Goal: Information Seeking & Learning: Check status

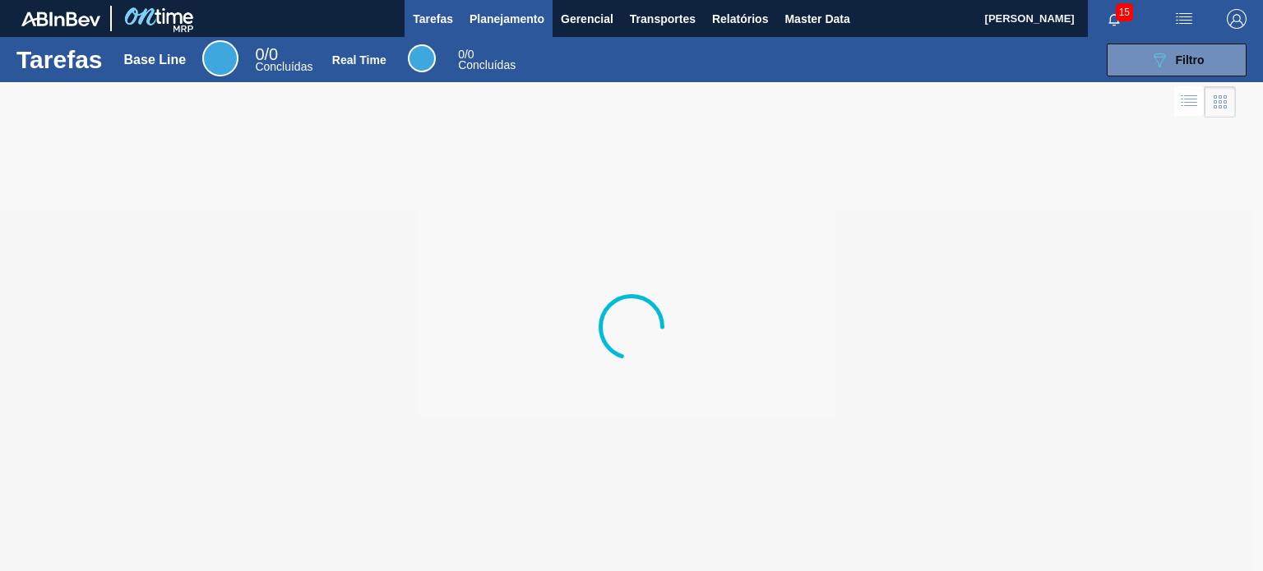
click at [500, 23] on span "Planejamento" at bounding box center [507, 19] width 75 height 20
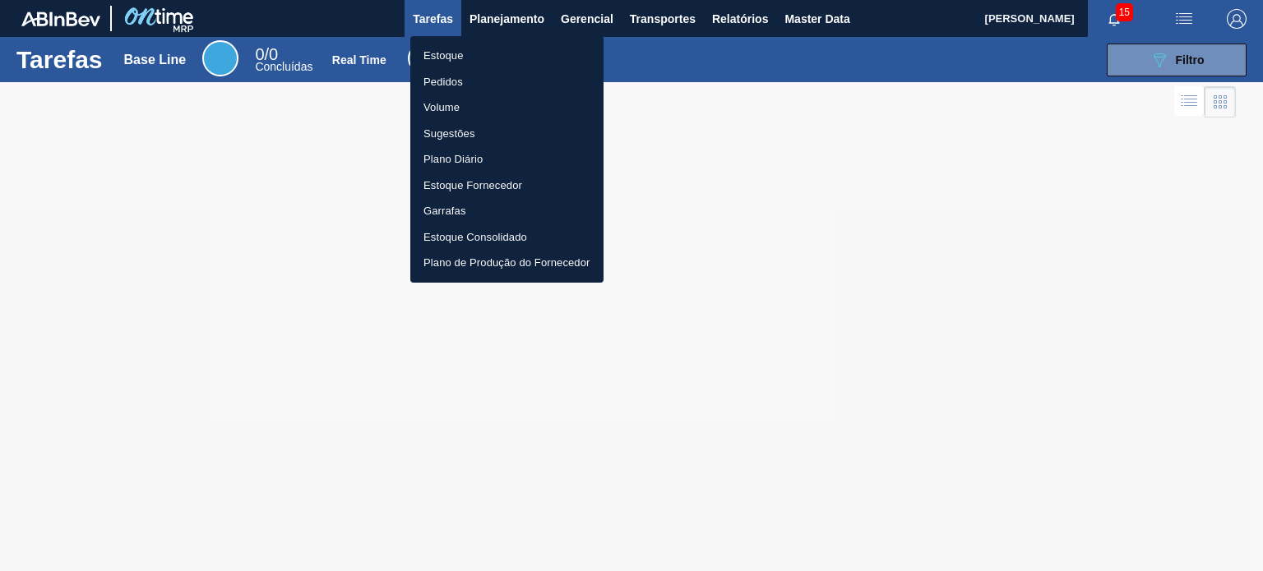
click at [474, 73] on li "Pedidos" at bounding box center [506, 82] width 193 height 26
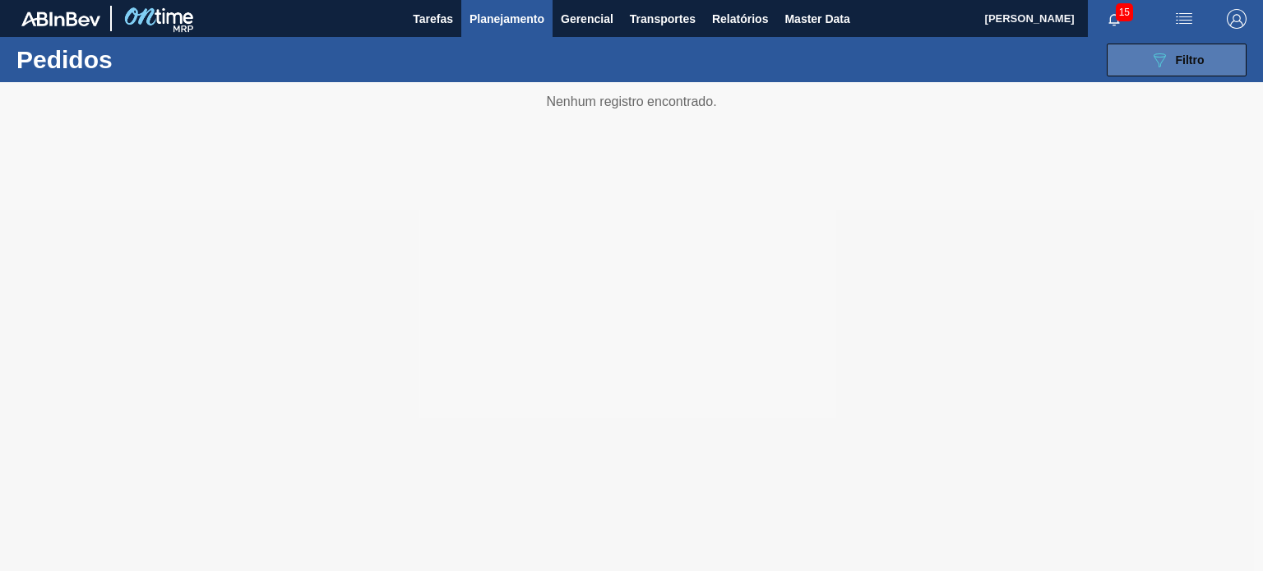
click at [1115, 68] on button "089F7B8B-B2A5-4AFE-B5C0-19BA573D28AC Filtro" at bounding box center [1177, 60] width 140 height 33
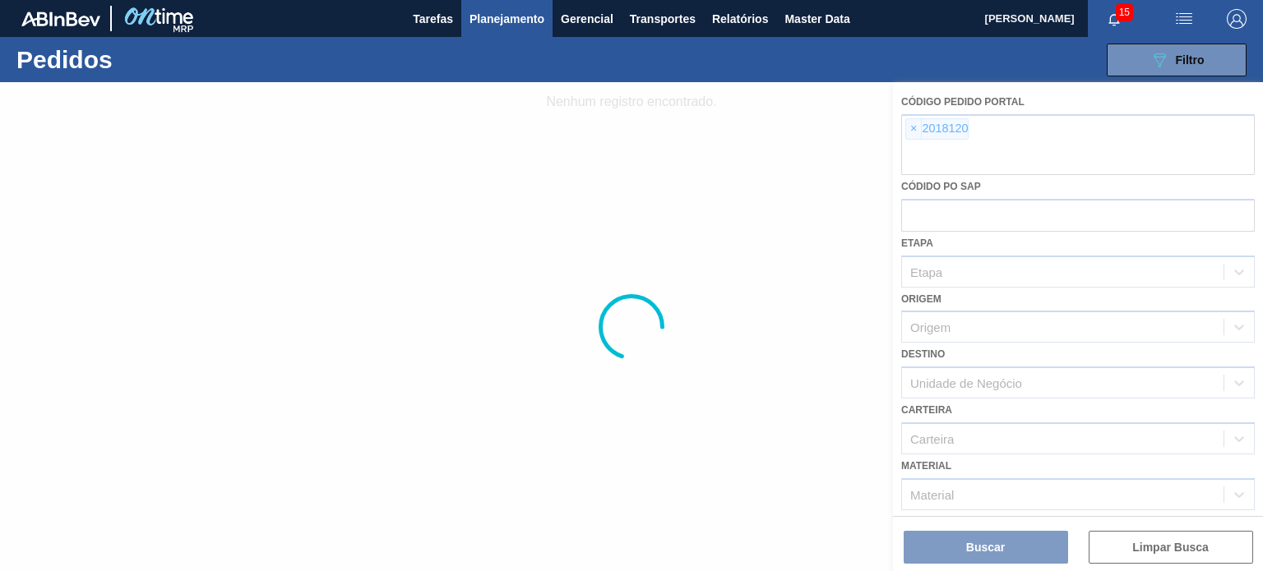
click at [918, 131] on div at bounding box center [631, 326] width 1263 height 489
click at [910, 132] on div at bounding box center [631, 326] width 1263 height 489
click at [912, 132] on div at bounding box center [631, 326] width 1263 height 489
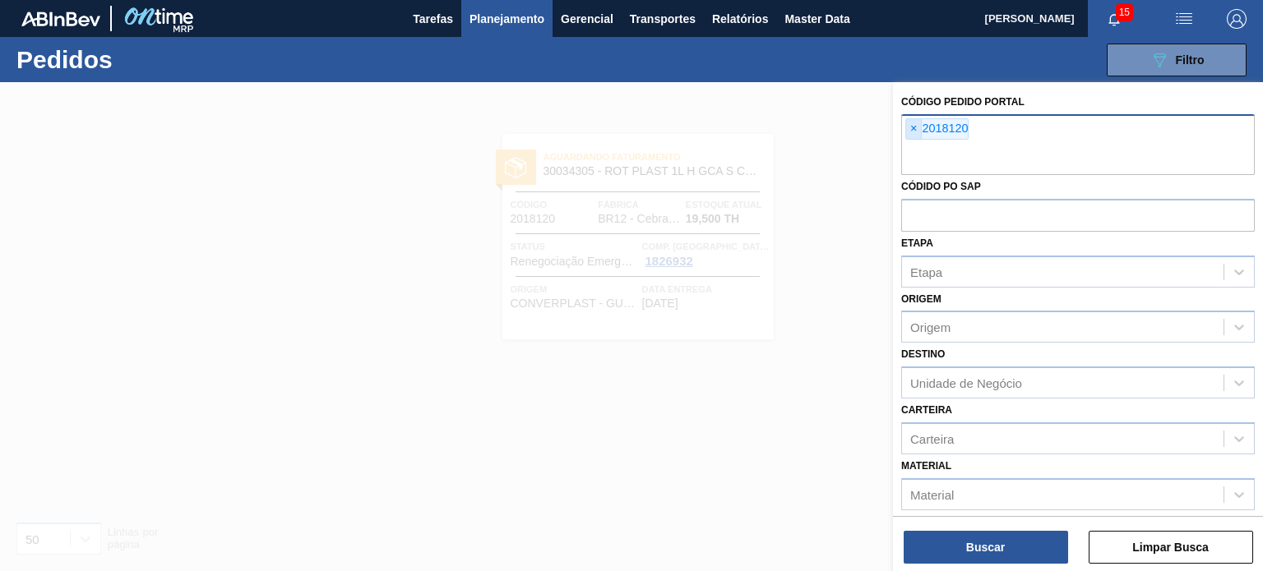
click at [917, 132] on span "×" at bounding box center [914, 129] width 16 height 20
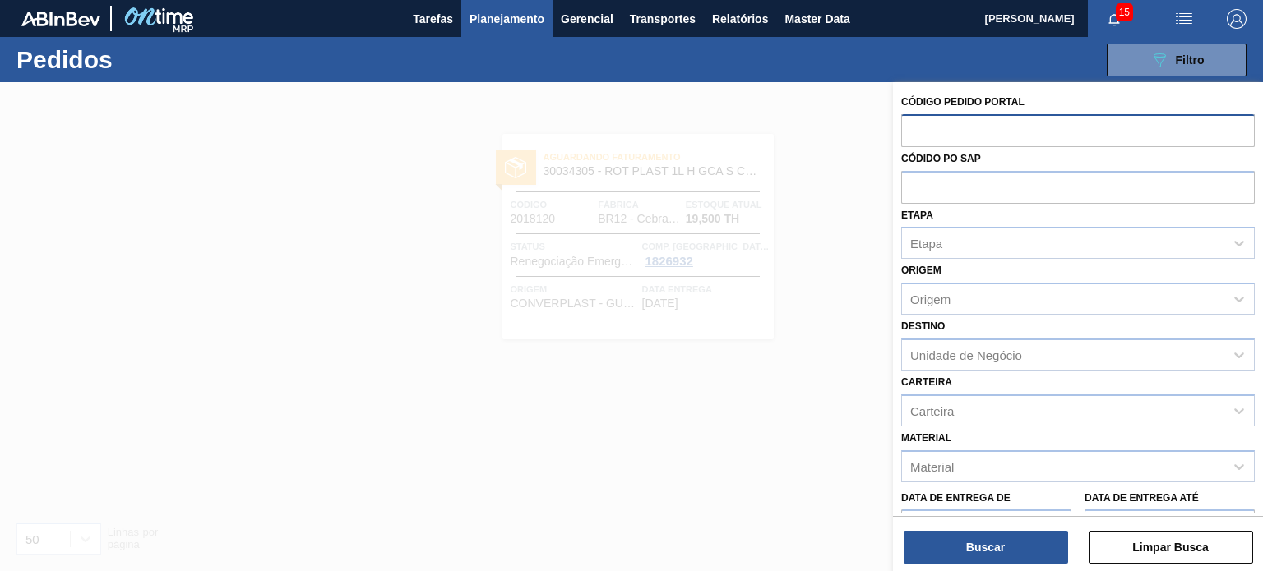
paste input "text"
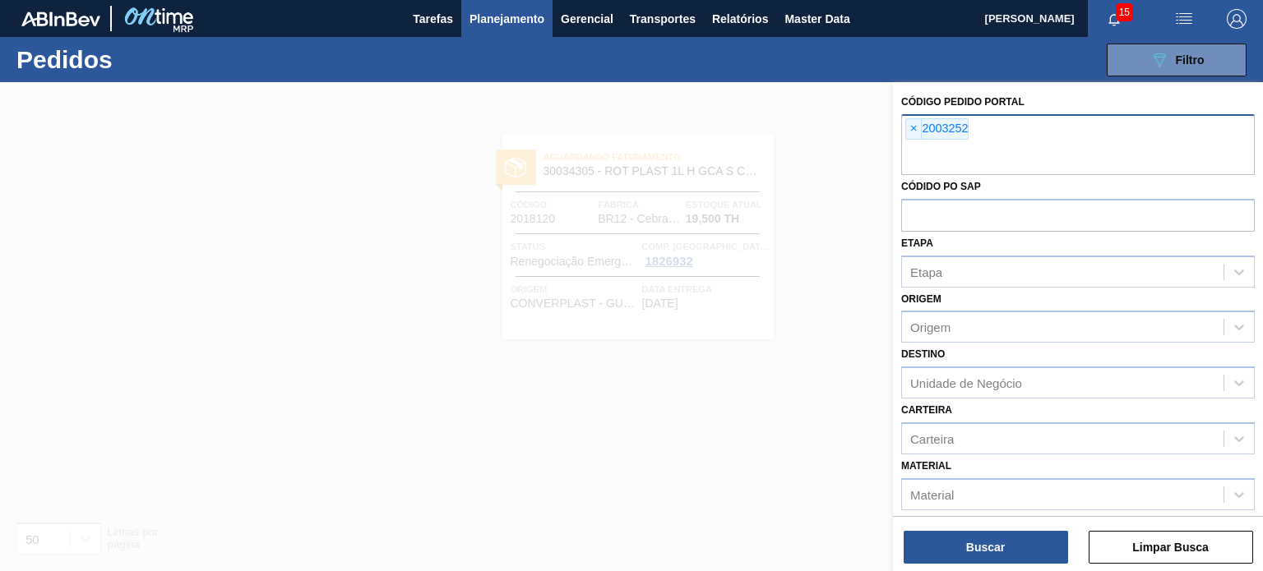
click at [1006, 529] on div "Buscar Limpar Busca" at bounding box center [1078, 539] width 370 height 46
click at [1000, 532] on button "Buscar" at bounding box center [986, 547] width 164 height 33
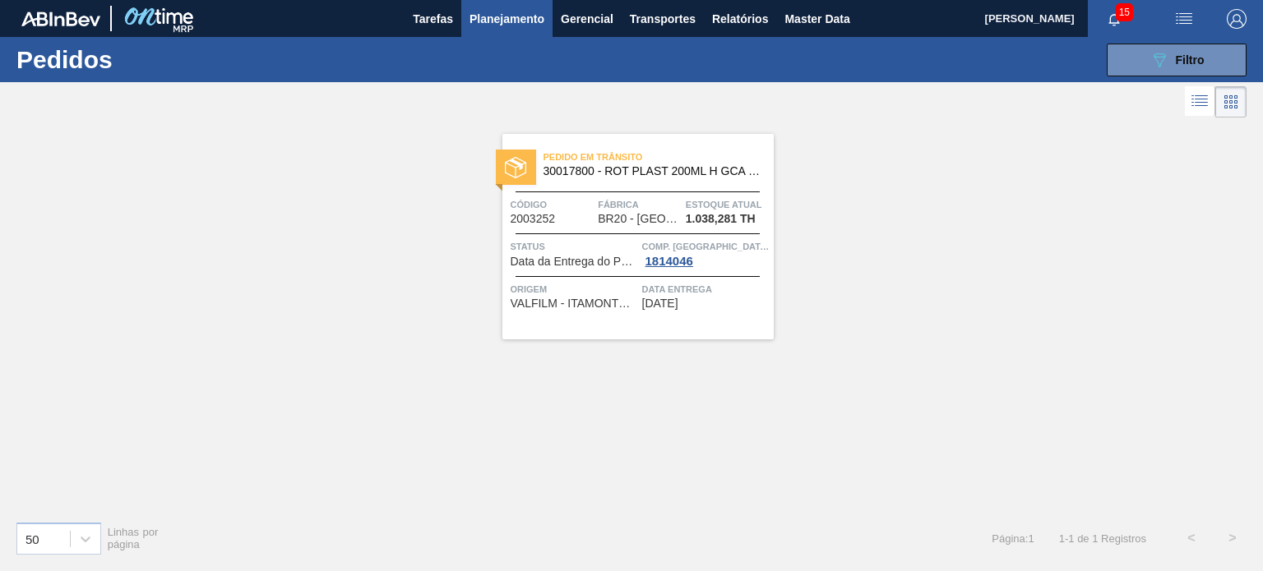
click at [717, 224] on span "1.038,281 TH" at bounding box center [721, 219] width 70 height 12
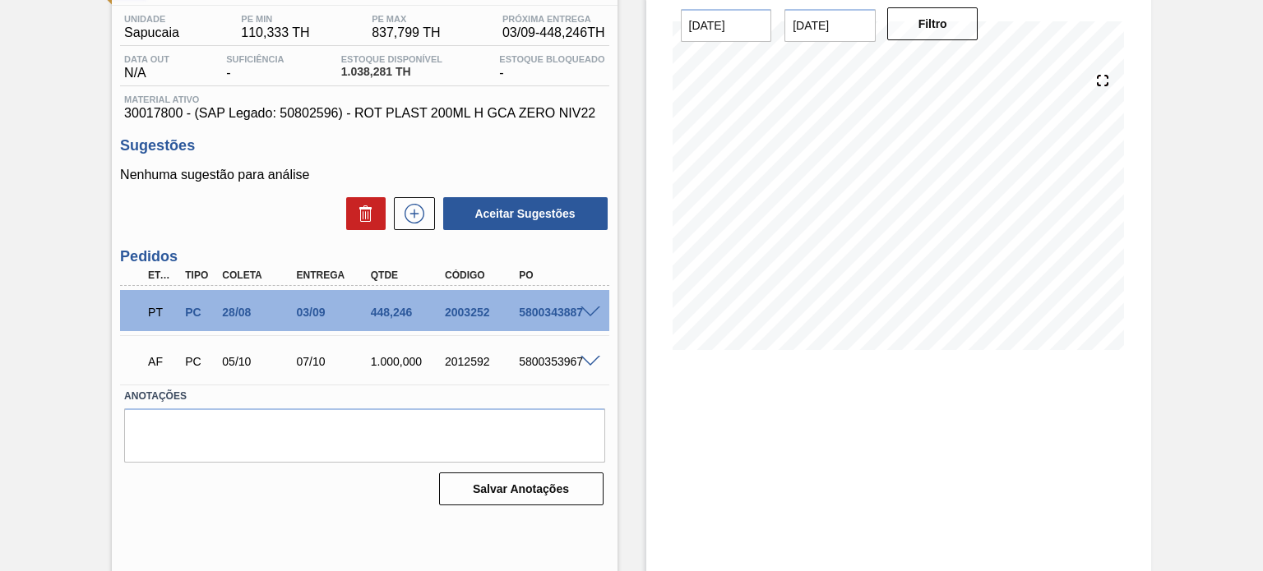
scroll to position [135, 0]
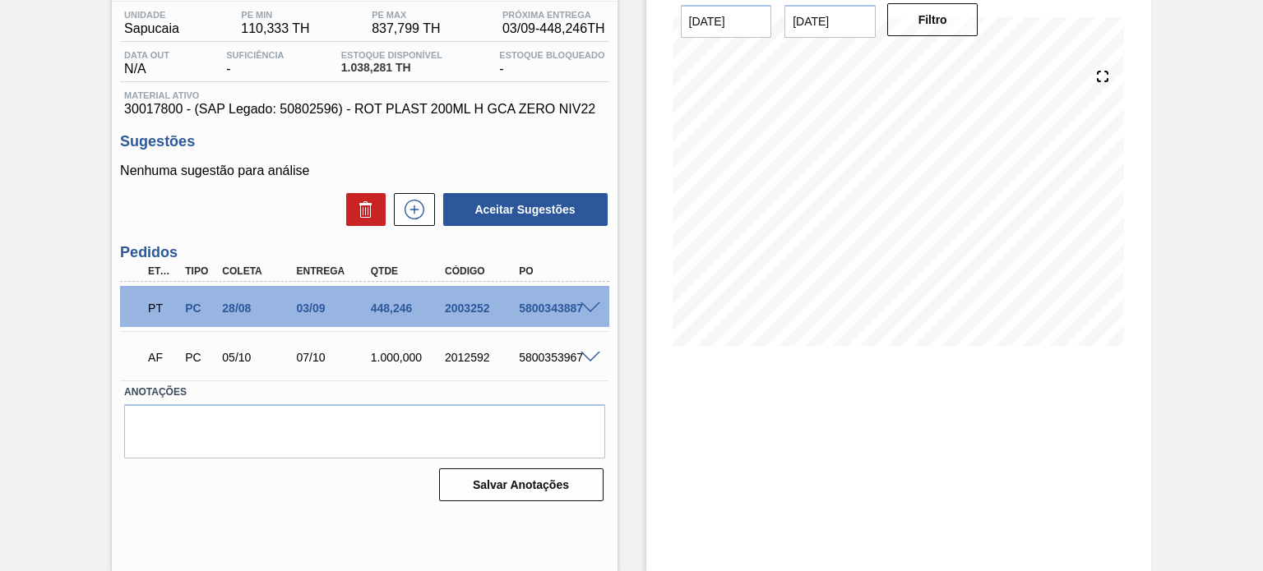
click at [576, 311] on div at bounding box center [592, 307] width 33 height 12
click at [578, 308] on div at bounding box center [592, 307] width 33 height 12
click at [587, 301] on div at bounding box center [592, 307] width 33 height 12
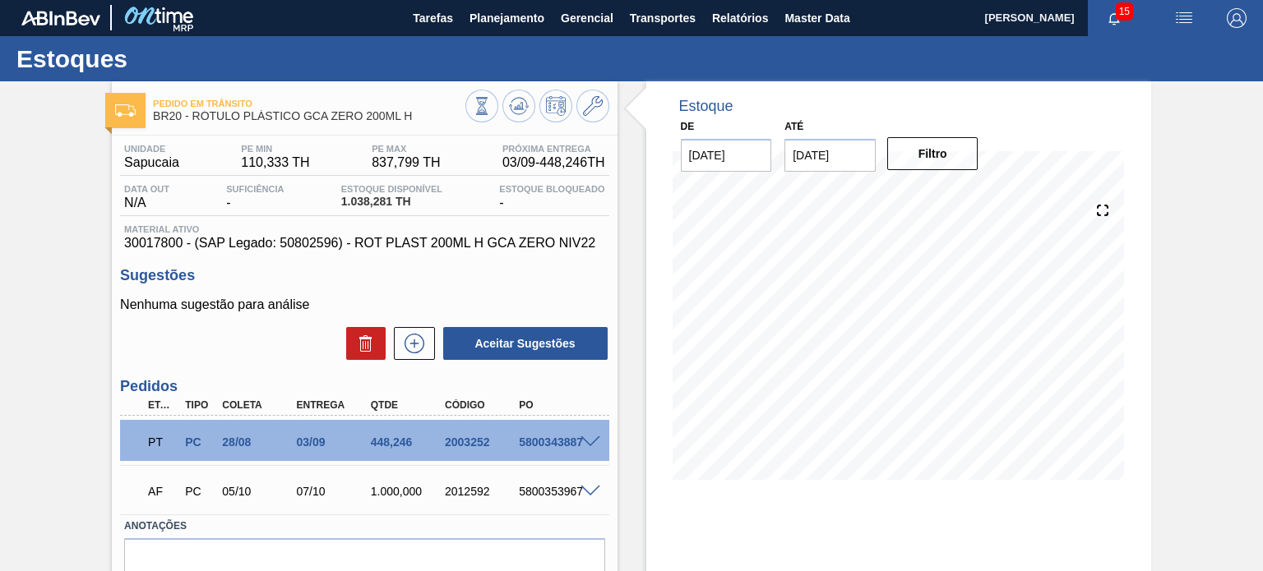
scroll to position [0, 0]
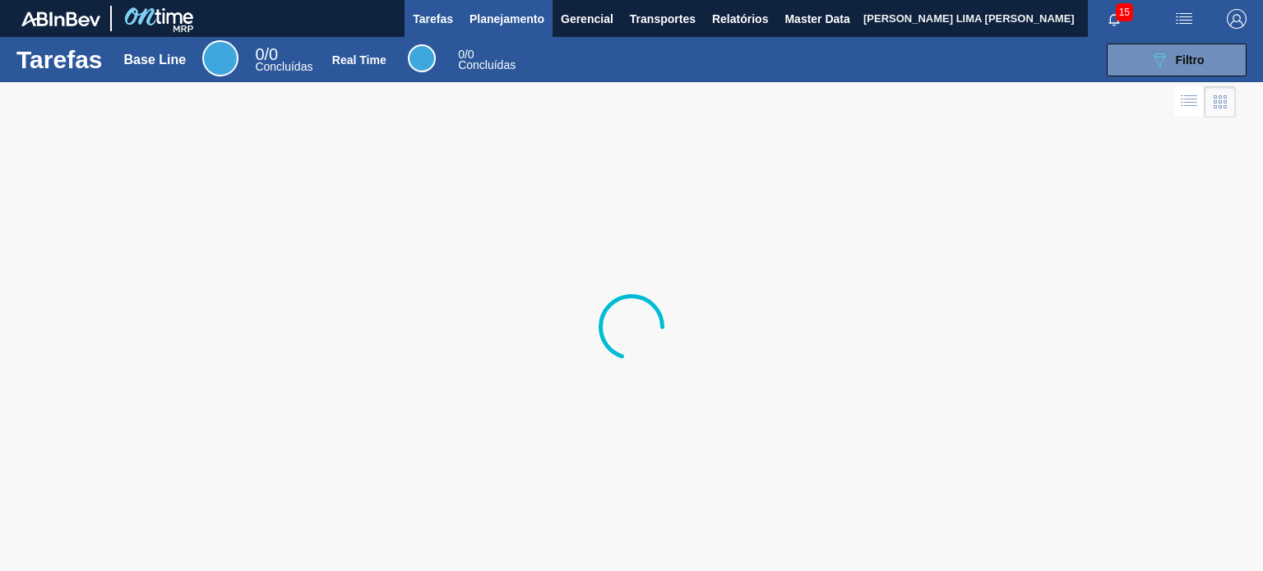
click at [477, 29] on button "Planejamento" at bounding box center [506, 18] width 91 height 37
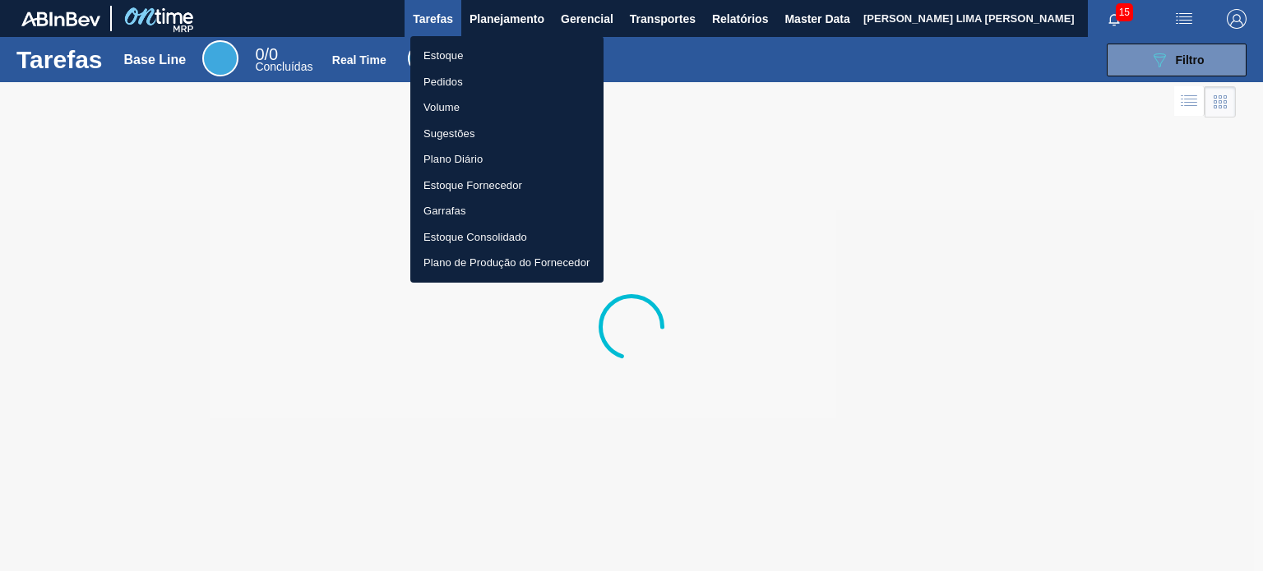
click at [470, 58] on li "Estoque" at bounding box center [506, 56] width 193 height 26
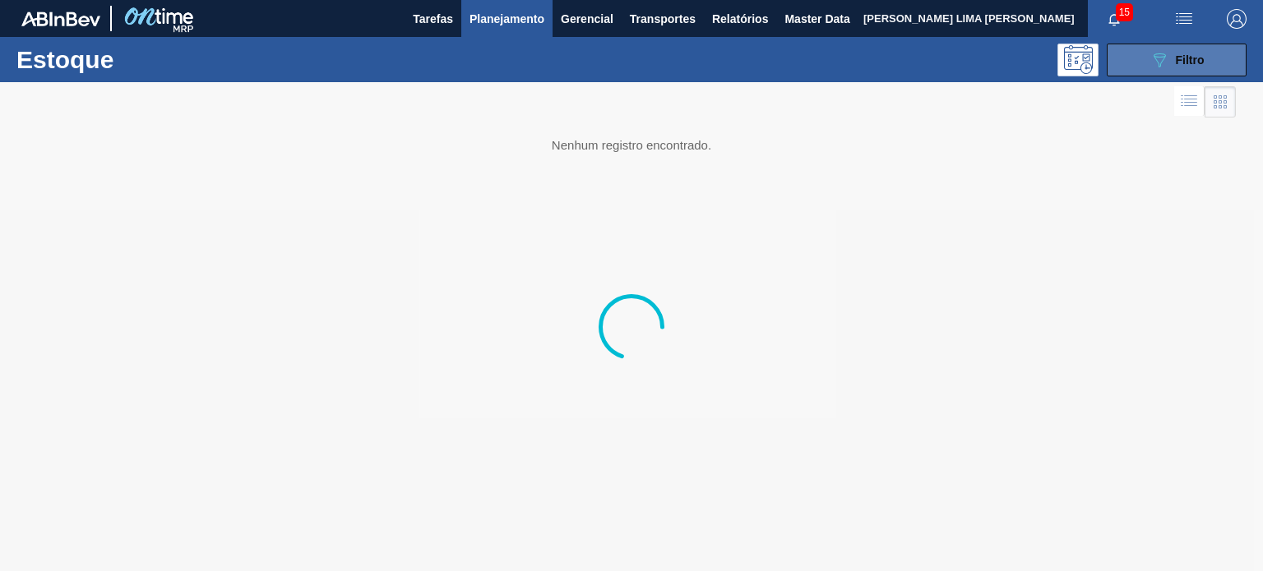
click at [1201, 65] on span "Filtro" at bounding box center [1190, 59] width 29 height 13
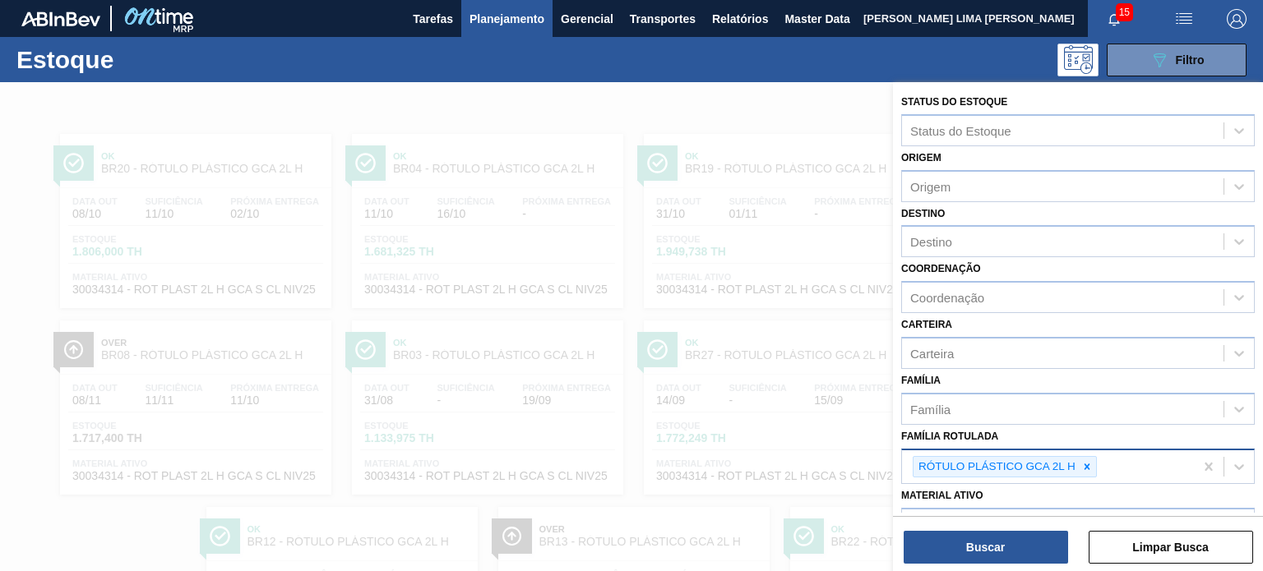
click at [1085, 461] on icon at bounding box center [1087, 467] width 12 height 12
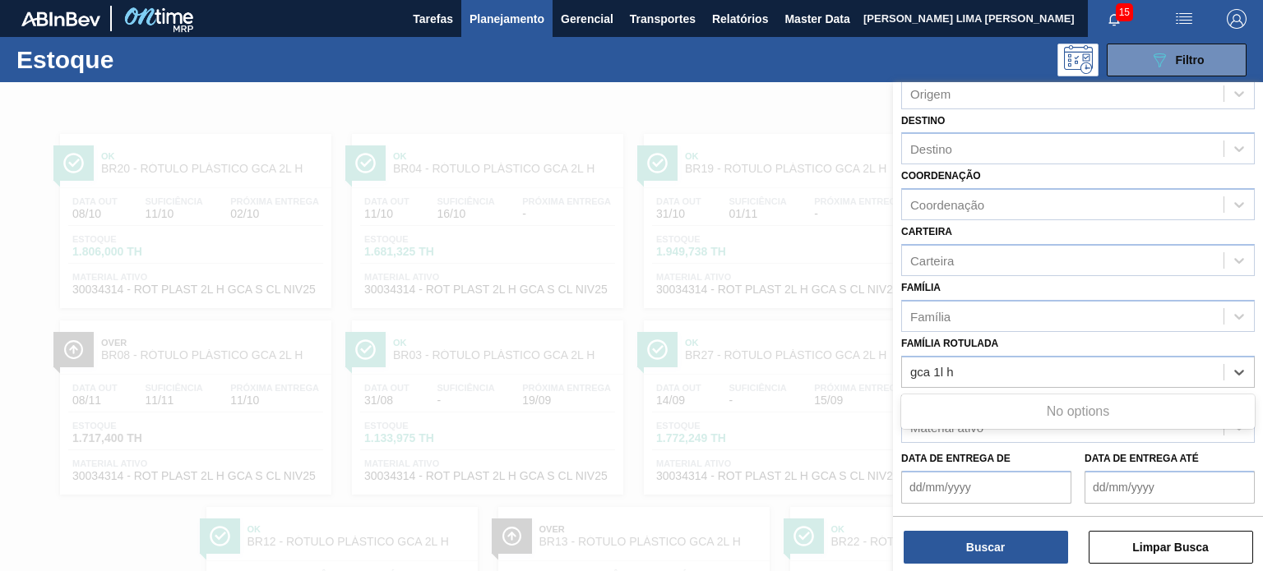
scroll to position [164, 0]
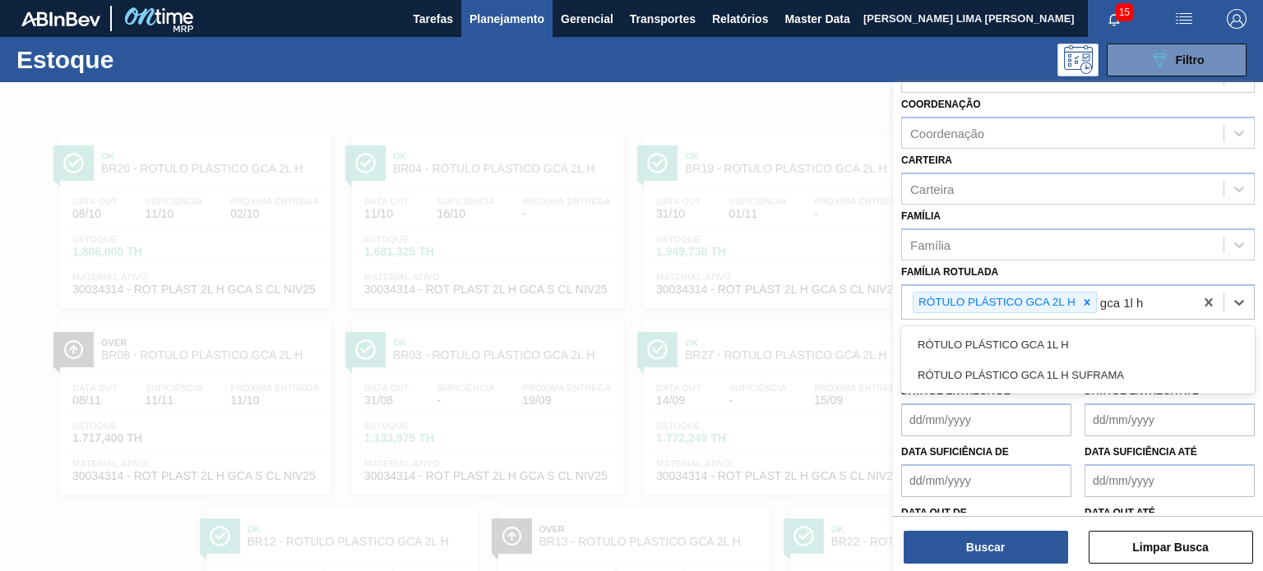
type Rotulada "gca 1l"
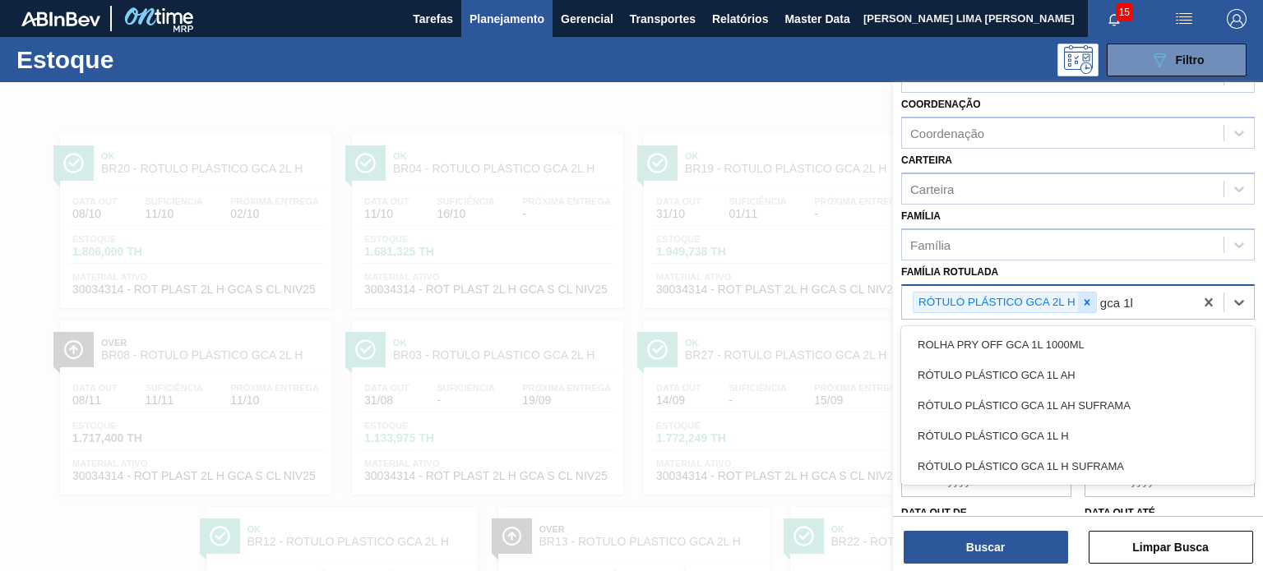
click at [1081, 300] on icon at bounding box center [1087, 303] width 12 height 12
click at [1062, 421] on div "RÓTULO PLÁSTICO GCA 1L H" at bounding box center [1078, 433] width 354 height 30
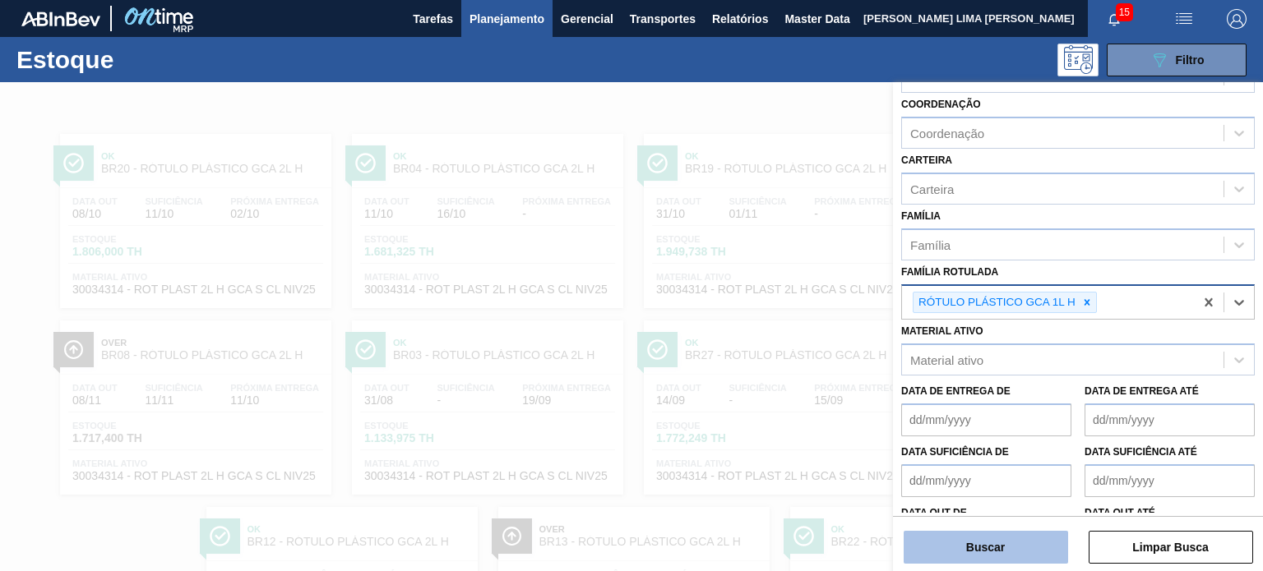
click at [1026, 542] on button "Buscar" at bounding box center [986, 547] width 164 height 33
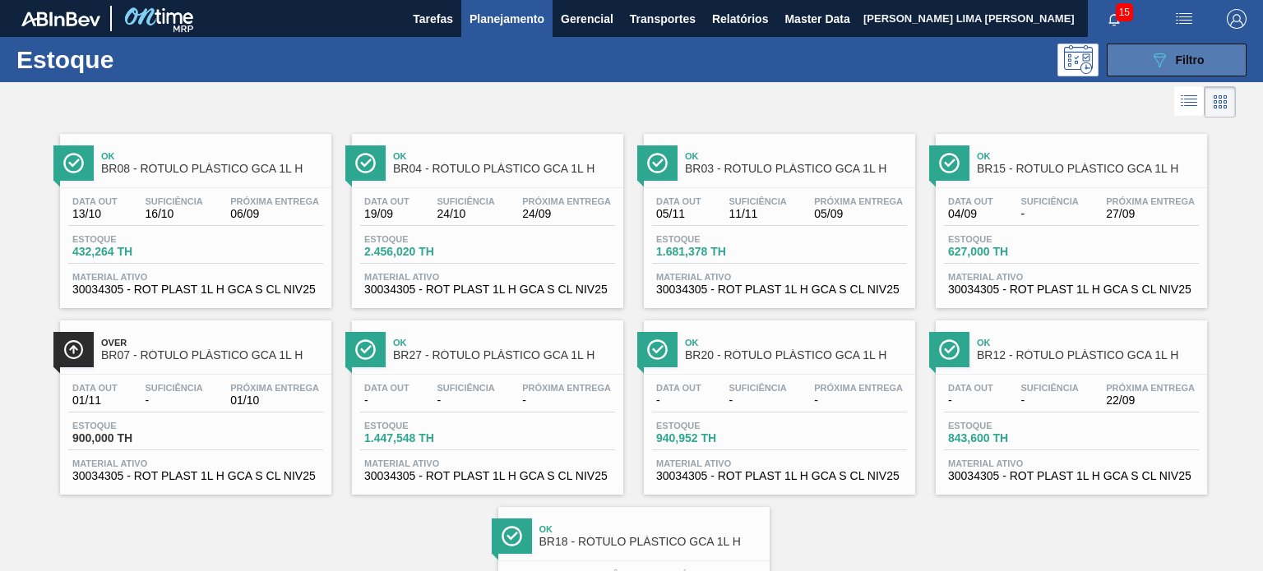
click at [1115, 67] on button "089F7B8B-B2A5-4AFE-B5C0-19BA573D28AC Filtro" at bounding box center [1177, 60] width 140 height 33
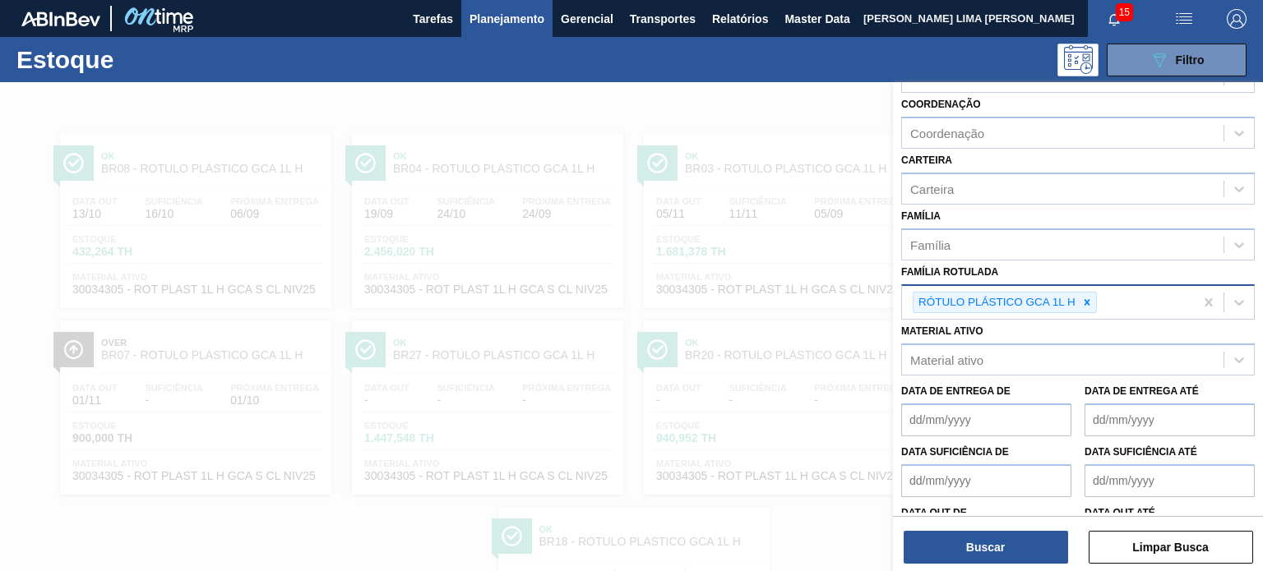
click at [1089, 303] on icon at bounding box center [1087, 303] width 12 height 12
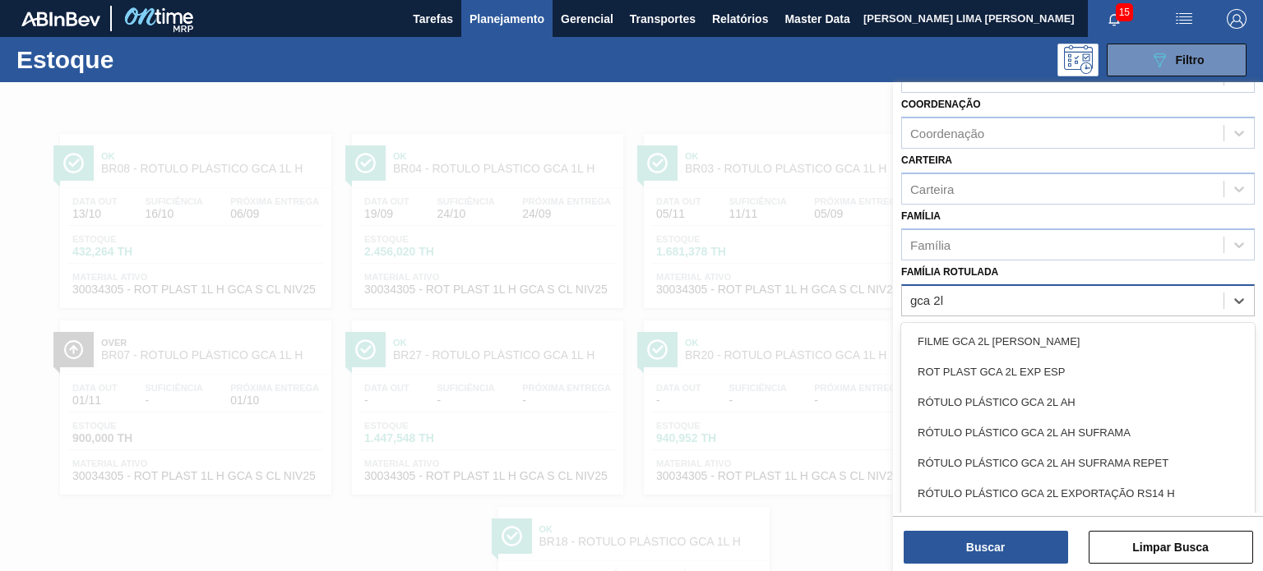
type Rotulada "gca 2l h"
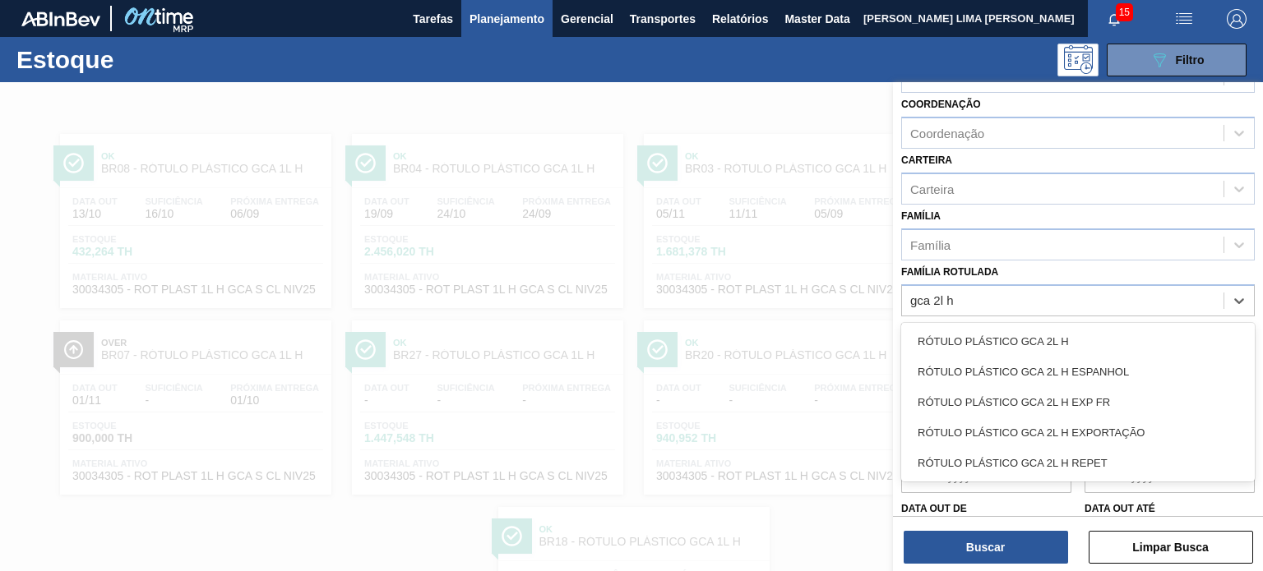
click at [1059, 330] on div "RÓTULO PLÁSTICO GCA 2L H" at bounding box center [1078, 341] width 354 height 30
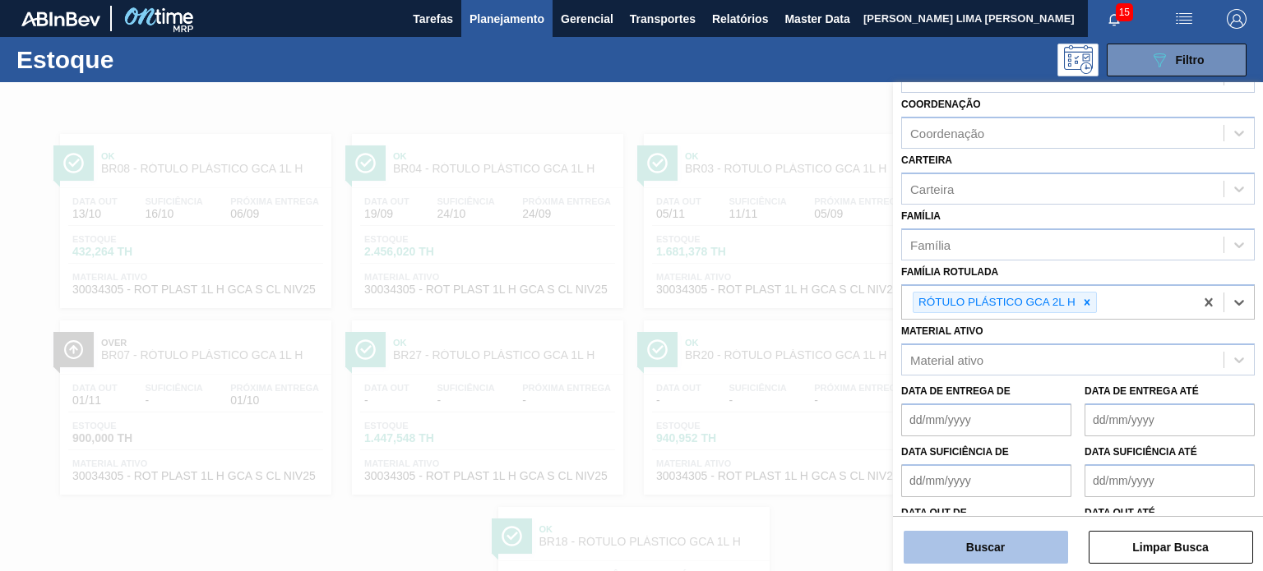
click at [1000, 538] on button "Buscar" at bounding box center [986, 547] width 164 height 33
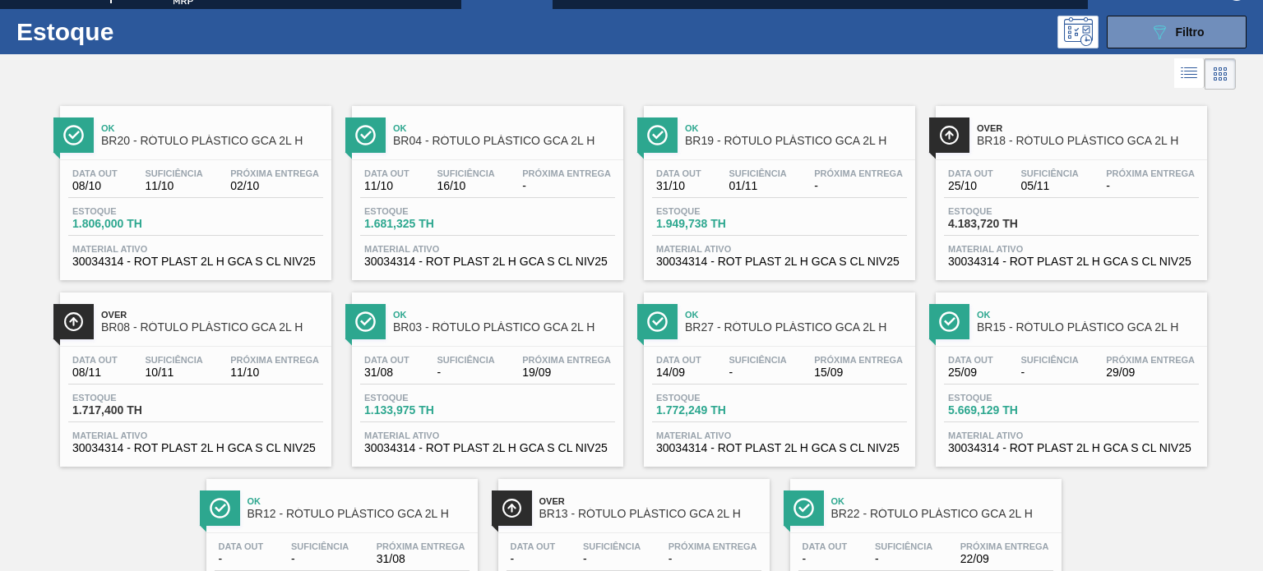
scroll to position [0, 0]
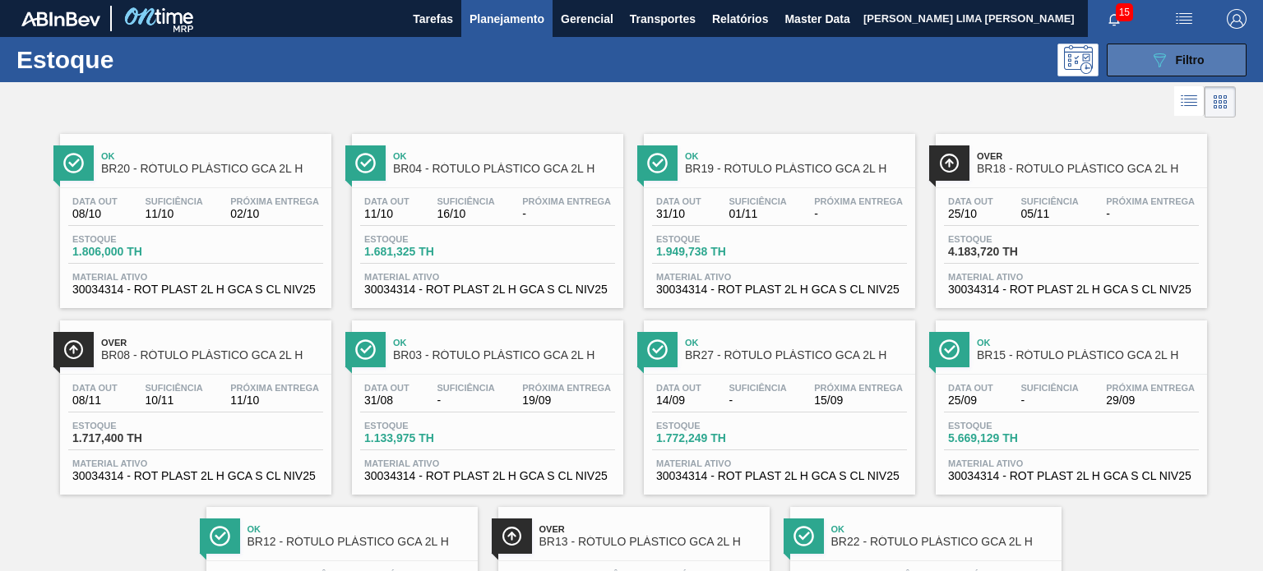
click at [1174, 67] on div "089F7B8B-B2A5-4AFE-B5C0-19BA573D28AC Filtro" at bounding box center [1177, 60] width 55 height 20
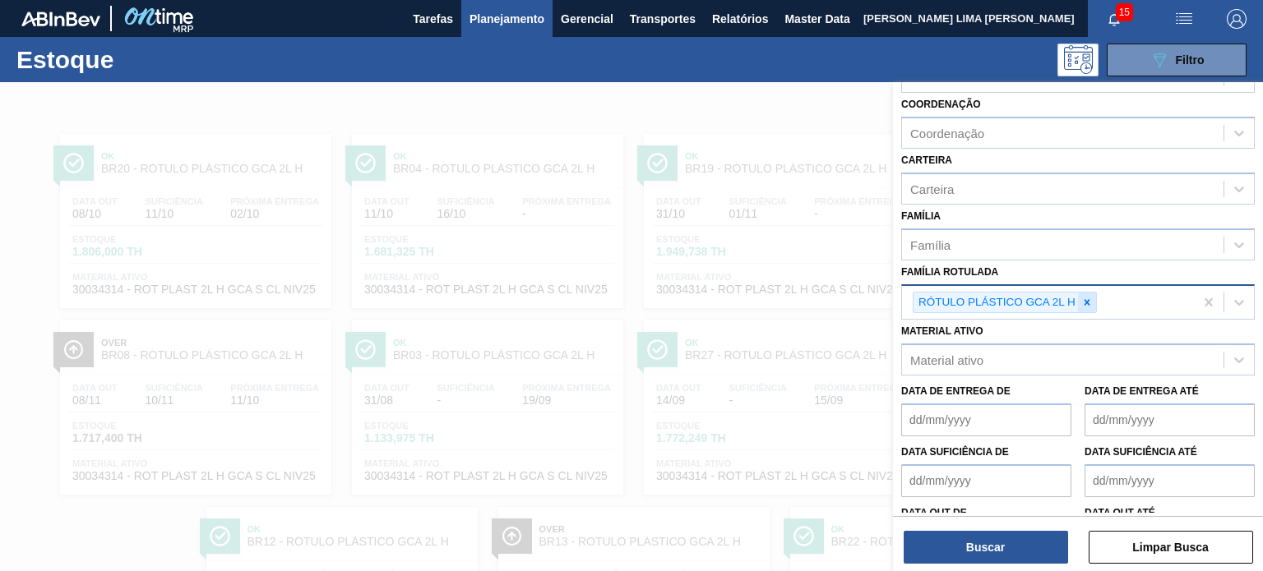
click at [1094, 302] on div at bounding box center [1087, 303] width 18 height 21
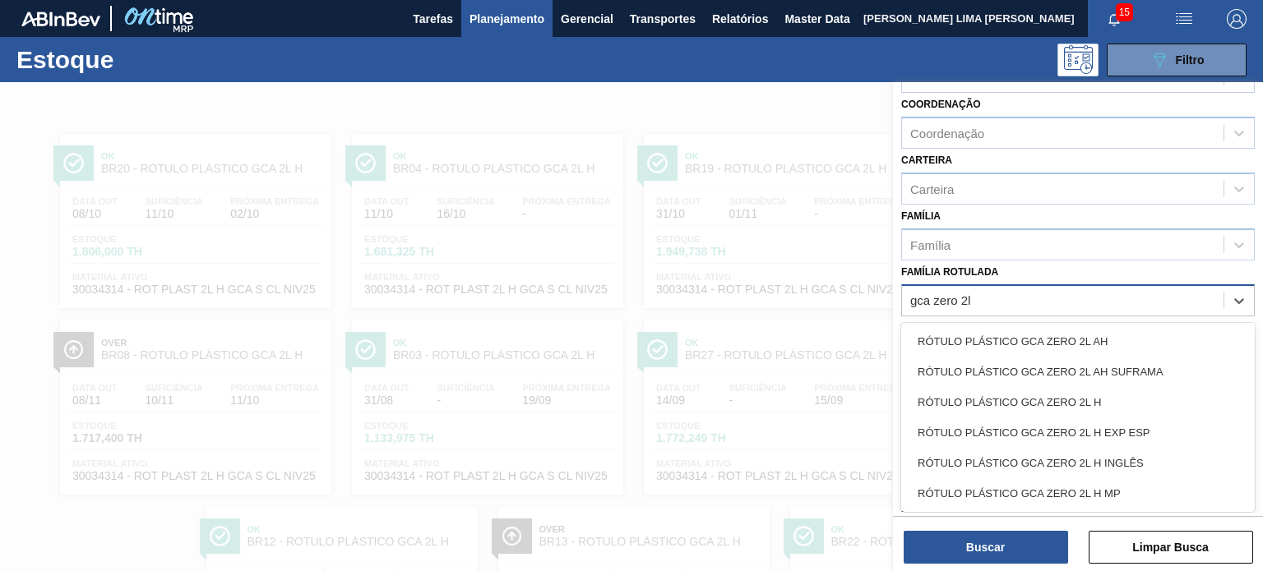
type Rotulada "gca zero 2l h"
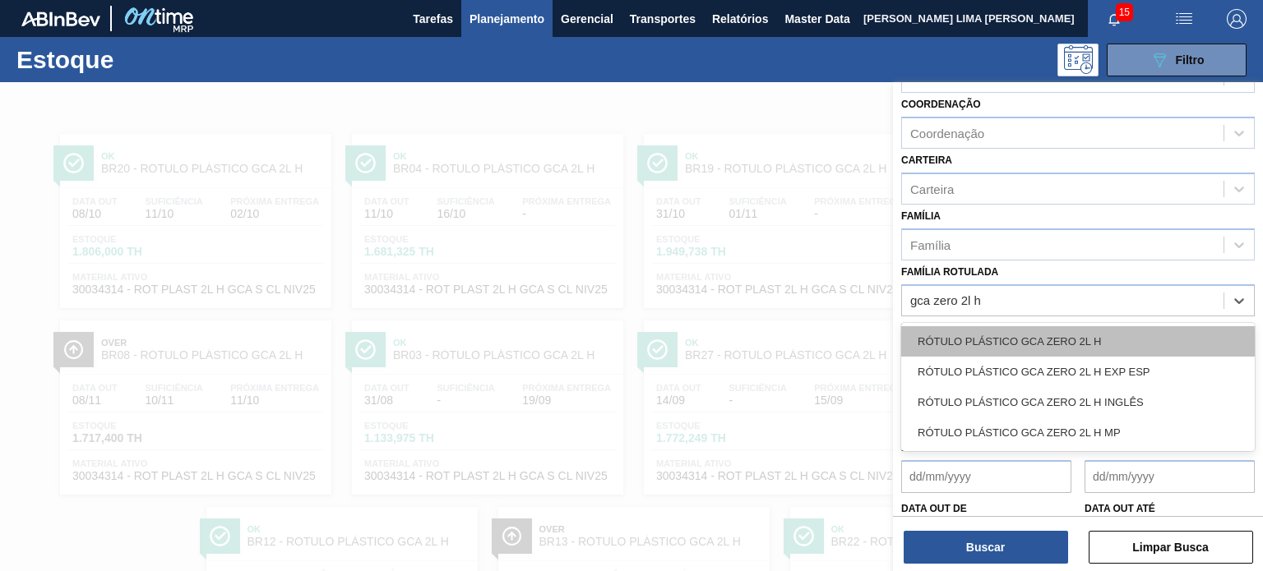
click at [1020, 326] on div "RÓTULO PLÁSTICO GCA ZERO 2L H" at bounding box center [1078, 341] width 354 height 30
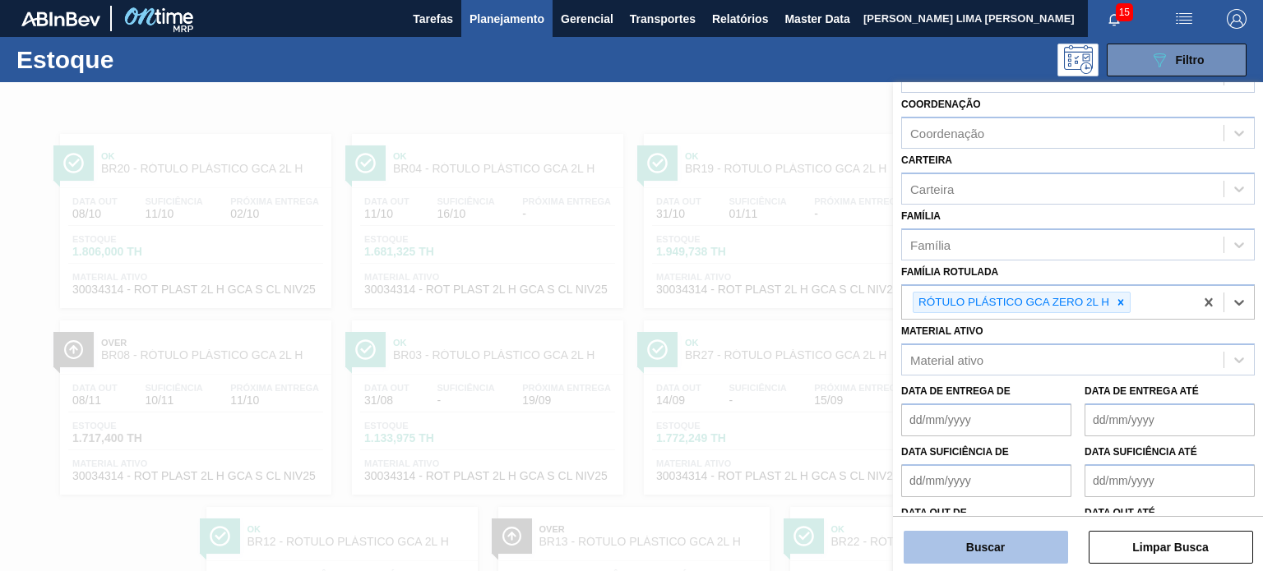
click at [1002, 543] on button "Buscar" at bounding box center [986, 547] width 164 height 33
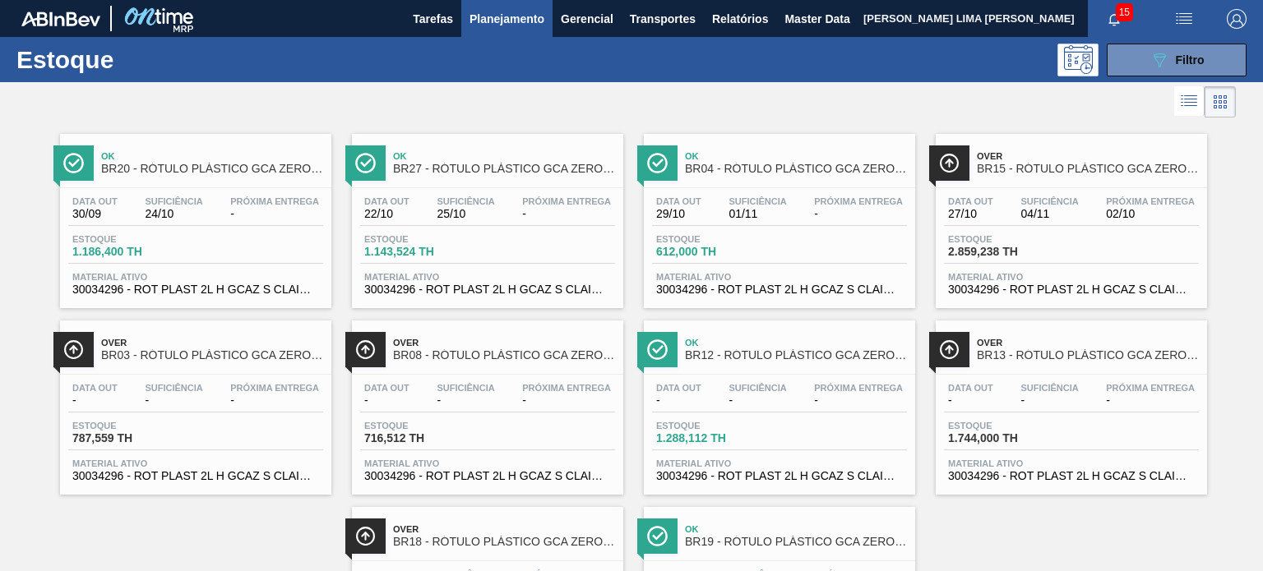
click at [1122, 44] on div "089F7B8B-B2A5-4AFE-B5C0-19BA573D28AC Filtro" at bounding box center [1177, 60] width 156 height 33
click at [1125, 35] on div "15" at bounding box center [1123, 18] width 70 height 37
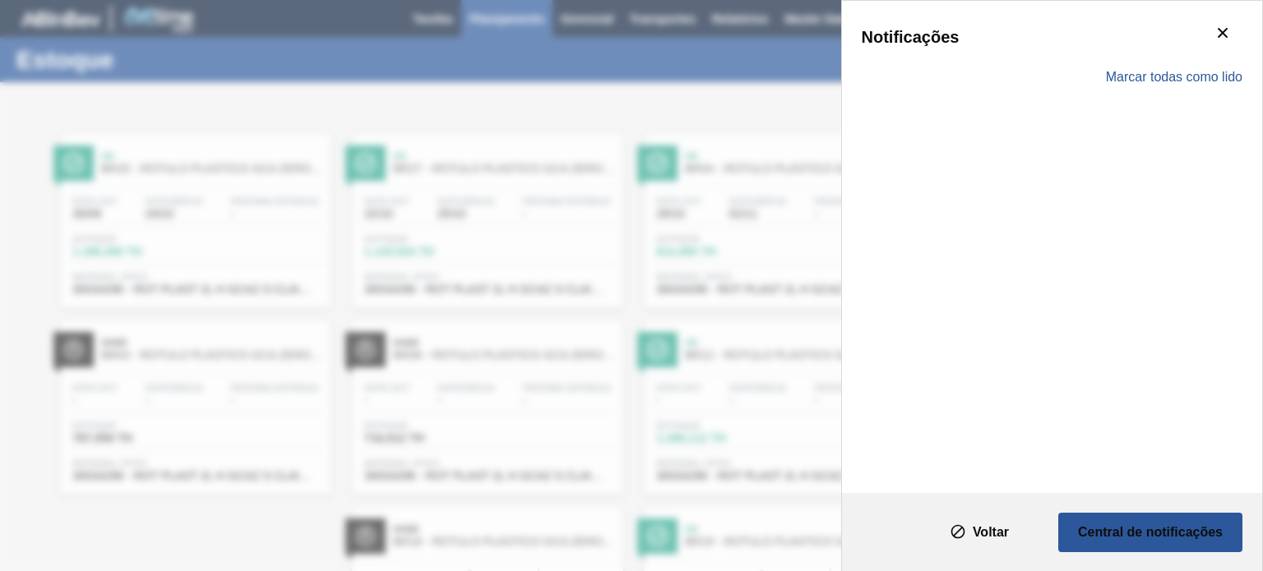
click at [1136, 59] on div "Marcar todas como lido" at bounding box center [1052, 77] width 381 height 48
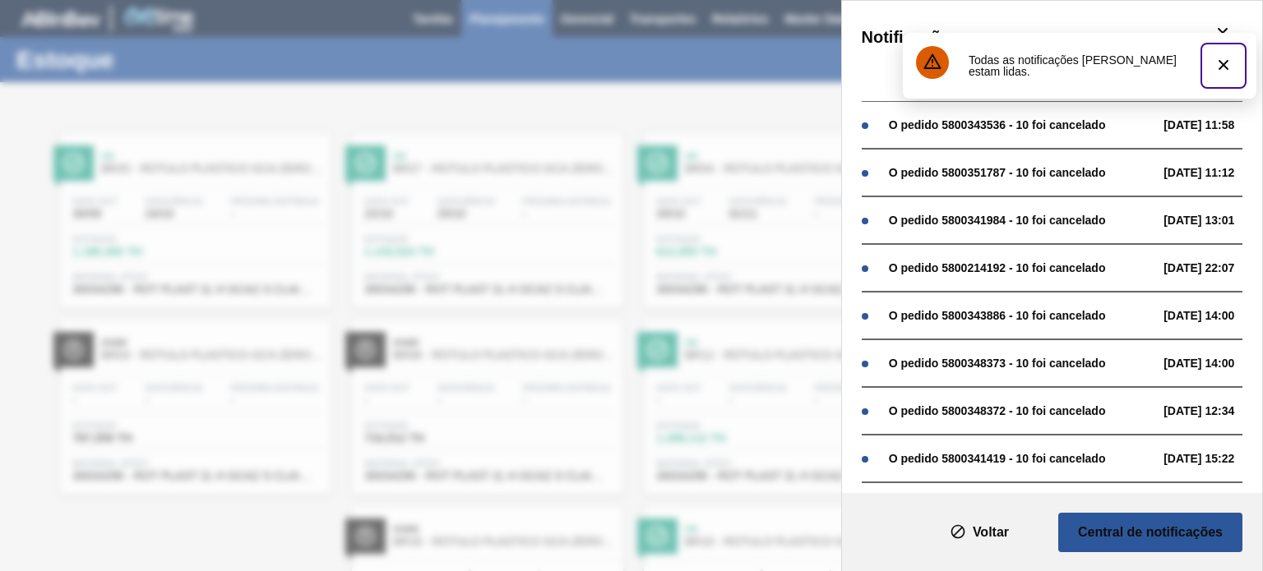
click at [1214, 68] on button "botão de ícone" at bounding box center [1223, 65] width 39 height 39
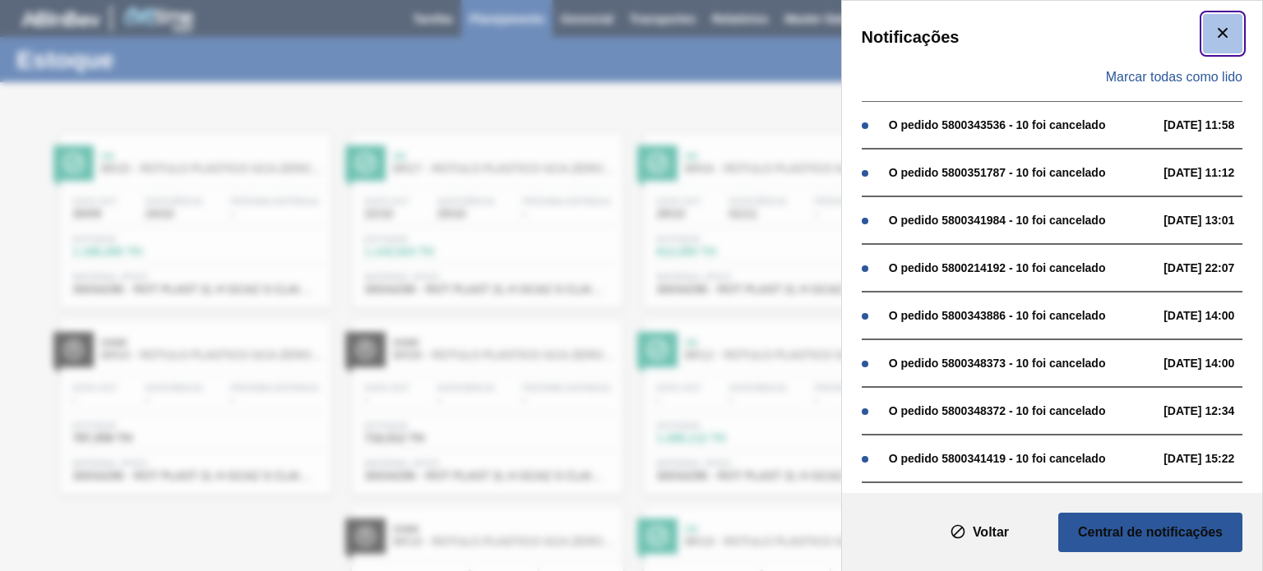
click at [1218, 38] on icon "botão de ícone" at bounding box center [1223, 33] width 20 height 20
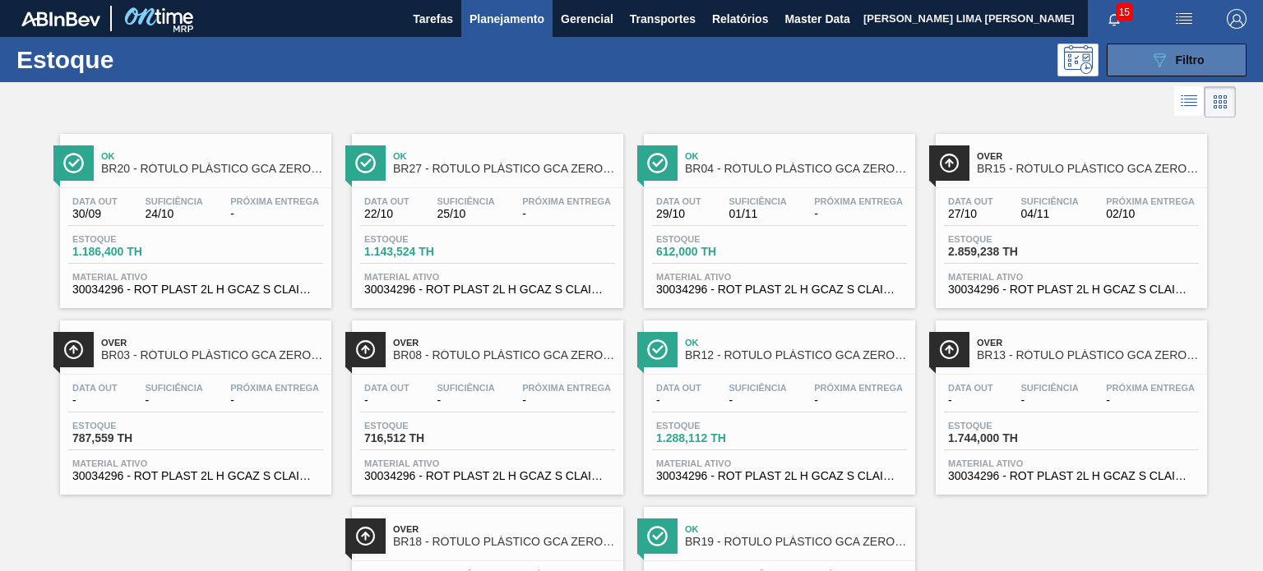
click at [1179, 62] on span "Filtro" at bounding box center [1190, 59] width 29 height 13
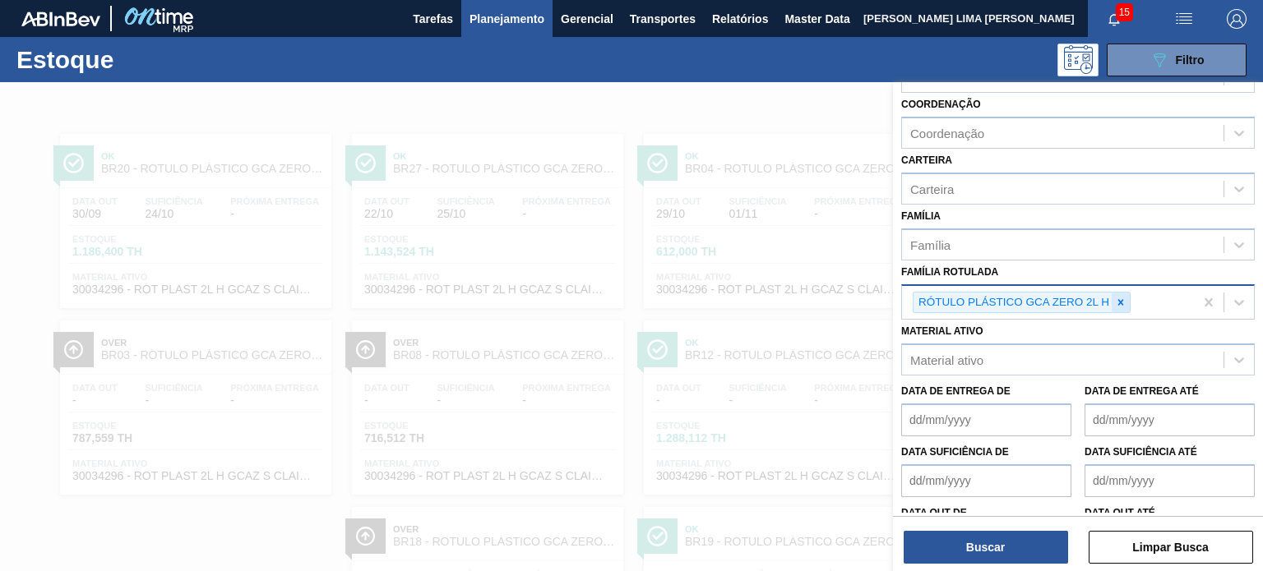
click at [1115, 300] on icon at bounding box center [1121, 303] width 12 height 12
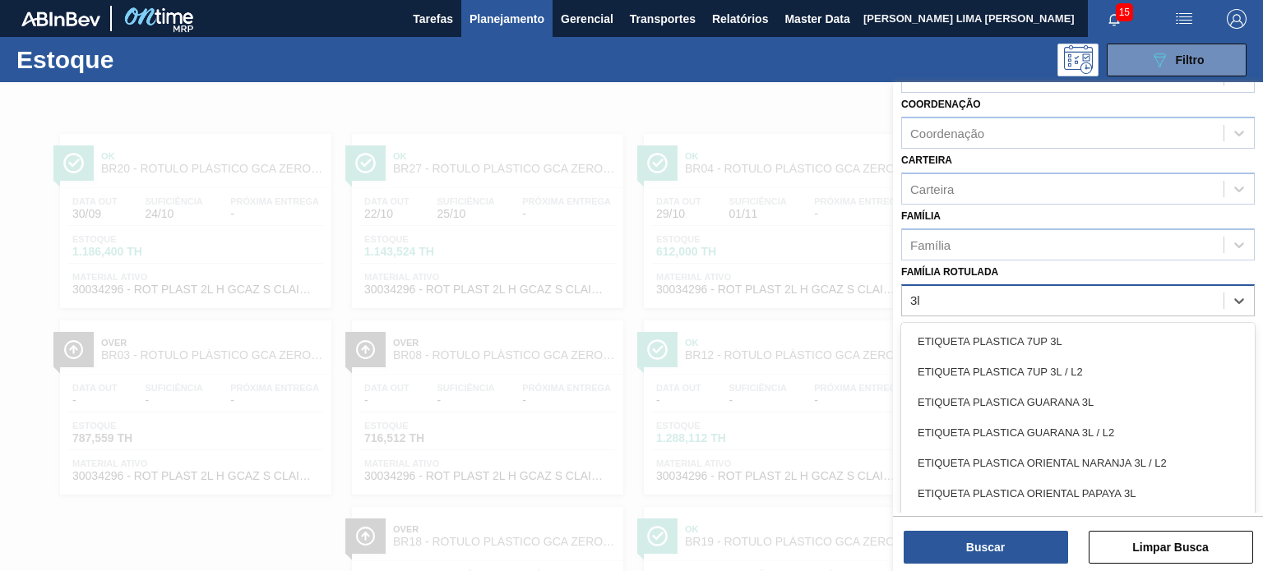
type Rotulada "3"
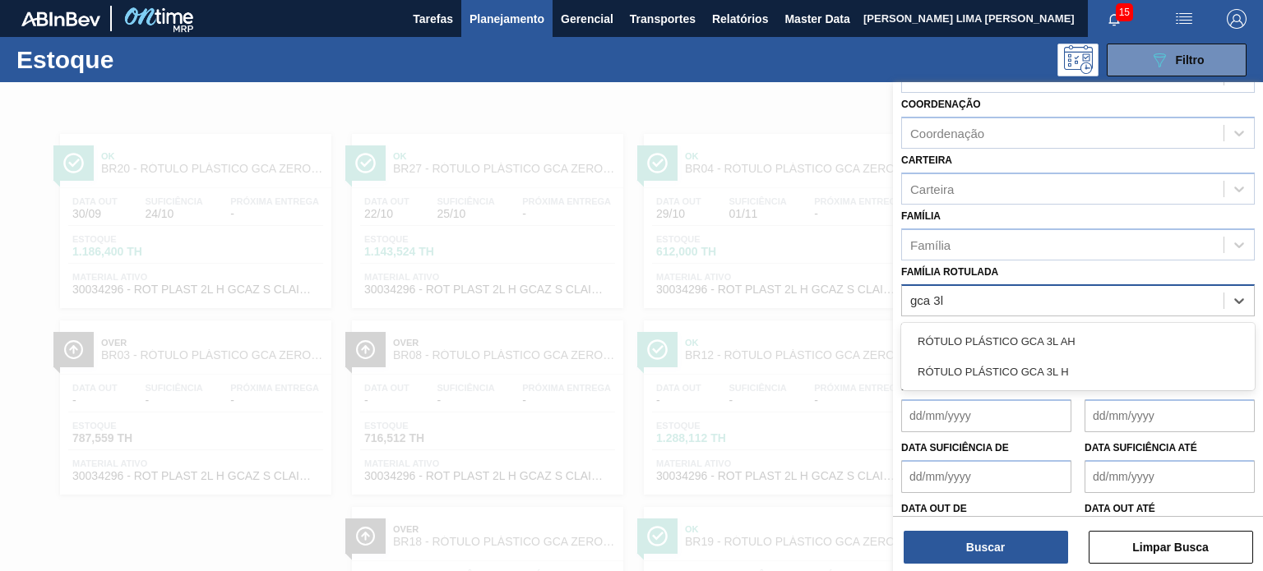
type Rotulada "gca 3l"
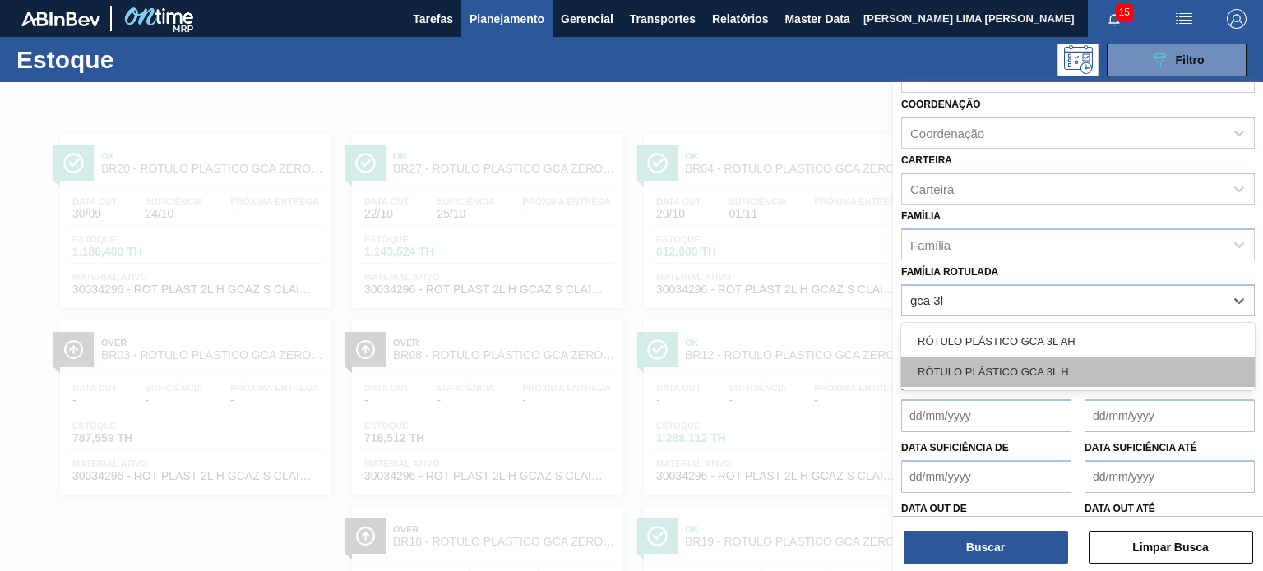
click at [1069, 358] on div "RÓTULO PLÁSTICO GCA 3L AH RÓTULO PLÁSTICO GCA 3L H" at bounding box center [1078, 356] width 354 height 67
click at [1069, 358] on div "RÓTULO PLÁSTICO GCA 3L H" at bounding box center [1078, 372] width 354 height 30
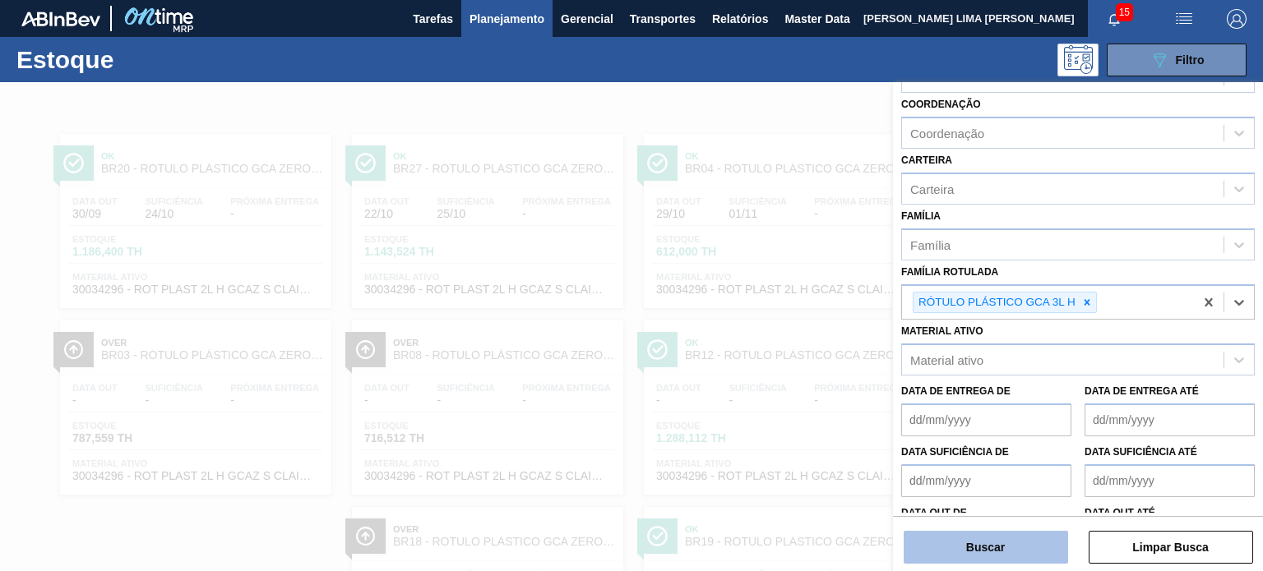
click at [1011, 547] on button "Buscar" at bounding box center [986, 547] width 164 height 33
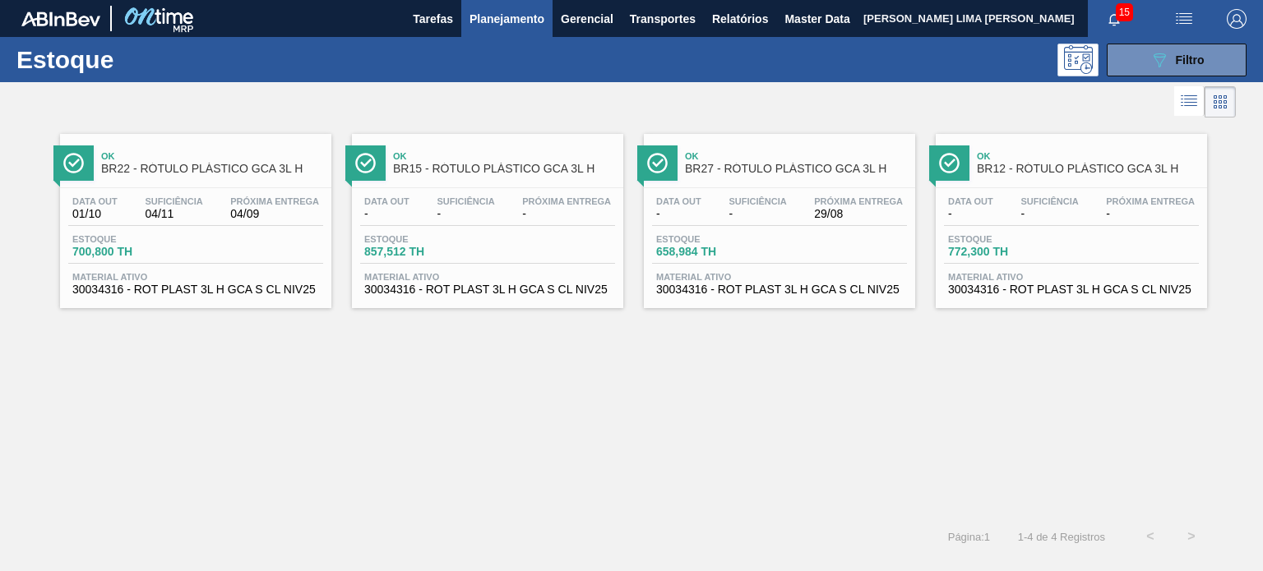
click at [523, 26] on span "Planejamento" at bounding box center [507, 19] width 75 height 20
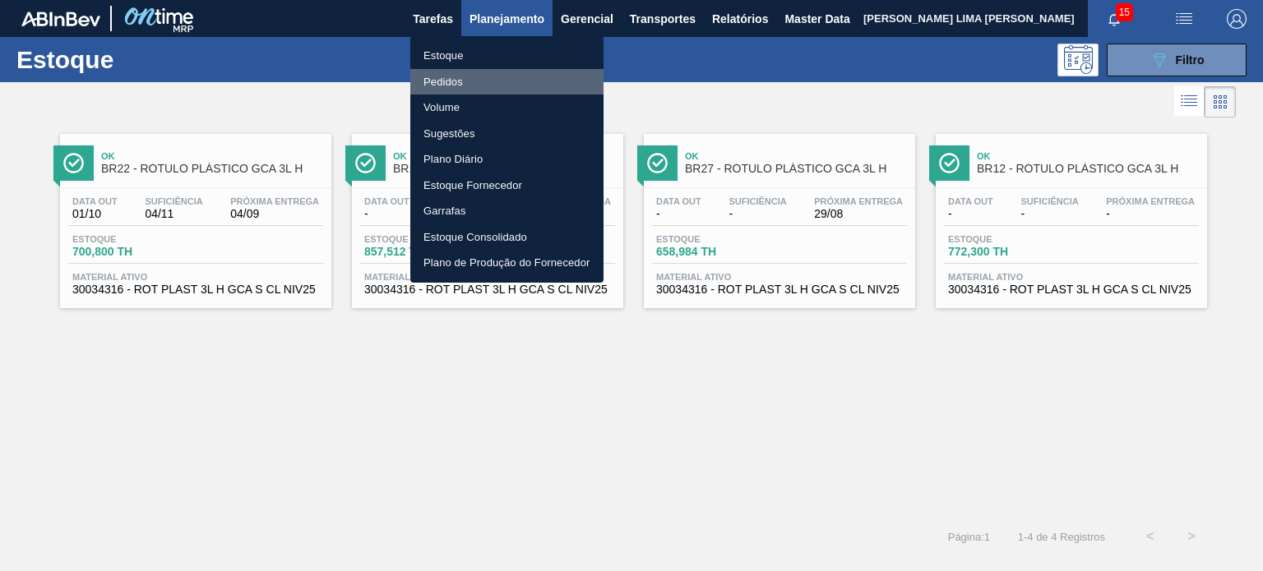
click at [473, 87] on li "Pedidos" at bounding box center [506, 82] width 193 height 26
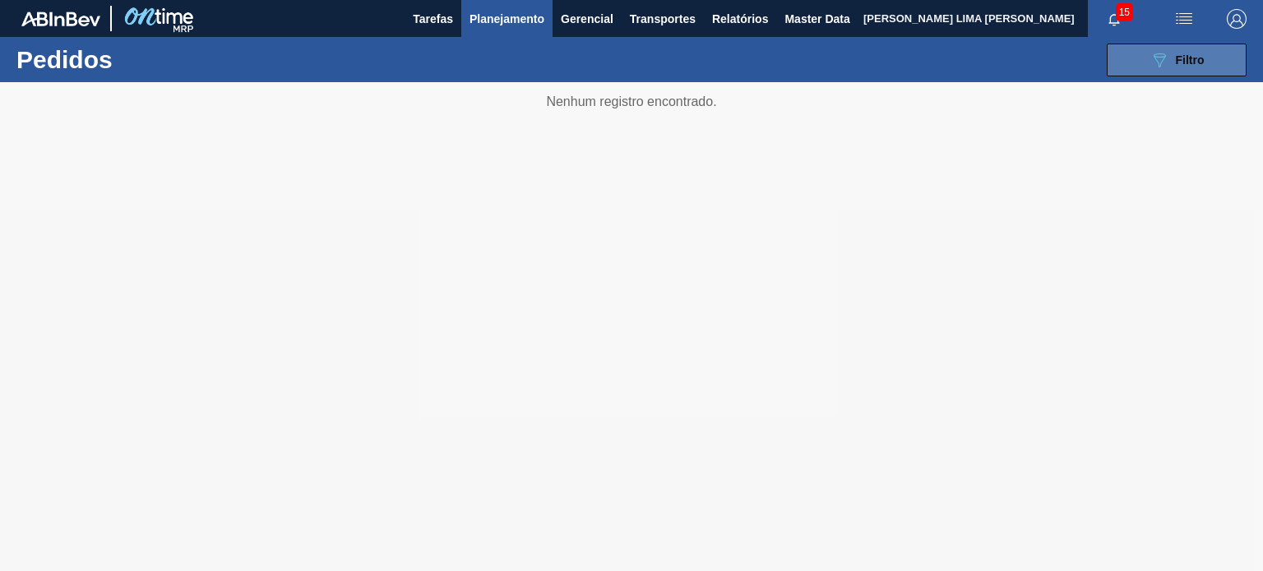
click at [1152, 62] on icon "089F7B8B-B2A5-4AFE-B5C0-19BA573D28AC" at bounding box center [1160, 60] width 20 height 20
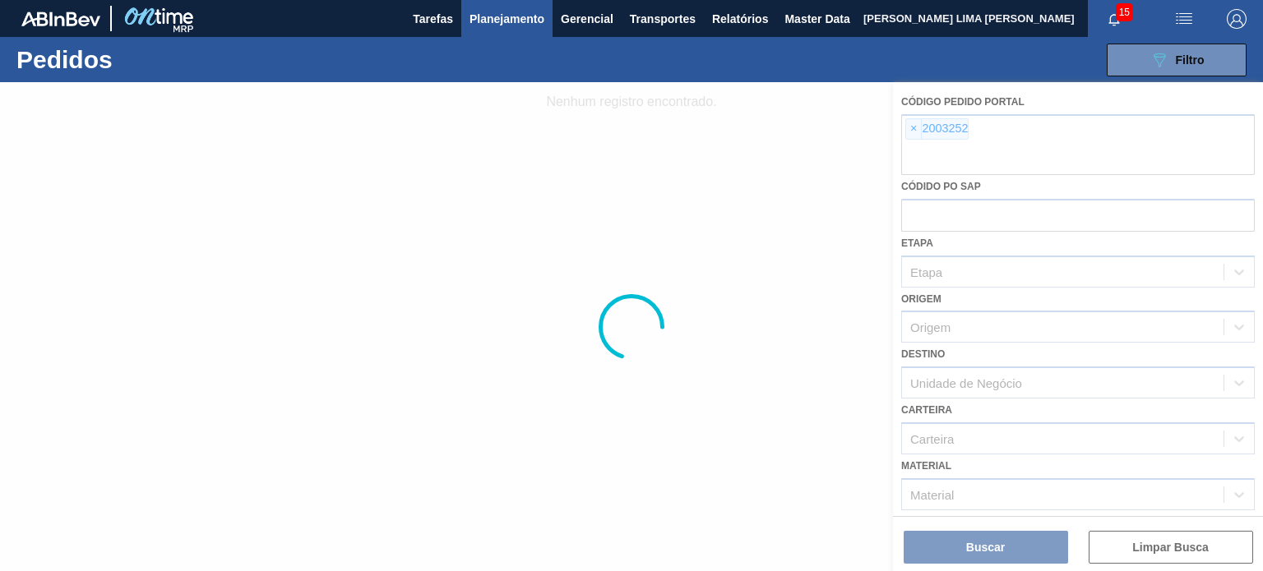
click at [911, 123] on div at bounding box center [631, 326] width 1263 height 489
click at [911, 127] on div at bounding box center [631, 326] width 1263 height 489
click at [910, 126] on div at bounding box center [631, 326] width 1263 height 489
click at [910, 124] on div at bounding box center [631, 326] width 1263 height 489
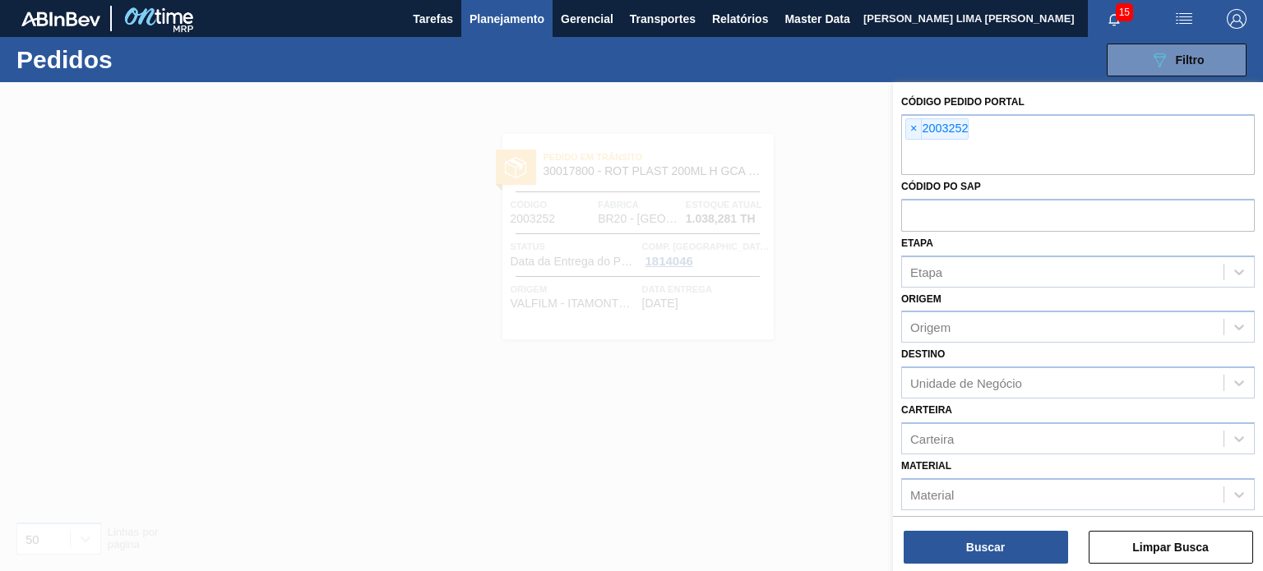
click at [910, 129] on span "×" at bounding box center [914, 129] width 16 height 20
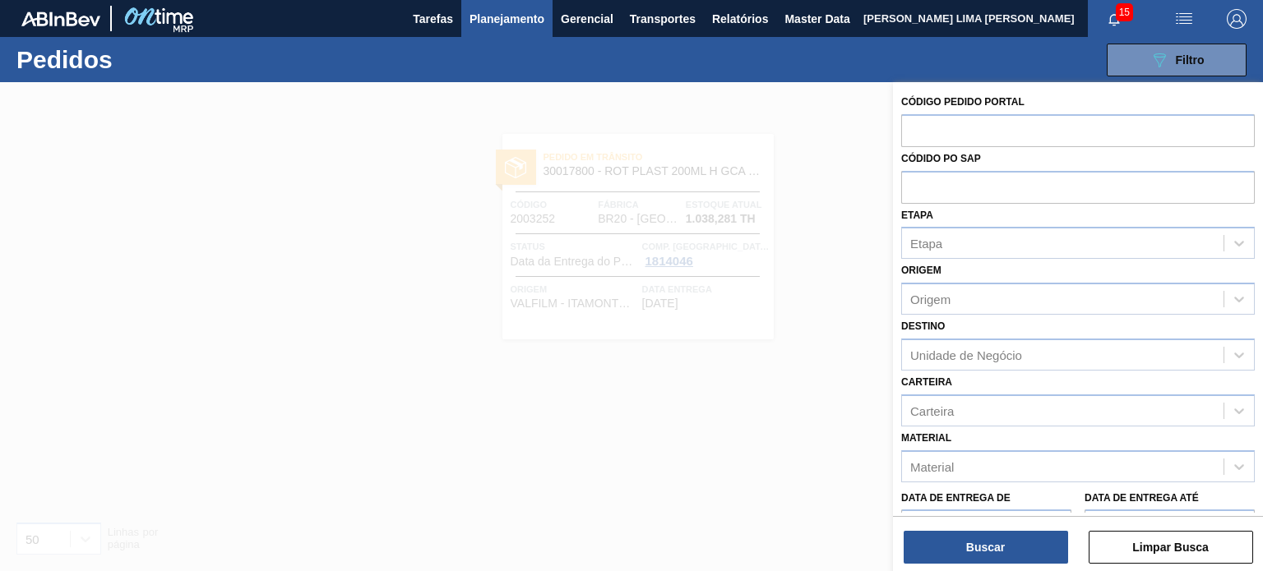
paste input "2003213"
type input "2003213"
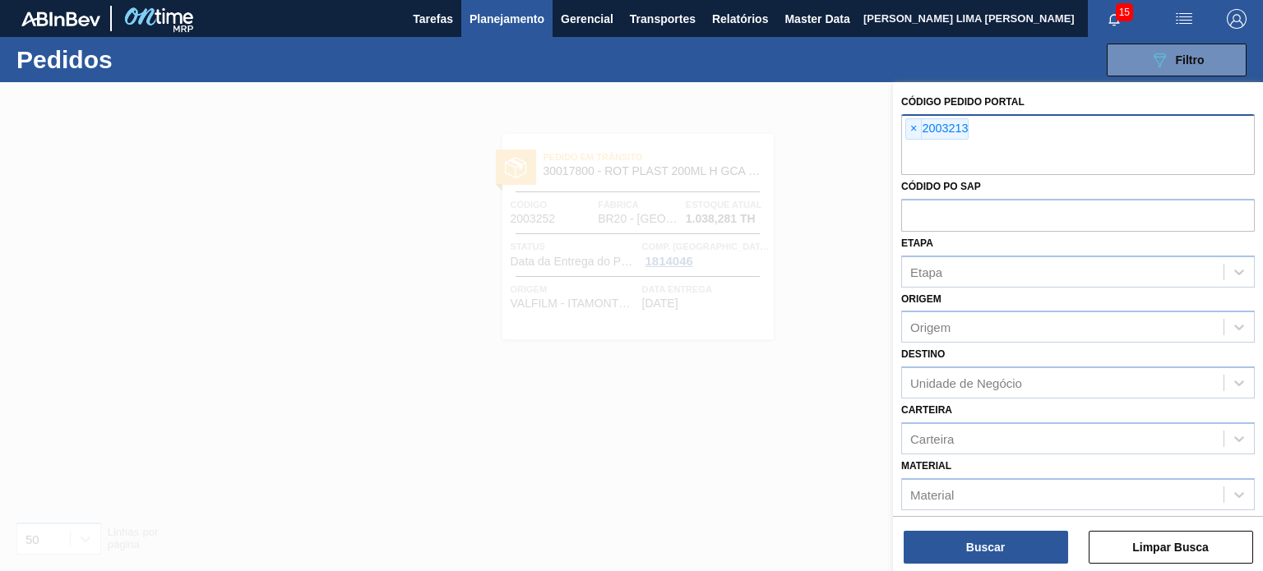
paste input "2011112"
type input "2011112"
click at [997, 565] on div "Código Pedido Portal × 2003213 × 2011112 Códido PO SAP Etapa Etapa Origem Orige…" at bounding box center [1078, 328] width 370 height 493
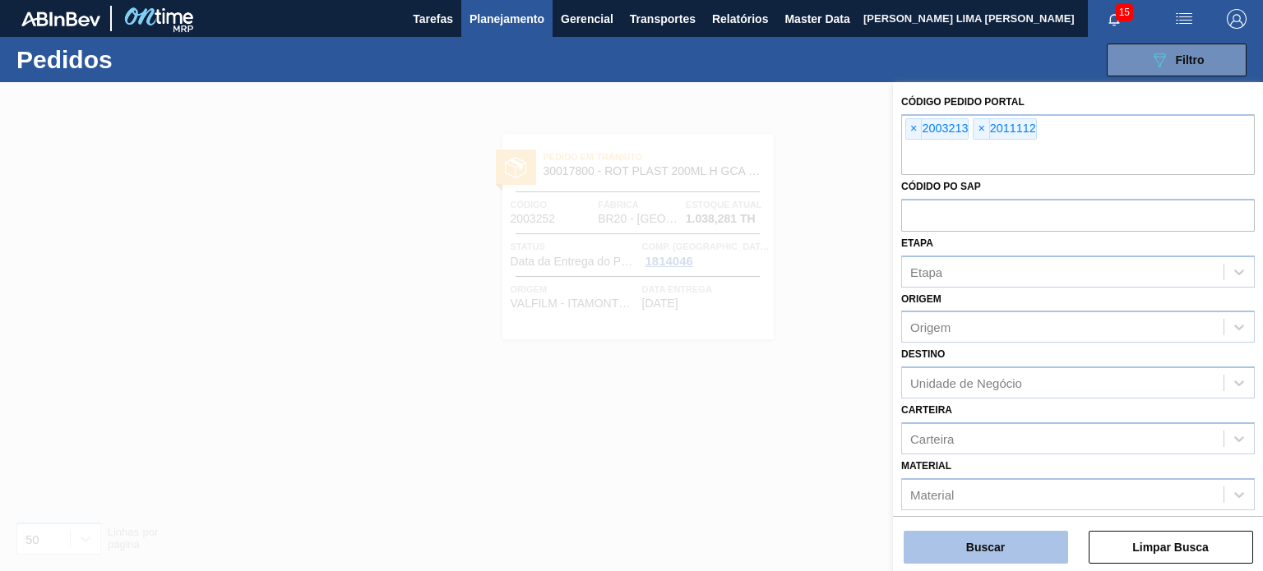
click at [980, 546] on button "Buscar" at bounding box center [986, 547] width 164 height 33
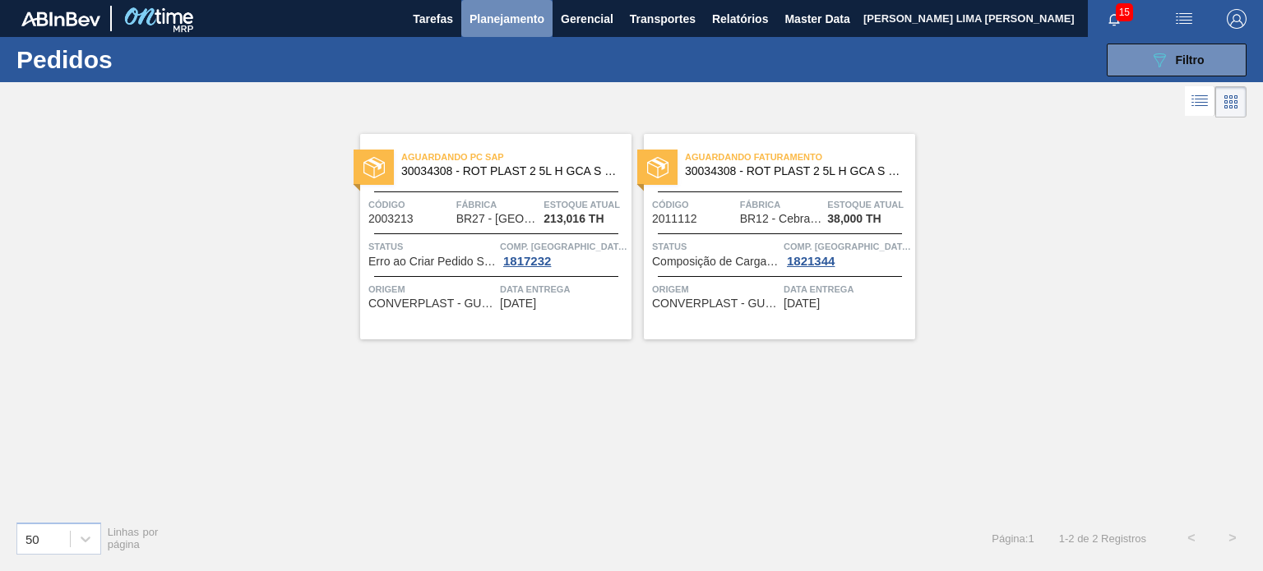
drag, startPoint x: 528, startPoint y: 21, endPoint x: 520, endPoint y: 40, distance: 21.4
click at [529, 21] on span "Planejamento" at bounding box center [507, 19] width 75 height 20
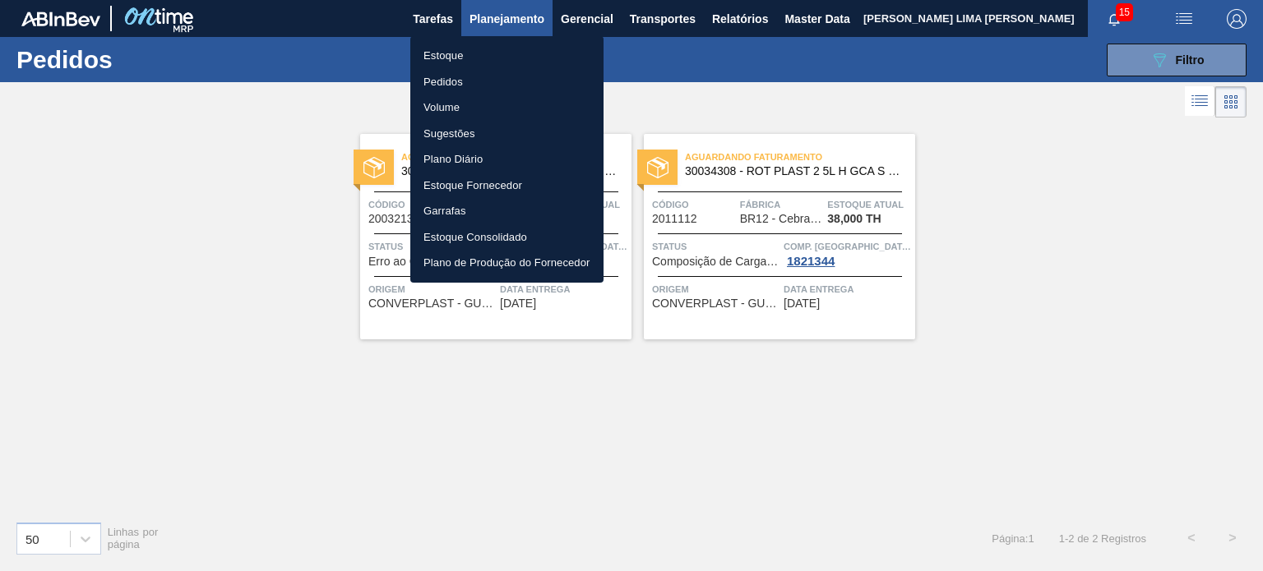
click at [502, 53] on li "Estoque" at bounding box center [506, 56] width 193 height 26
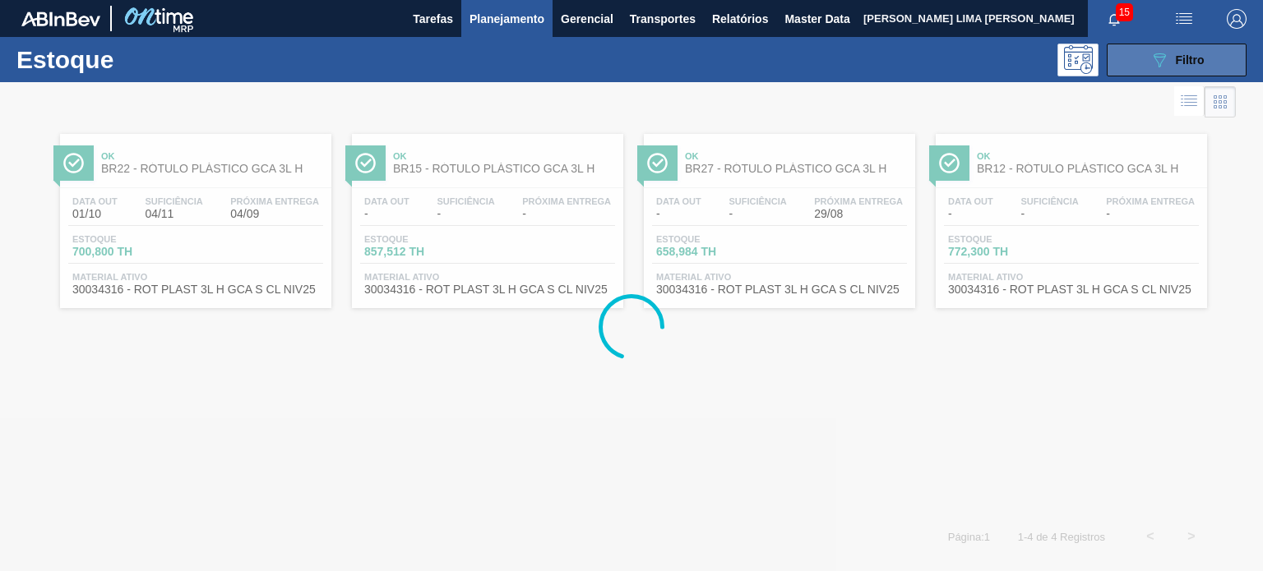
click at [1141, 69] on button "089F7B8B-B2A5-4AFE-B5C0-19BA573D28AC Filtro" at bounding box center [1177, 60] width 140 height 33
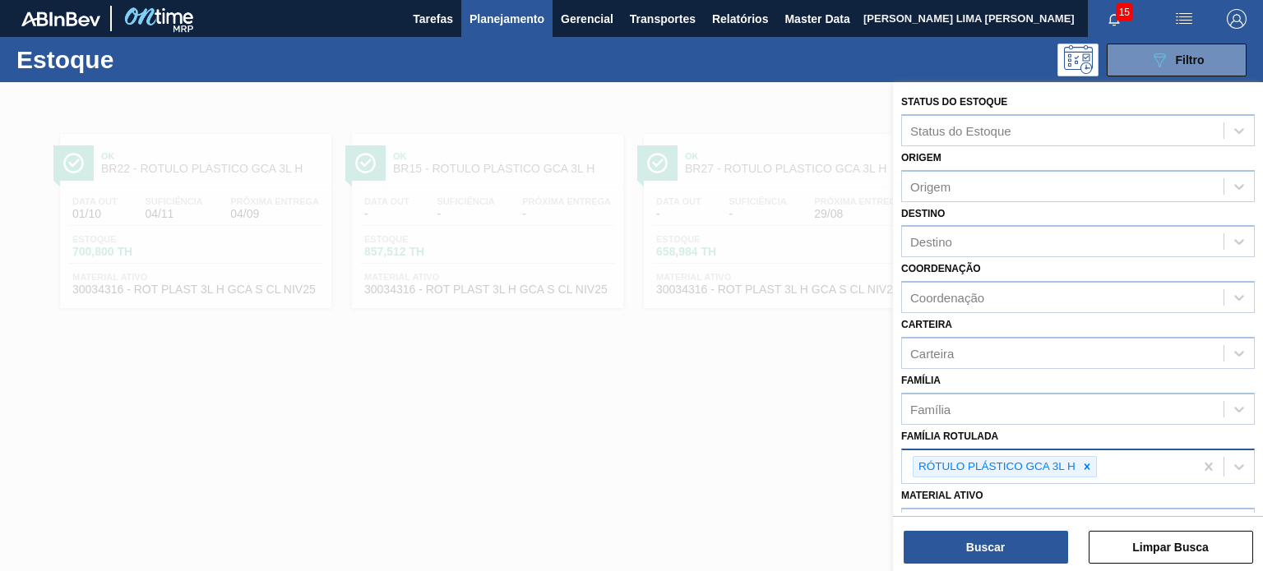
click at [1089, 461] on icon at bounding box center [1087, 467] width 12 height 12
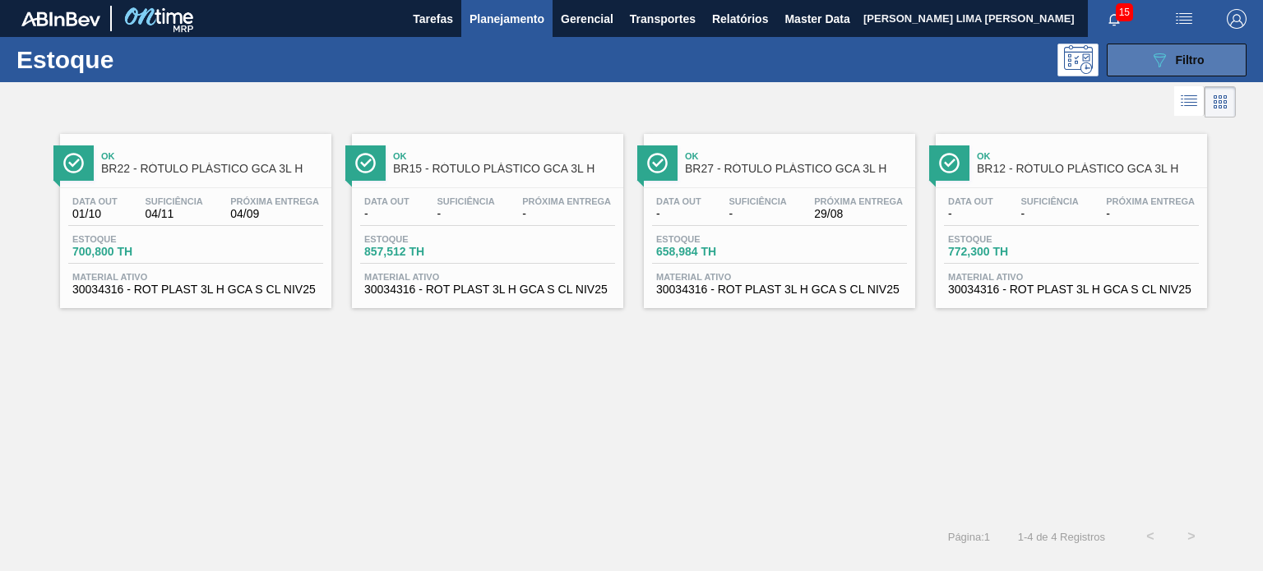
click at [1141, 58] on button "089F7B8B-B2A5-4AFE-B5C0-19BA573D28AC Filtro" at bounding box center [1177, 60] width 140 height 33
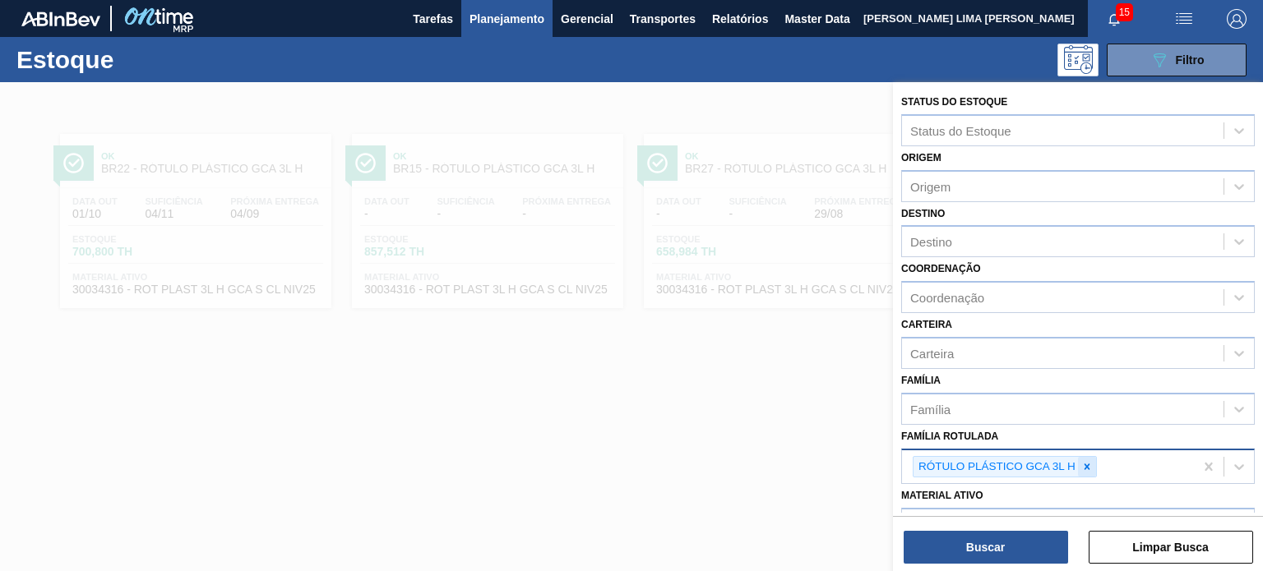
click at [1089, 461] on icon at bounding box center [1087, 467] width 12 height 12
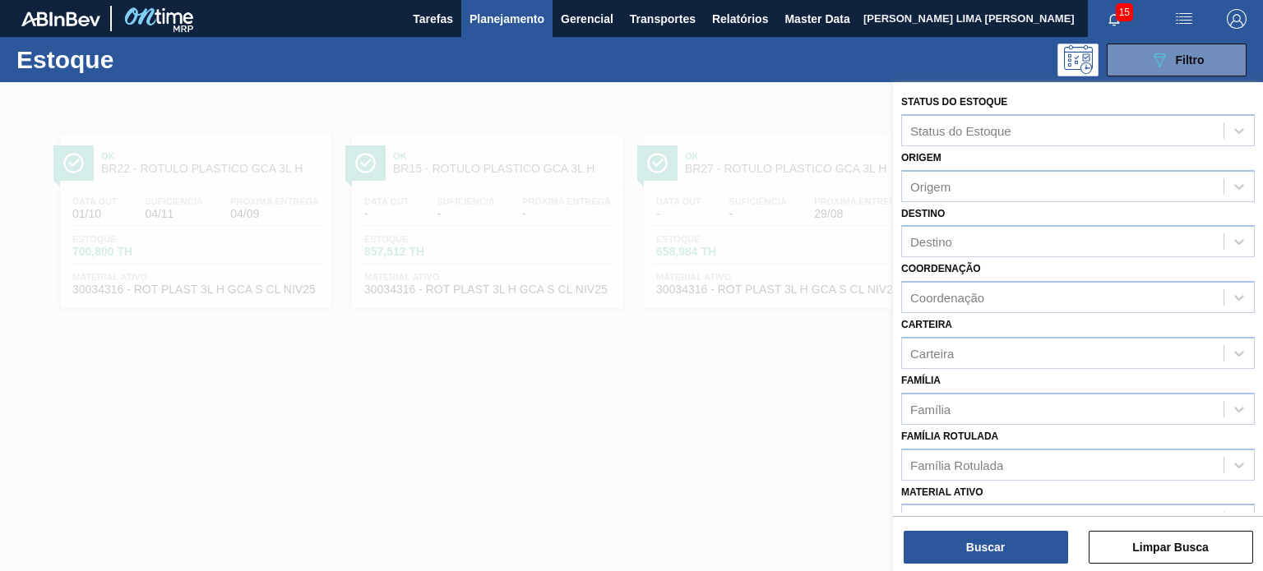
click at [822, 427] on div at bounding box center [631, 367] width 1263 height 571
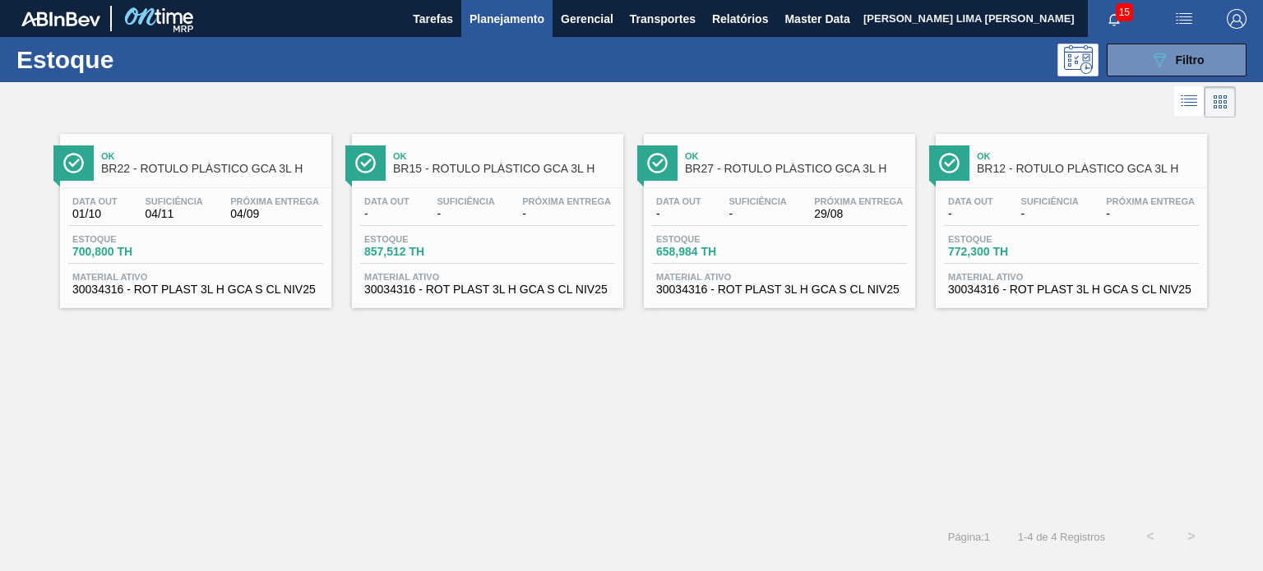
drag, startPoint x: 1143, startPoint y: 68, endPoint x: 1122, endPoint y: 99, distance: 37.9
click at [1144, 68] on button "089F7B8B-B2A5-4AFE-B5C0-19BA573D28AC Filtro" at bounding box center [1177, 60] width 140 height 33
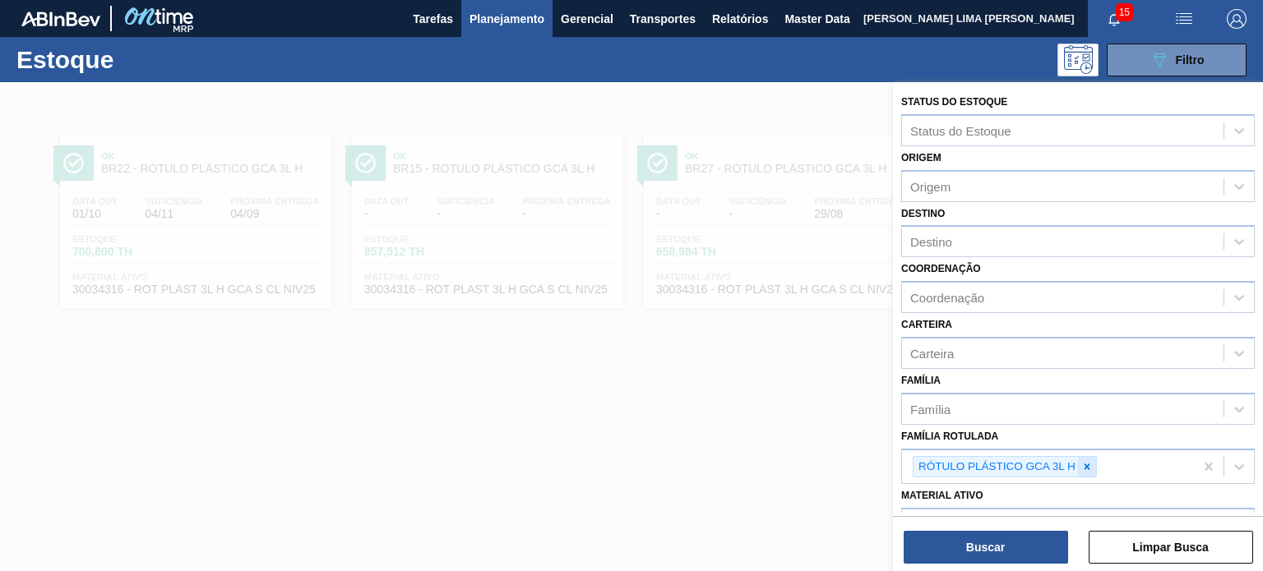
click at [1088, 464] on icon at bounding box center [1087, 467] width 12 height 12
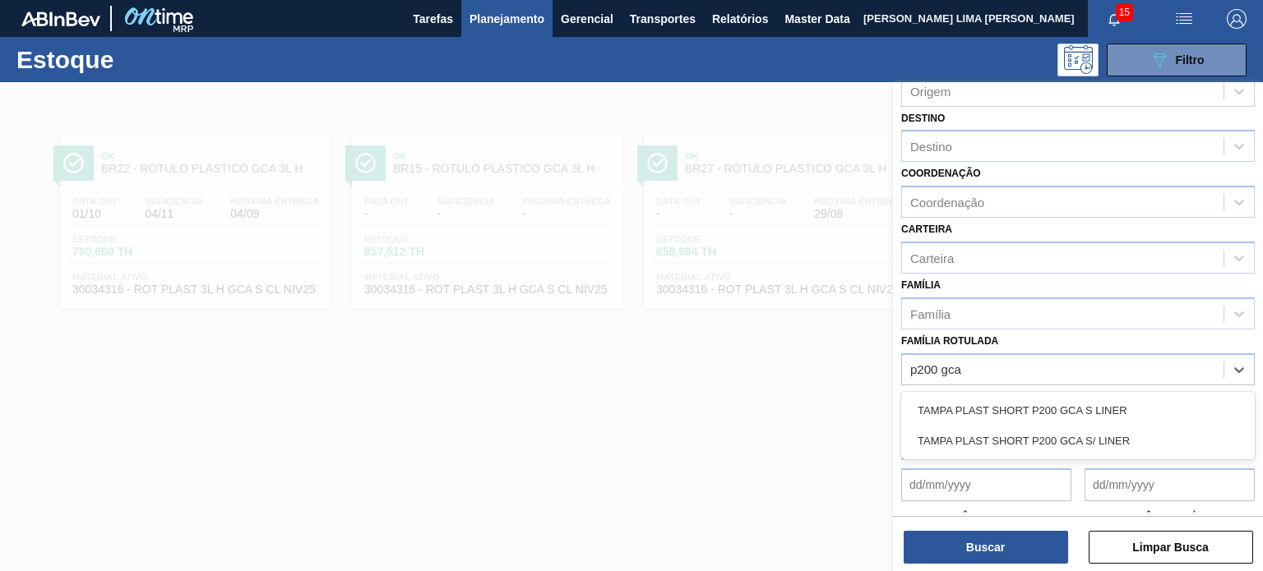
scroll to position [210, 0]
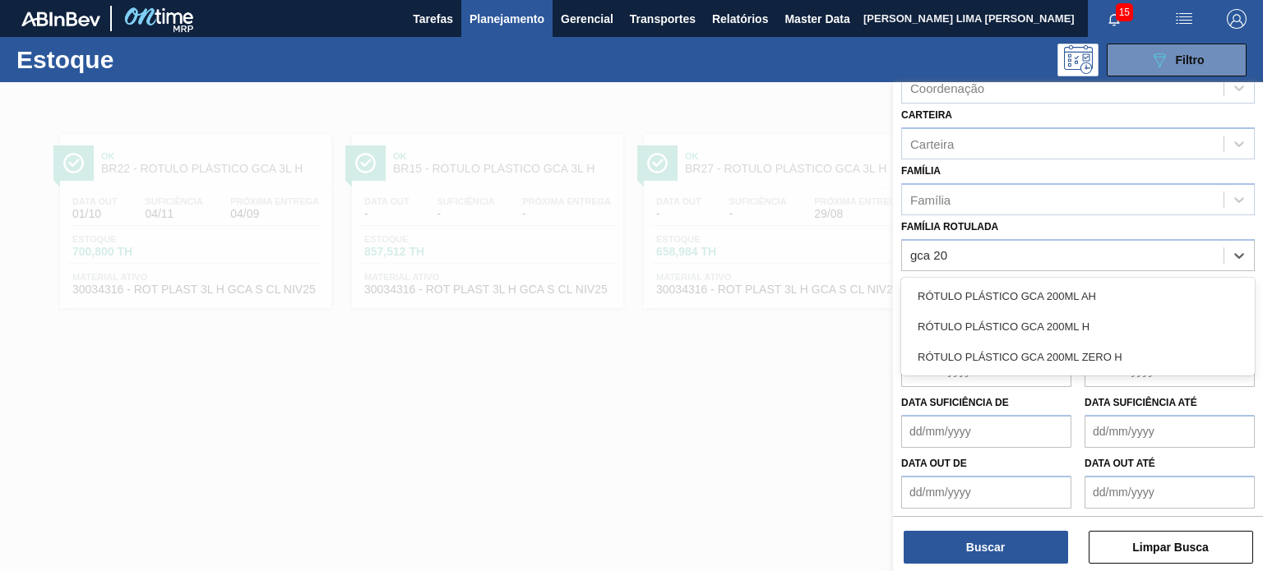
type Rotulada "gca 200"
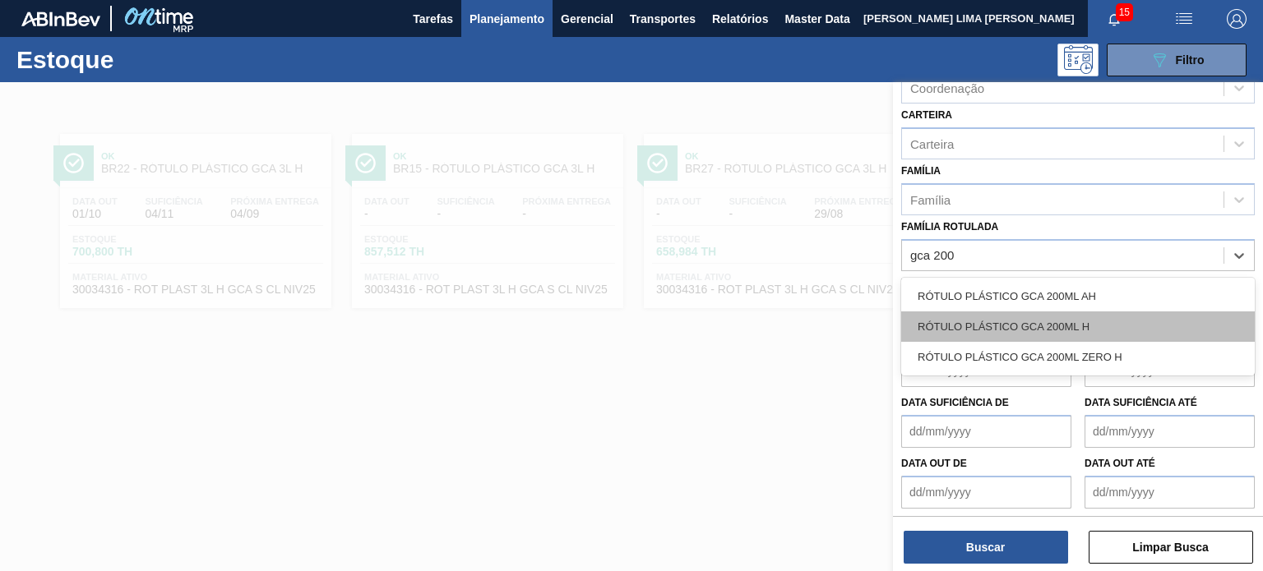
click at [1095, 326] on div "RÓTULO PLÁSTICO GCA 200ML H" at bounding box center [1078, 327] width 354 height 30
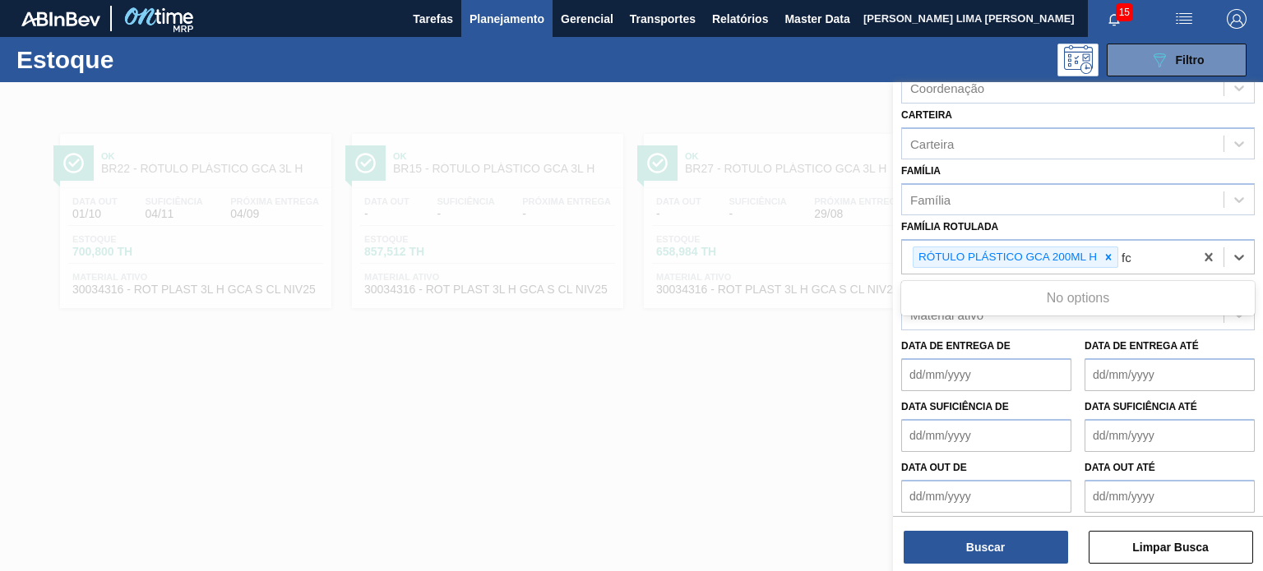
type Rotulada "f"
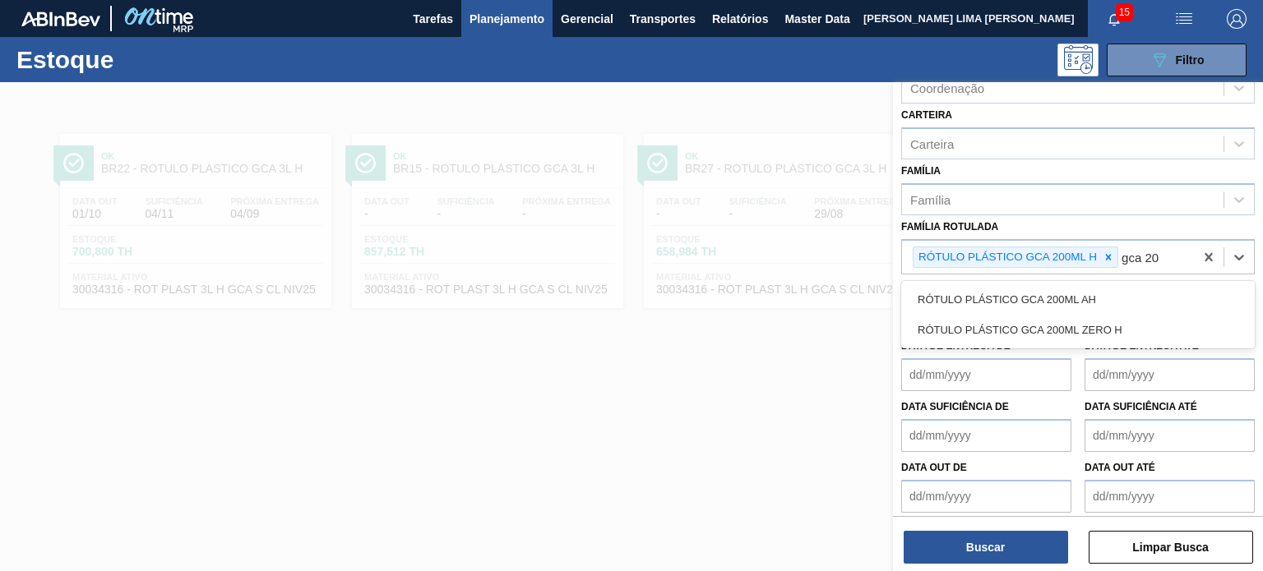
type Rotulada "gca 200"
click at [1108, 293] on div "RÓTULO PLÁSTICO GCA 200ML AH" at bounding box center [1078, 300] width 354 height 30
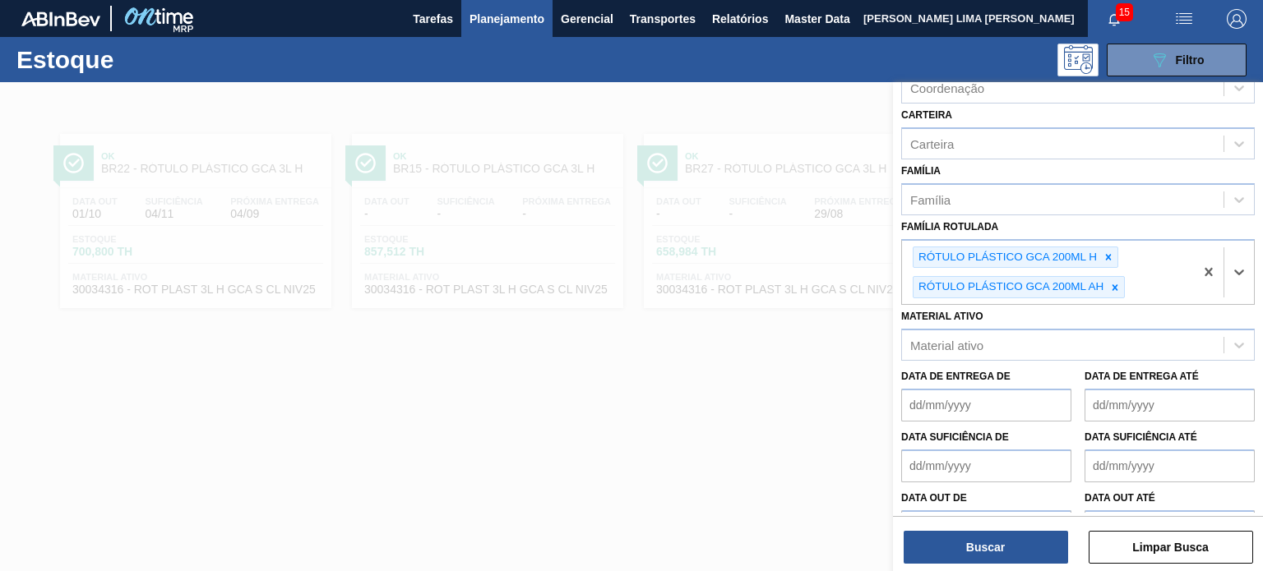
click at [1108, 293] on div at bounding box center [1115, 287] width 18 height 21
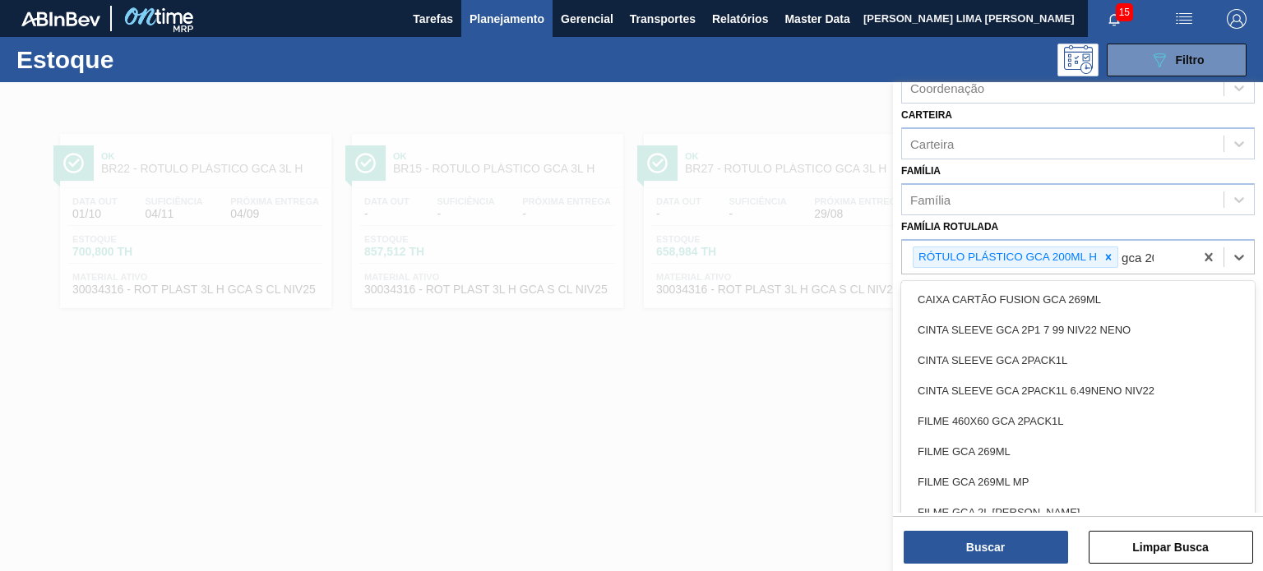
type Rotulada "gca 200"
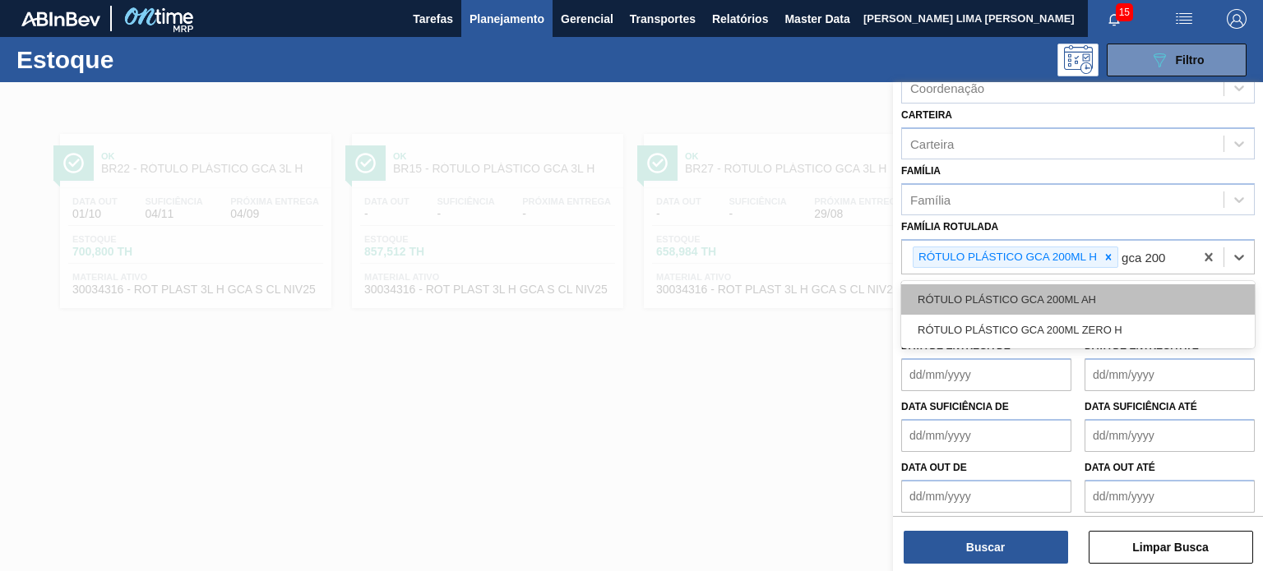
click at [1109, 290] on div "RÓTULO PLÁSTICO GCA 200ML AH" at bounding box center [1078, 300] width 354 height 30
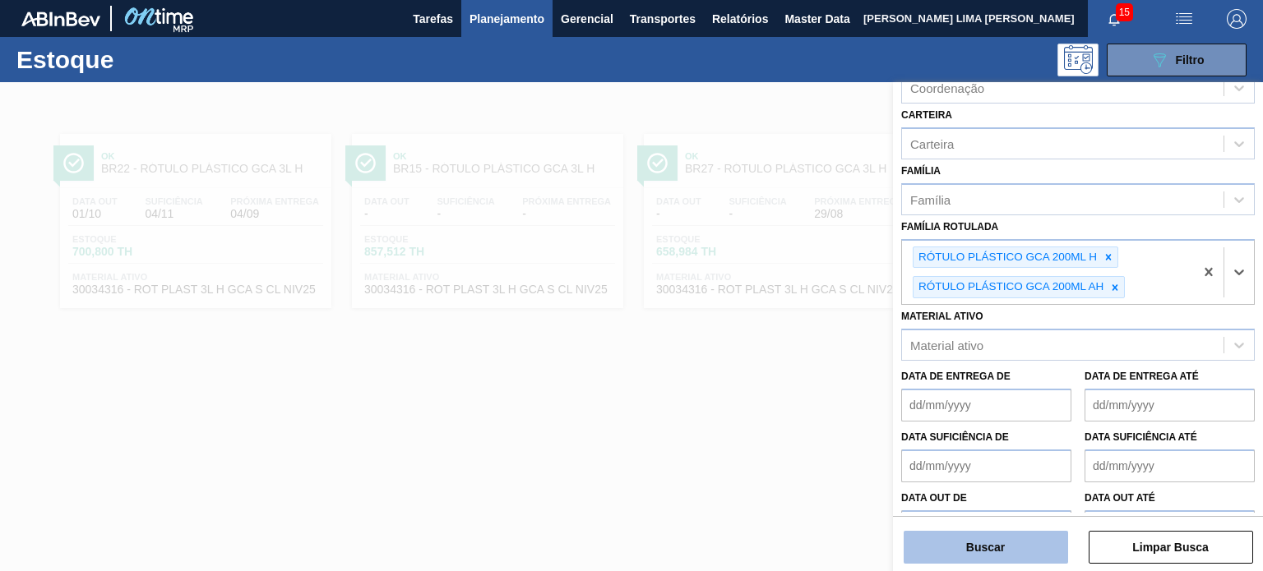
click at [1039, 540] on button "Buscar" at bounding box center [986, 547] width 164 height 33
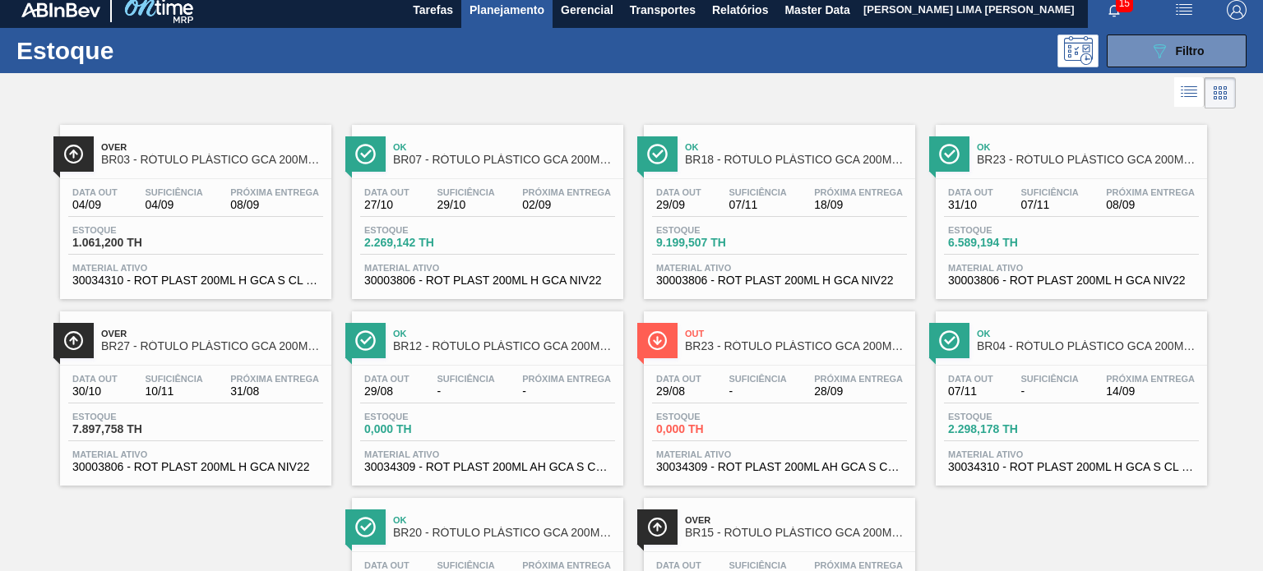
scroll to position [0, 0]
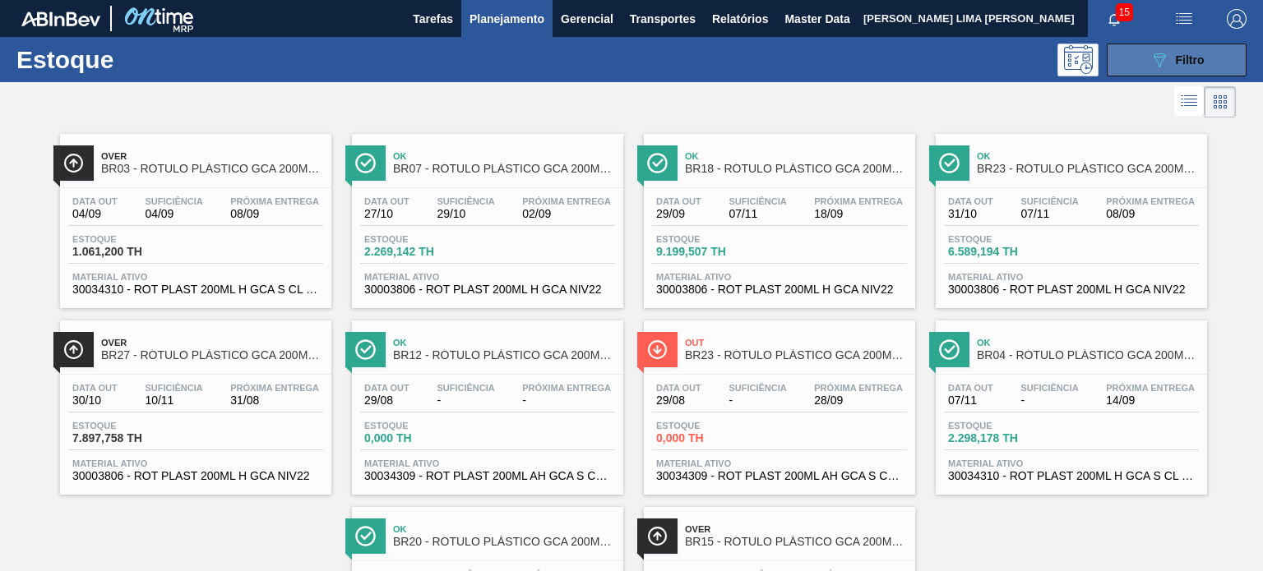
click at [1152, 55] on icon "089F7B8B-B2A5-4AFE-B5C0-19BA573D28AC" at bounding box center [1160, 60] width 20 height 20
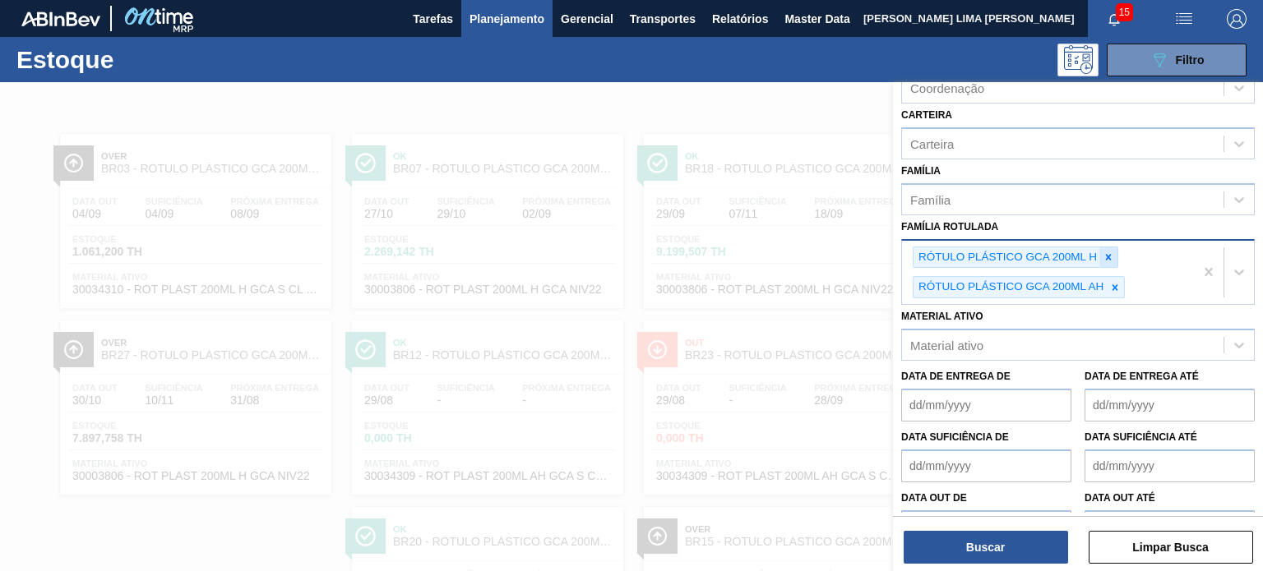
click at [1099, 249] on div at bounding box center [1108, 258] width 18 height 21
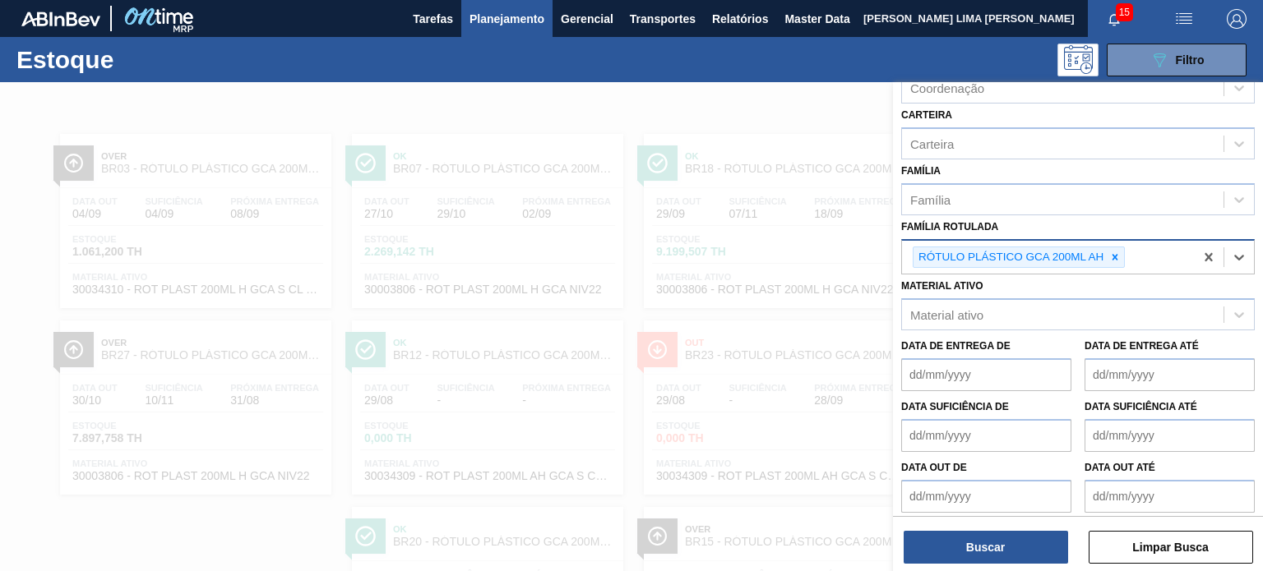
click at [1099, 249] on div "RÓTULO PLÁSTICO GCA 200ML AH" at bounding box center [1010, 258] width 192 height 21
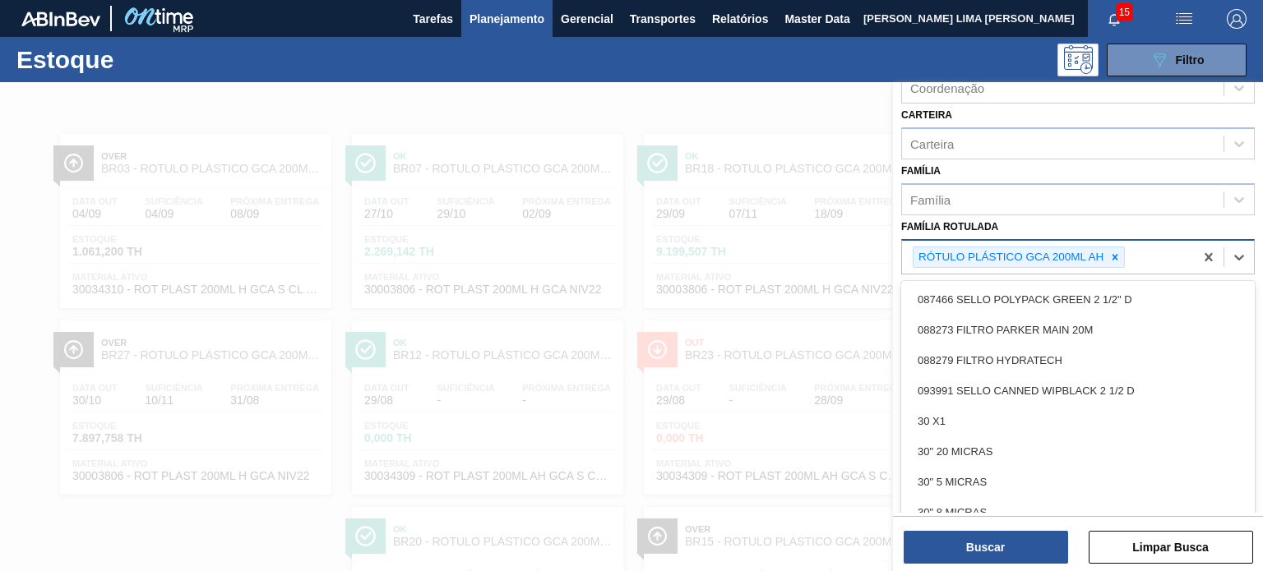
click at [1106, 251] on div at bounding box center [1115, 258] width 18 height 21
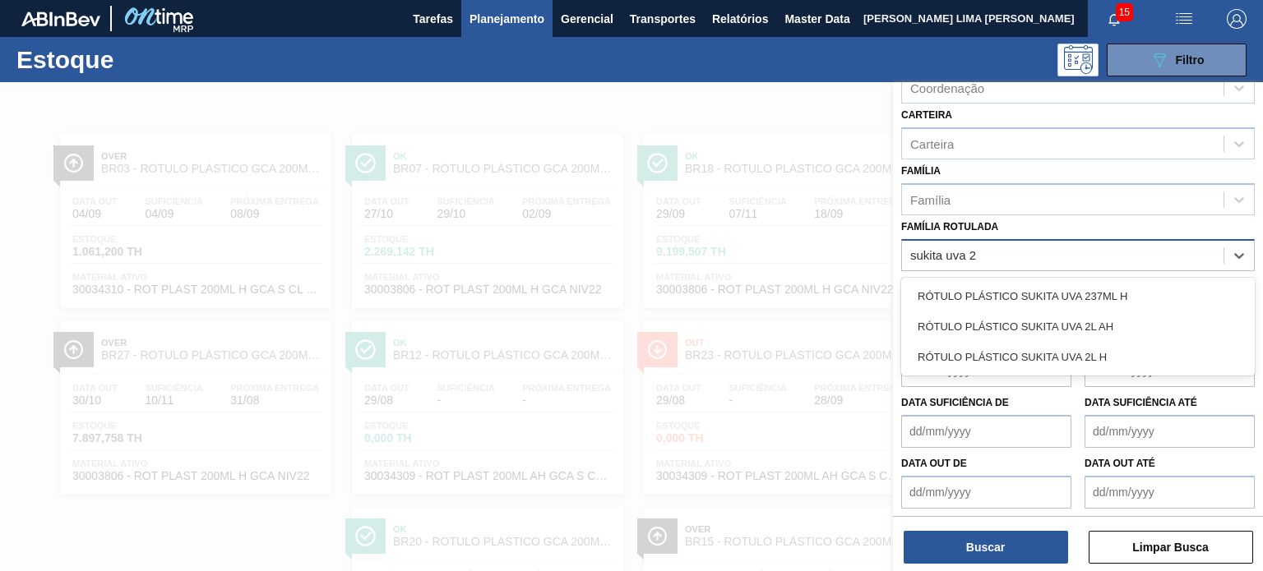
type Rotulada "sukita uva 2l"
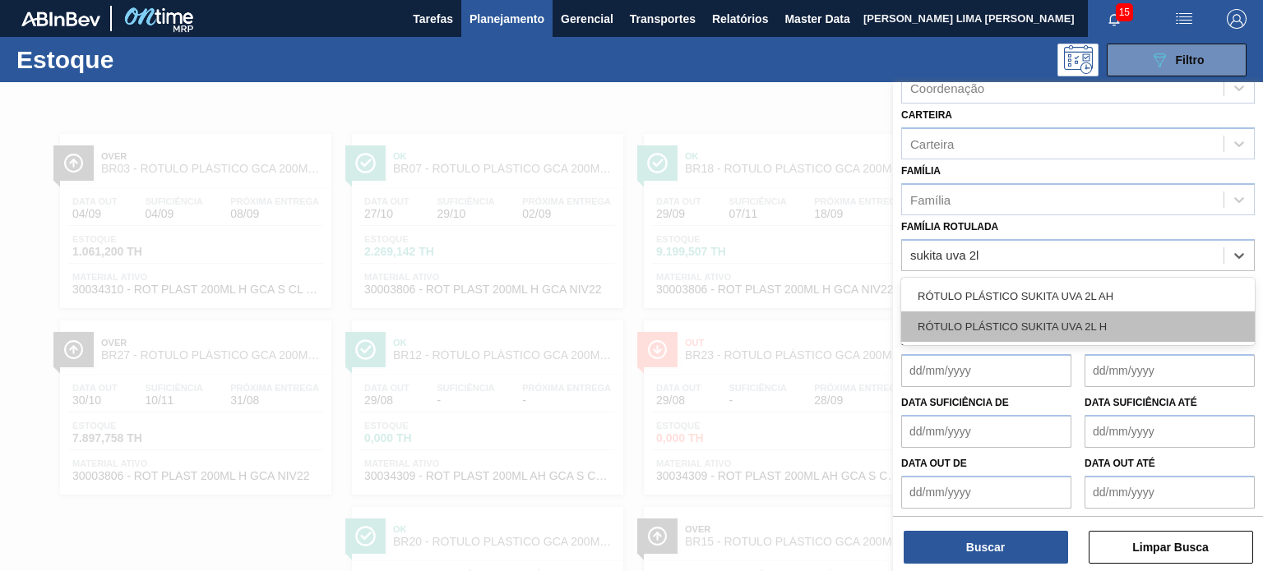
click at [1102, 324] on div "RÓTULO PLÁSTICO SUKITA UVA 2L H" at bounding box center [1078, 327] width 354 height 30
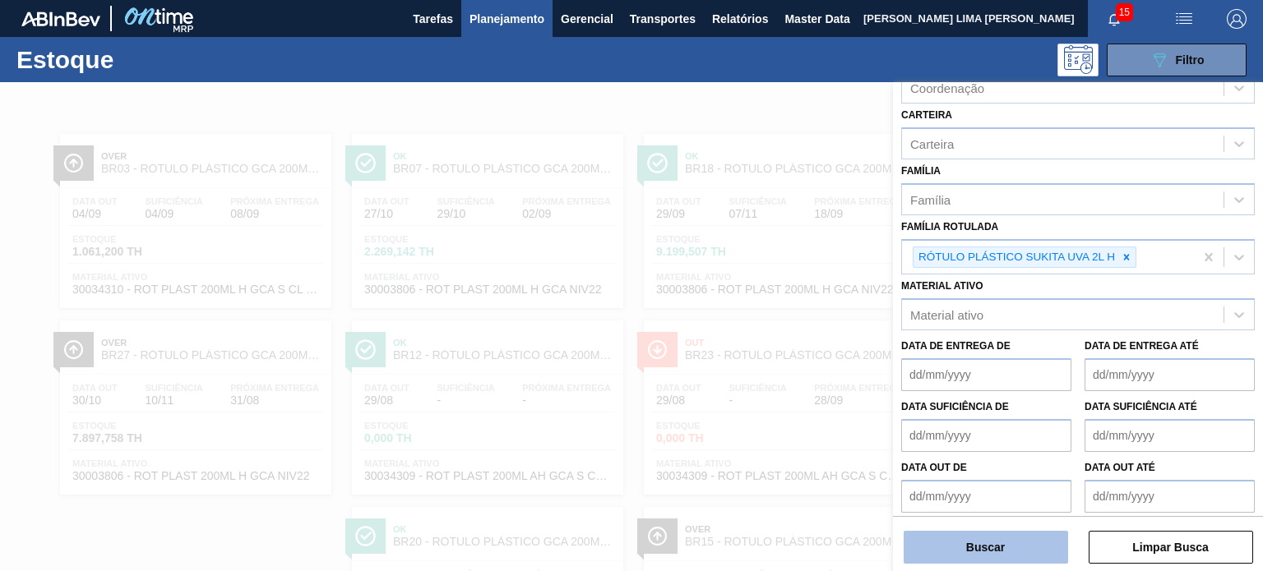
click at [1010, 548] on button "Buscar" at bounding box center [986, 547] width 164 height 33
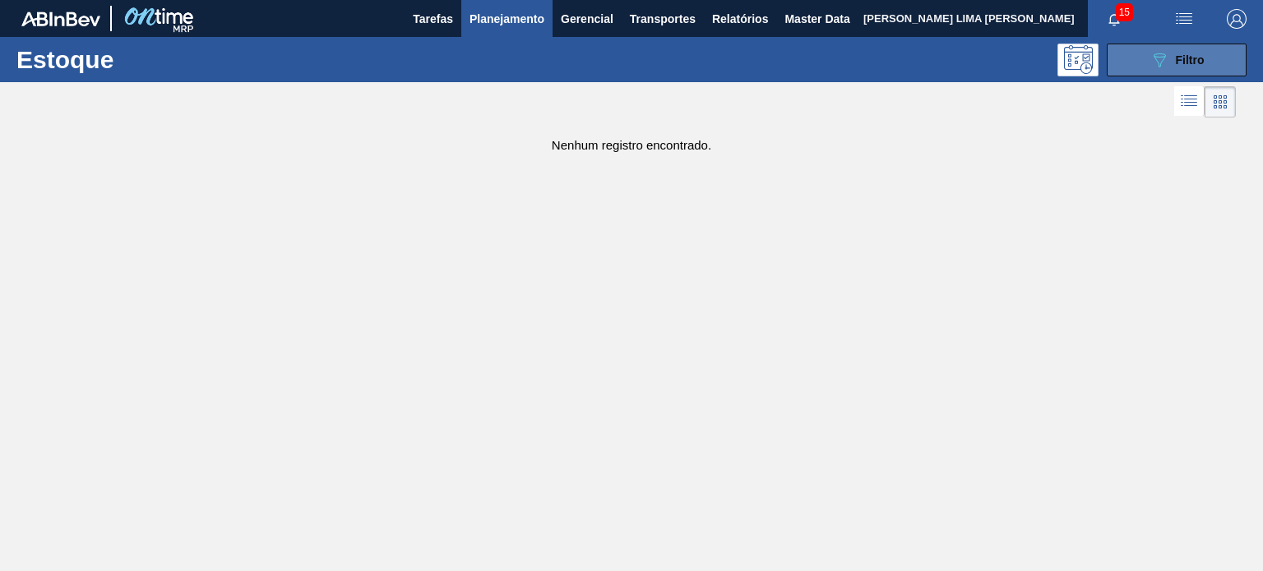
click at [1141, 55] on button "089F7B8B-B2A5-4AFE-B5C0-19BA573D28AC Filtro" at bounding box center [1177, 60] width 140 height 33
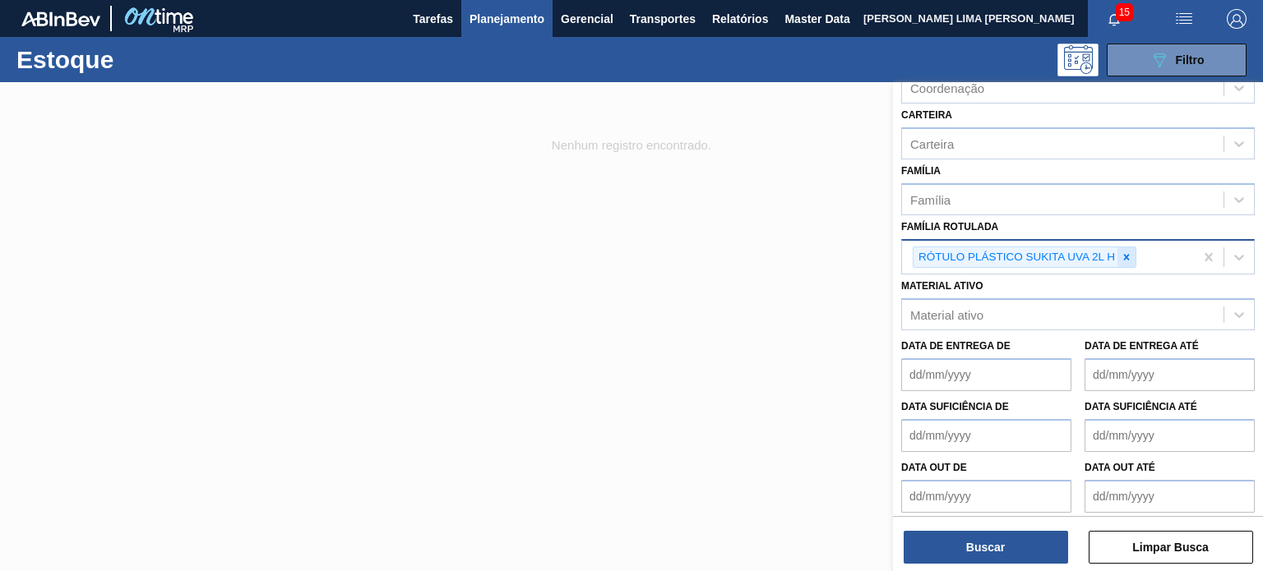
click at [1125, 256] on icon at bounding box center [1127, 258] width 12 height 12
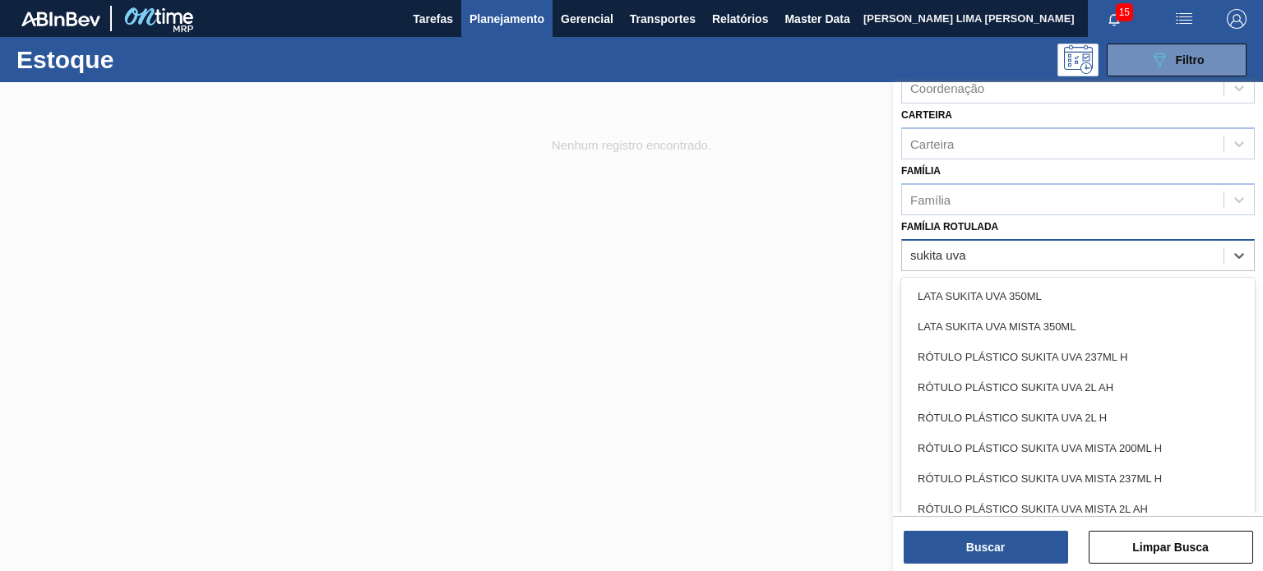
type Rotulada "sukita uva 2"
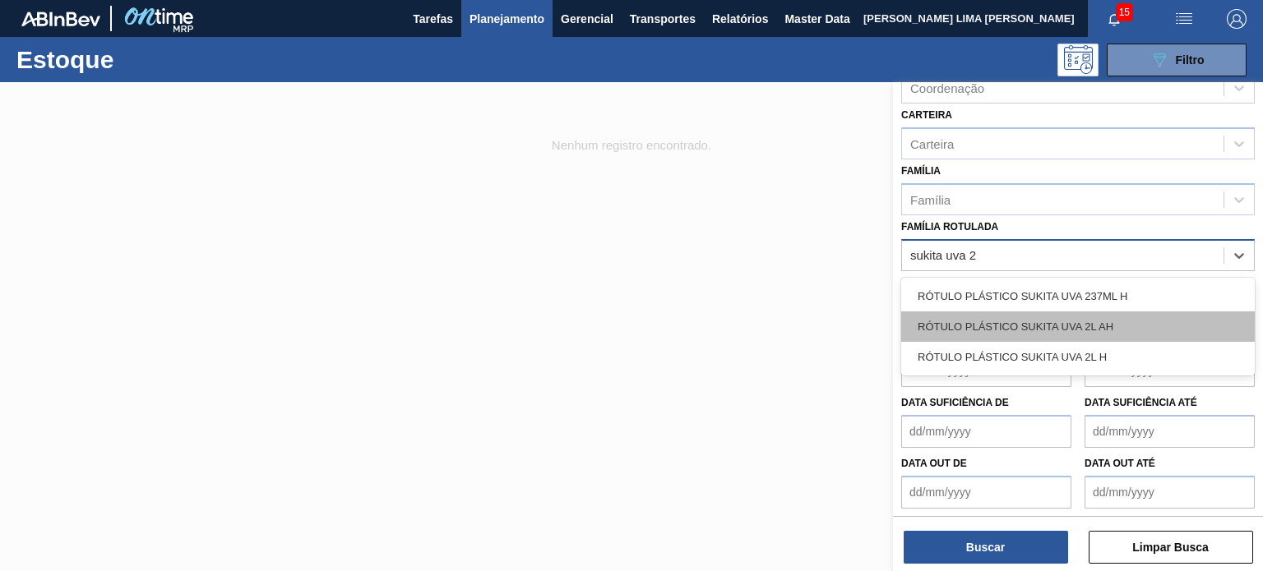
click at [1080, 315] on div "RÓTULO PLÁSTICO SUKITA UVA 2L AH" at bounding box center [1078, 327] width 354 height 30
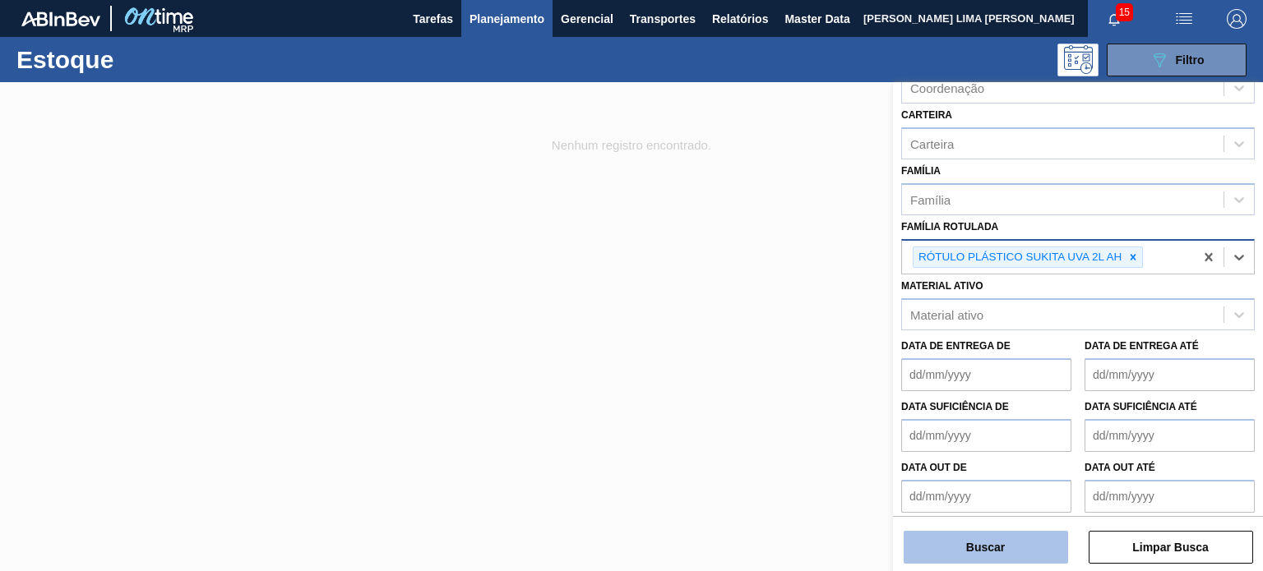
click at [1033, 552] on button "Buscar" at bounding box center [986, 547] width 164 height 33
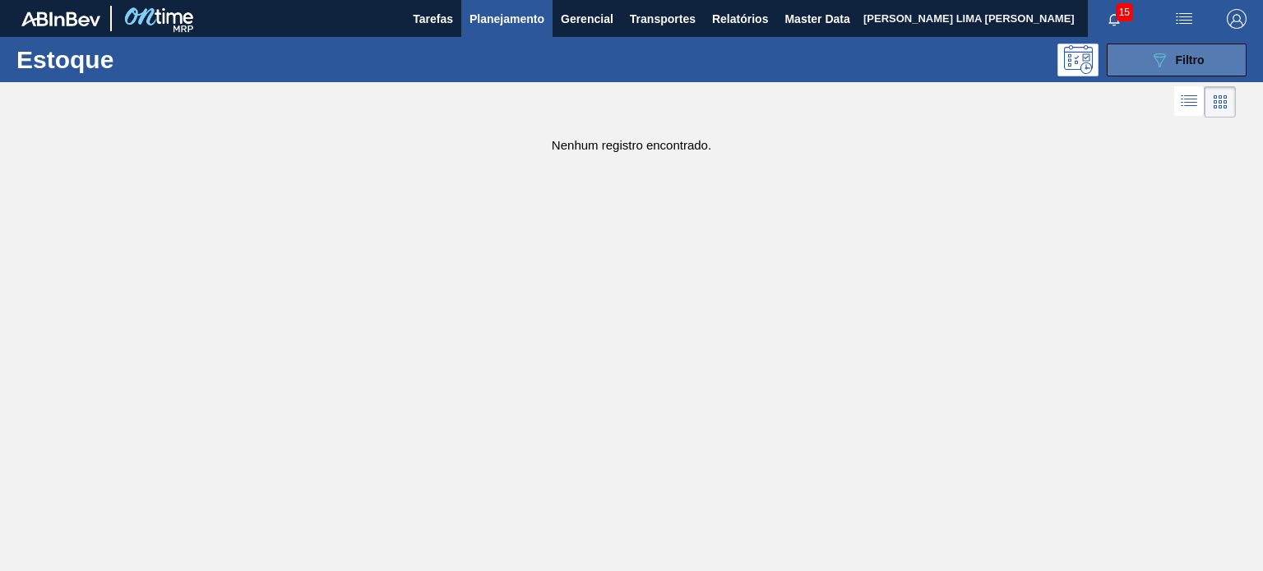
click at [1120, 75] on button "089F7B8B-B2A5-4AFE-B5C0-19BA573D28AC Filtro" at bounding box center [1177, 60] width 140 height 33
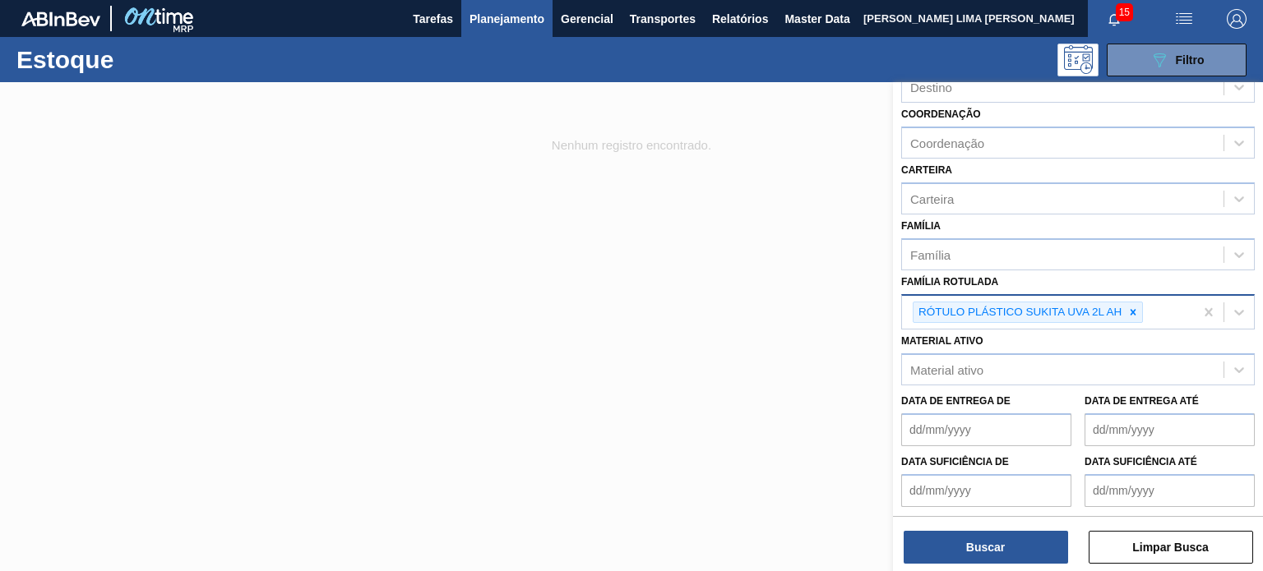
scroll to position [213, 0]
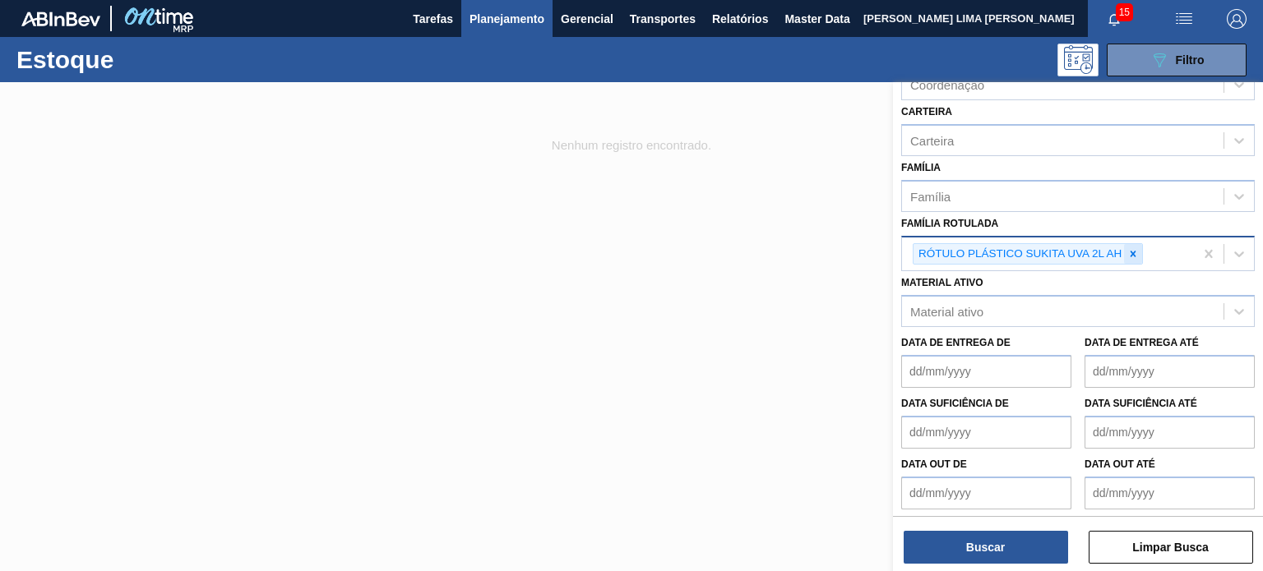
click at [1130, 248] on icon at bounding box center [1133, 254] width 12 height 12
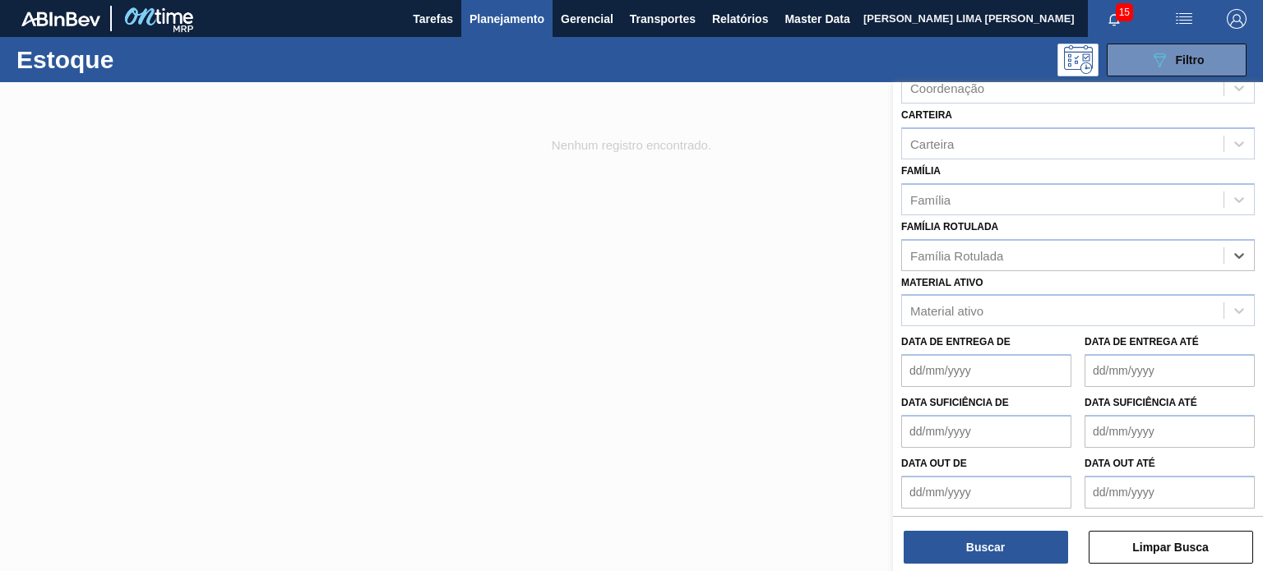
click at [666, 190] on div at bounding box center [631, 367] width 1263 height 571
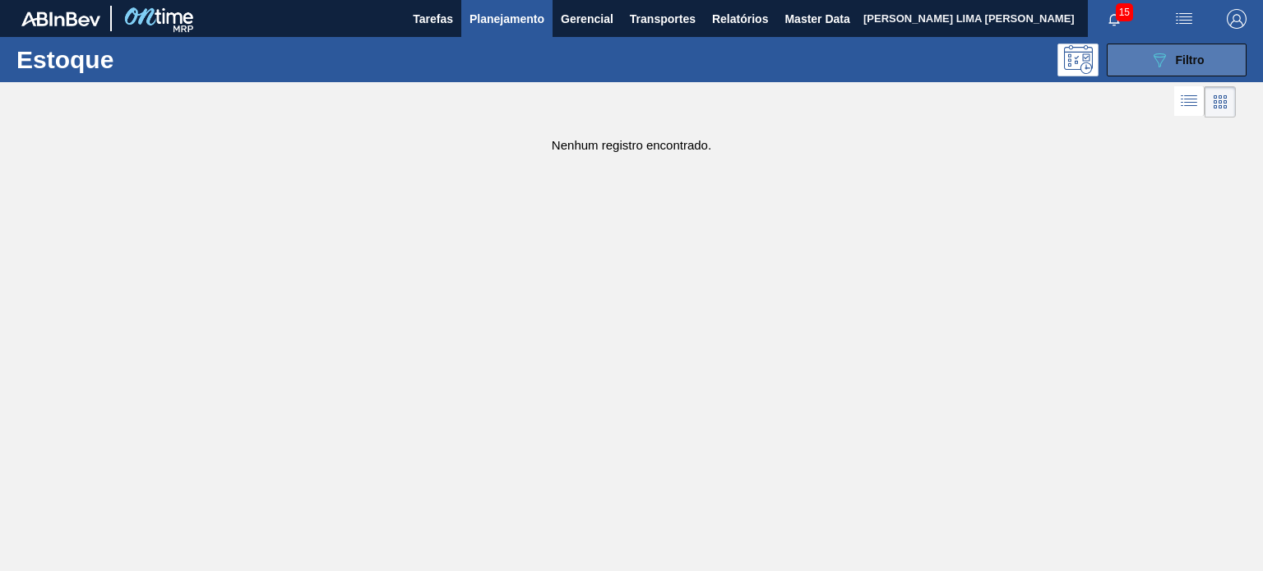
click at [1127, 64] on button "089F7B8B-B2A5-4AFE-B5C0-19BA573D28AC Filtro" at bounding box center [1177, 60] width 140 height 33
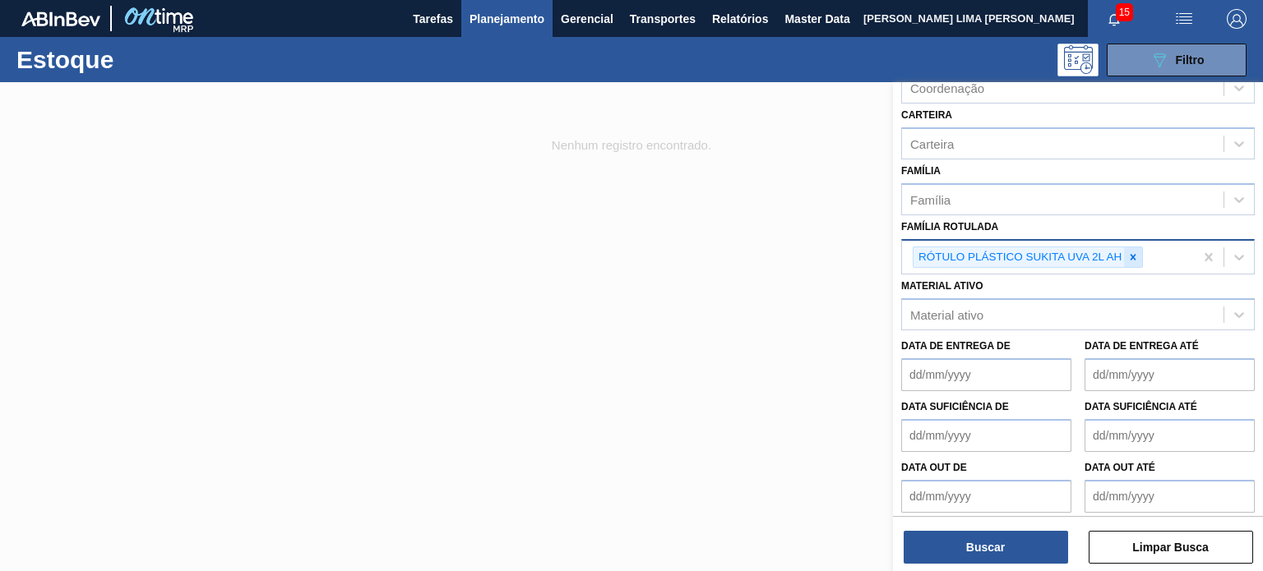
click at [1125, 252] on div at bounding box center [1133, 258] width 18 height 21
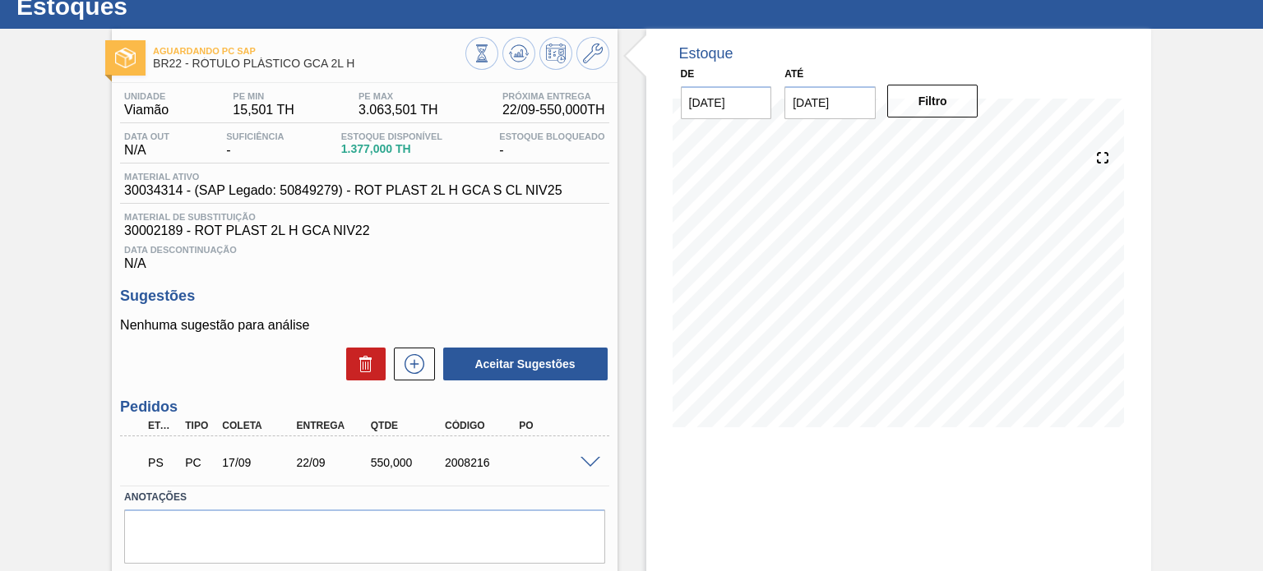
scroll to position [82, 0]
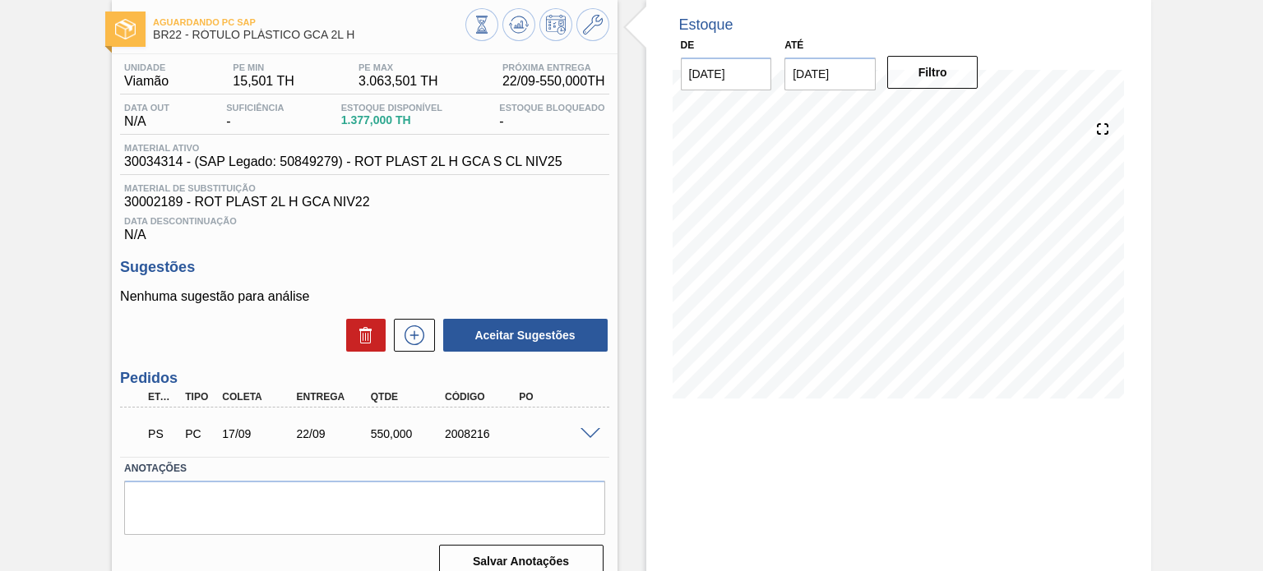
click at [590, 421] on div "PS PC 17/09 22/09 550,000 2008216" at bounding box center [364, 432] width 488 height 41
click at [595, 426] on div "PS PC 17/09 22/09 550,000 2008216" at bounding box center [364, 432] width 488 height 41
click at [595, 432] on span at bounding box center [591, 434] width 20 height 12
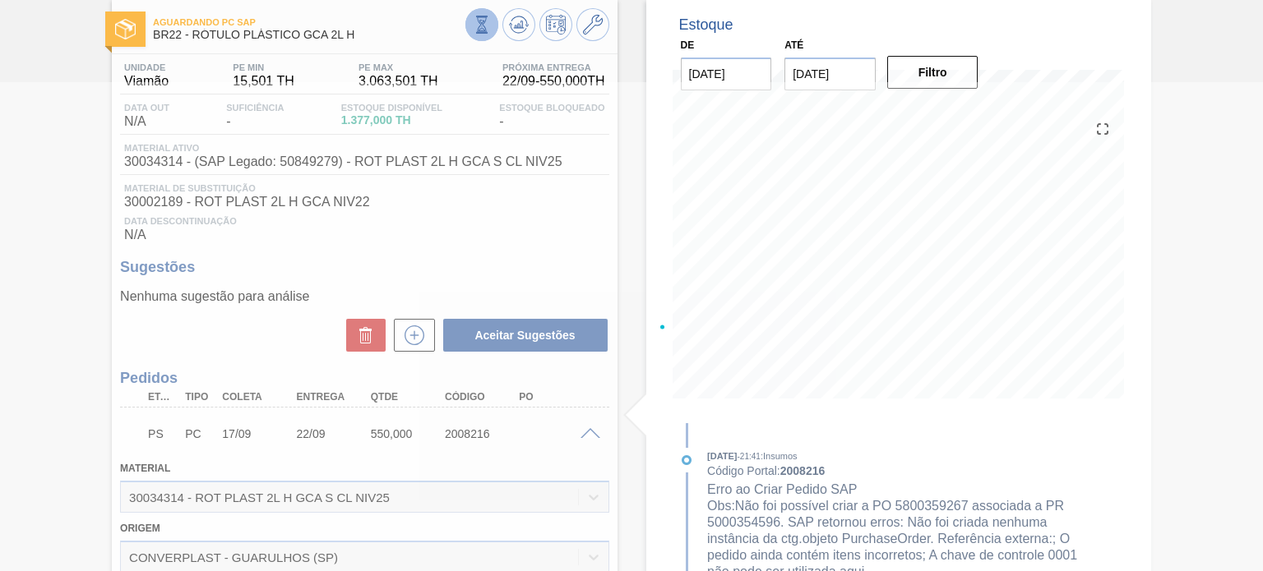
click at [484, 32] on icon at bounding box center [481, 24] width 9 height 16
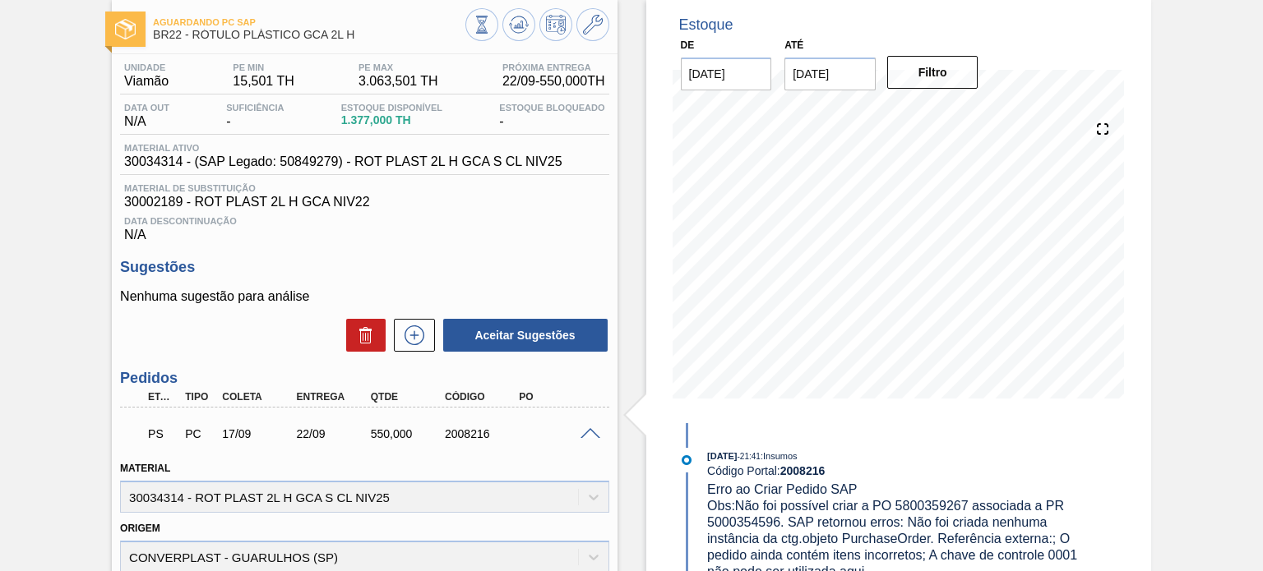
scroll to position [0, 0]
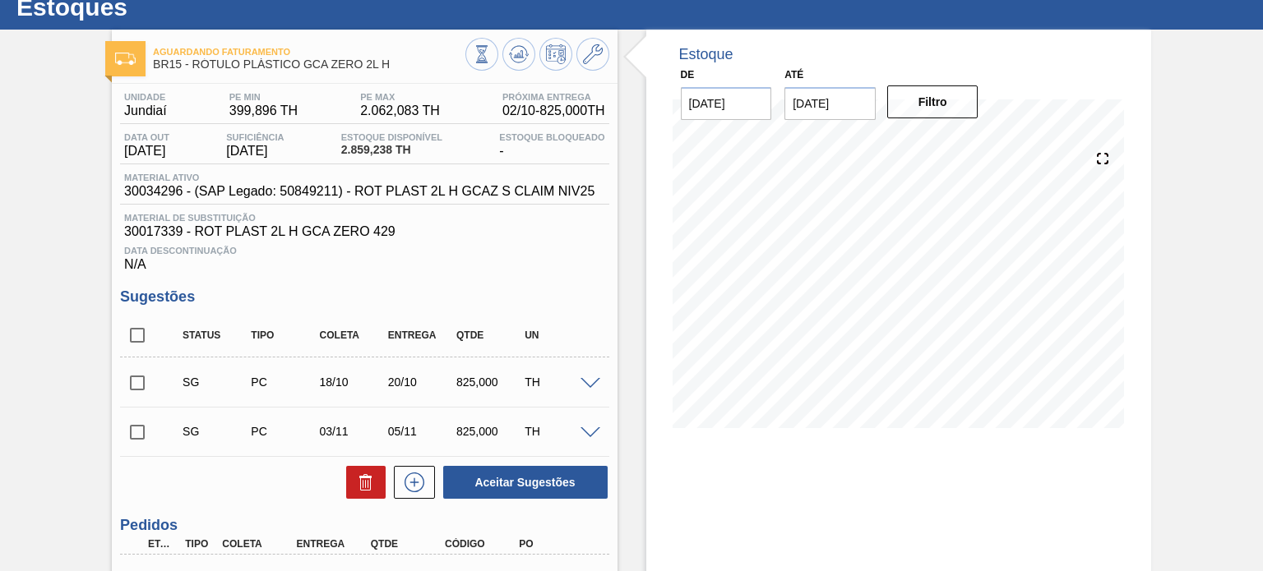
scroll to position [82, 0]
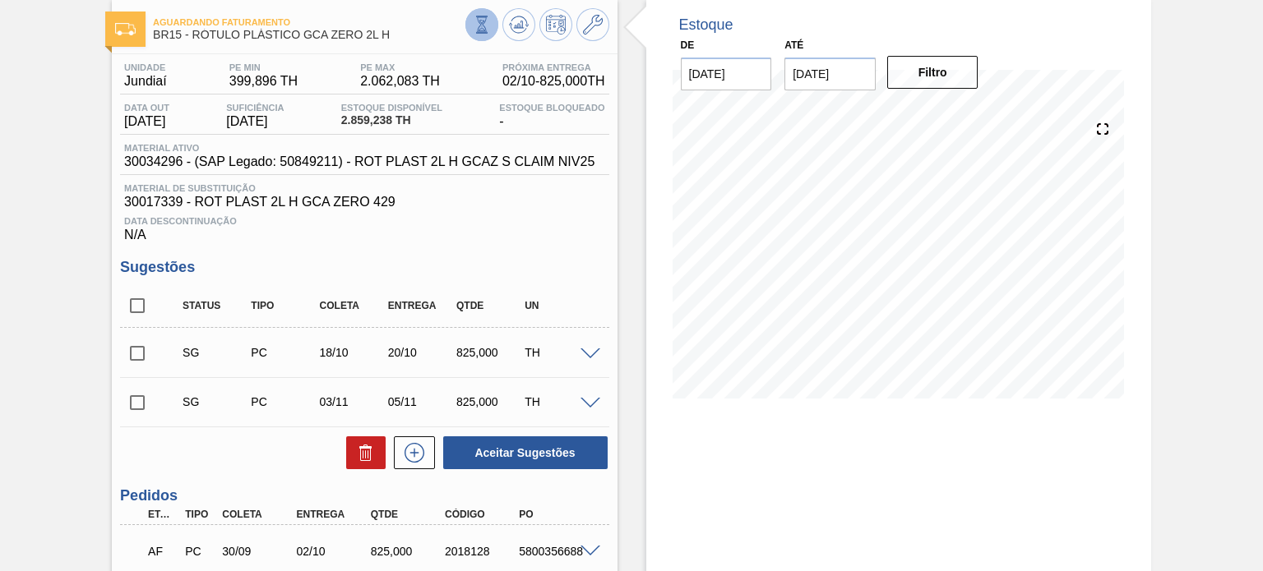
drag, startPoint x: 497, startPoint y: 19, endPoint x: 488, endPoint y: 19, distance: 9.0
click at [494, 19] on div at bounding box center [537, 26] width 144 height 37
click at [484, 21] on icon at bounding box center [482, 25] width 18 height 18
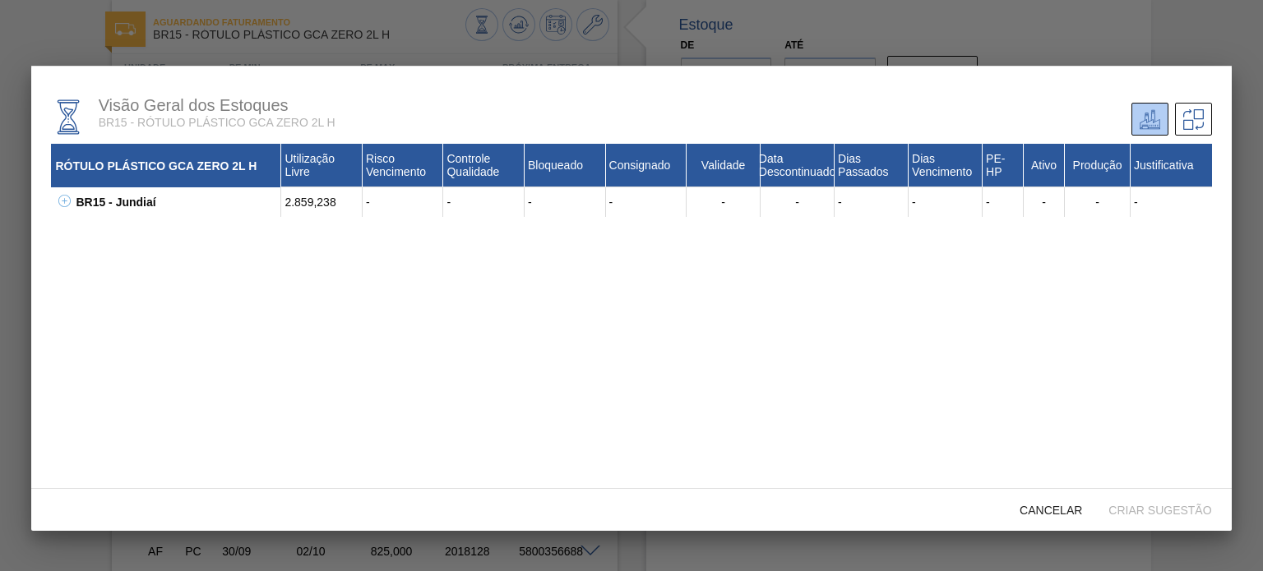
click at [67, 203] on icon at bounding box center [64, 201] width 12 height 12
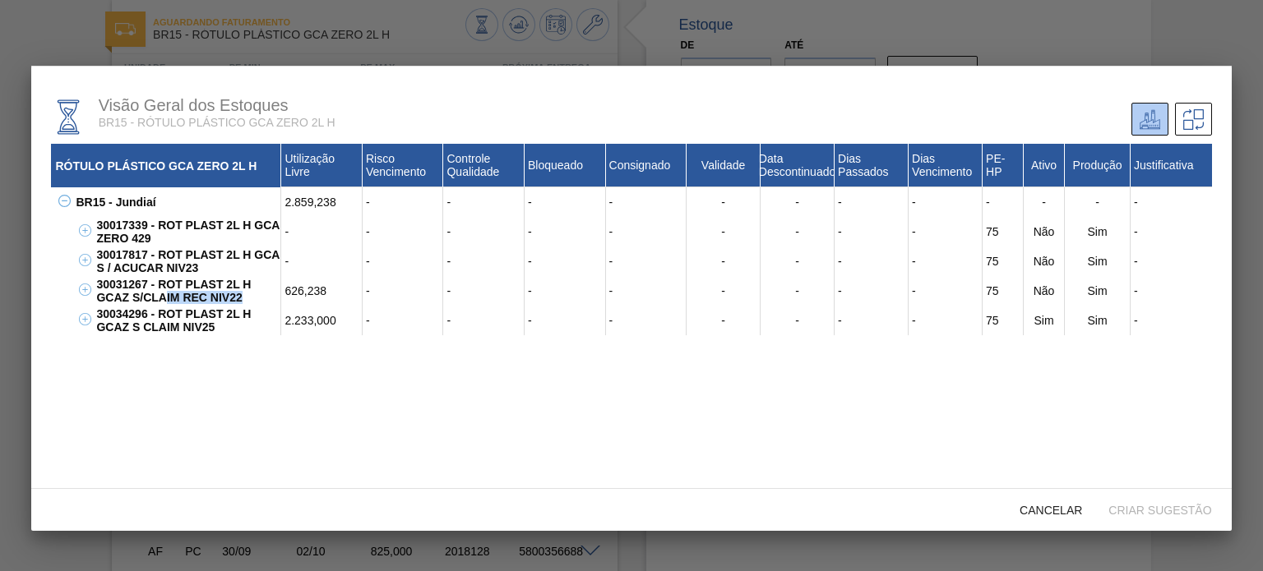
drag, startPoint x: 196, startPoint y: 298, endPoint x: 169, endPoint y: 302, distance: 26.5
click at [158, 297] on div "30031267 - ROT PLAST 2L H GCAZ S/CLAIM REC NIV22" at bounding box center [186, 291] width 189 height 30
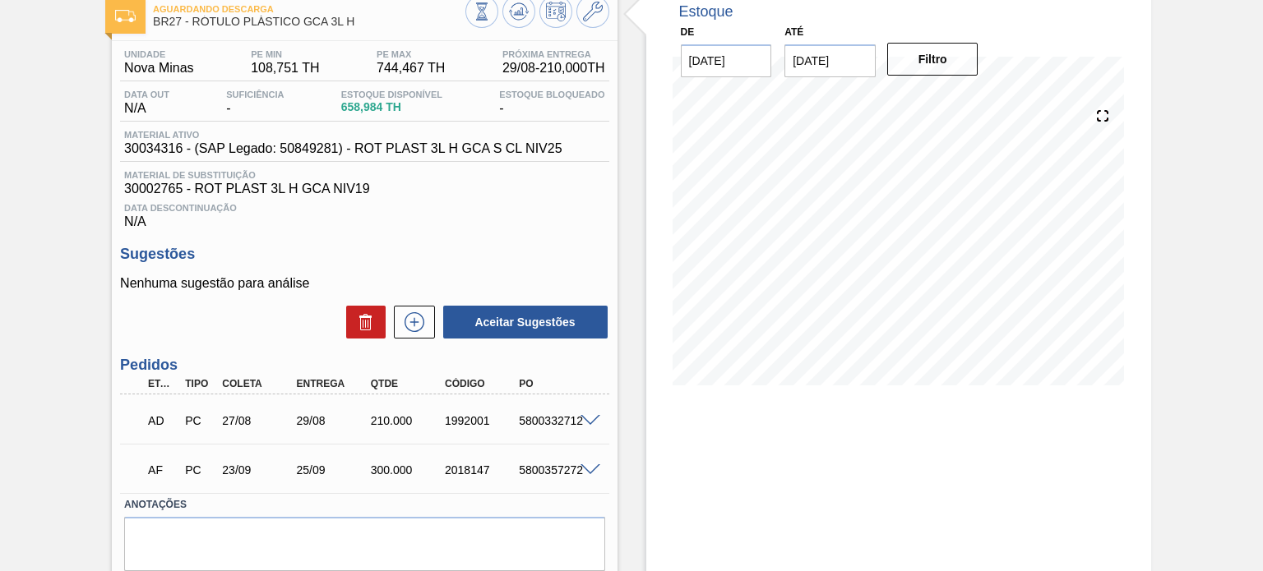
scroll to position [70, 0]
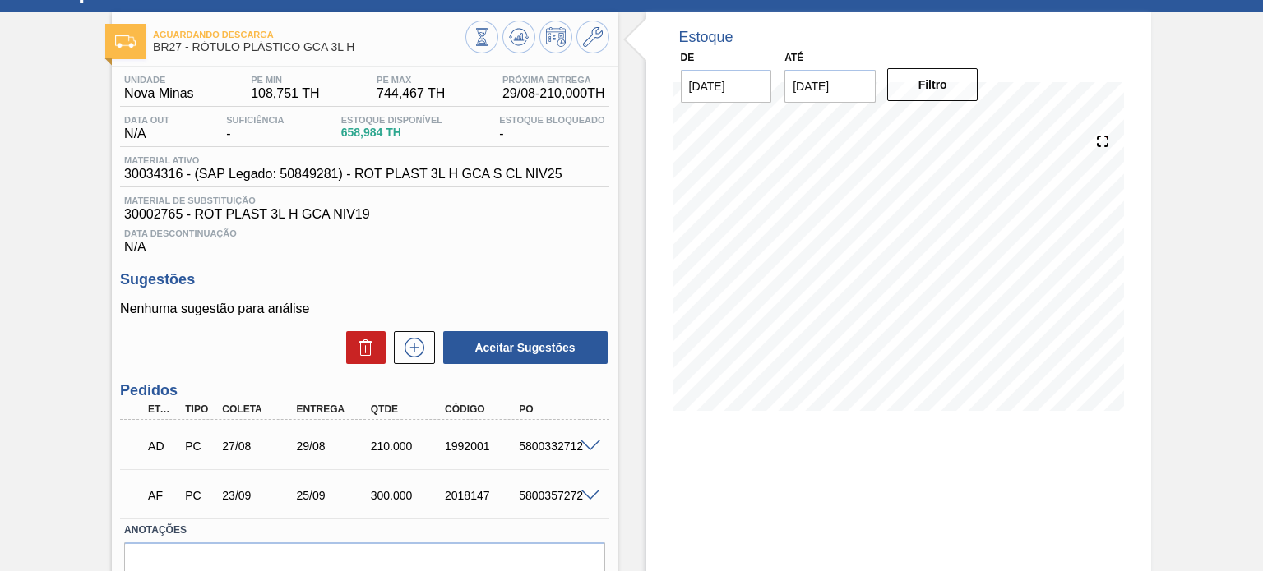
click at [530, 183] on div "Material ativo 30034316 - (SAP Legado: 50849281) - ROT PLAST 3L H GCA S CL NIV25" at bounding box center [364, 171] width 488 height 32
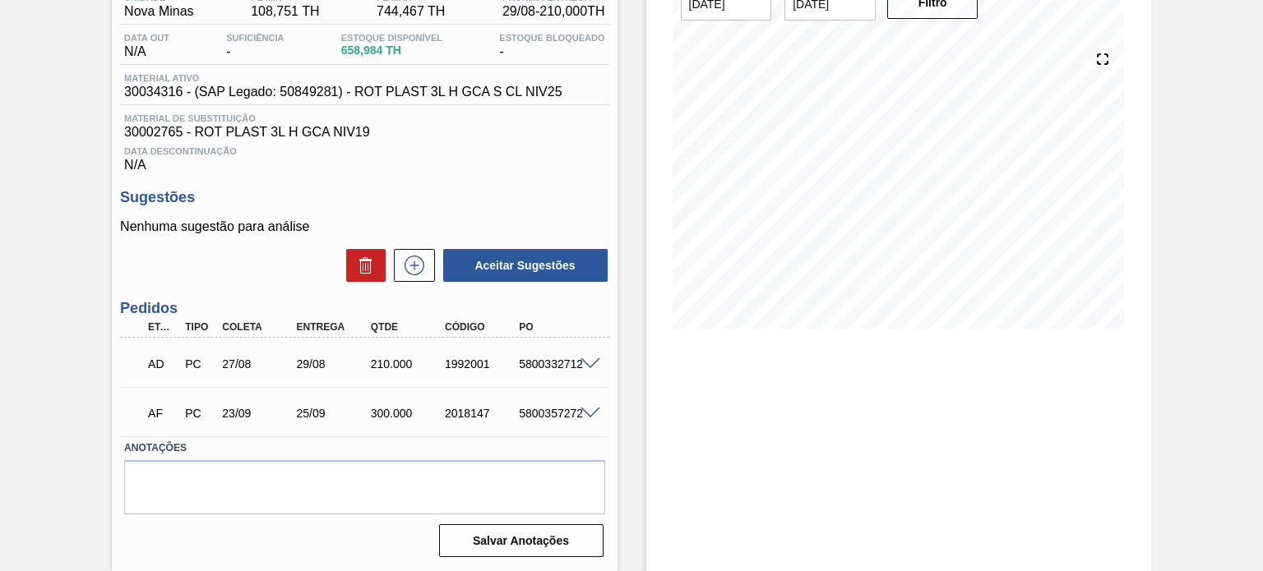
scroll to position [0, 0]
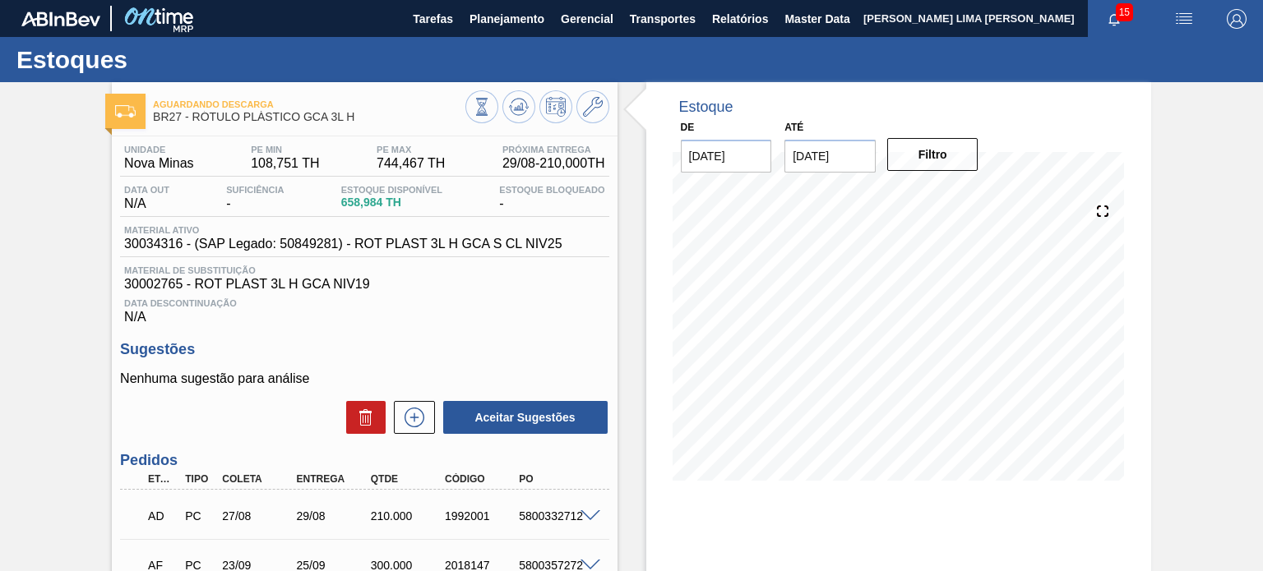
click at [493, 118] on div at bounding box center [537, 108] width 144 height 37
click at [487, 119] on button at bounding box center [481, 106] width 33 height 33
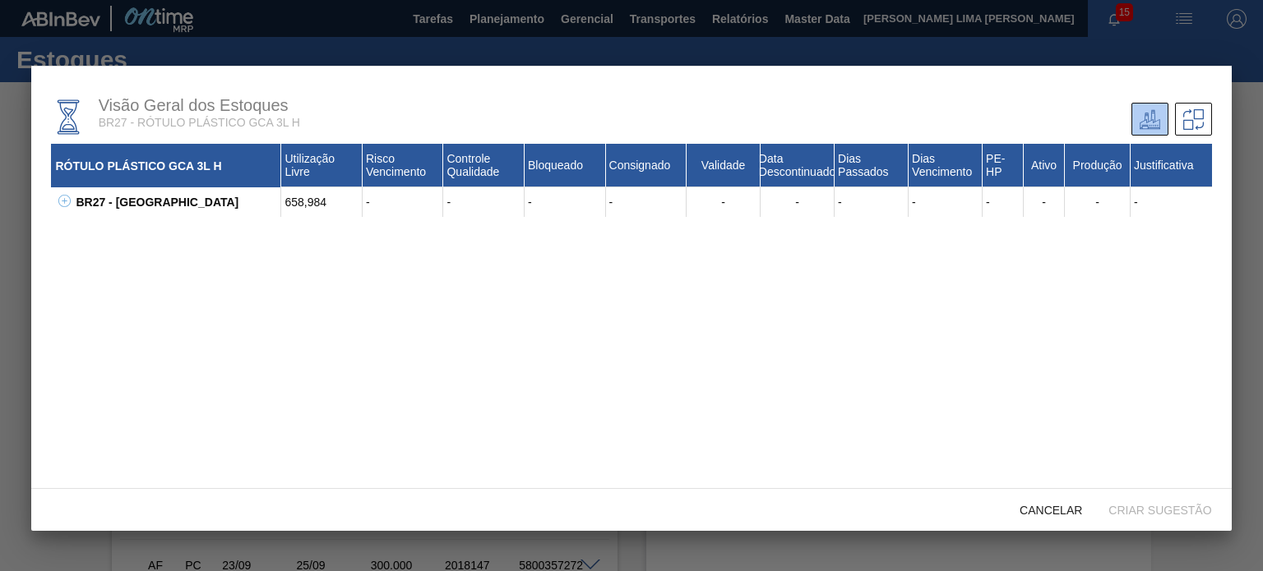
click at [69, 205] on icon at bounding box center [64, 201] width 12 height 12
drag, startPoint x: 155, startPoint y: 251, endPoint x: 122, endPoint y: 236, distance: 36.1
click at [122, 236] on div "RÓTULO PLÁSTICO GCA 3L H Utilização Livre Risco Vencimento Controle Qualidade B…" at bounding box center [631, 345] width 1160 height 402
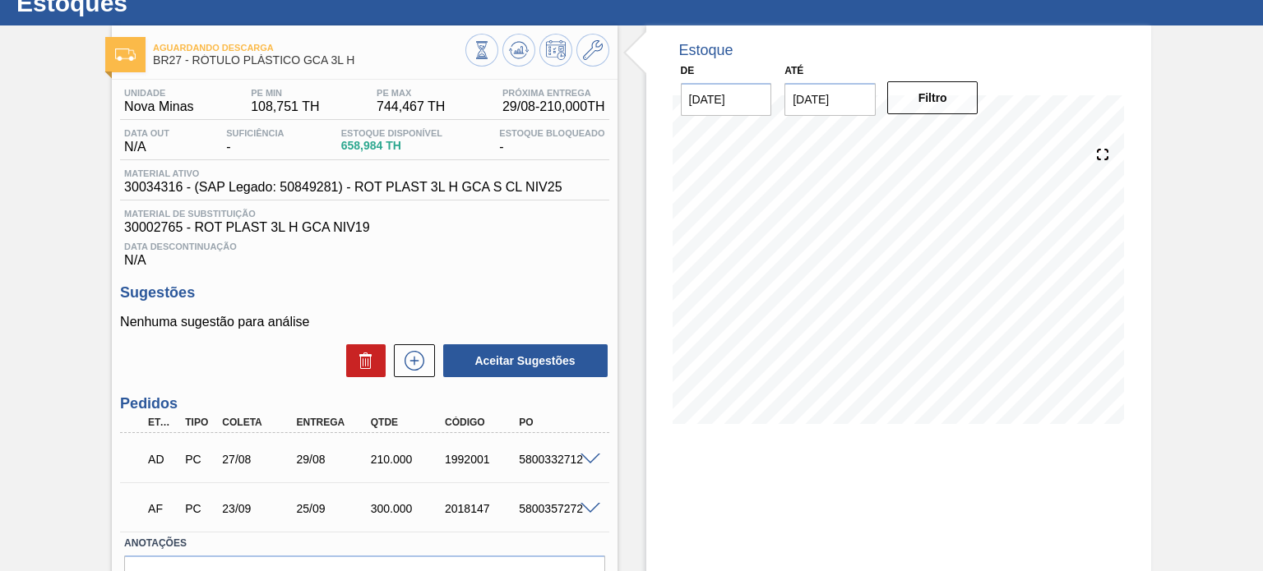
scroll to position [82, 0]
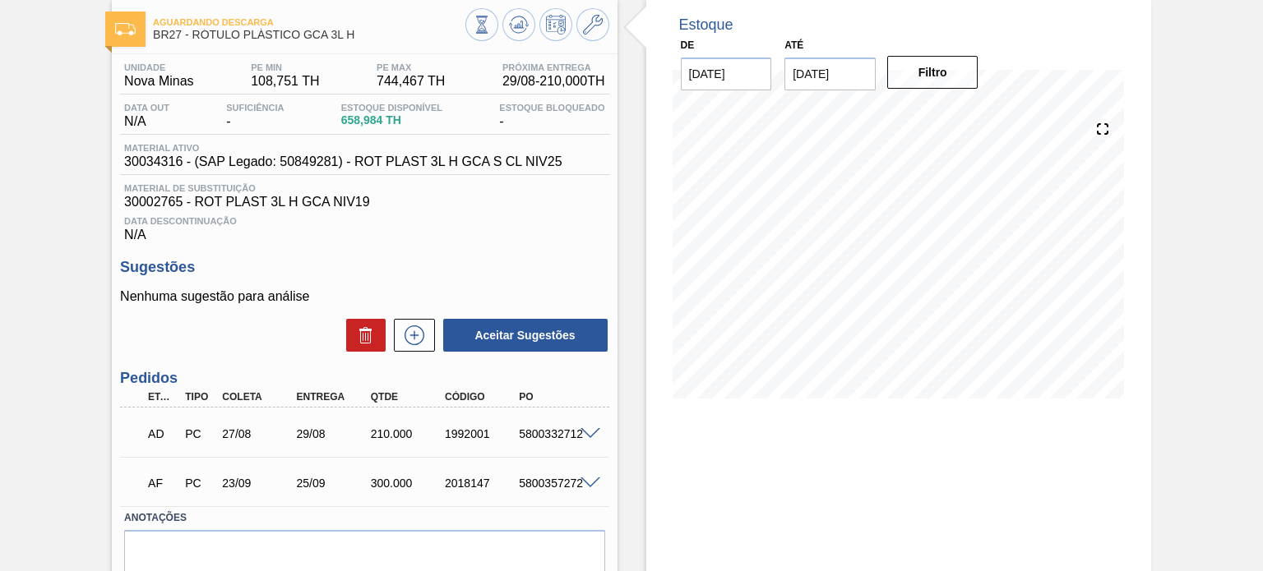
click at [391, 437] on div "210.000" at bounding box center [407, 434] width 81 height 13
click at [629, 210] on div "Estoque De 29/08/2025 Até 31/01/2026 Filtro 04/09 Projeção de Estoque 782.316 N…" at bounding box center [885, 320] width 534 height 641
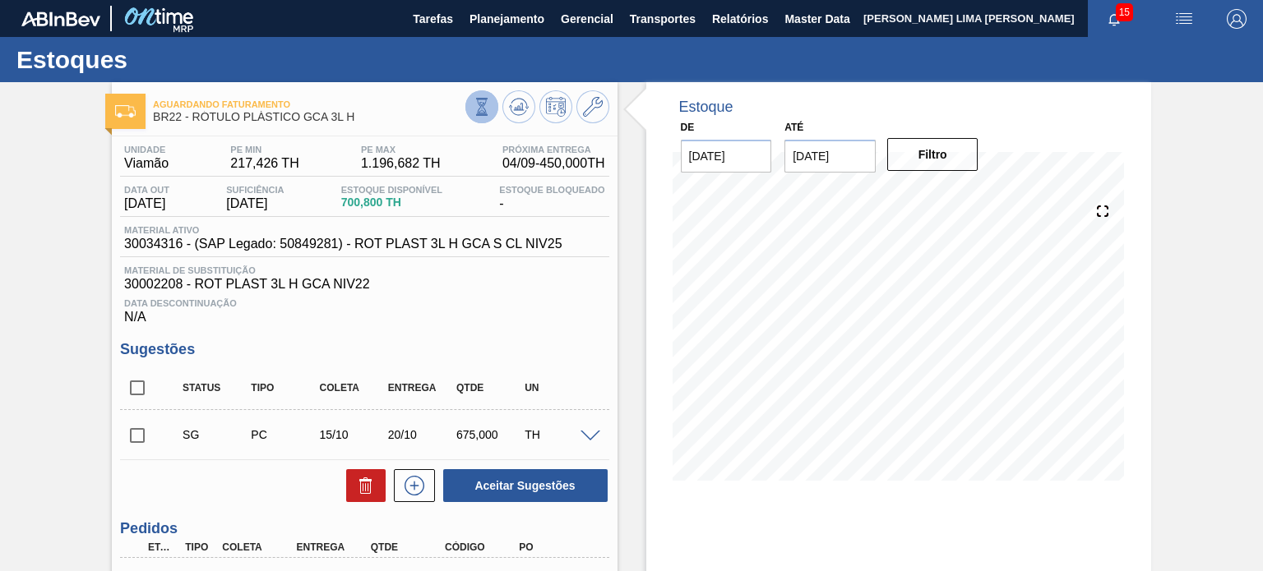
click at [493, 109] on button at bounding box center [481, 106] width 33 height 33
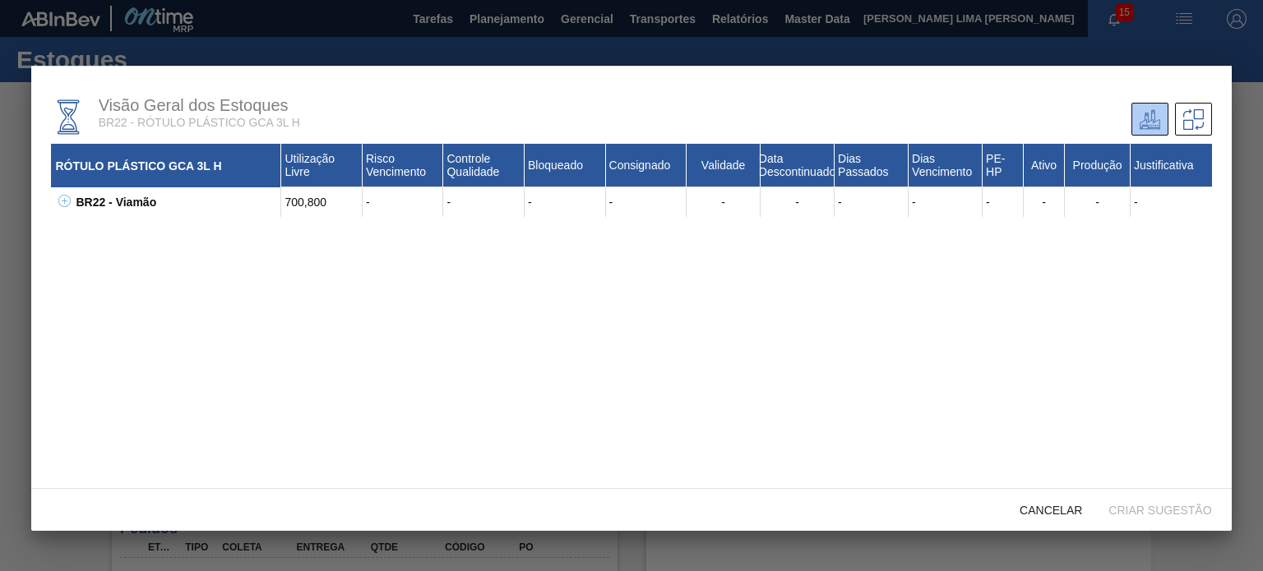
click at [72, 206] on div "BR22 - Viamão" at bounding box center [177, 202] width 210 height 30
click at [68, 205] on icon at bounding box center [64, 201] width 12 height 12
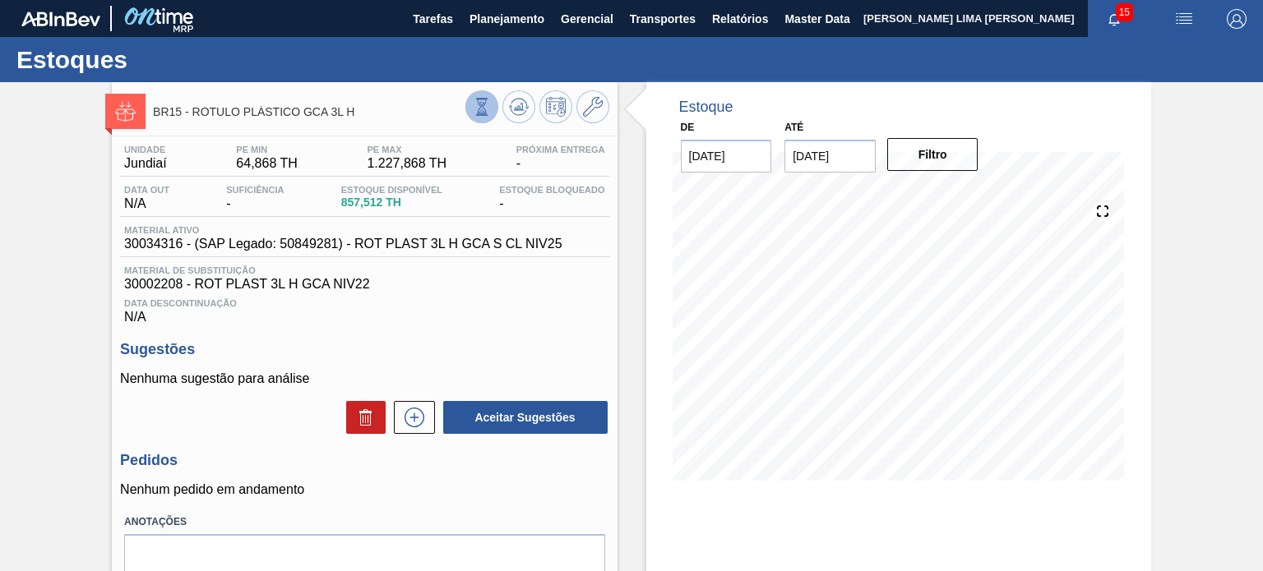
click at [475, 104] on icon at bounding box center [482, 107] width 18 height 18
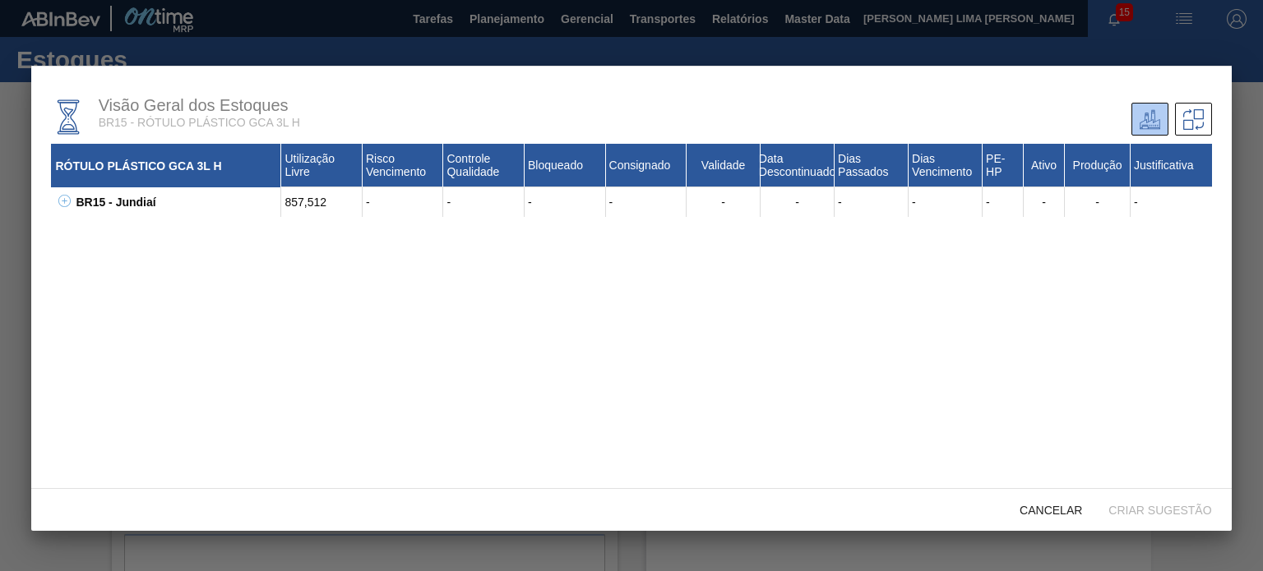
click at [71, 201] on div "BR15 - Jundiaí 857,512 - - - - - - - - - - - - 30002208 - ROT PLAST 3L H GCA NI…" at bounding box center [631, 202] width 1160 height 30
click at [68, 201] on icon at bounding box center [64, 201] width 12 height 12
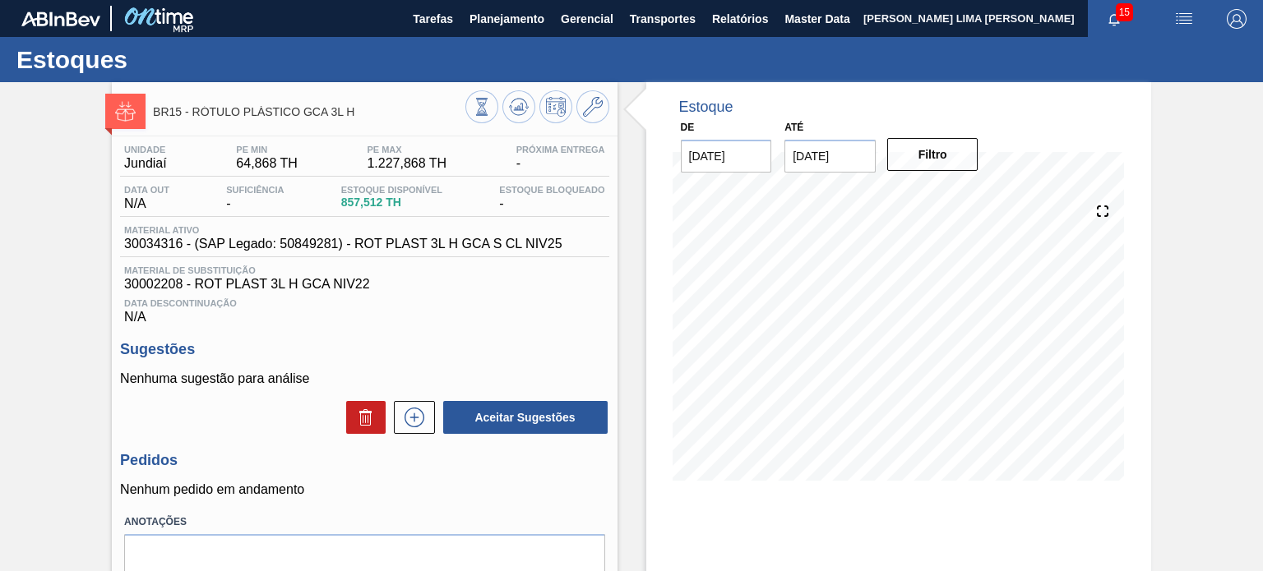
click at [553, 207] on div "Estoque Bloqueado -" at bounding box center [551, 198] width 113 height 26
click at [470, 104] on button at bounding box center [481, 106] width 33 height 33
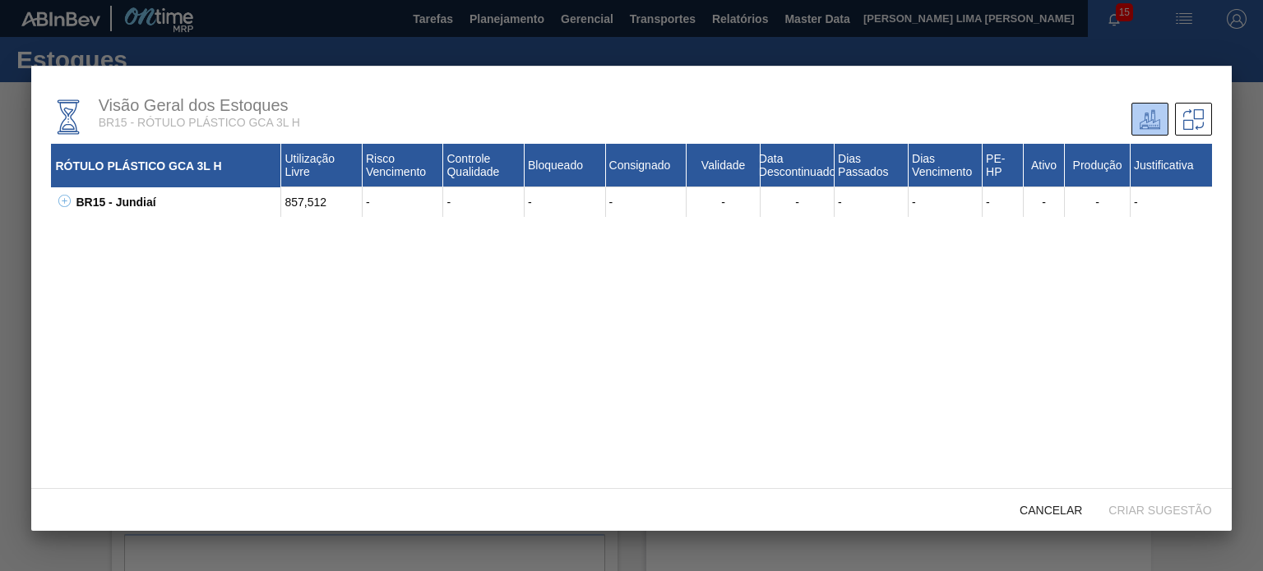
click at [69, 207] on icon at bounding box center [64, 201] width 12 height 12
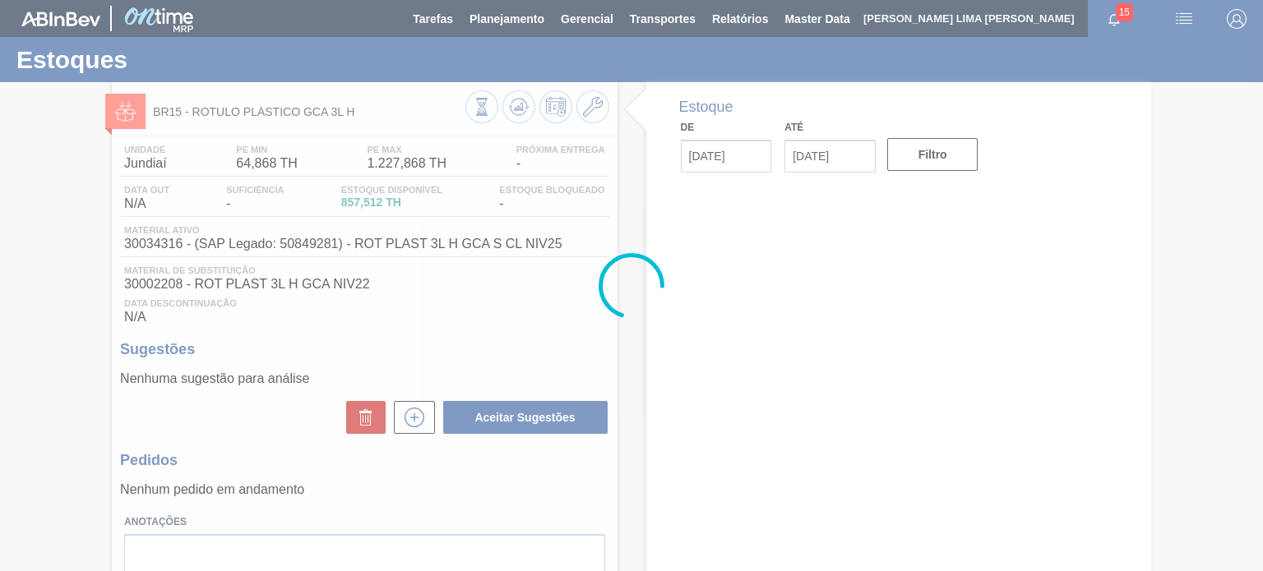
click at [484, 115] on div at bounding box center [631, 285] width 1263 height 571
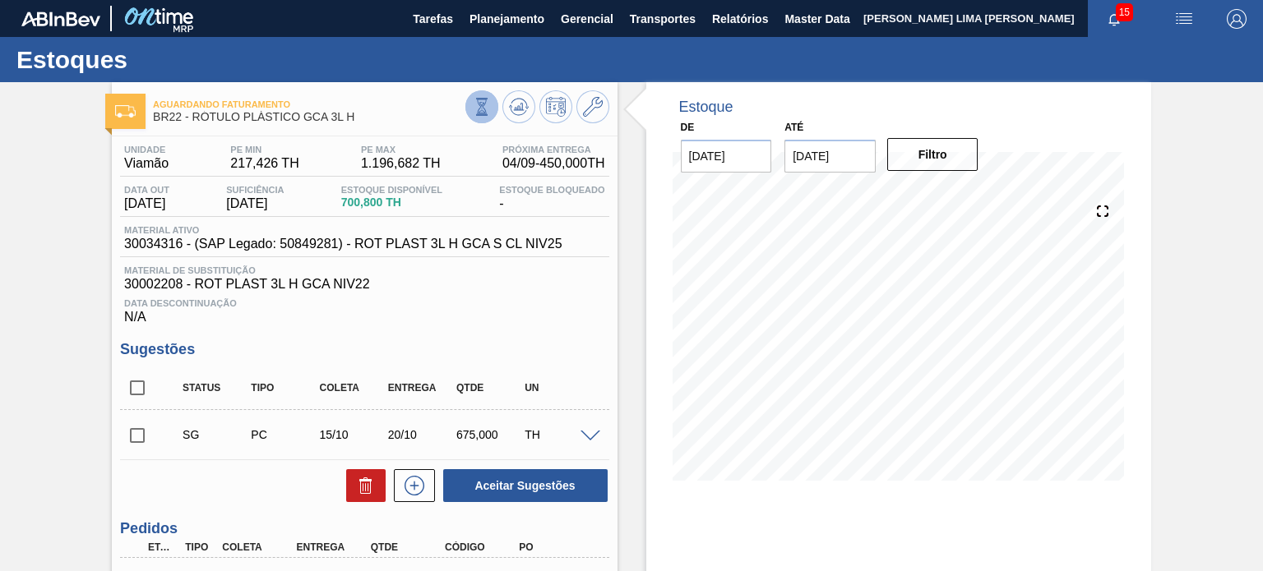
click at [478, 118] on button at bounding box center [481, 106] width 33 height 33
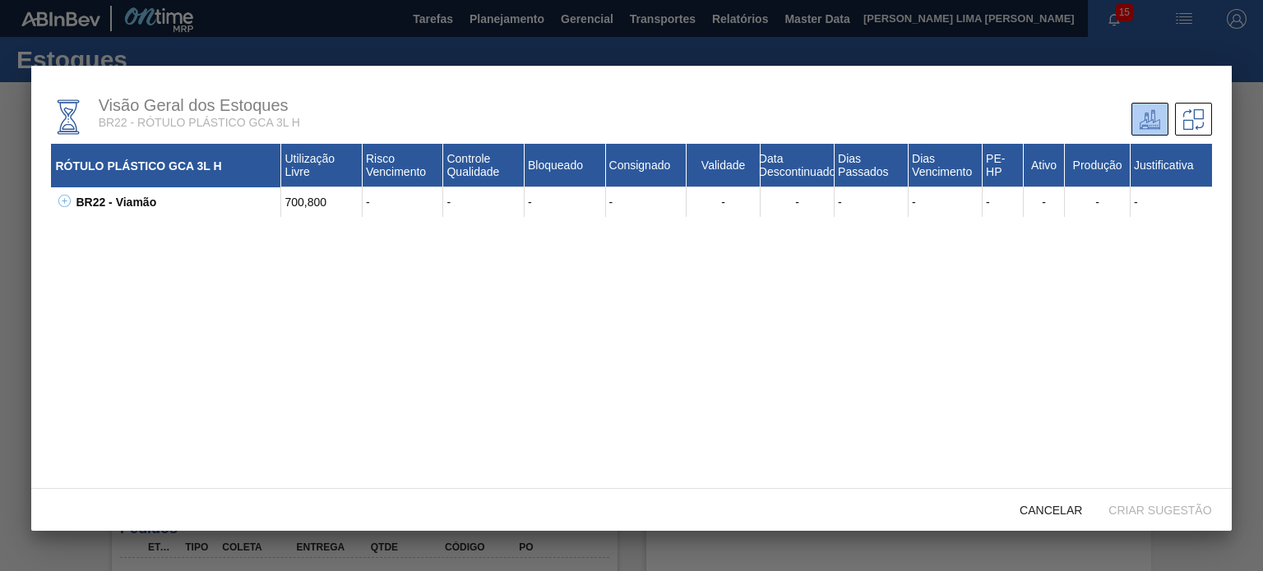
click at [72, 209] on div "BR22 - Viamão" at bounding box center [177, 202] width 210 height 30
click at [67, 209] on button at bounding box center [61, 202] width 16 height 16
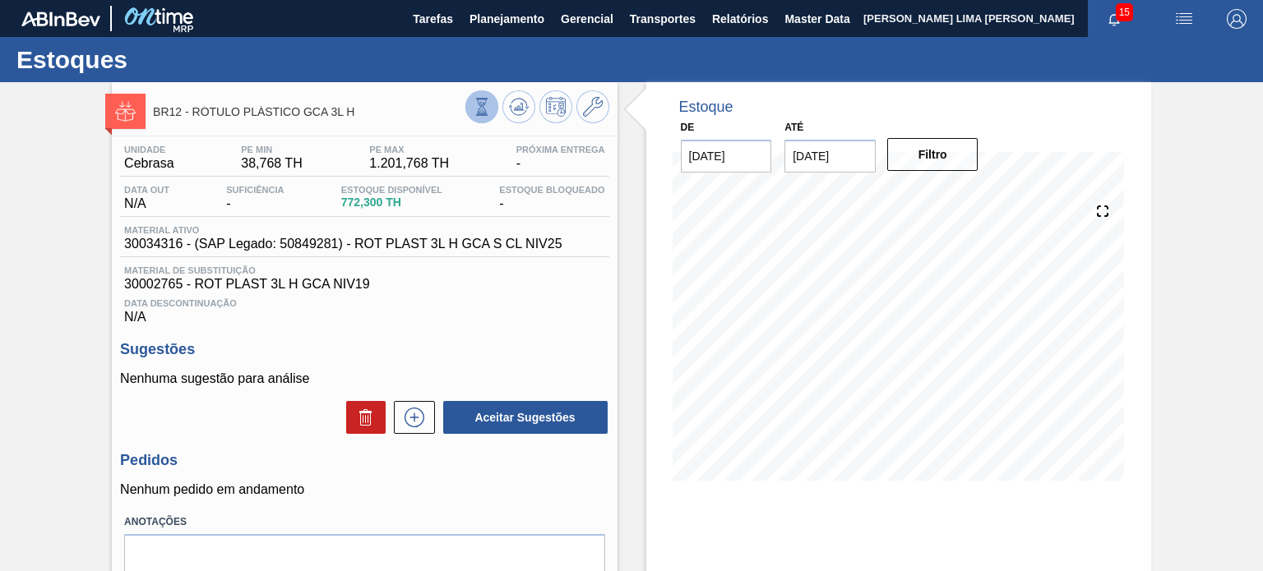
click at [484, 108] on icon at bounding box center [482, 107] width 18 height 18
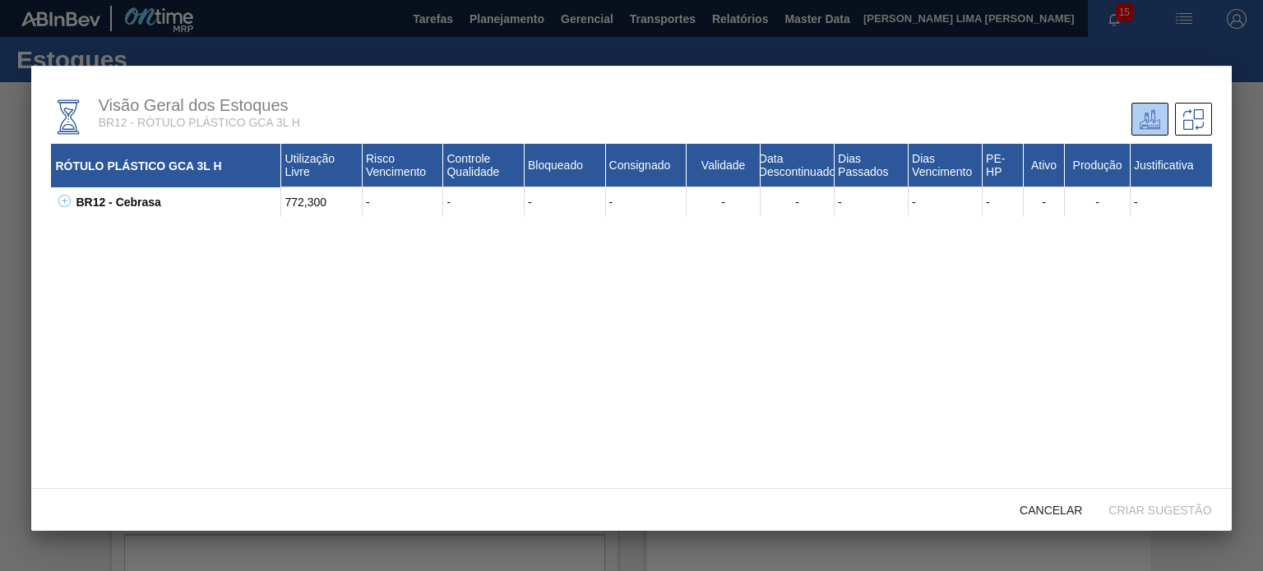
click at [52, 212] on div "BR12 - Cebrasa 772,300 - - - - - - - - - - - - 30002208 - ROT PLAST 3L H GCA NI…" at bounding box center [631, 202] width 1160 height 30
click at [58, 205] on icon at bounding box center [64, 201] width 12 height 12
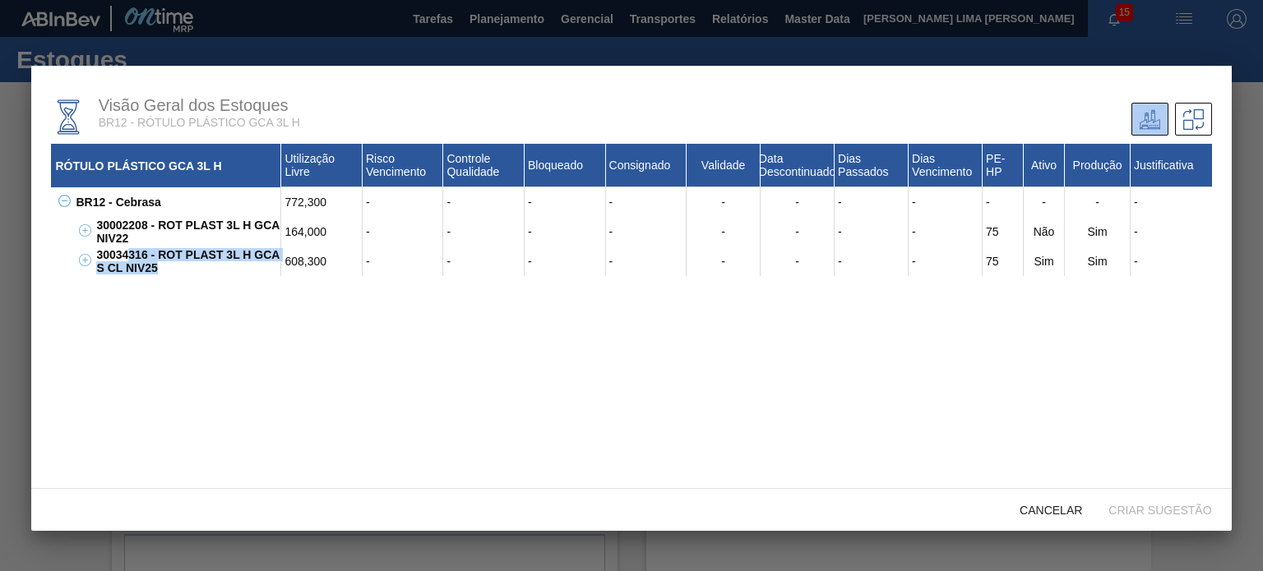
drag, startPoint x: 183, startPoint y: 266, endPoint x: 123, endPoint y: 255, distance: 61.9
click at [123, 253] on div "30034316 - ROT PLAST 3L H GCA S CL NIV25" at bounding box center [186, 262] width 189 height 30
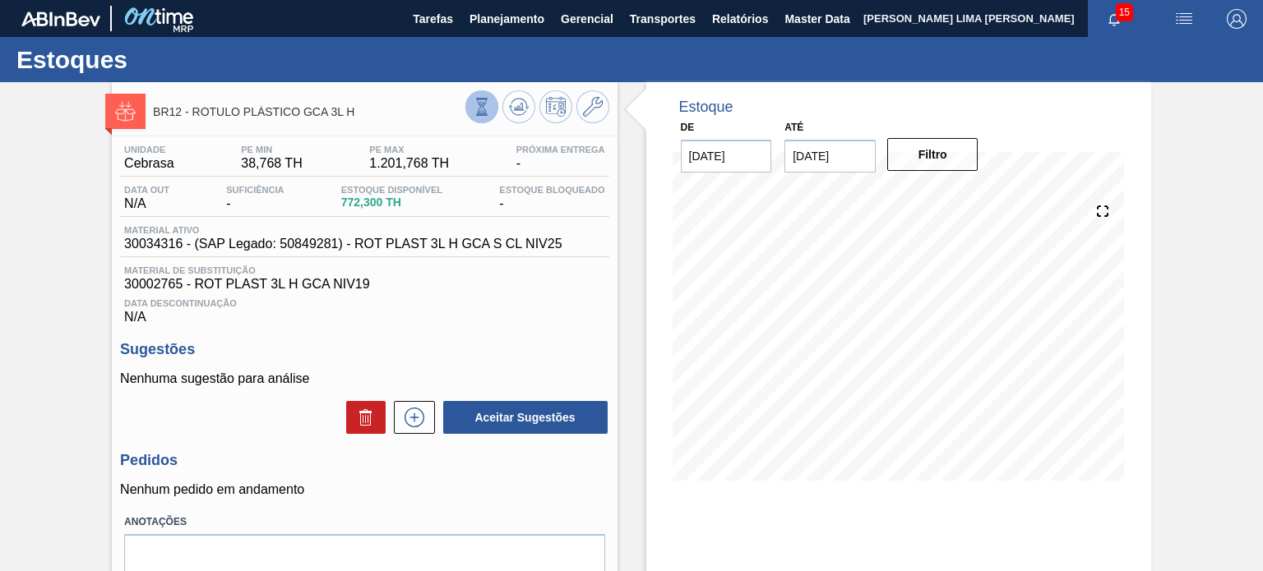
click at [486, 110] on icon at bounding box center [482, 107] width 18 height 18
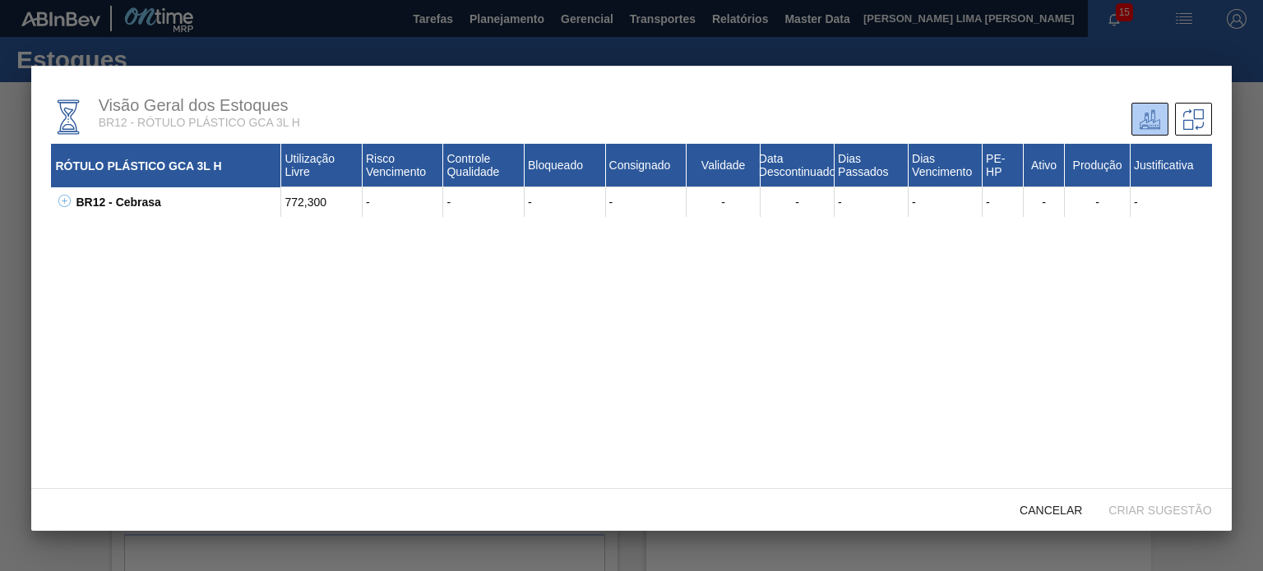
click at [69, 206] on icon at bounding box center [64, 201] width 12 height 12
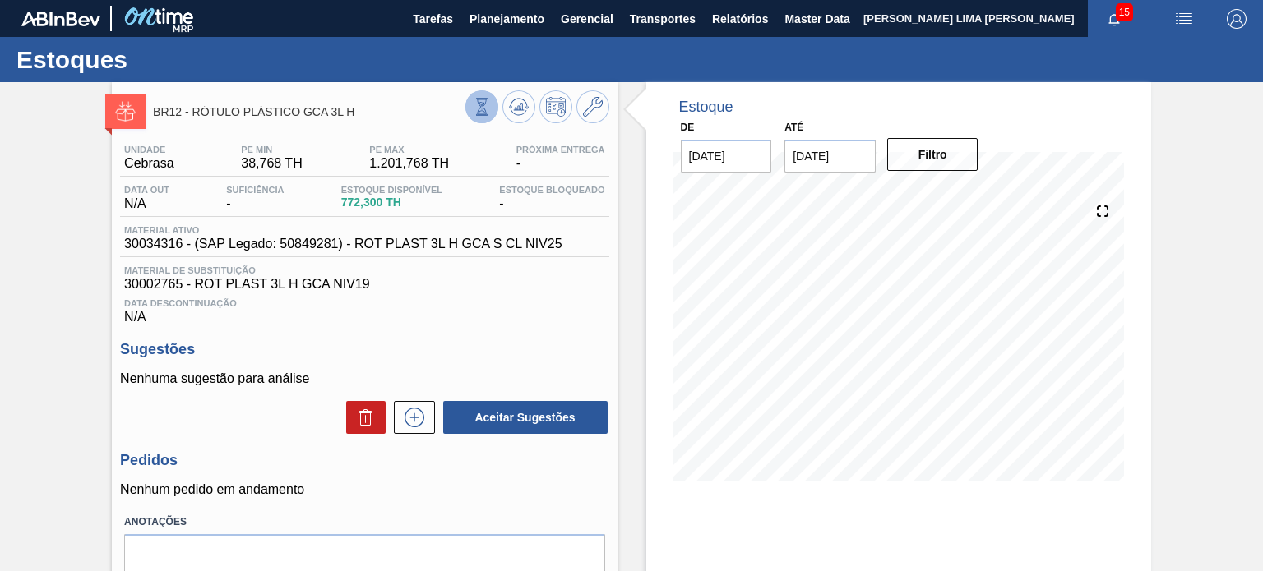
click at [479, 114] on icon at bounding box center [482, 107] width 18 height 18
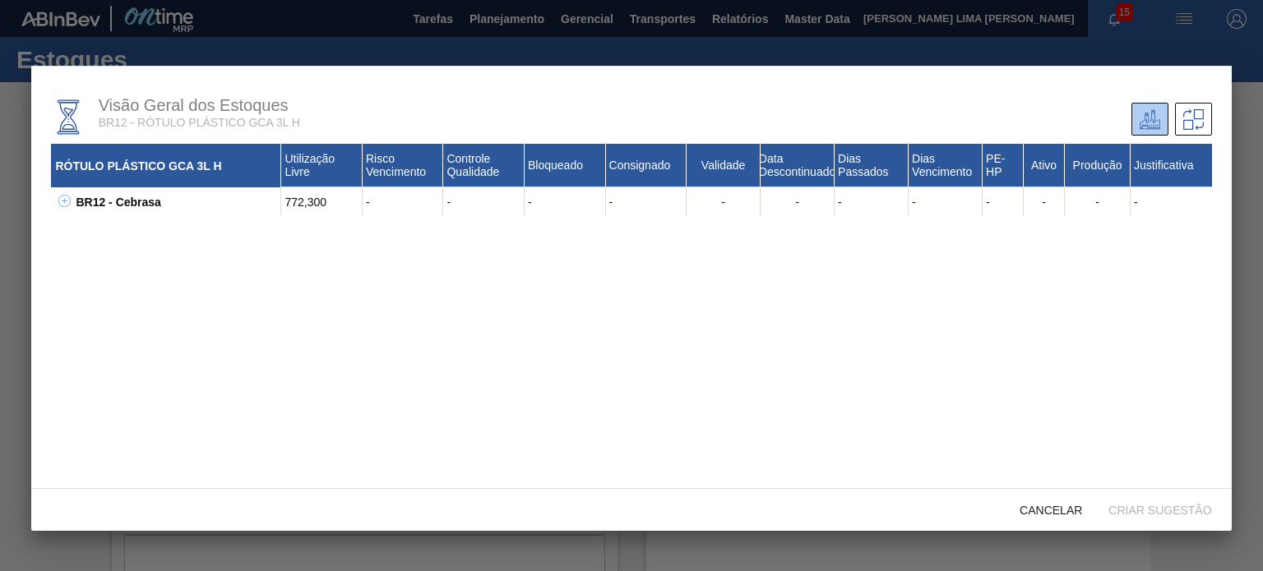
click at [69, 206] on icon at bounding box center [64, 201] width 12 height 12
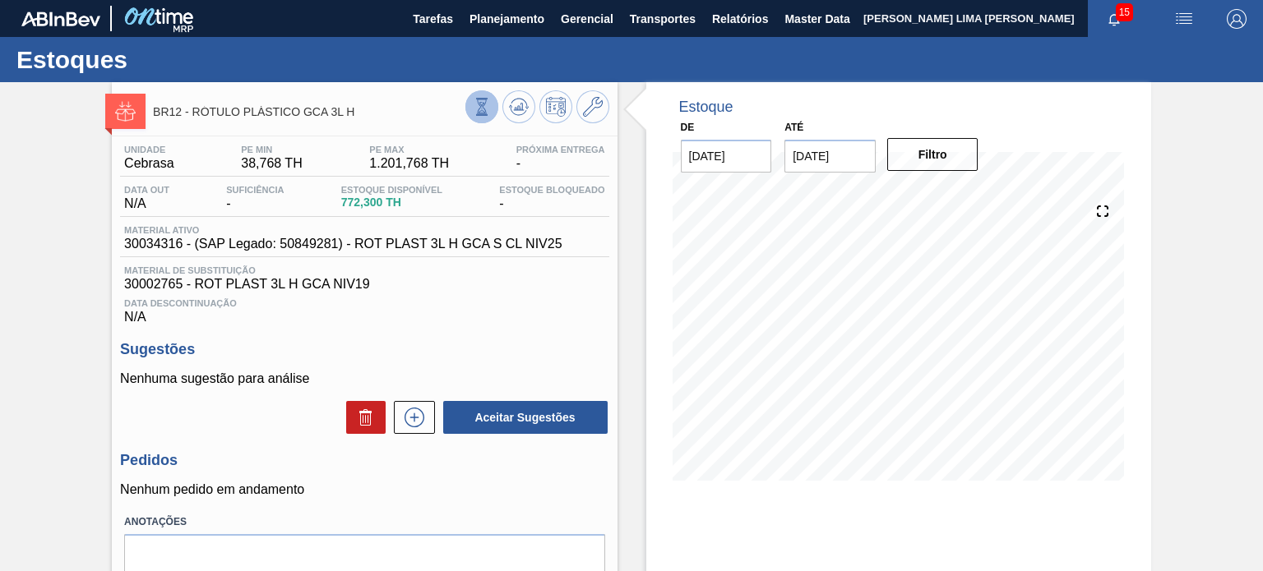
click at [477, 112] on icon at bounding box center [482, 107] width 18 height 18
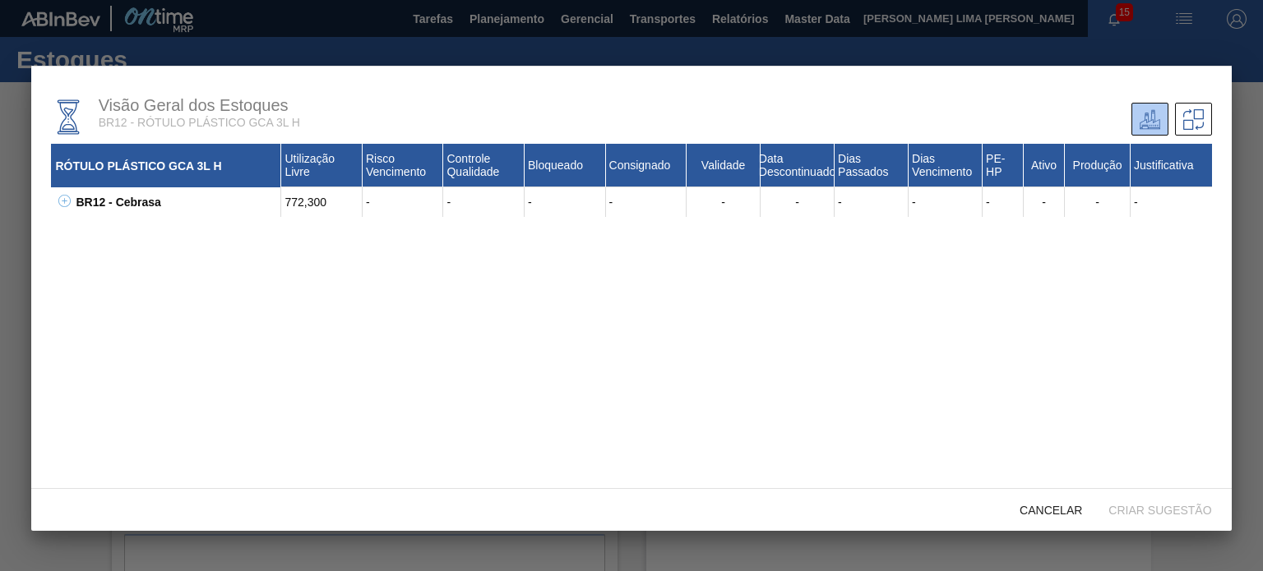
click at [64, 207] on icon at bounding box center [64, 201] width 12 height 12
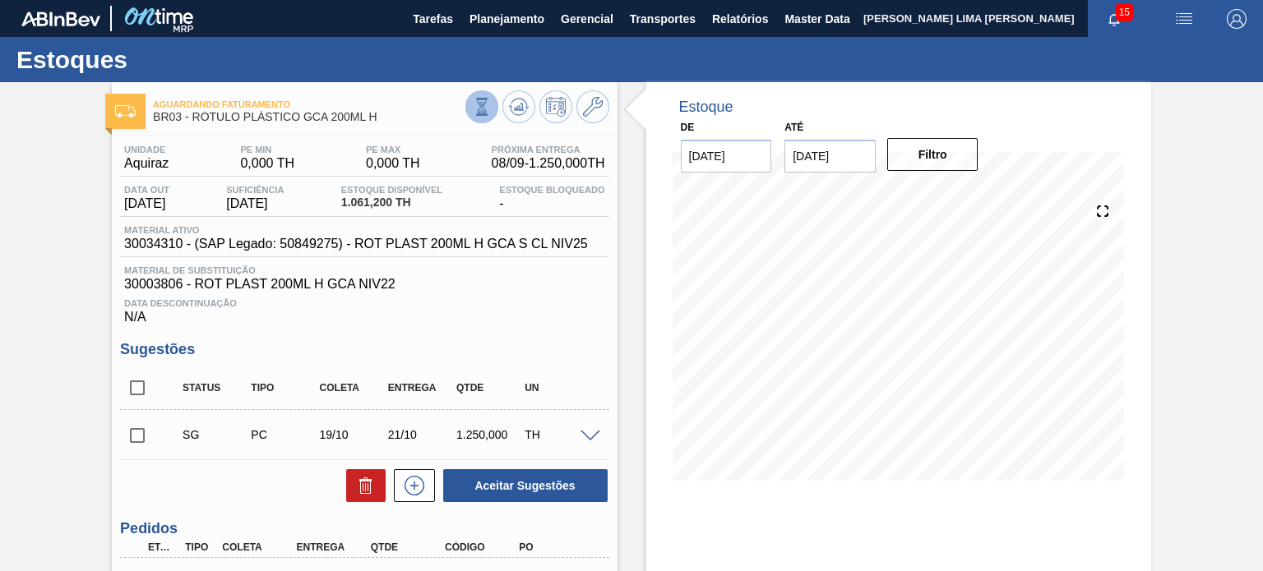
click at [477, 117] on button at bounding box center [481, 106] width 33 height 33
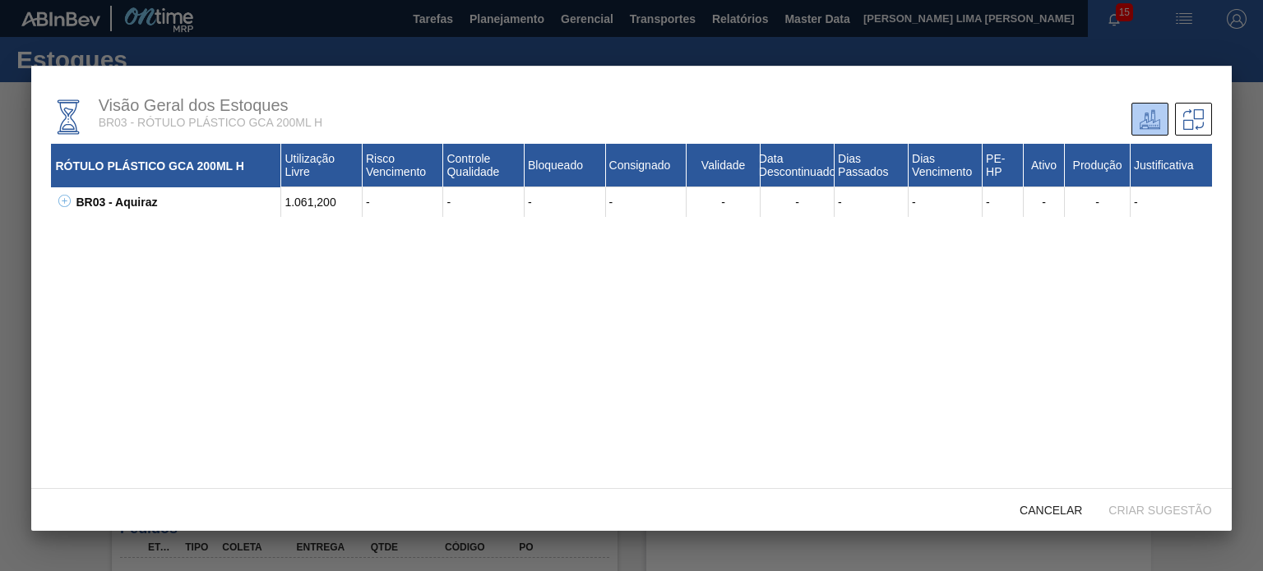
click at [55, 196] on button at bounding box center [61, 202] width 16 height 16
drag, startPoint x: 174, startPoint y: 251, endPoint x: 131, endPoint y: 236, distance: 46.0
click at [132, 236] on div "RÓTULO PLÁSTICO GCA 200ML H Utilização Livre Risco Vencimento Controle Qualidad…" at bounding box center [631, 345] width 1160 height 402
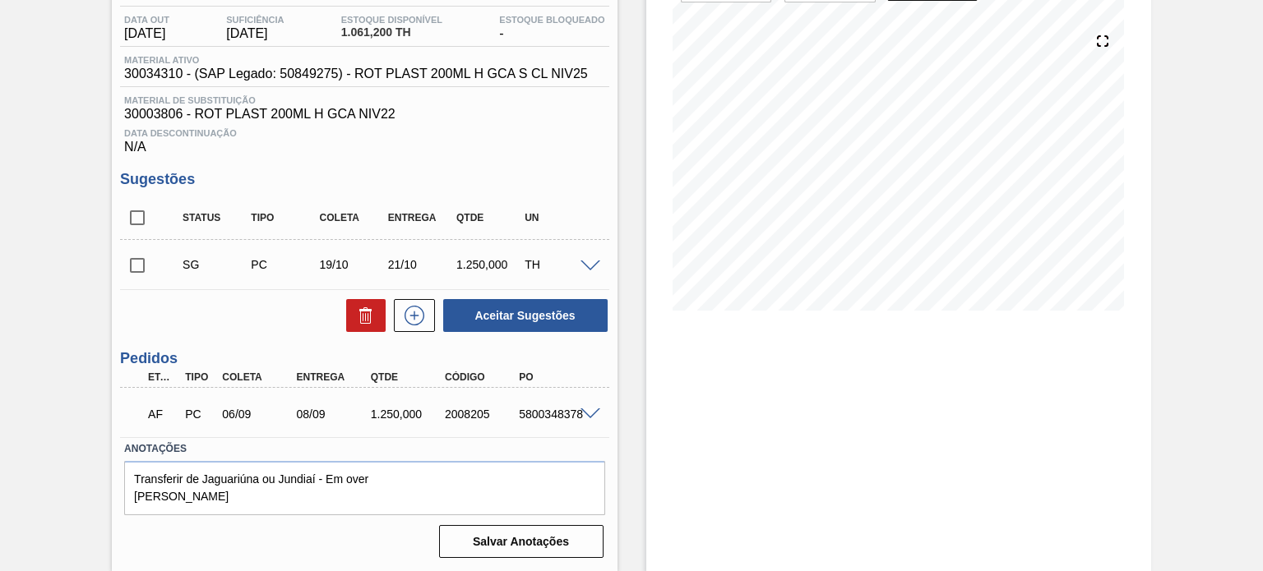
scroll to position [171, 0]
click at [458, 417] on div "2008205" at bounding box center [481, 413] width 81 height 13
copy div "2008205"
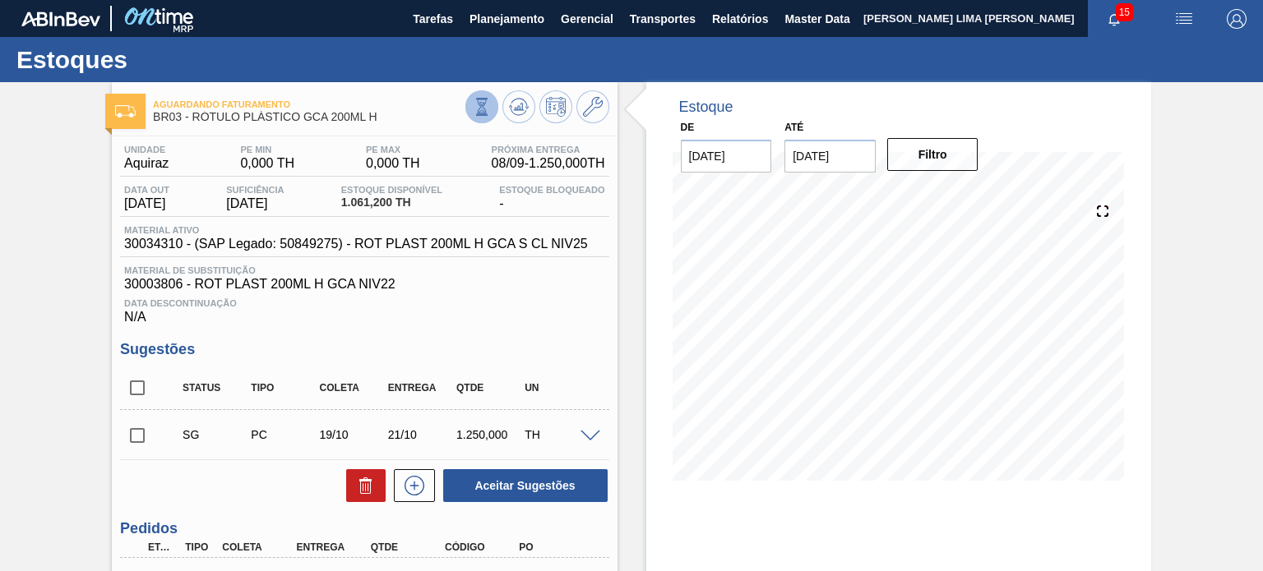
click at [470, 114] on button at bounding box center [481, 106] width 33 height 33
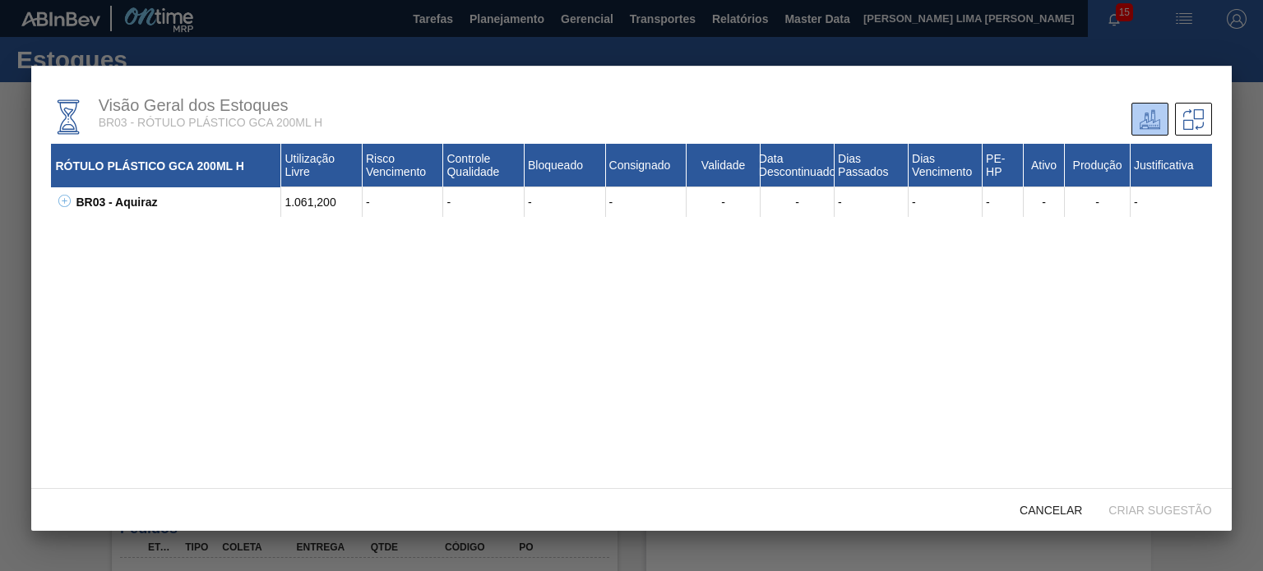
click at [71, 203] on div "BR03 - Aquiraz 1.061,200 - - - - - - - - - - - - 30003806 - ROT PLAST 200ML H G…" at bounding box center [631, 202] width 1160 height 30
click at [65, 206] on icon at bounding box center [64, 201] width 12 height 12
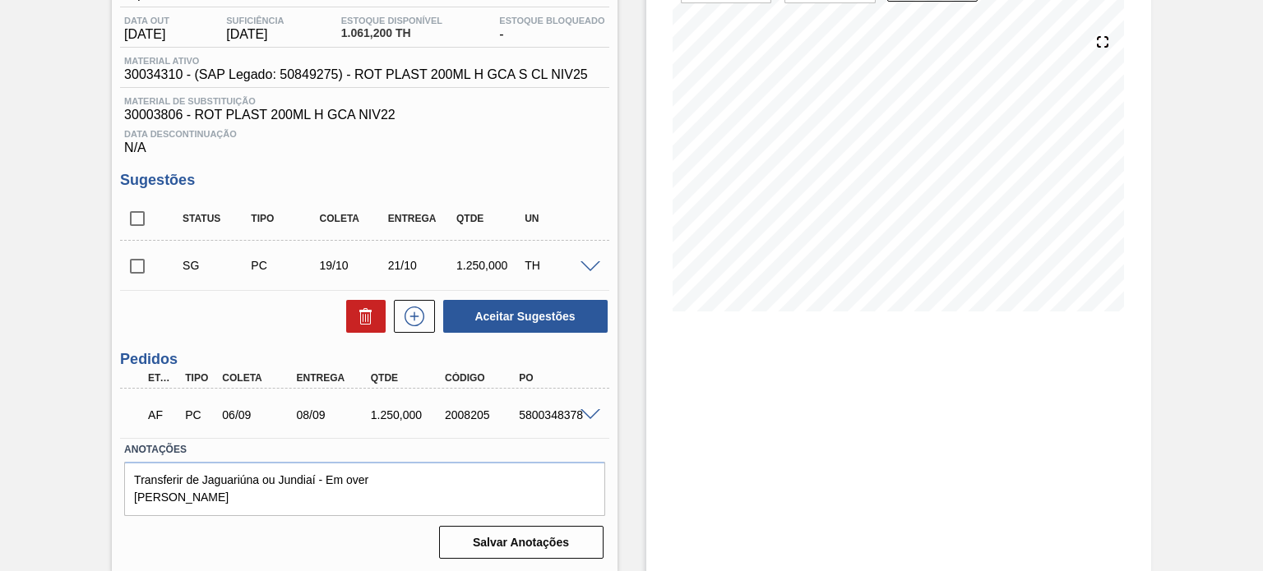
scroll to position [171, 0]
click at [586, 404] on div "AF PC 06/09 08/09 1.250,000 2008205 5800348378" at bounding box center [364, 411] width 488 height 41
click at [586, 408] on span at bounding box center [591, 414] width 20 height 12
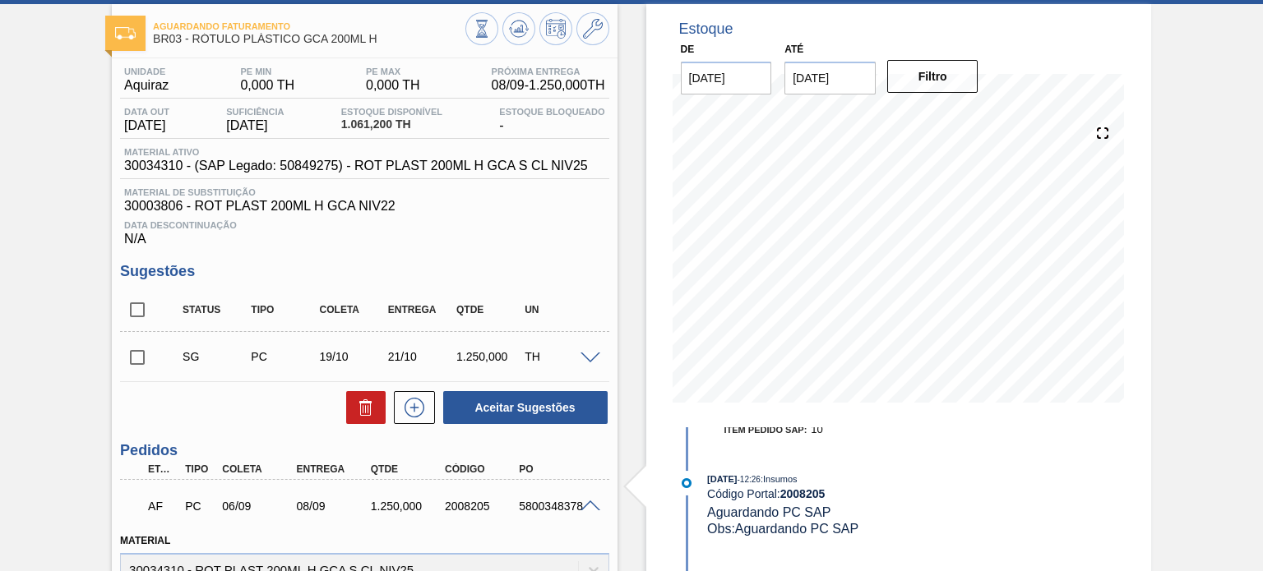
scroll to position [0, 0]
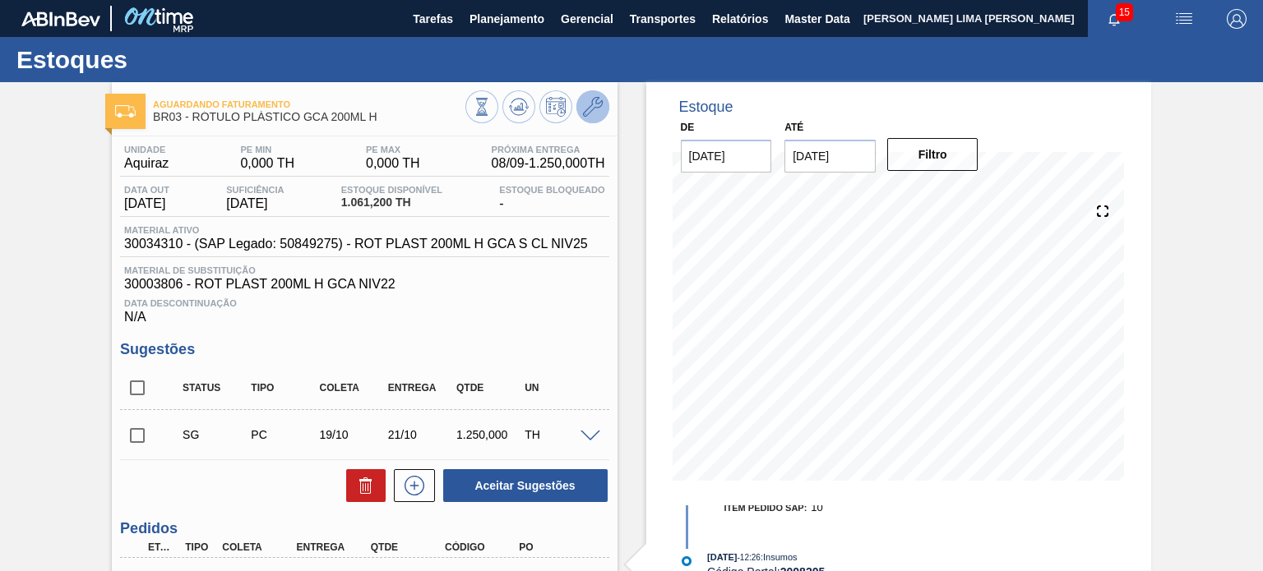
click at [590, 101] on icon at bounding box center [593, 107] width 20 height 20
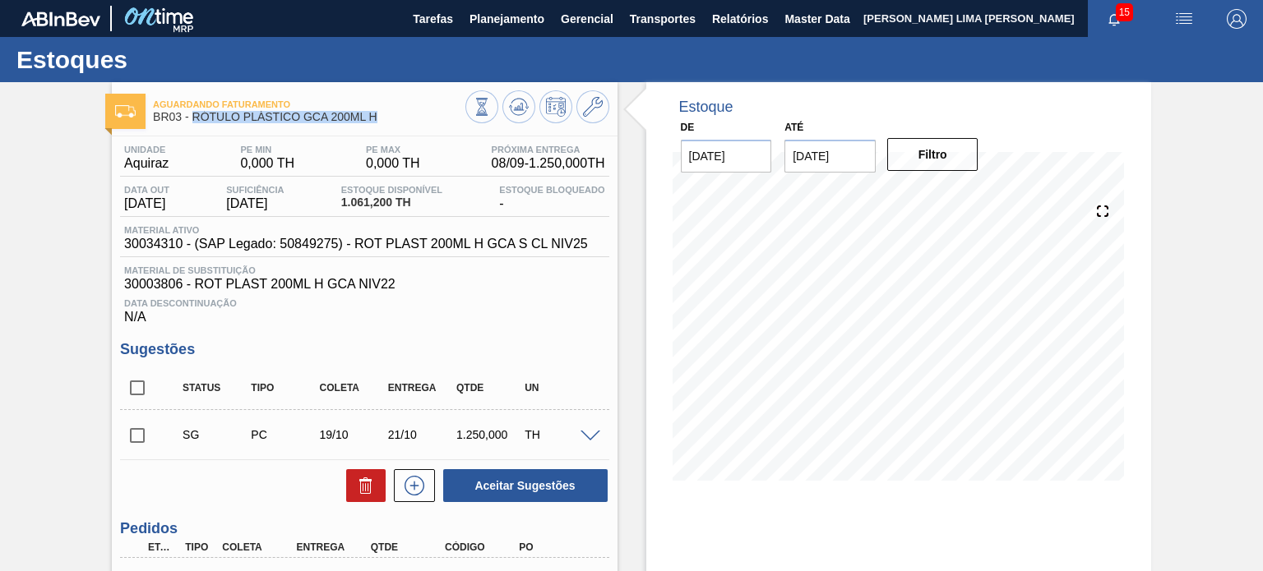
drag, startPoint x: 375, startPoint y: 116, endPoint x: 194, endPoint y: 127, distance: 181.3
click at [194, 127] on div "Aguardando Faturamento BR03 - RÓTULO PLÁSTICO GCA 200ML H" at bounding box center [309, 111] width 312 height 37
copy span "RÓTULO PLÁSTICO GCA 200ML H"
click at [482, 110] on icon at bounding box center [482, 107] width 18 height 18
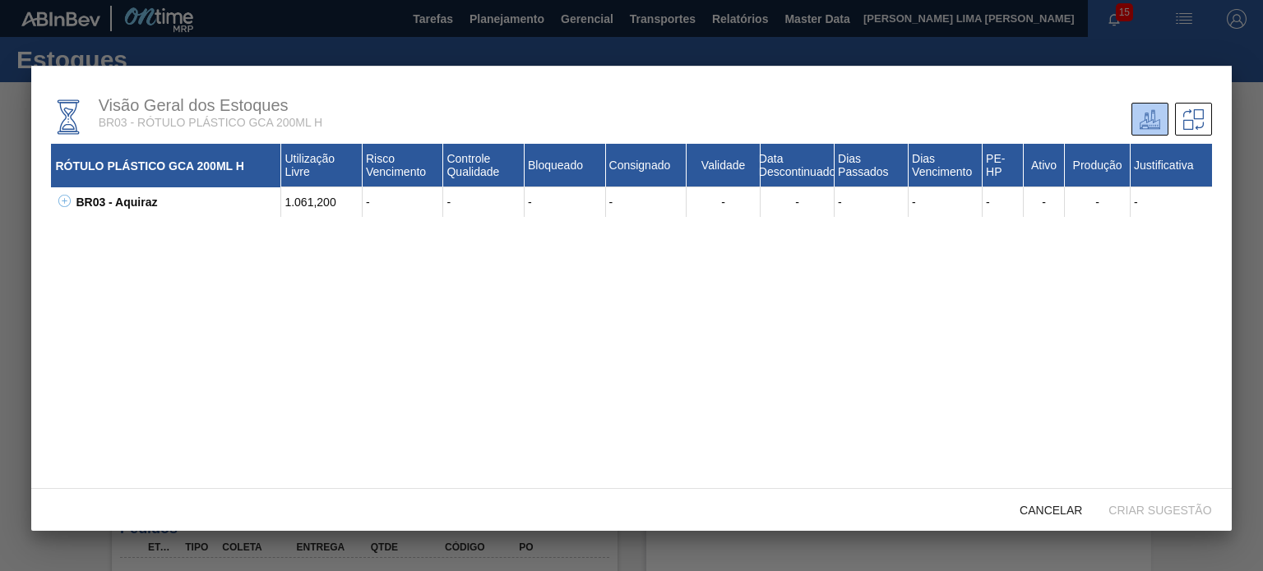
click at [71, 203] on div "BR03 - Aquiraz 1.061,200 - - - - - - - - - - - - 30003806 - ROT PLAST 200ML H G…" at bounding box center [631, 202] width 1160 height 30
click at [63, 206] on icon at bounding box center [64, 201] width 12 height 12
drag, startPoint x: 151, startPoint y: 238, endPoint x: 124, endPoint y: 232, distance: 27.9
click at [124, 232] on div "30003806 - ROT PLAST 200ML H GCA NIV22" at bounding box center [186, 232] width 189 height 30
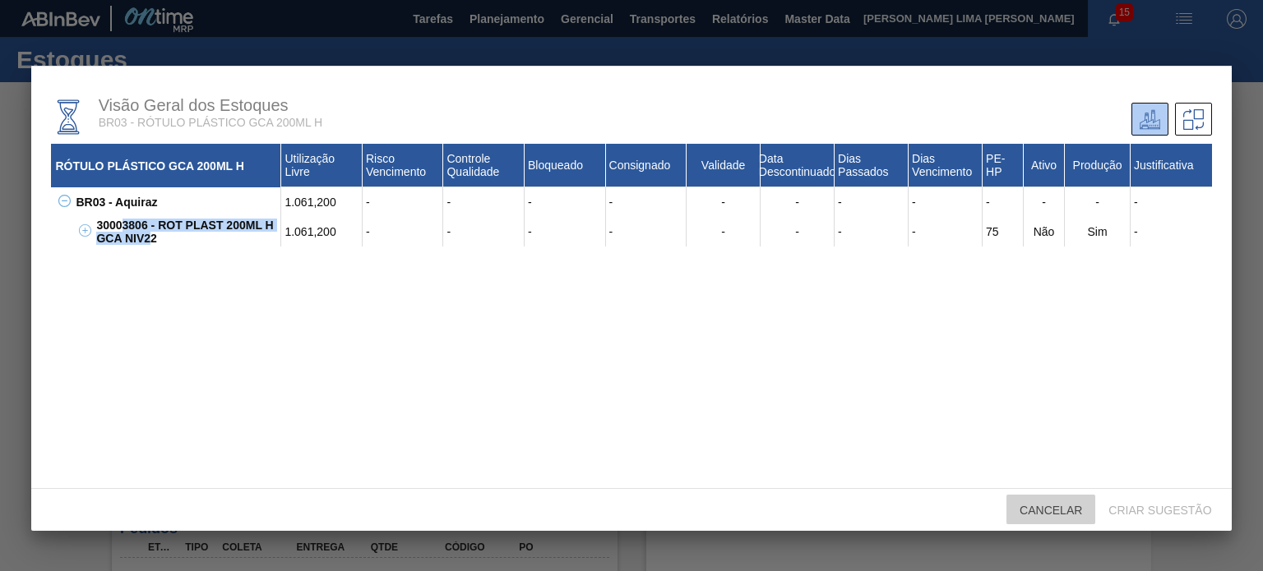
click at [1068, 517] on div "Cancelar" at bounding box center [1050, 510] width 89 height 30
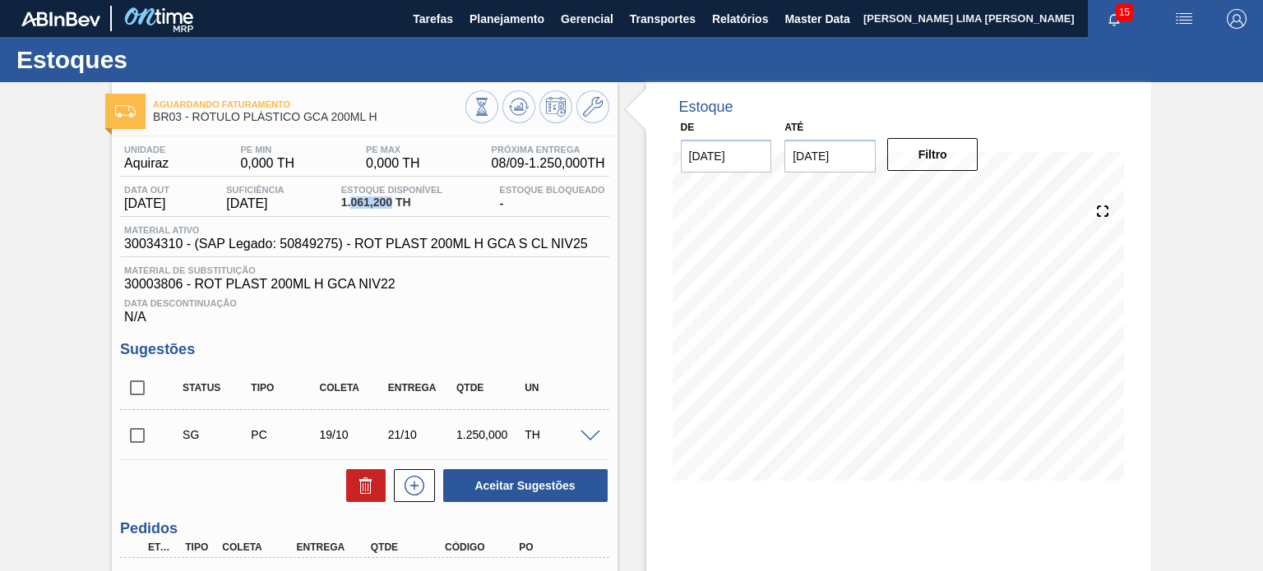
drag, startPoint x: 360, startPoint y: 201, endPoint x: 405, endPoint y: 199, distance: 44.5
click at [405, 199] on span "1.061,200 TH" at bounding box center [391, 203] width 101 height 12
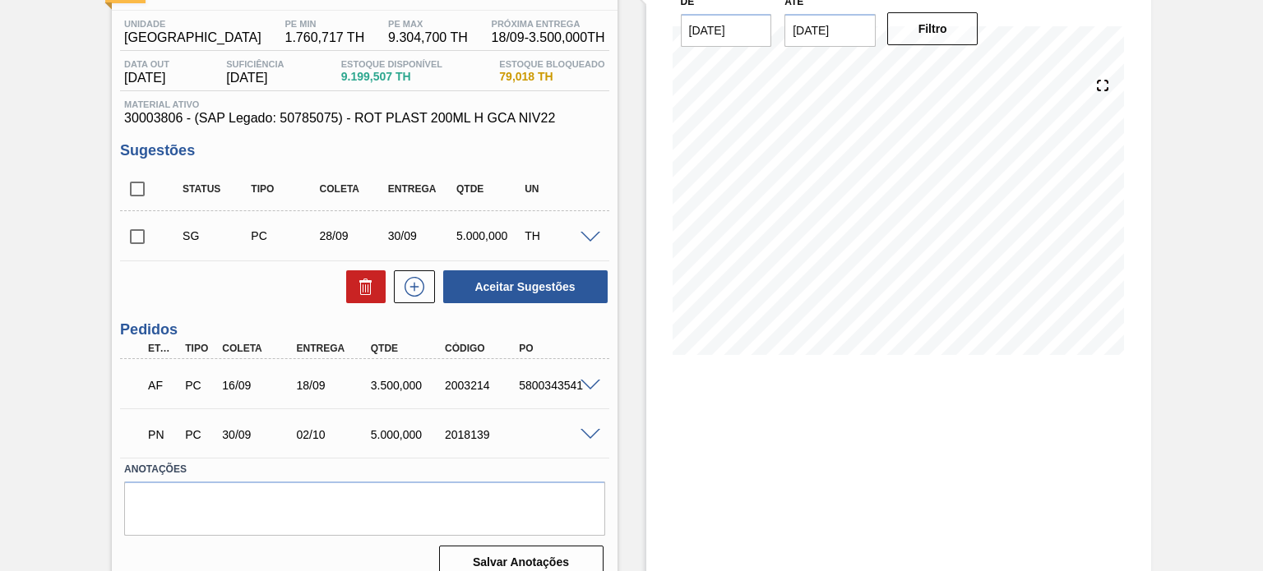
scroll to position [146, 0]
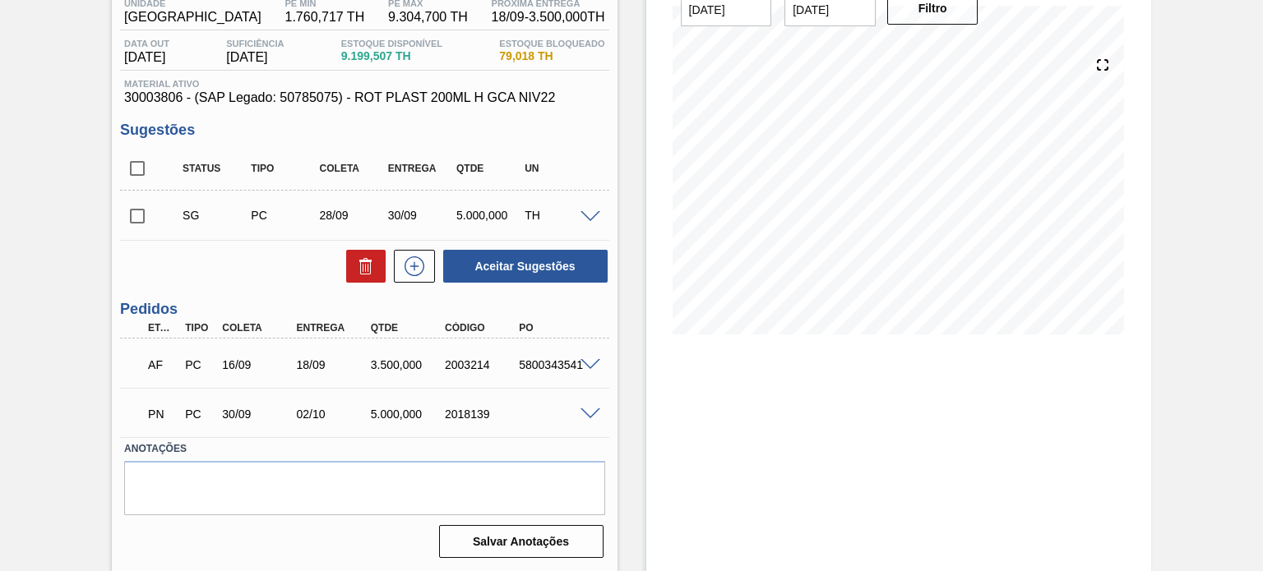
click at [590, 410] on span at bounding box center [591, 415] width 20 height 12
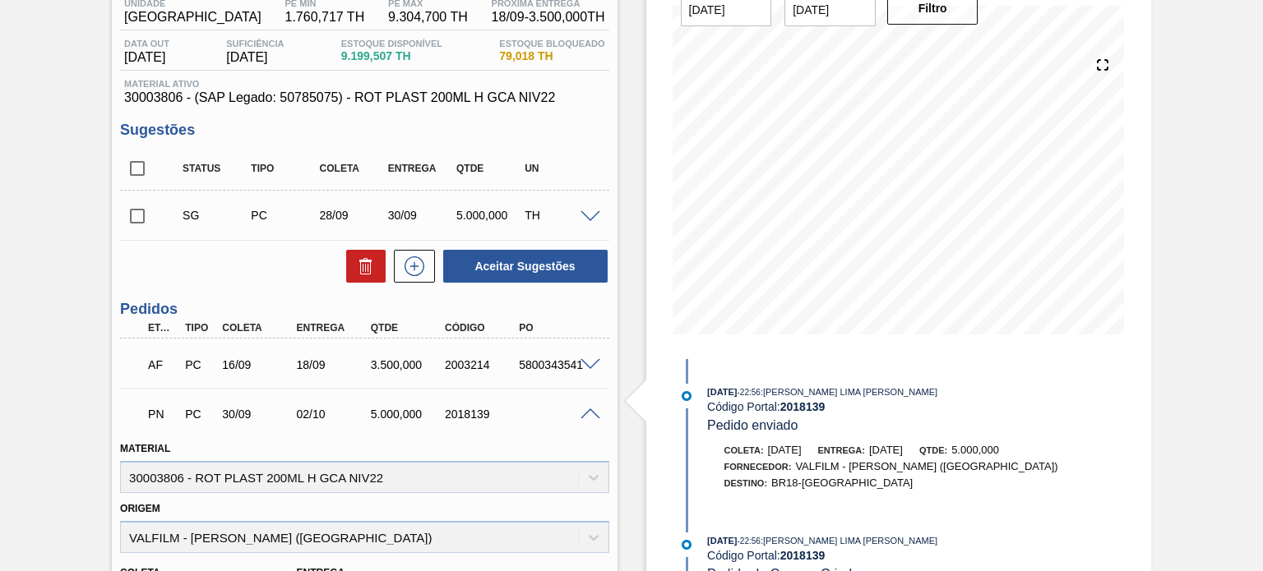
click at [590, 410] on span at bounding box center [591, 415] width 20 height 12
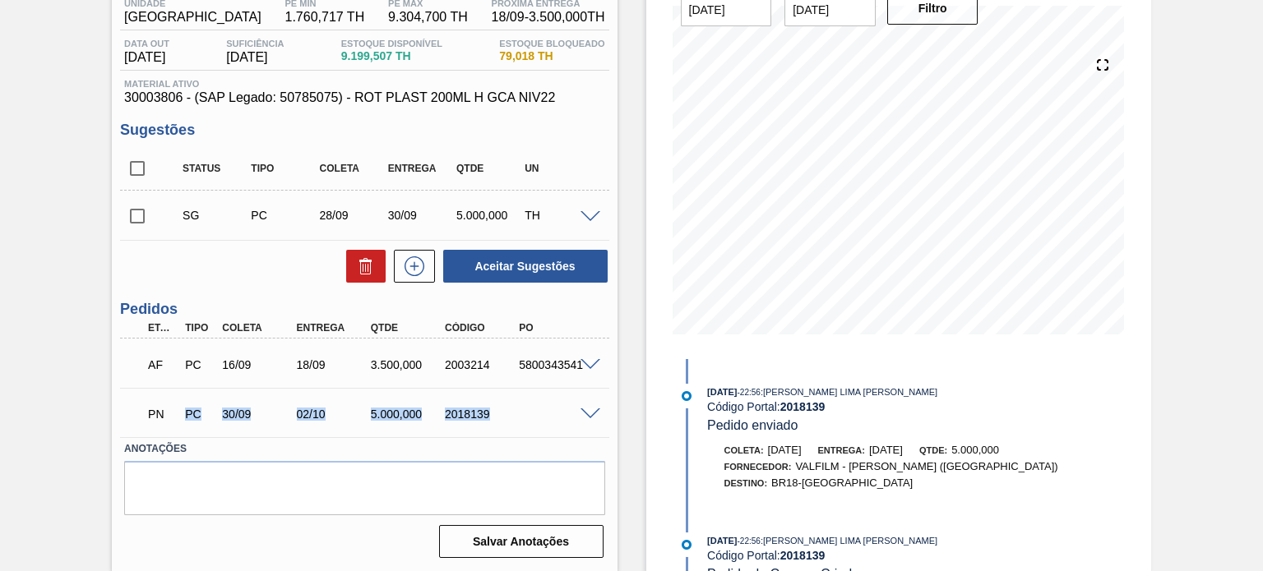
drag, startPoint x: 497, startPoint y: 410, endPoint x: 161, endPoint y: 432, distance: 336.2
click at [162, 429] on div "PN PC 30/09 02/10 5.000,000 2018139" at bounding box center [359, 412] width 445 height 33
click at [249, 418] on div "30/09" at bounding box center [258, 414] width 81 height 13
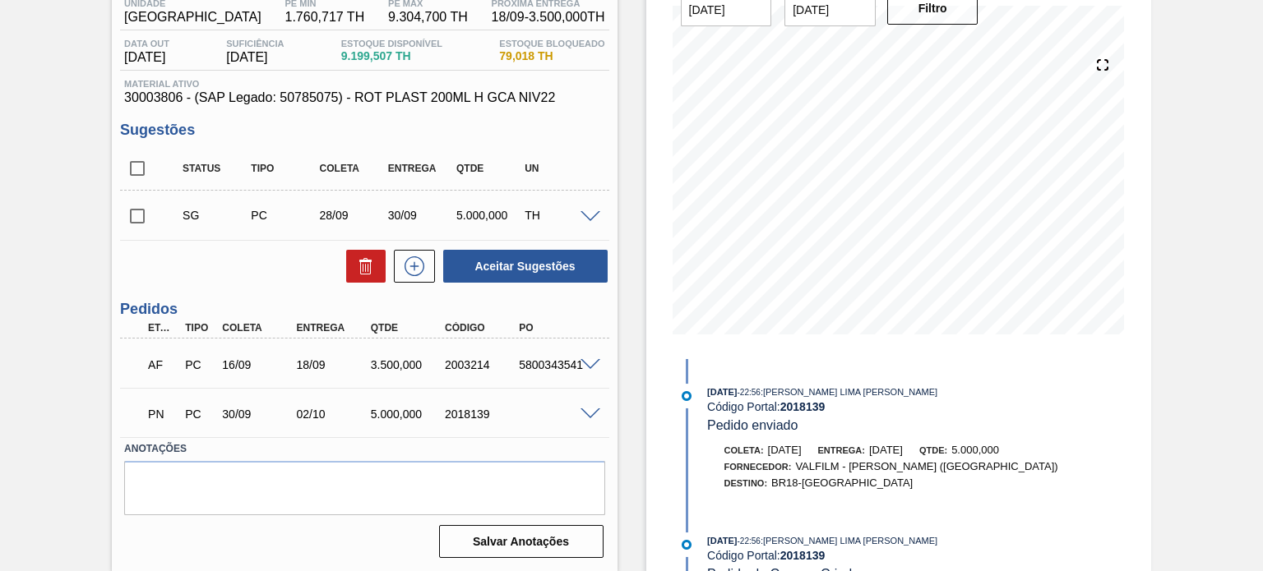
click at [447, 363] on div "2003214" at bounding box center [481, 365] width 81 height 13
click at [451, 363] on div "2003214" at bounding box center [481, 365] width 81 height 13
copy div "2003214"
click at [473, 408] on div "2018139" at bounding box center [481, 414] width 81 height 13
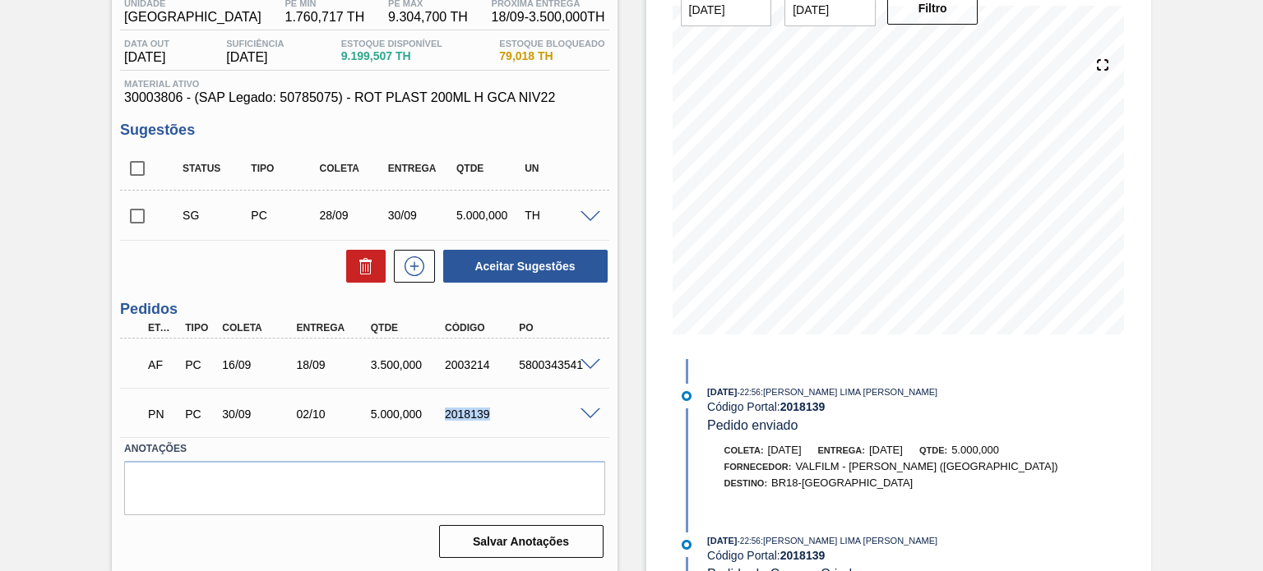
copy div "2018139"
drag, startPoint x: 361, startPoint y: 368, endPoint x: 441, endPoint y: 378, distance: 80.5
click at [441, 378] on div "AF PC 16/09 18/09 3.500,000 2003214 5800343541" at bounding box center [359, 363] width 445 height 33
drag, startPoint x: 372, startPoint y: 418, endPoint x: 441, endPoint y: 422, distance: 69.2
click at [453, 425] on div "PN PC 30/09 02/10 5.000,000 2018139" at bounding box center [359, 412] width 445 height 33
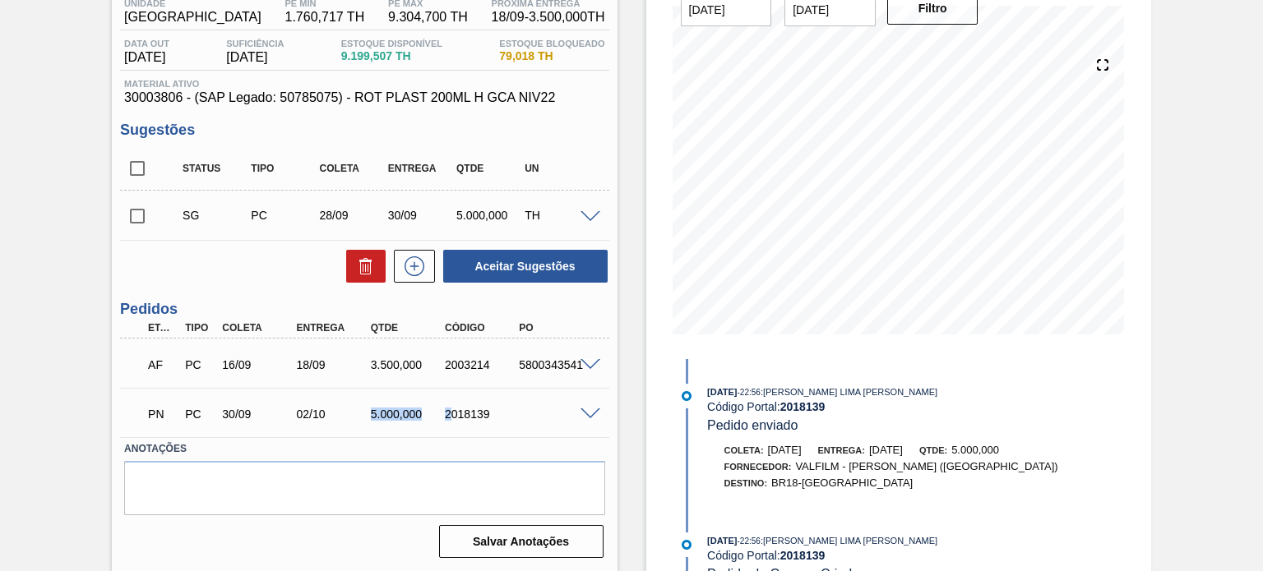
click at [408, 415] on div "5.000,000" at bounding box center [407, 414] width 81 height 13
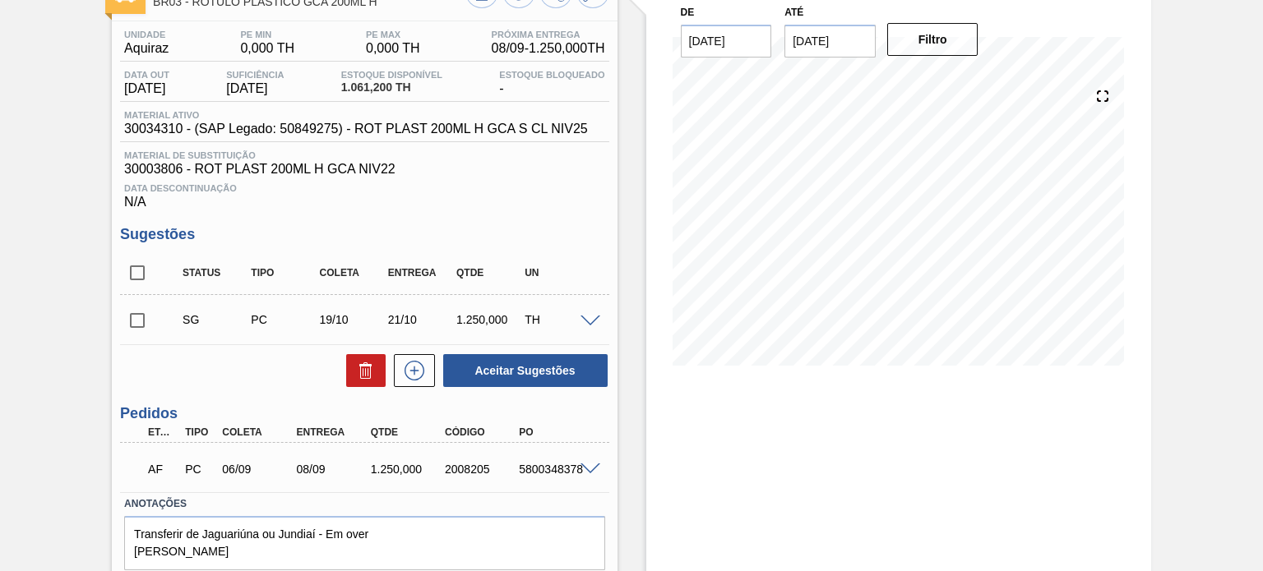
scroll to position [7, 0]
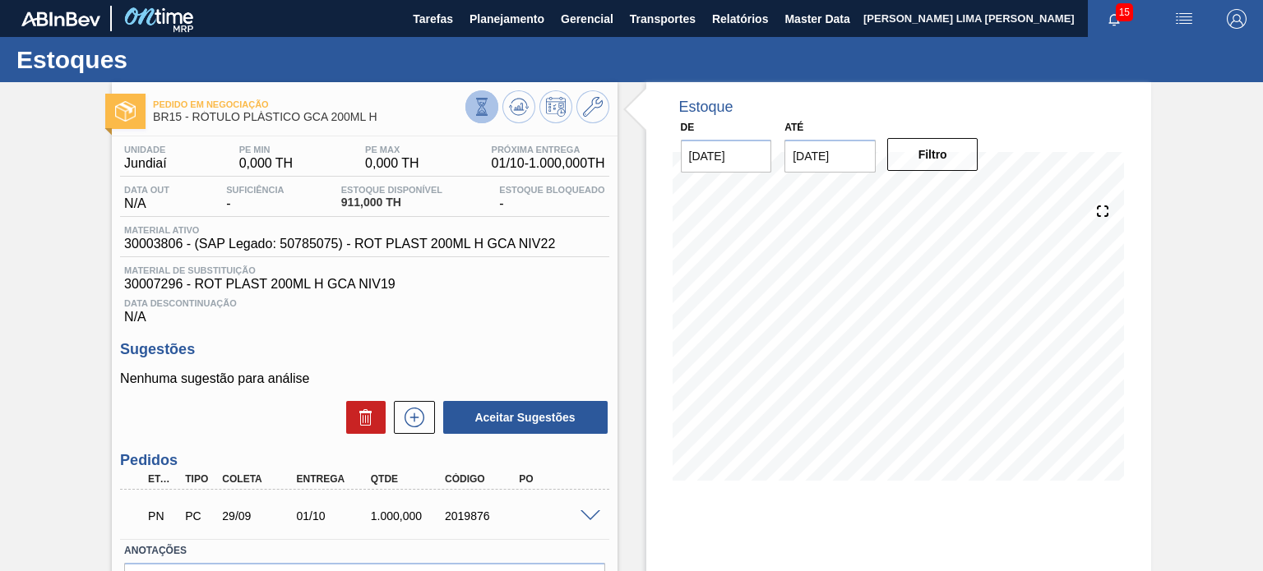
click at [493, 112] on button at bounding box center [481, 106] width 33 height 33
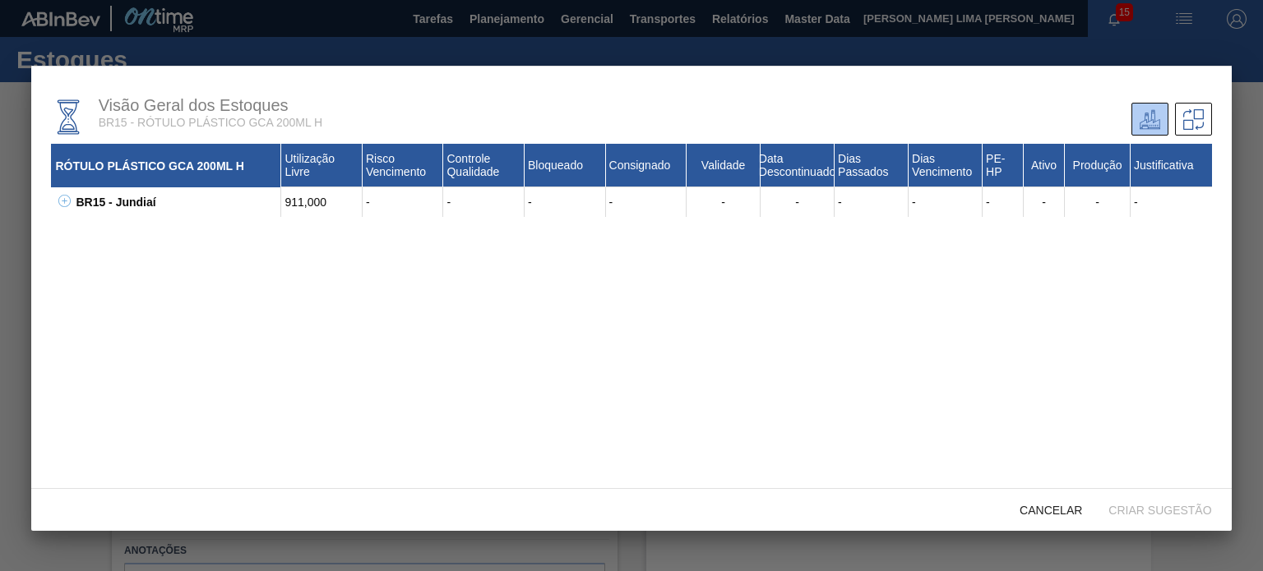
click at [67, 201] on icon at bounding box center [64, 201] width 12 height 12
drag, startPoint x: 167, startPoint y: 241, endPoint x: 112, endPoint y: 229, distance: 56.3
click at [113, 229] on div "30003806 - ROT PLAST 200ML H GCA NIV22" at bounding box center [186, 232] width 189 height 30
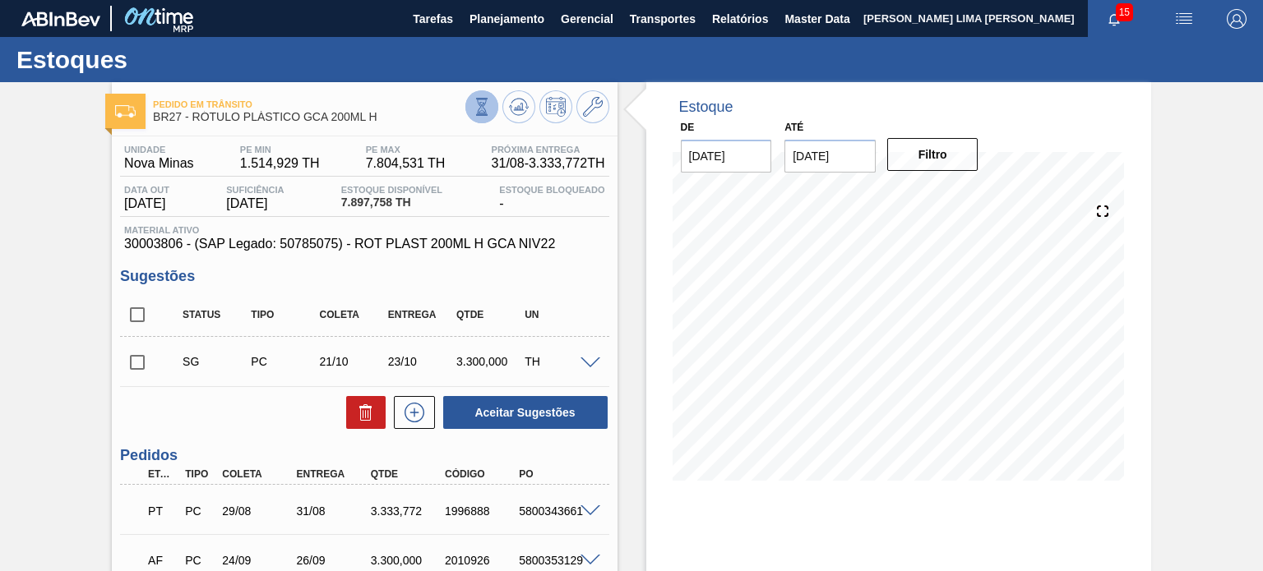
click at [477, 105] on icon at bounding box center [482, 107] width 18 height 18
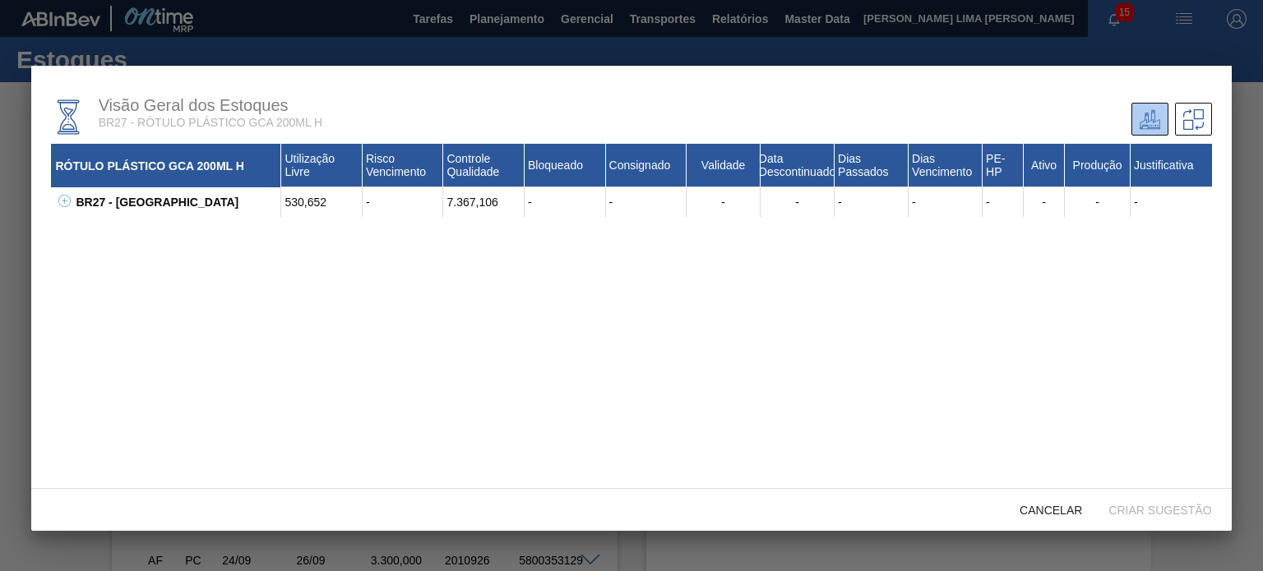
click at [62, 200] on icon at bounding box center [64, 201] width 12 height 12
drag, startPoint x: 451, startPoint y: 235, endPoint x: 512, endPoint y: 239, distance: 61.8
click at [512, 239] on div "7.367,106" at bounding box center [483, 232] width 81 height 30
click at [491, 237] on div "7.367,106" at bounding box center [483, 232] width 81 height 30
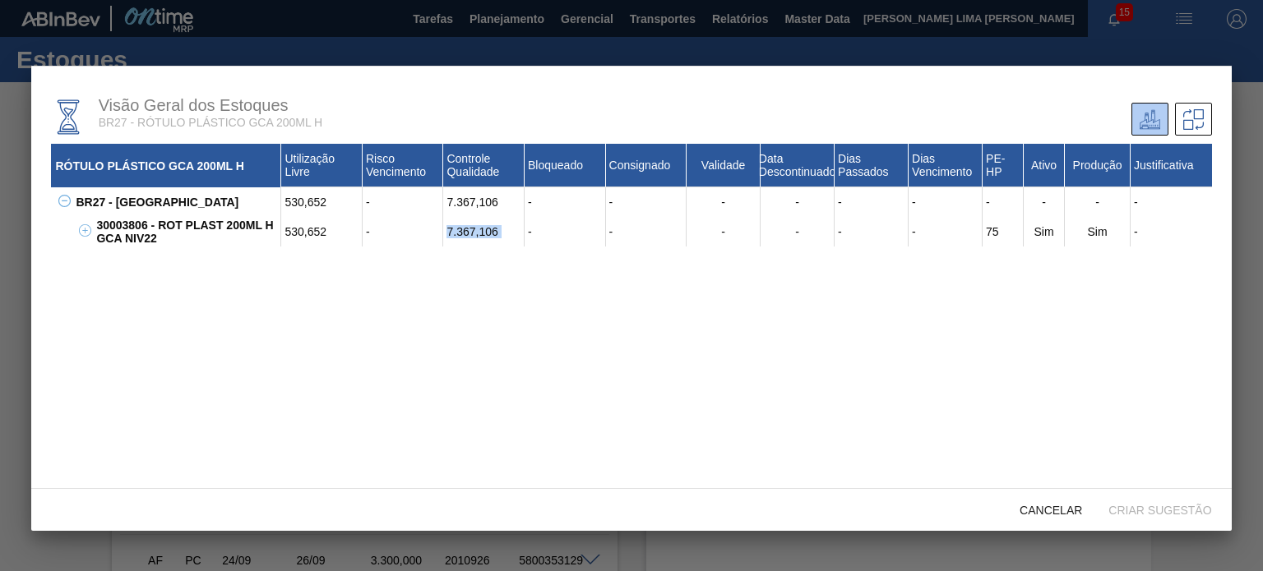
click at [490, 237] on div "7.367,106" at bounding box center [483, 232] width 81 height 30
click at [459, 234] on div "7.367,106" at bounding box center [483, 232] width 81 height 30
click at [307, 234] on div "530,652" at bounding box center [321, 232] width 81 height 30
drag, startPoint x: 307, startPoint y: 234, endPoint x: 292, endPoint y: 259, distance: 28.8
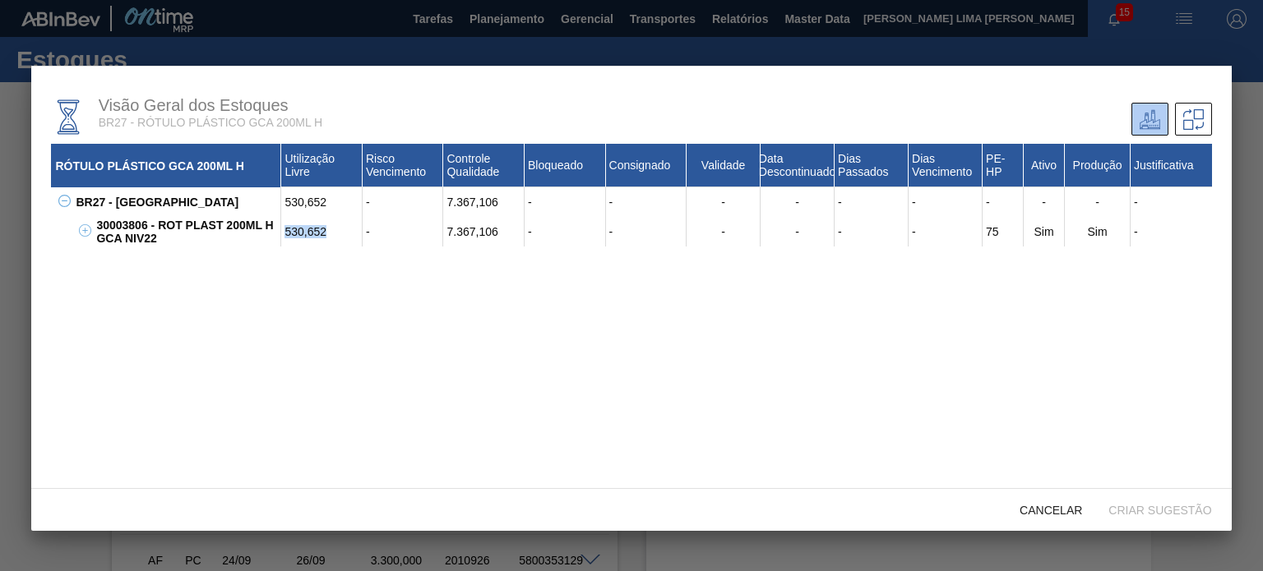
click at [305, 238] on div "530,652" at bounding box center [321, 232] width 81 height 30
click at [295, 276] on div "RÓTULO PLÁSTICO GCA 200ML H Utilização Livre Risco Vencimento Controle Qualidad…" at bounding box center [631, 345] width 1160 height 402
click at [191, 239] on div "30003806 - ROT PLAST 200ML H GCA NIV22" at bounding box center [186, 232] width 189 height 30
click at [181, 234] on div "30003806 - ROT PLAST 200ML H GCA NIV22" at bounding box center [186, 232] width 189 height 30
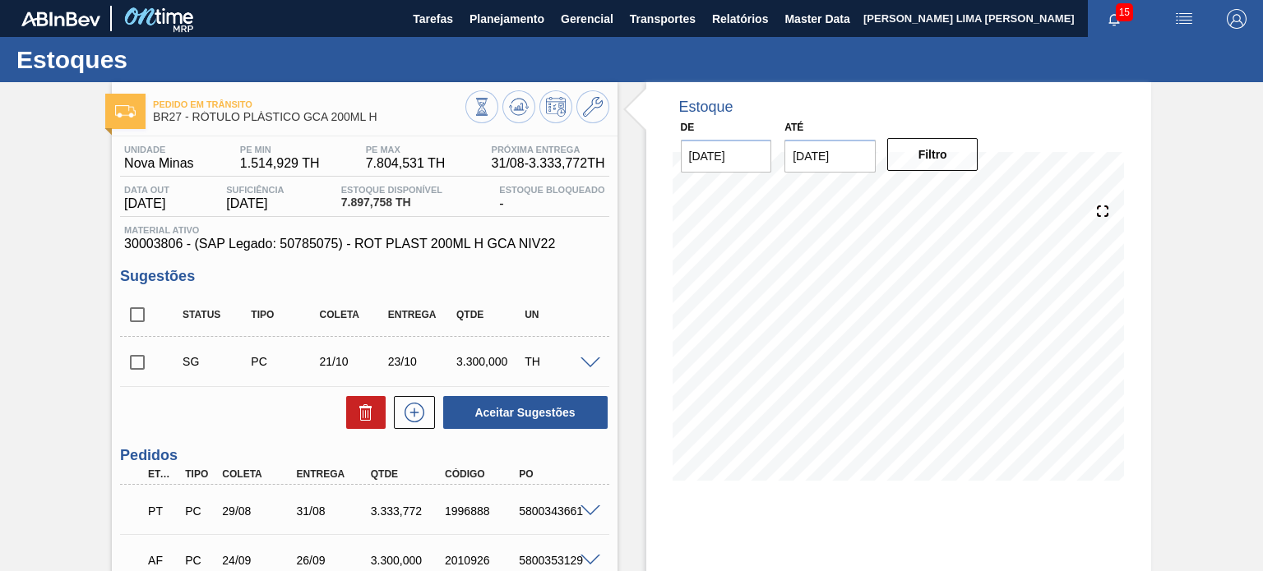
scroll to position [146, 0]
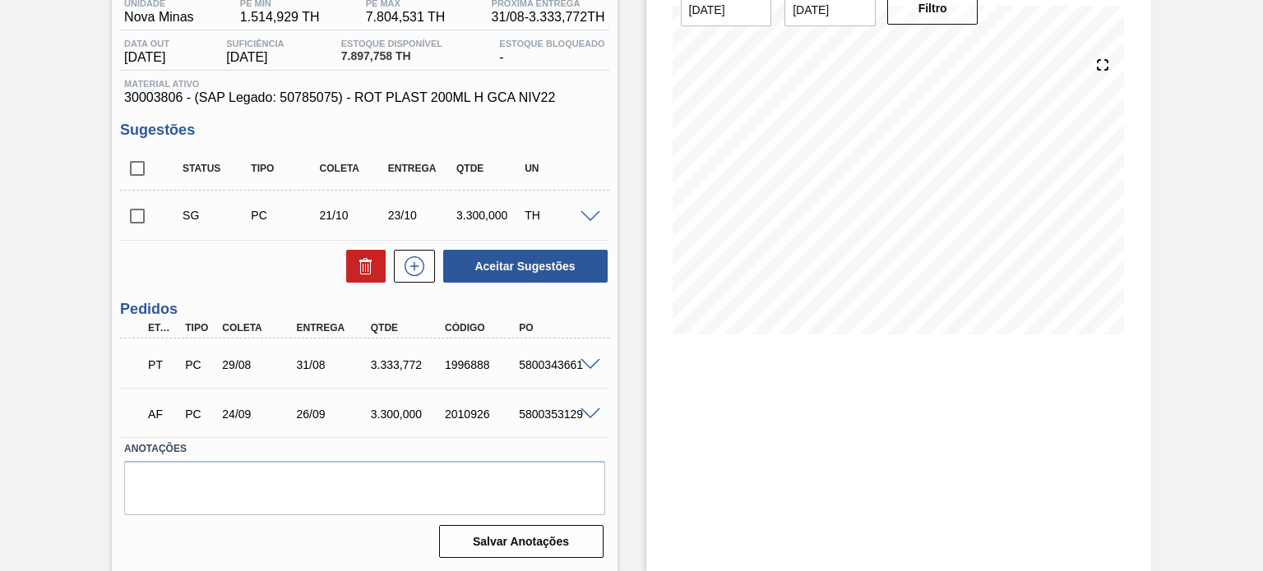
click at [588, 364] on span at bounding box center [591, 365] width 20 height 12
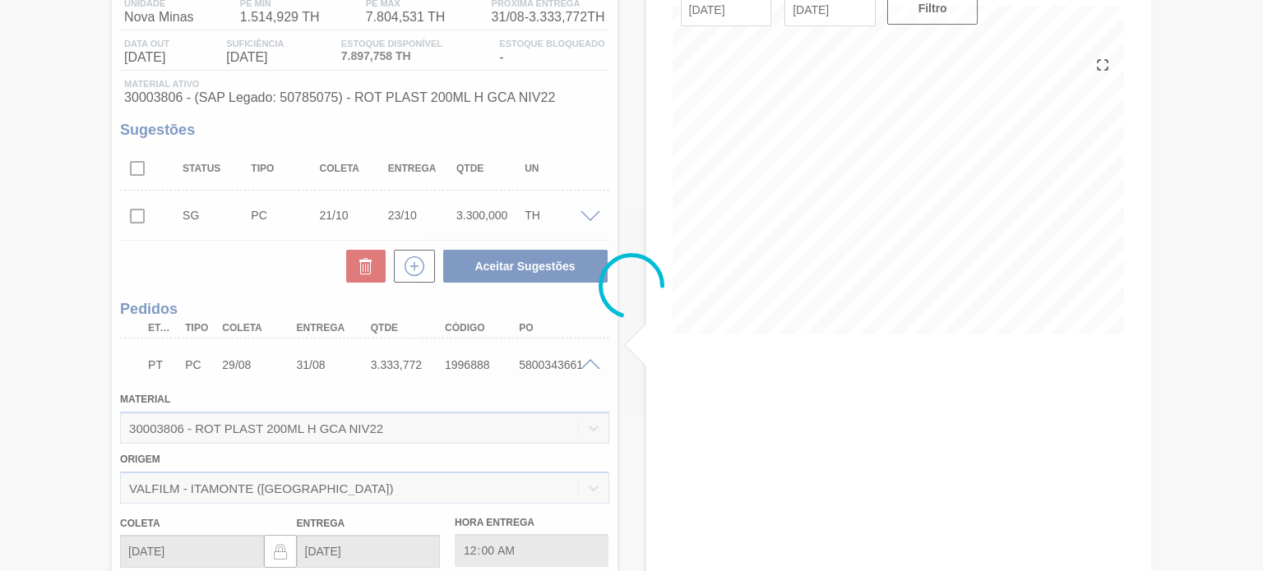
click at [589, 358] on div at bounding box center [631, 285] width 1263 height 571
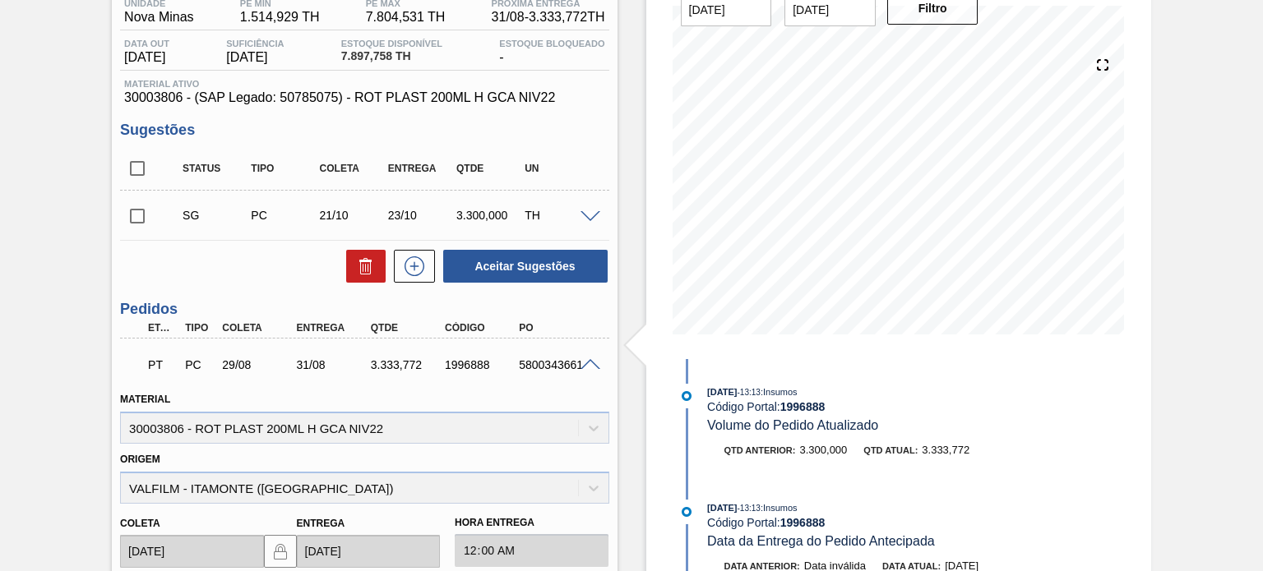
click at [477, 366] on div "1996888" at bounding box center [481, 365] width 81 height 13
click at [581, 359] on span at bounding box center [591, 365] width 20 height 12
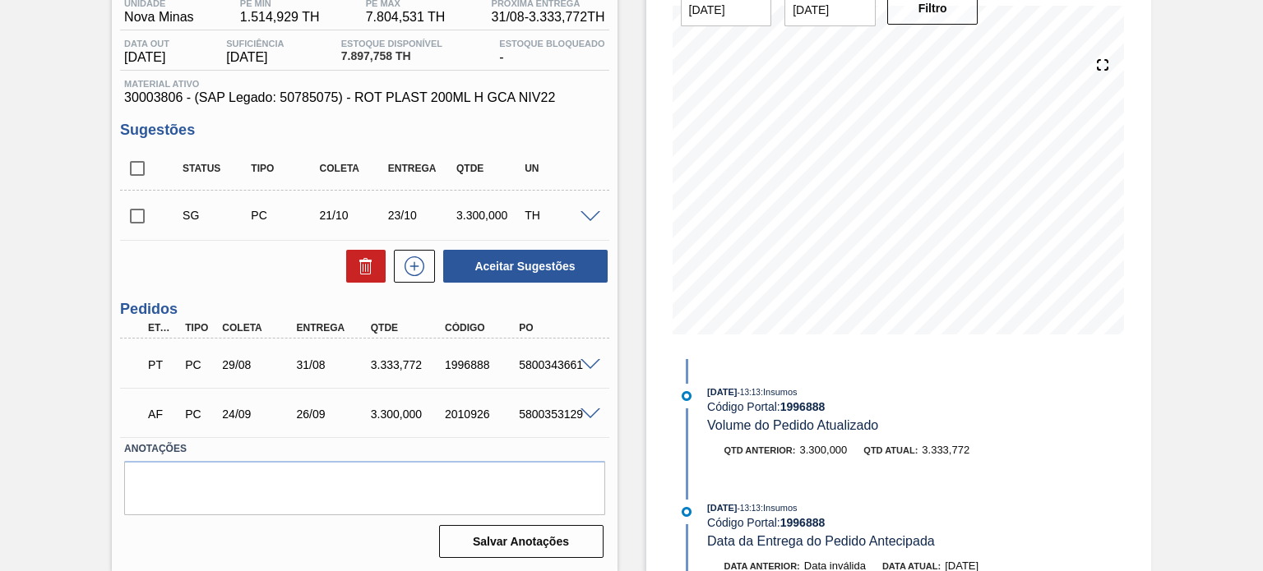
click at [471, 408] on div "2010926" at bounding box center [481, 414] width 81 height 13
click at [468, 411] on div "2010926" at bounding box center [481, 414] width 81 height 13
copy div "2010926"
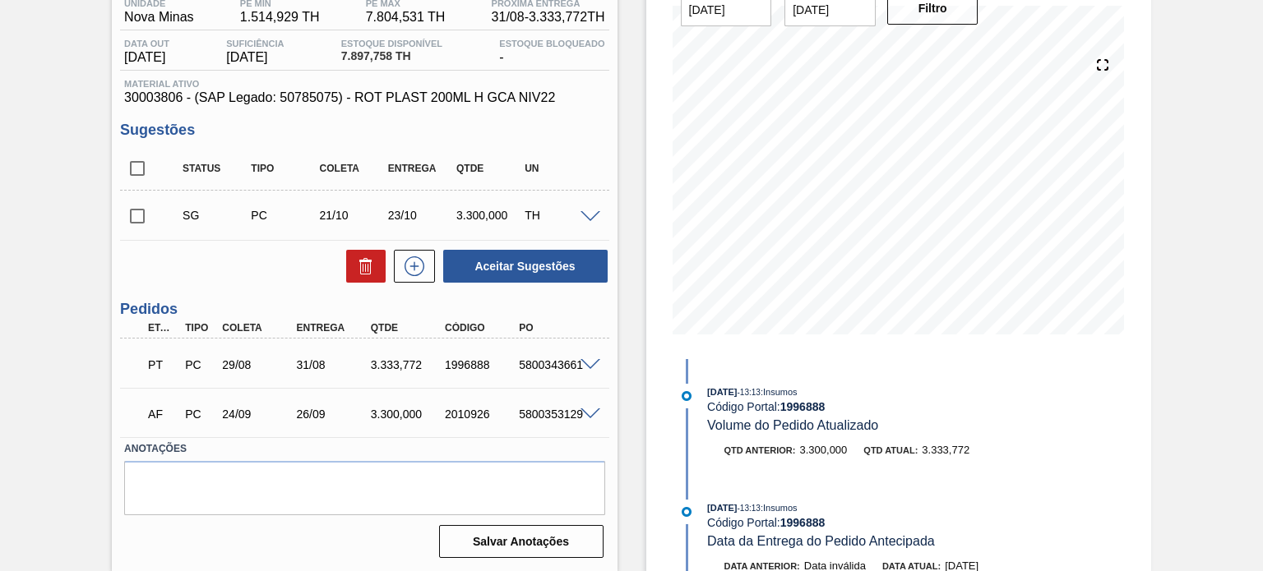
click at [452, 359] on div "1996888" at bounding box center [481, 365] width 81 height 13
copy div "1996888"
click at [480, 406] on div "AF PC 24/09 26/09 3.300,000 2010926 5800353129" at bounding box center [359, 412] width 445 height 33
drag, startPoint x: 519, startPoint y: 410, endPoint x: 177, endPoint y: 385, distance: 343.0
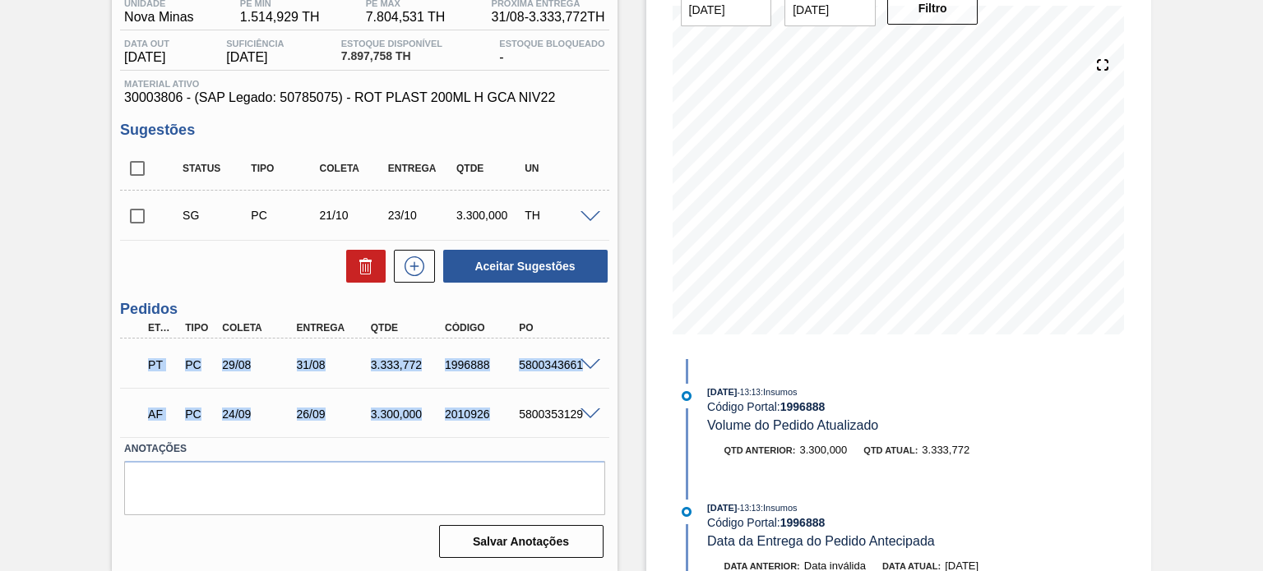
click at [125, 368] on div "PT PC 29/08 31/08 3.333,772 1996888 5800343661 Material 30003806 - ROT PLAST 20…" at bounding box center [364, 388] width 488 height 99
click at [223, 385] on div "PT PC 29/08 31/08 3.333,772 1996888 5800343661 Material 30003806 - ROT PLAST 20…" at bounding box center [364, 363] width 488 height 49
drag, startPoint x: 446, startPoint y: 405, endPoint x: 239, endPoint y: 381, distance: 208.6
click at [239, 381] on div "PT PC 29/08 31/08 3.333,772 1996888 5800343661 Material 30003806 - ROT PLAST 20…" at bounding box center [364, 388] width 488 height 99
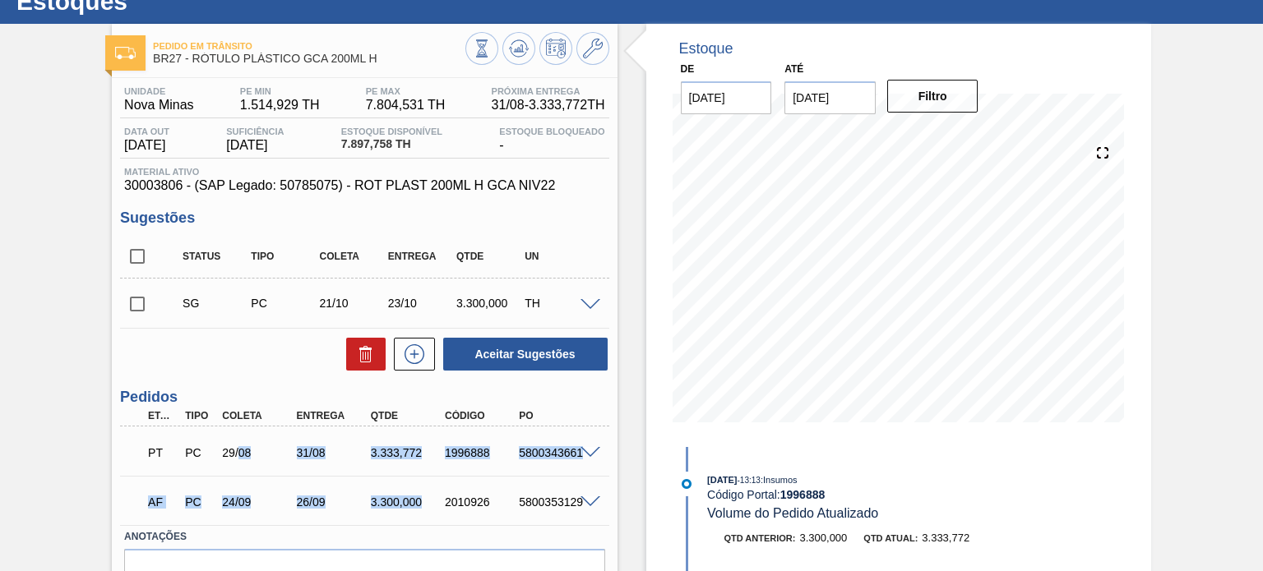
scroll to position [0, 0]
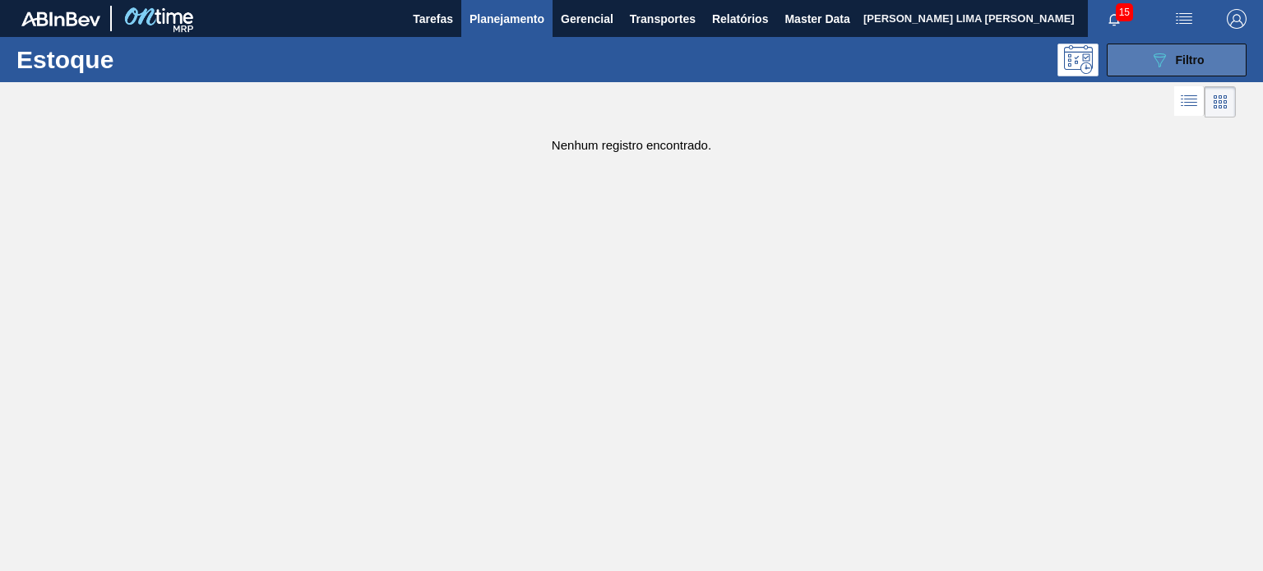
click at [1163, 59] on icon at bounding box center [1160, 60] width 12 height 14
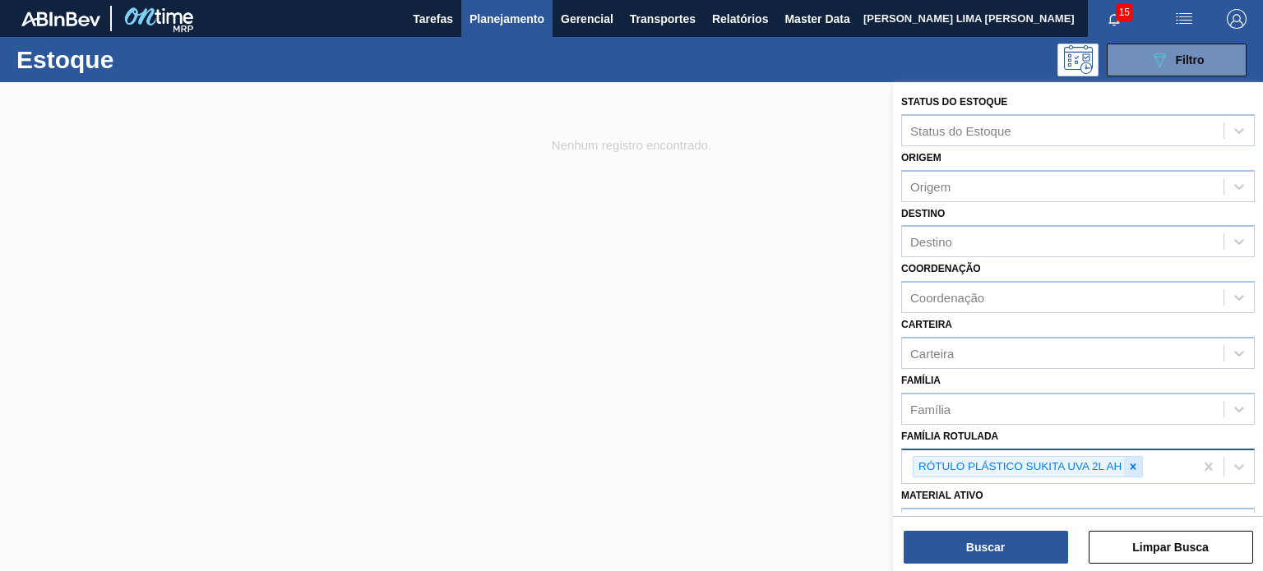
click at [1133, 465] on icon at bounding box center [1133, 467] width 12 height 12
type Rotulada "sukita uva"
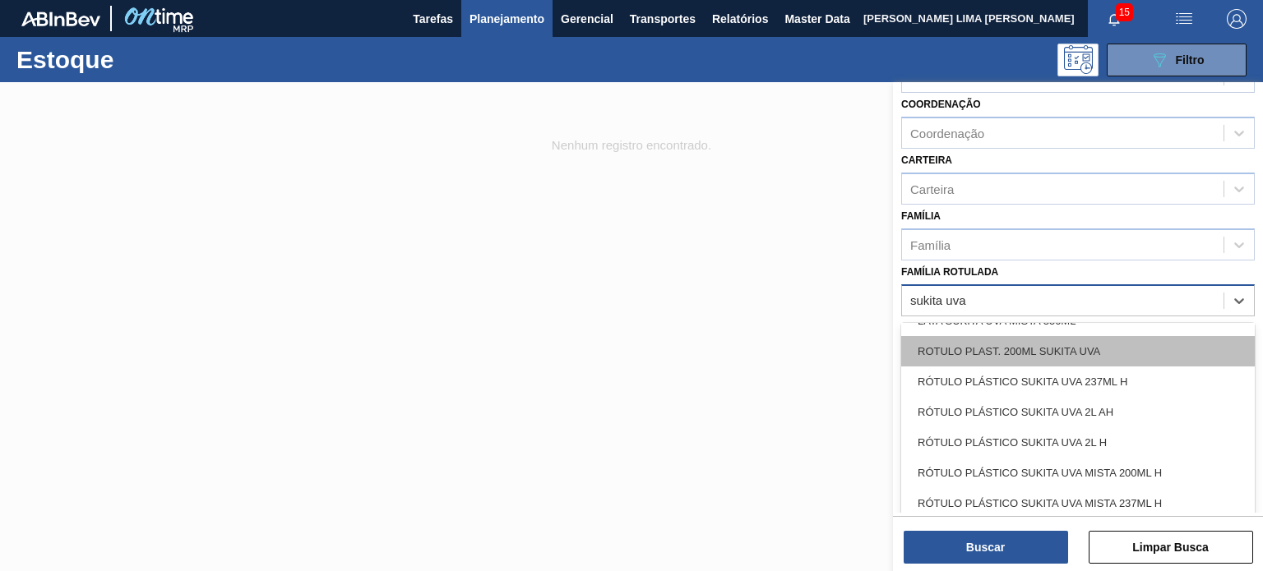
scroll to position [82, 0]
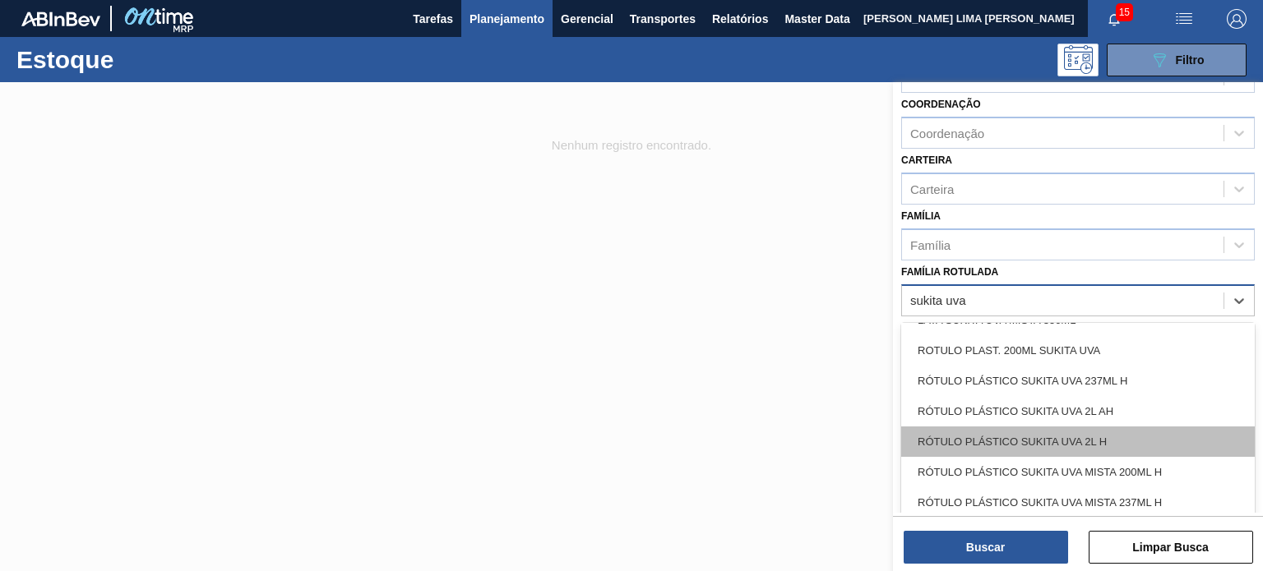
click at [1104, 434] on div "RÓTULO PLÁSTICO SUKITA UVA 2L H" at bounding box center [1078, 442] width 354 height 30
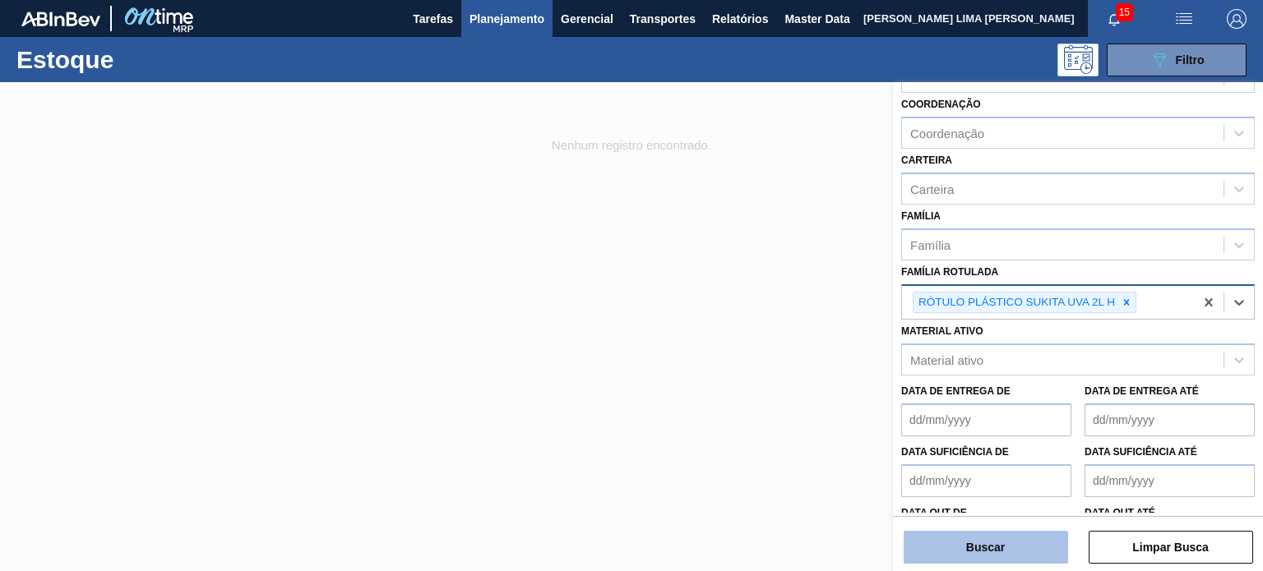
click at [1025, 534] on button "Buscar" at bounding box center [986, 547] width 164 height 33
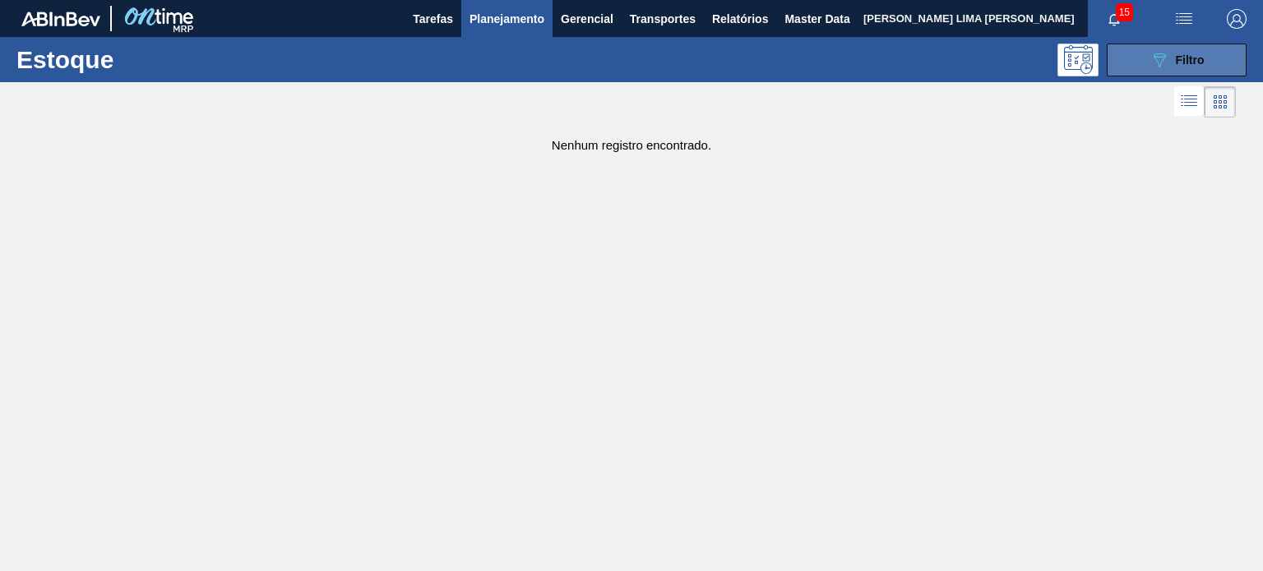
click at [1136, 72] on button "089F7B8B-B2A5-4AFE-B5C0-19BA573D28AC Filtro" at bounding box center [1177, 60] width 140 height 33
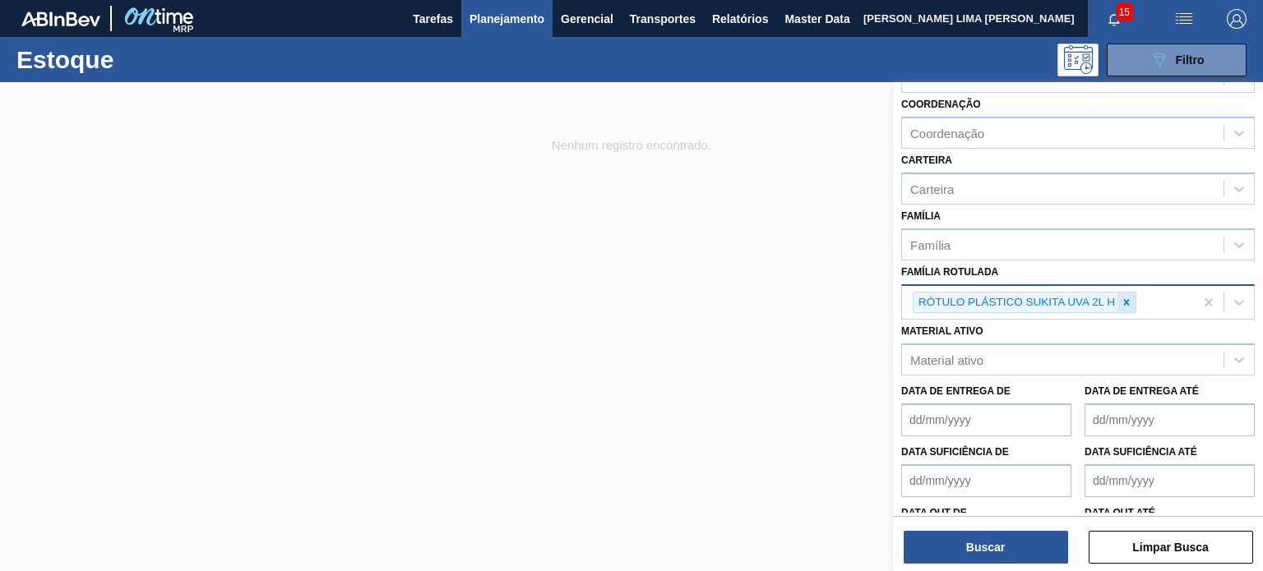
click at [1125, 308] on div at bounding box center [1126, 303] width 18 height 21
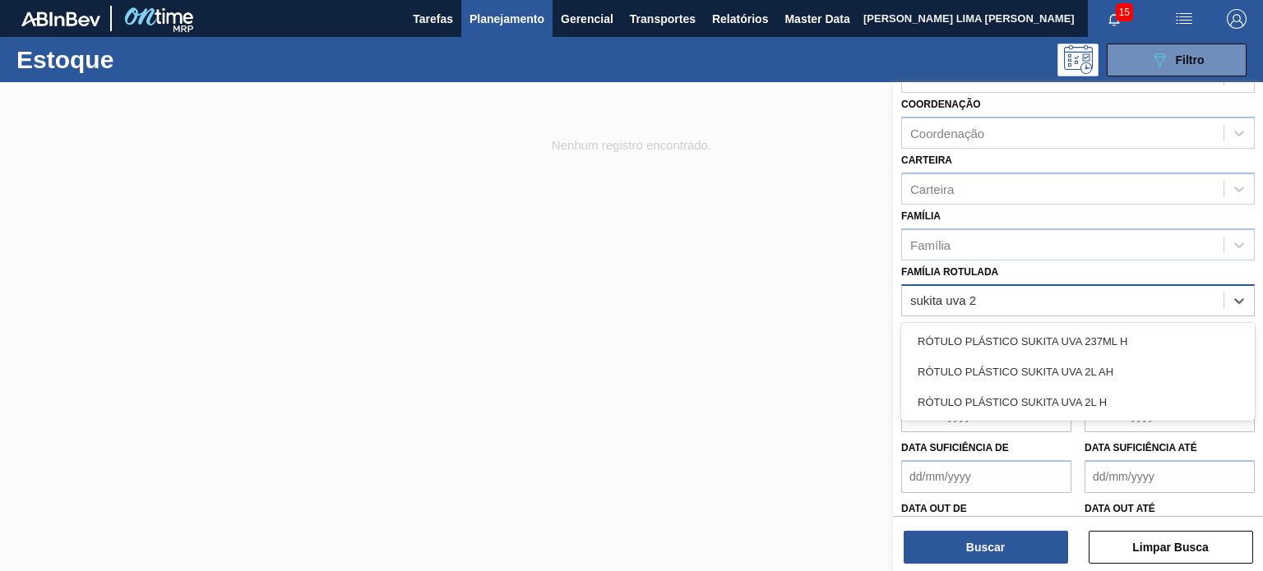
type Rotulada "sukita uva"
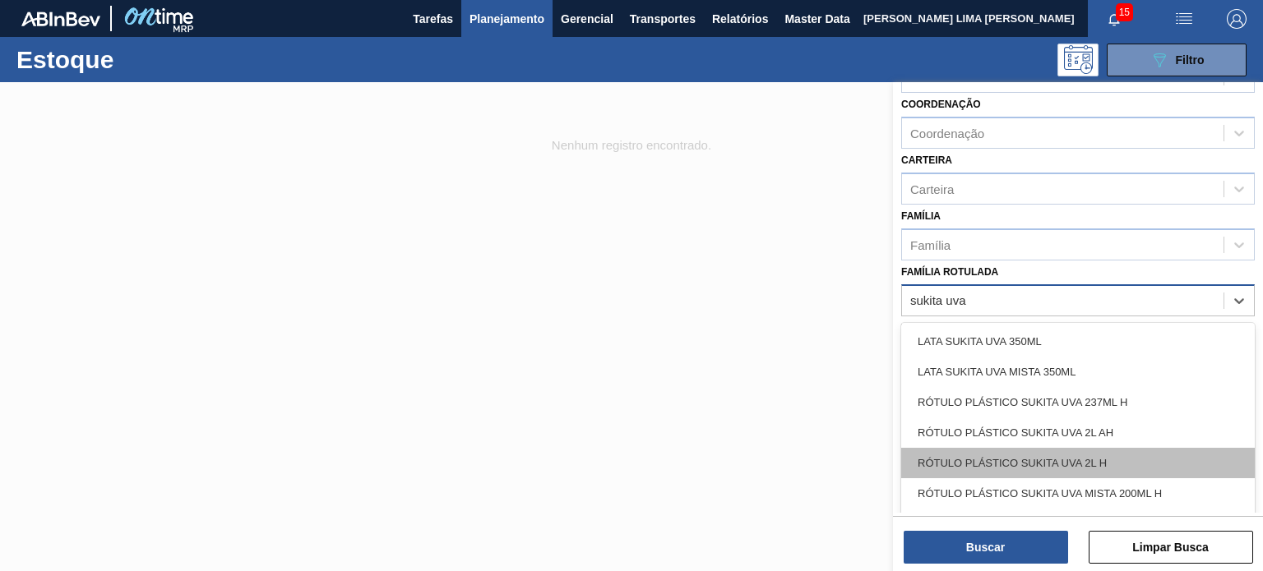
scroll to position [64, 0]
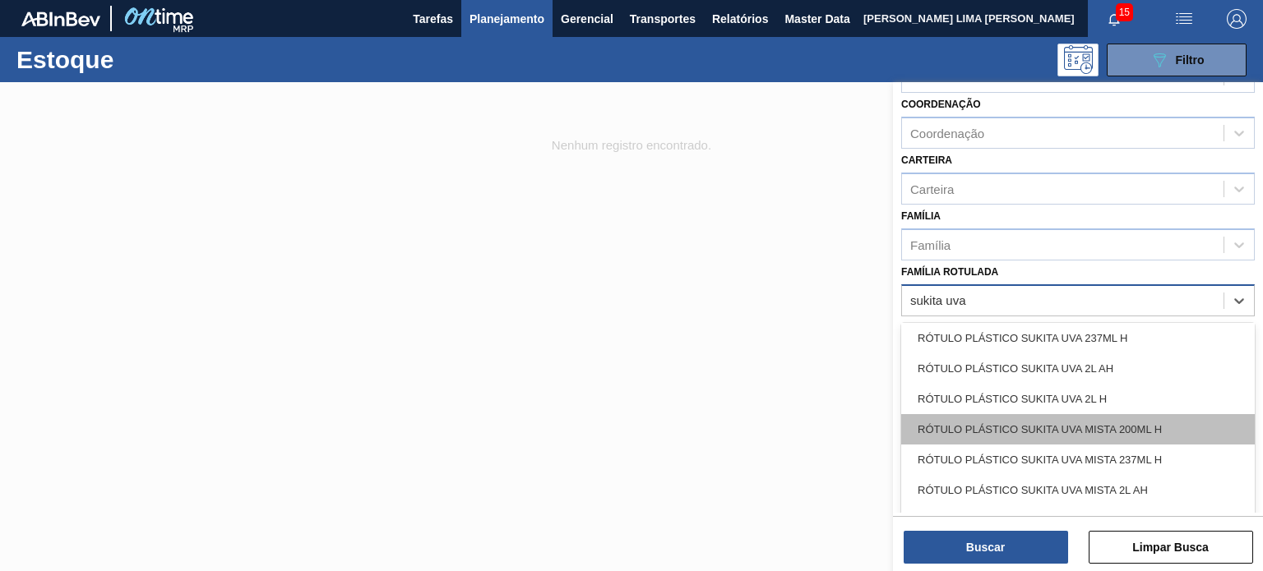
click at [1187, 420] on div "RÓTULO PLÁSTICO SUKITA UVA MISTA 200ML H" at bounding box center [1078, 429] width 354 height 30
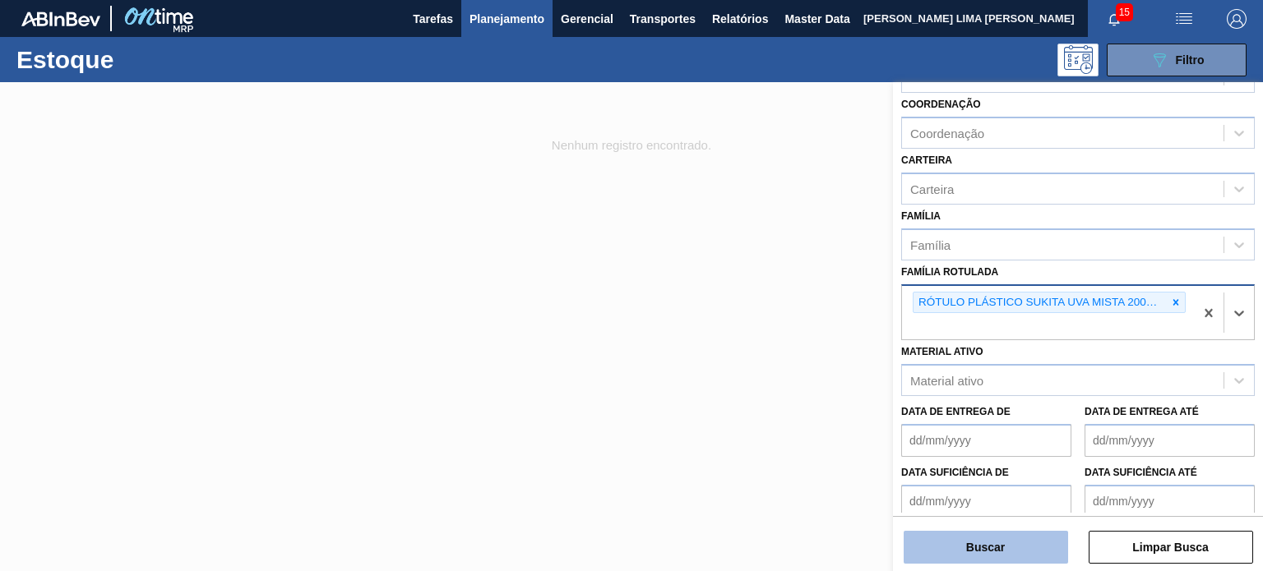
click at [1034, 540] on button "Buscar" at bounding box center [986, 547] width 164 height 33
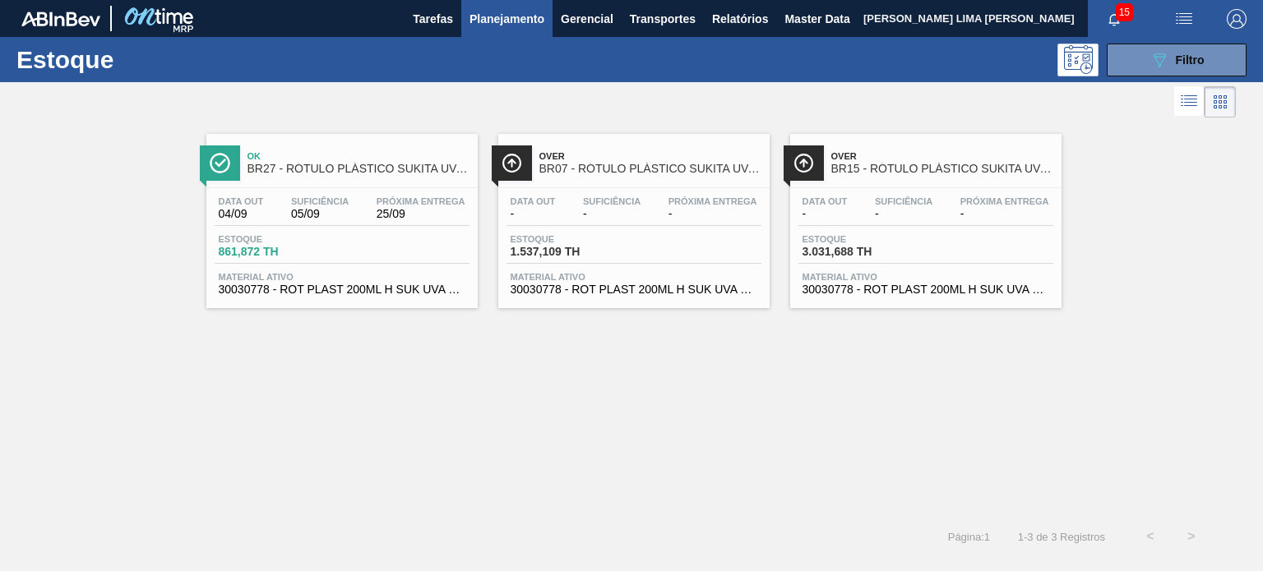
click at [1131, 76] on div "Estoque 089F7B8B-B2A5-4AFE-B5C0-19BA573D28AC Filtro" at bounding box center [631, 59] width 1263 height 45
click at [1128, 73] on button "089F7B8B-B2A5-4AFE-B5C0-19BA573D28AC Filtro" at bounding box center [1177, 60] width 140 height 33
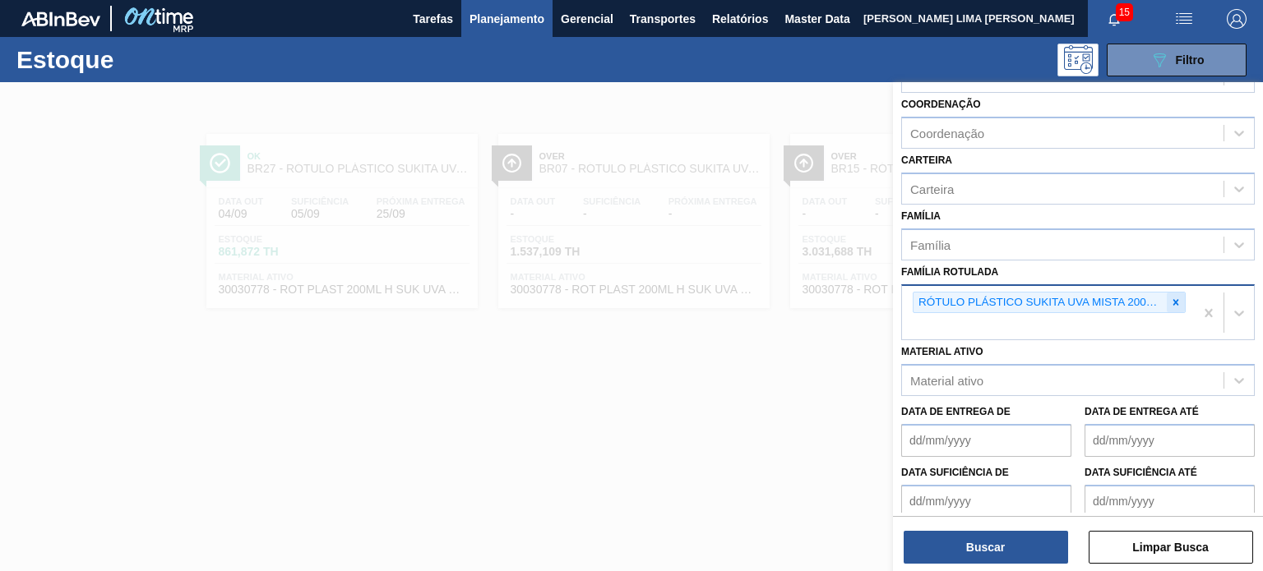
click at [1173, 301] on icon at bounding box center [1176, 302] width 6 height 6
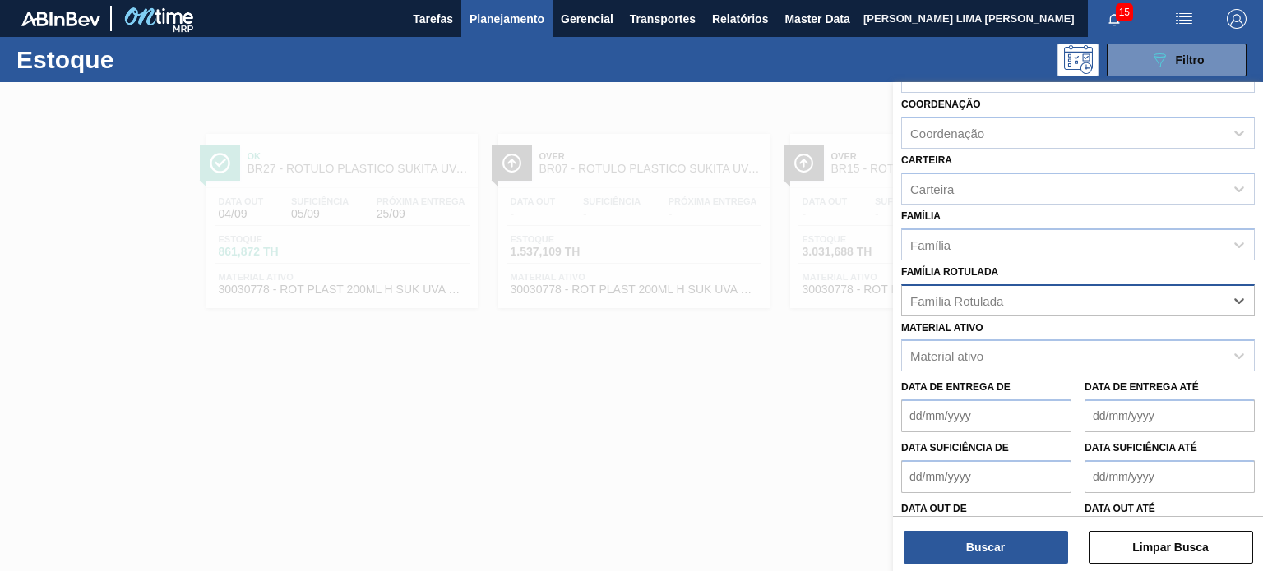
paste Rotulada "RÓTULO PLÁSTICO GCA 200ML H"
type Rotulada "RÓTULO PLÁSTICO GCA 200ML H"
click at [1049, 331] on div "RÓTULO PLÁSTICO GCA 200ML H" at bounding box center [1078, 341] width 354 height 30
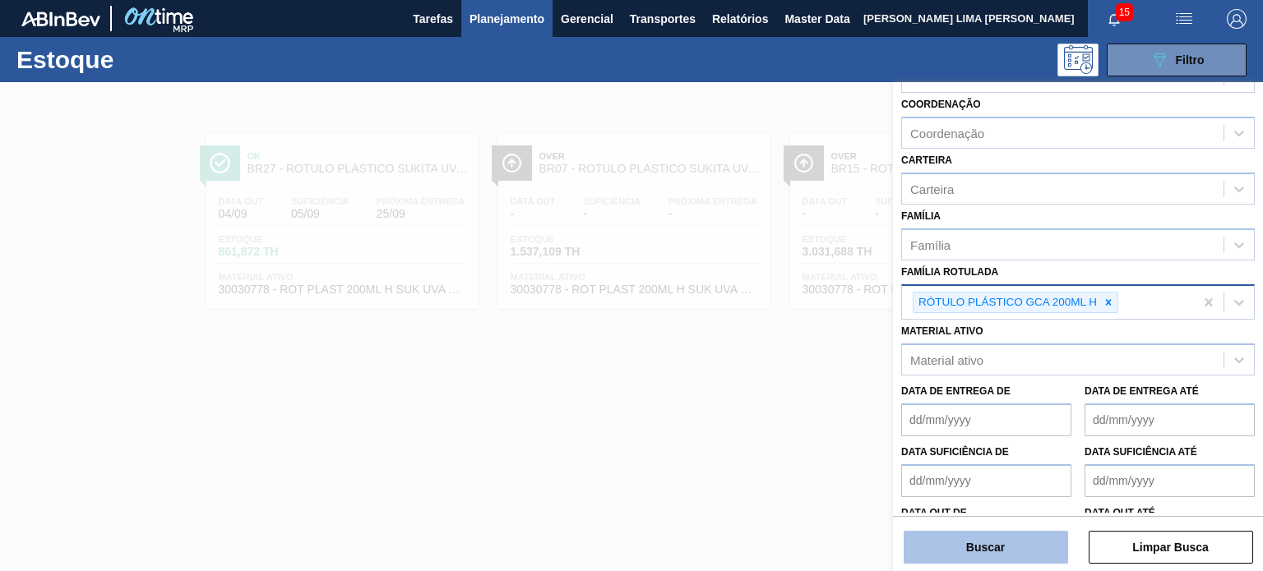
click at [996, 542] on button "Buscar" at bounding box center [986, 547] width 164 height 33
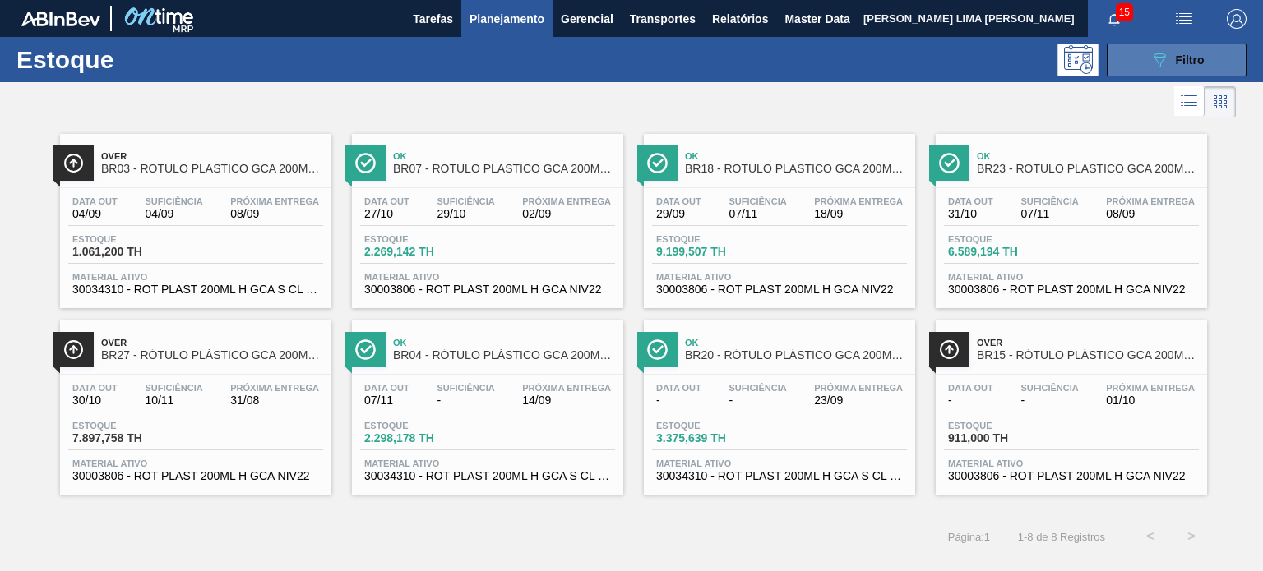
click at [1121, 56] on button "089F7B8B-B2A5-4AFE-B5C0-19BA573D28AC Filtro" at bounding box center [1177, 60] width 140 height 33
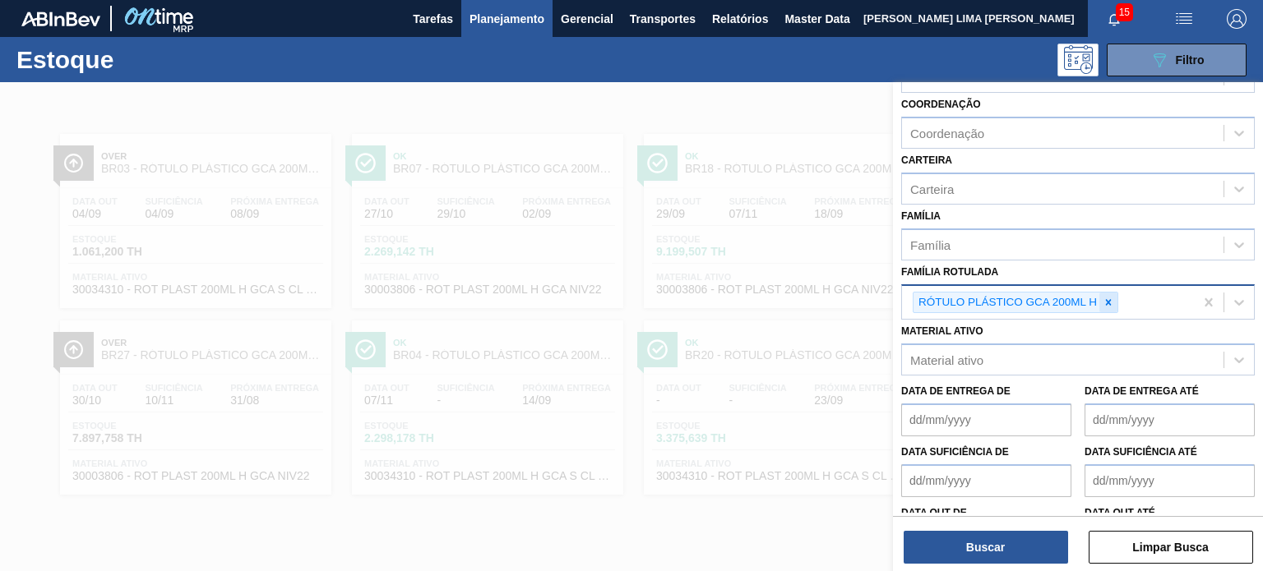
click at [1112, 297] on icon at bounding box center [1109, 303] width 12 height 12
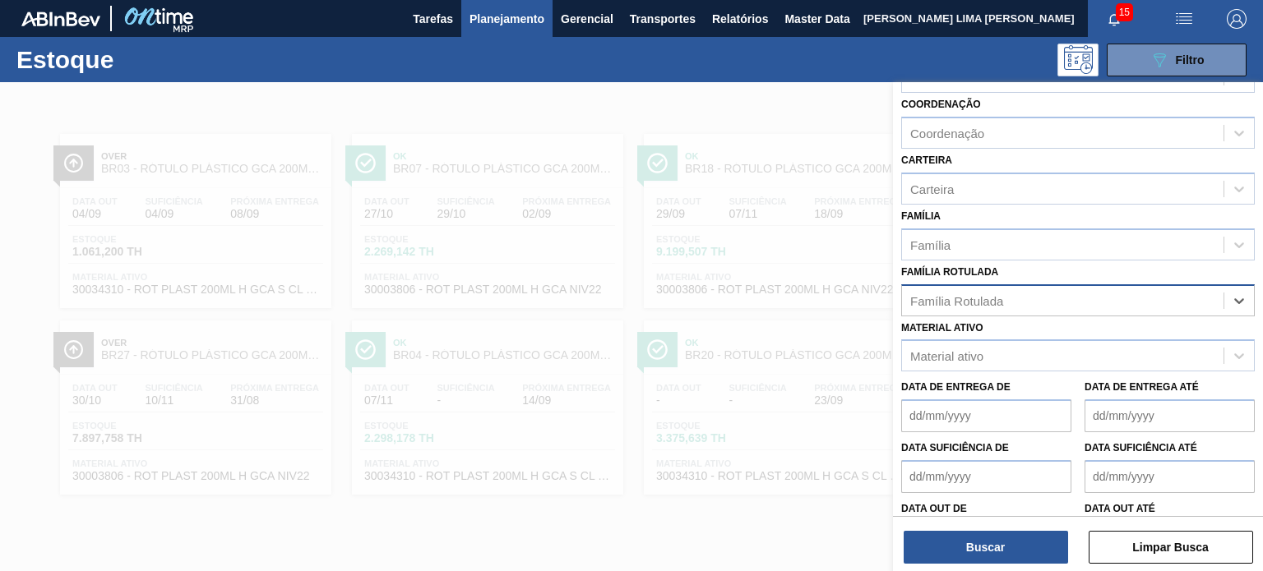
paste Rotulada "RÓTULO PLÁSTICO GCA 200ML H"
type Rotulada "RÓTULO PLÁSTICO GCA 200ML H"
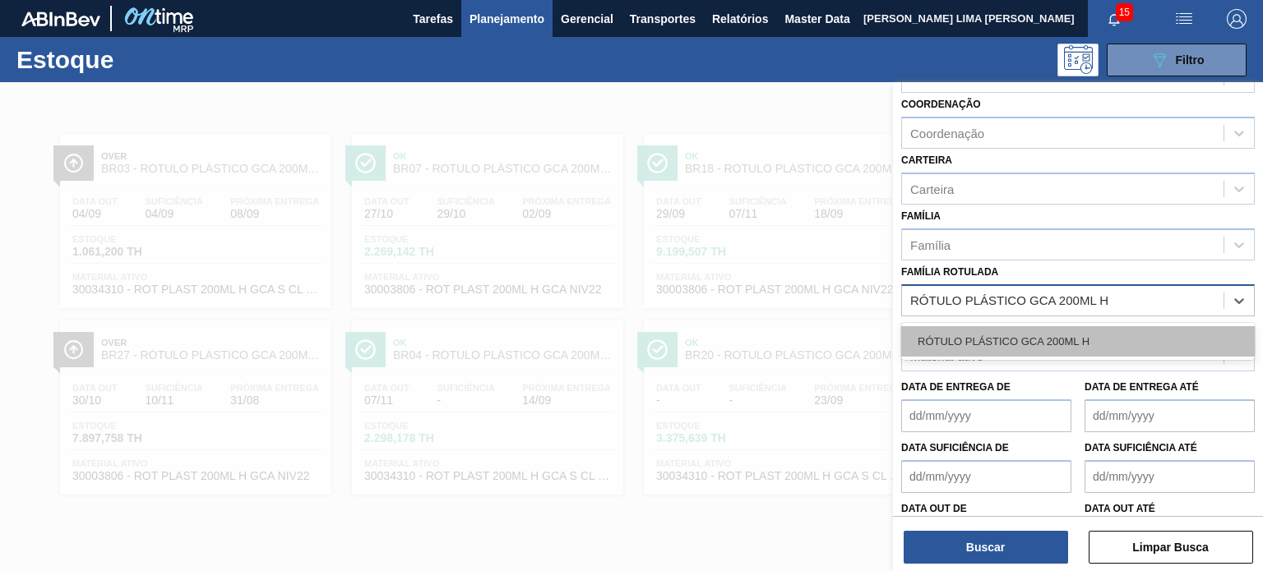
click at [1057, 334] on div "RÓTULO PLÁSTICO GCA 200ML H" at bounding box center [1078, 341] width 354 height 30
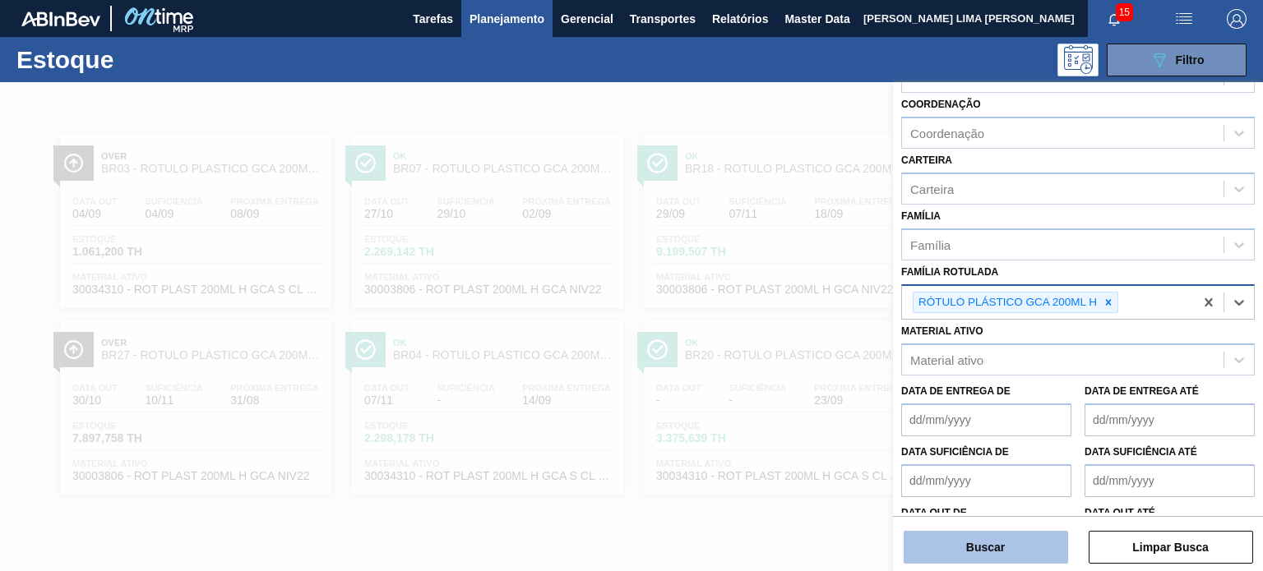
click at [995, 552] on button "Buscar" at bounding box center [986, 547] width 164 height 33
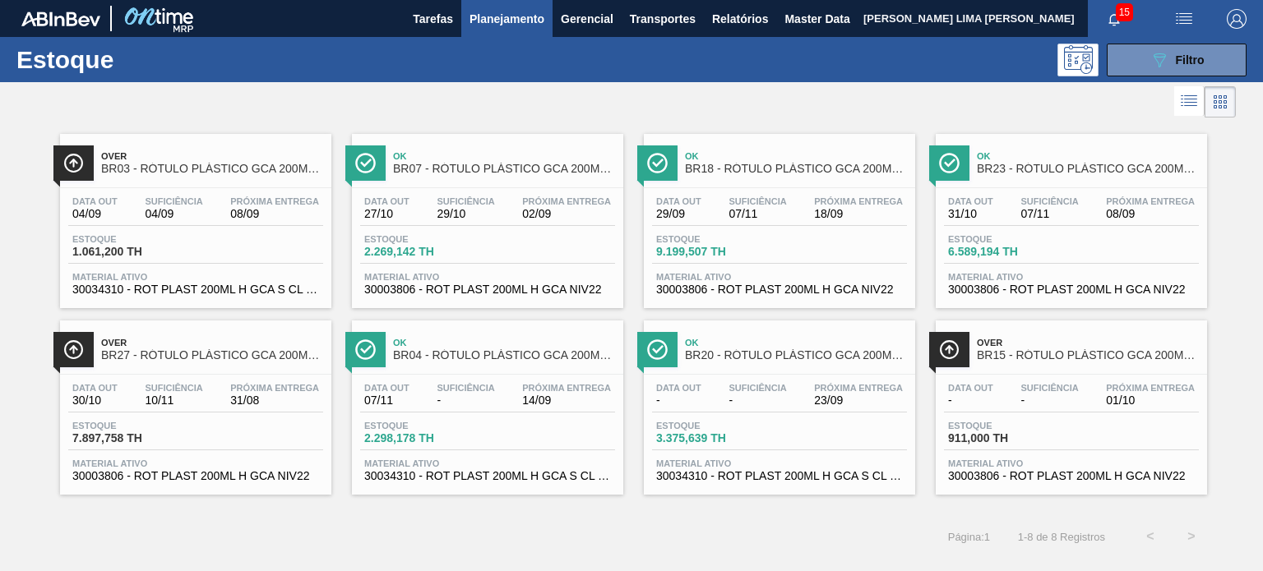
click at [1174, 76] on div "Estoque 089F7B8B-B2A5-4AFE-B5C0-19BA573D28AC Filtro" at bounding box center [631, 59] width 1263 height 45
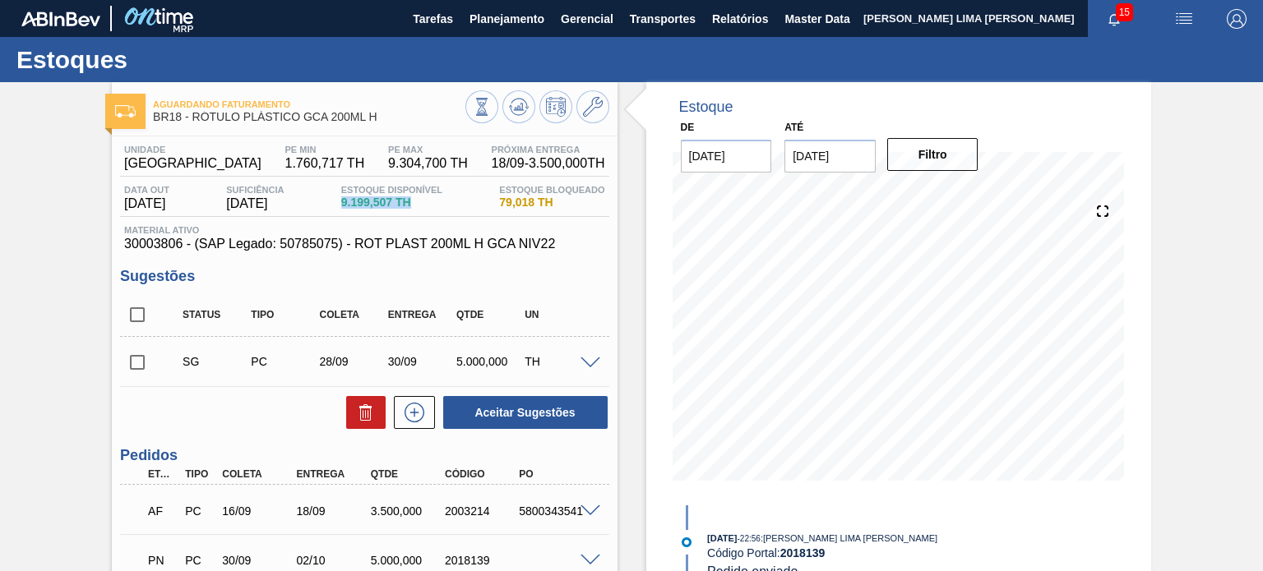
drag, startPoint x: 345, startPoint y: 204, endPoint x: 428, endPoint y: 203, distance: 82.2
click at [428, 203] on div "Estoque Disponível 9.199,507 TH" at bounding box center [391, 198] width 109 height 26
click at [480, 121] on button at bounding box center [481, 106] width 33 height 33
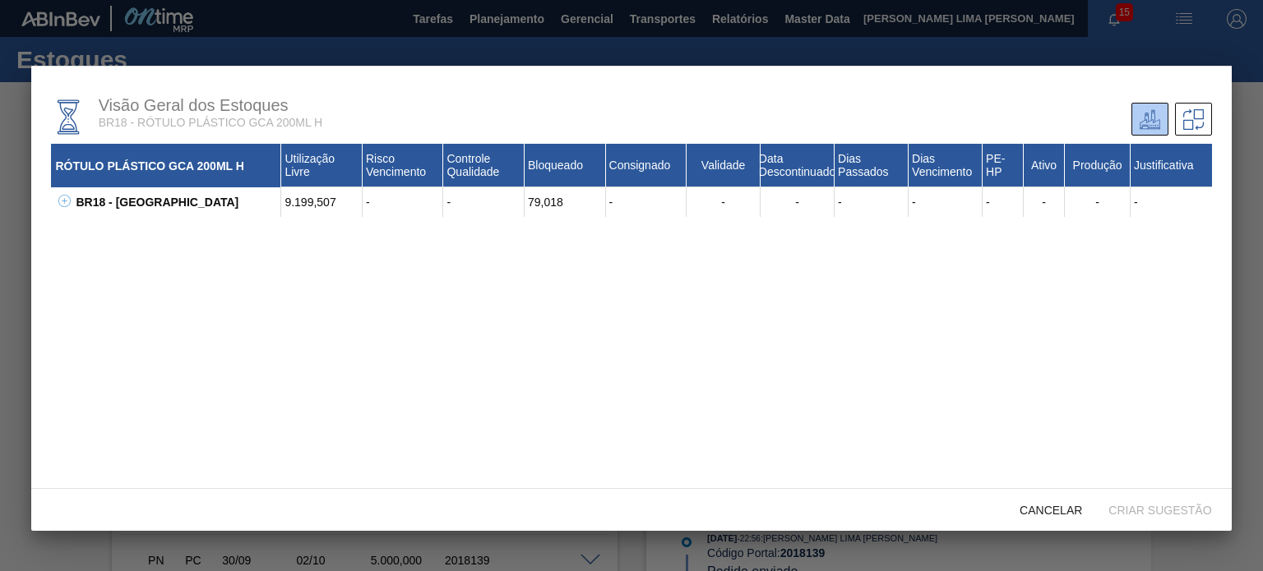
click at [66, 197] on icon at bounding box center [64, 201] width 12 height 12
drag, startPoint x: 168, startPoint y: 243, endPoint x: 102, endPoint y: 233, distance: 66.6
click at [102, 233] on div "30003806 - ROT PLAST 200ML H GCA NIV22" at bounding box center [186, 232] width 189 height 30
click at [303, 231] on div "9.199,507" at bounding box center [321, 232] width 81 height 30
click at [303, 232] on div "9.199,507" at bounding box center [321, 232] width 81 height 30
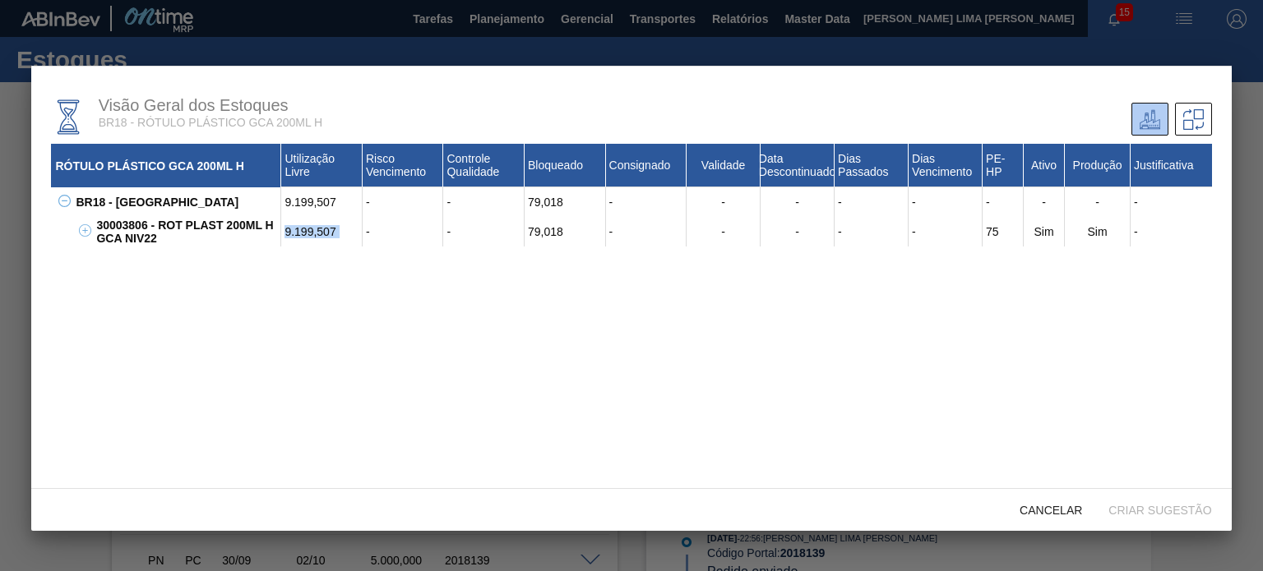
click at [303, 232] on div "9.199,507" at bounding box center [321, 232] width 81 height 30
click at [306, 233] on div "9.199,507" at bounding box center [321, 232] width 81 height 30
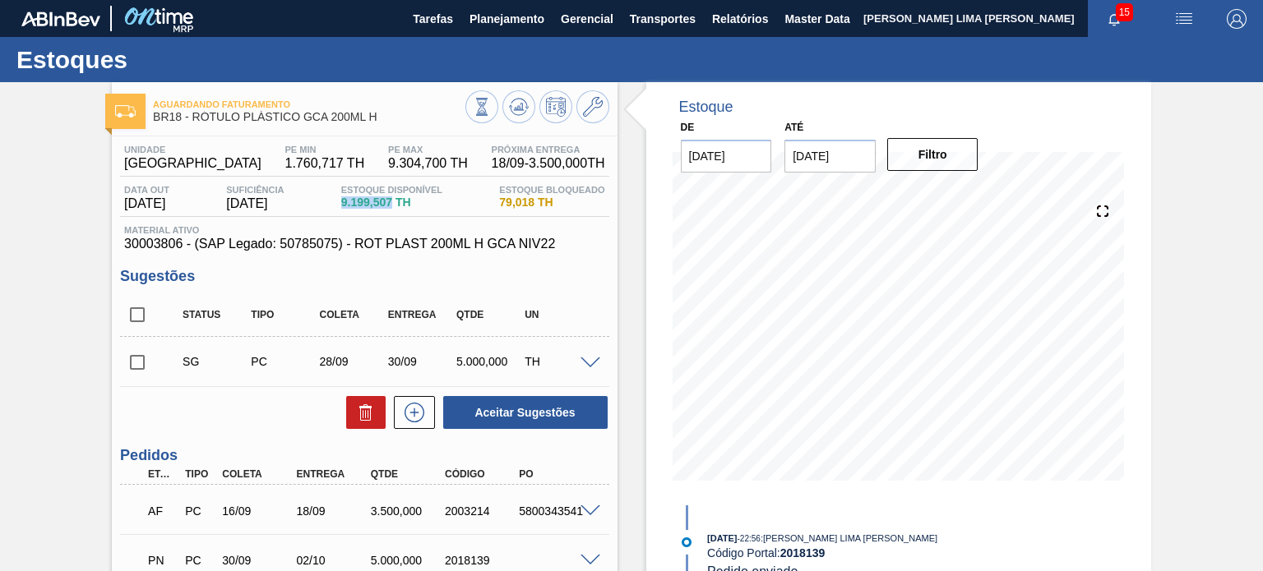
drag, startPoint x: 392, startPoint y: 206, endPoint x: 334, endPoint y: 205, distance: 58.4
click at [331, 206] on div "Data out 29/09/2025 Suficiência 07/11/2025 Estoque Disponível 9.199,507 TH Esto…" at bounding box center [364, 201] width 488 height 32
click at [359, 206] on span "9.199,507 TH" at bounding box center [391, 203] width 101 height 12
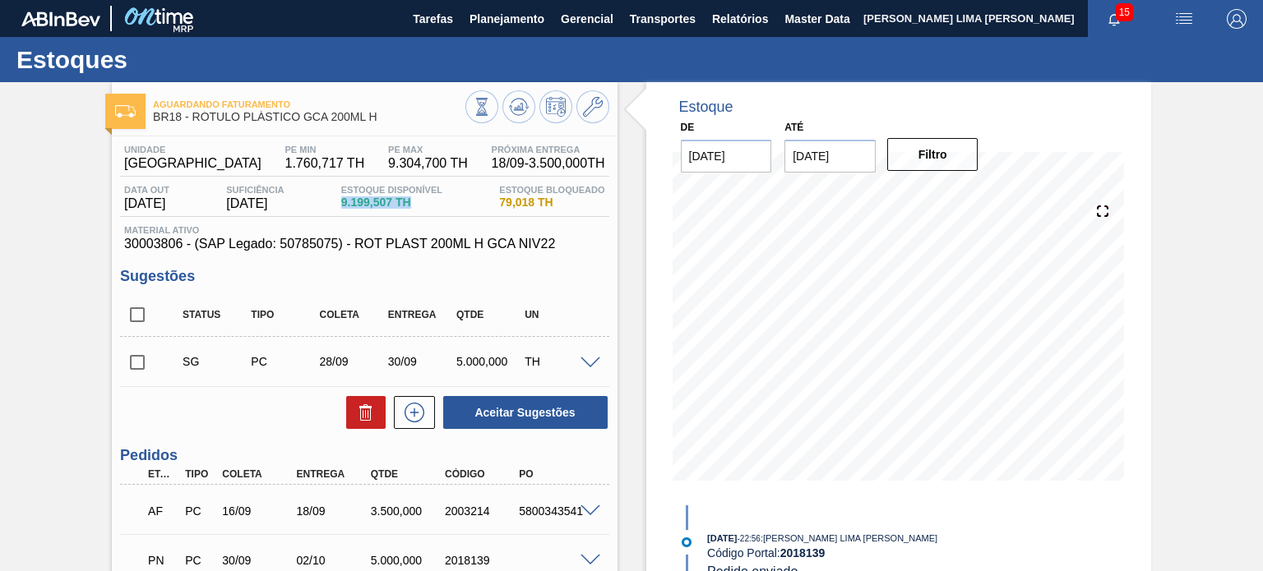
click at [411, 206] on span "9.199,507 TH" at bounding box center [391, 203] width 101 height 12
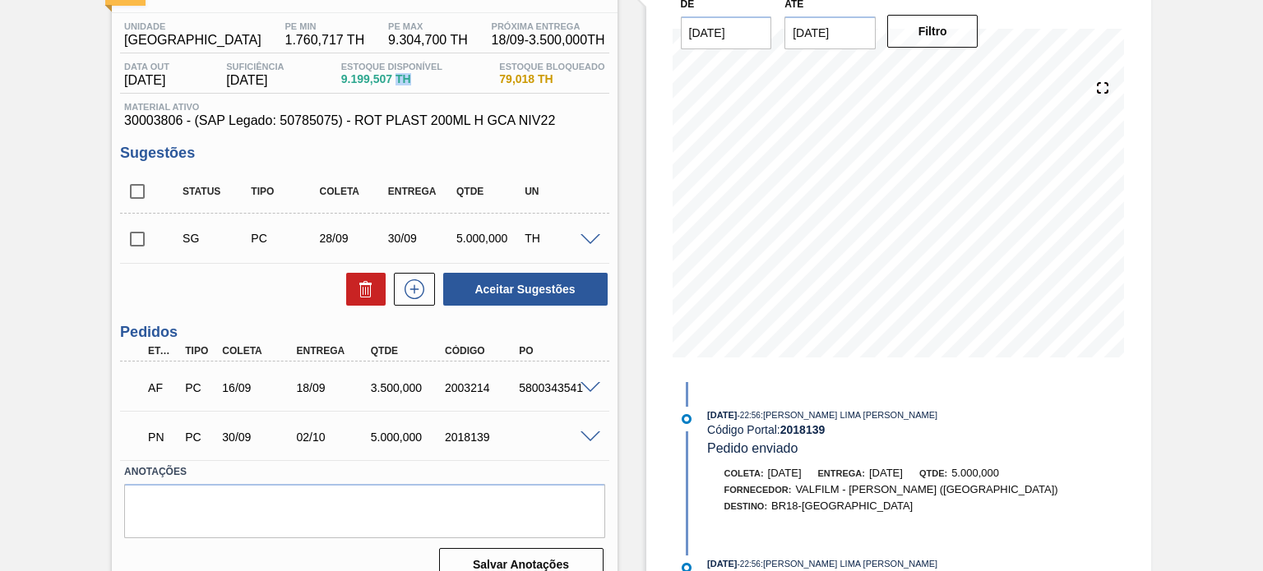
scroll to position [146, 0]
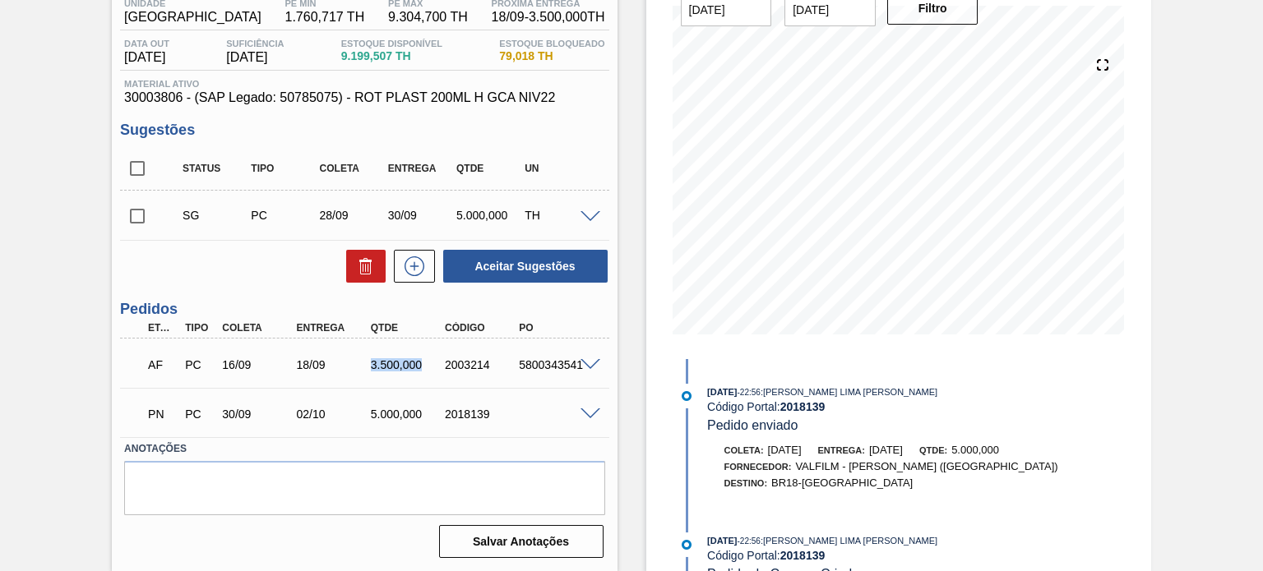
drag, startPoint x: 372, startPoint y: 364, endPoint x: 432, endPoint y: 363, distance: 60.0
click at [432, 363] on div "3.500,000" at bounding box center [397, 365] width 74 height 13
click at [386, 405] on div "PN PC 30/09 02/10 5.000,000 2018139" at bounding box center [359, 412] width 445 height 33
click at [389, 411] on div "5.000,000" at bounding box center [407, 414] width 81 height 13
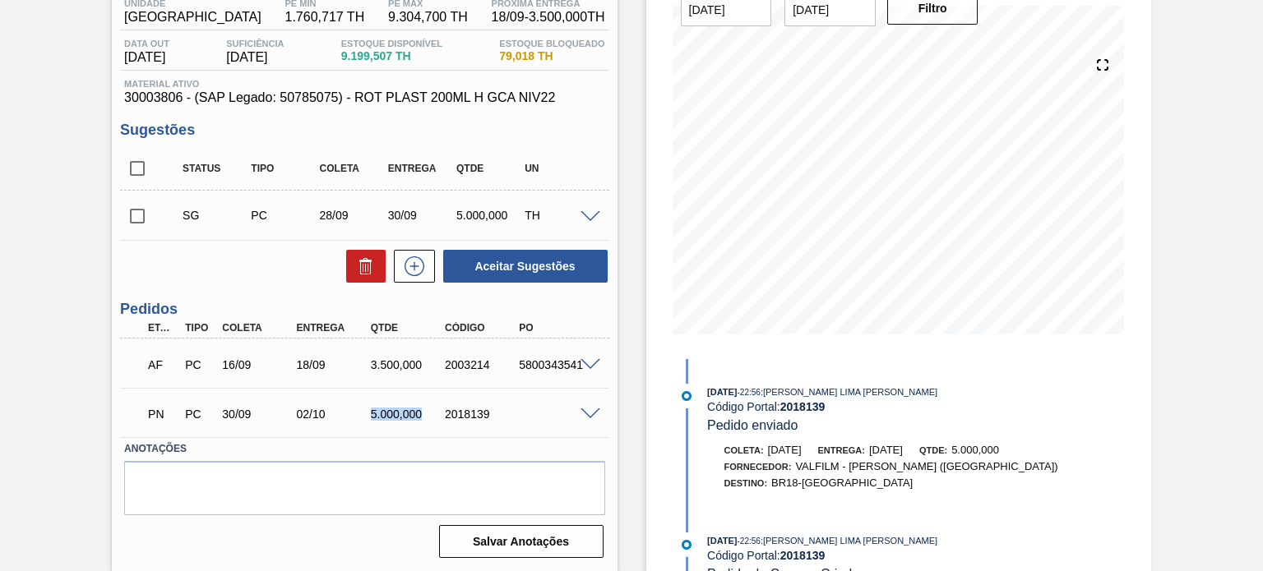
click at [389, 411] on div "5.000,000" at bounding box center [407, 414] width 81 height 13
drag, startPoint x: 172, startPoint y: 364, endPoint x: 497, endPoint y: 360, distance: 325.6
click at [497, 360] on div "AF PC 16/09 18/09 3.500,000 2003214 5800343541" at bounding box center [359, 363] width 445 height 33
click at [481, 361] on div "2003214" at bounding box center [481, 365] width 81 height 13
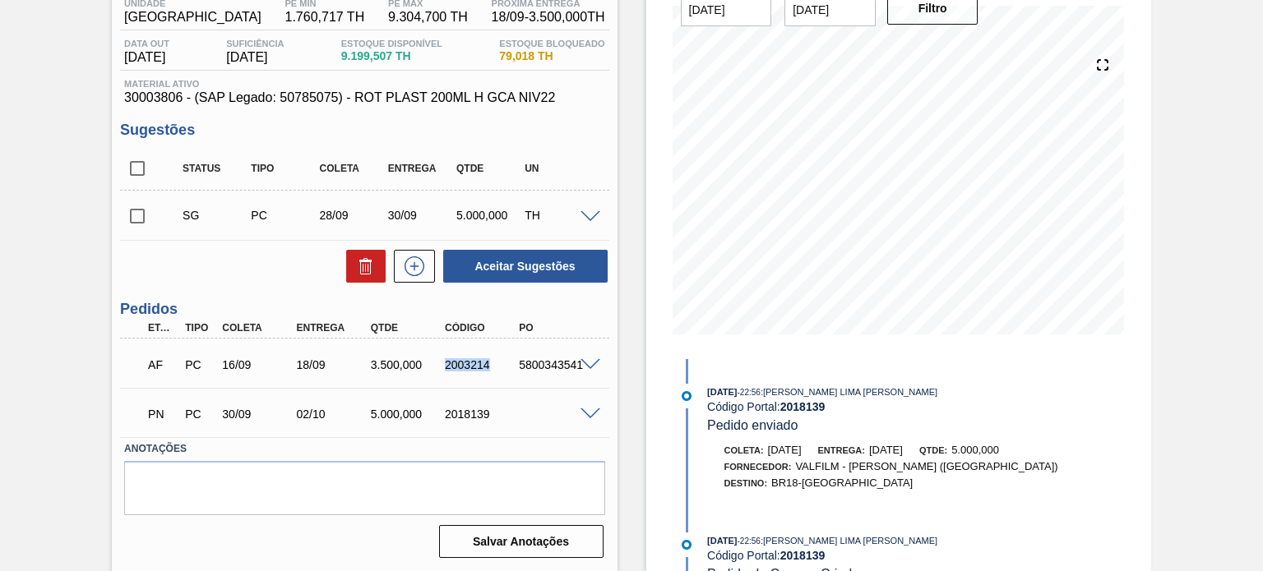
click at [481, 361] on div "2003214" at bounding box center [481, 365] width 81 height 13
click at [315, 364] on div "18/09" at bounding box center [333, 365] width 81 height 13
click at [389, 360] on div "3.500,000" at bounding box center [407, 365] width 81 height 13
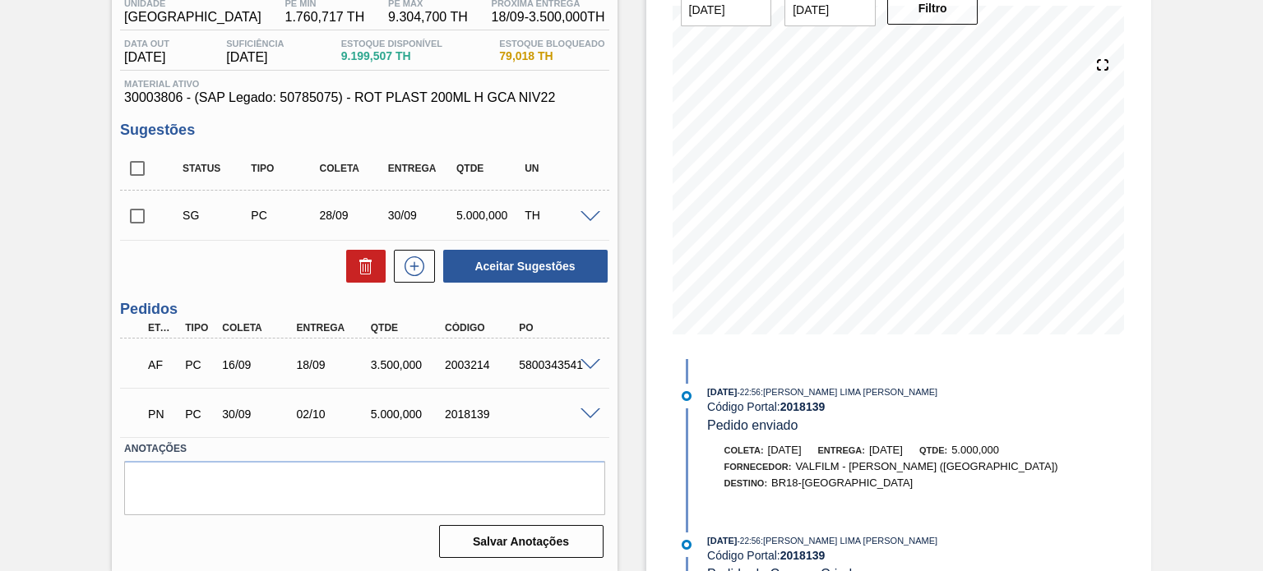
click at [388, 363] on div "3.500,000" at bounding box center [407, 365] width 81 height 13
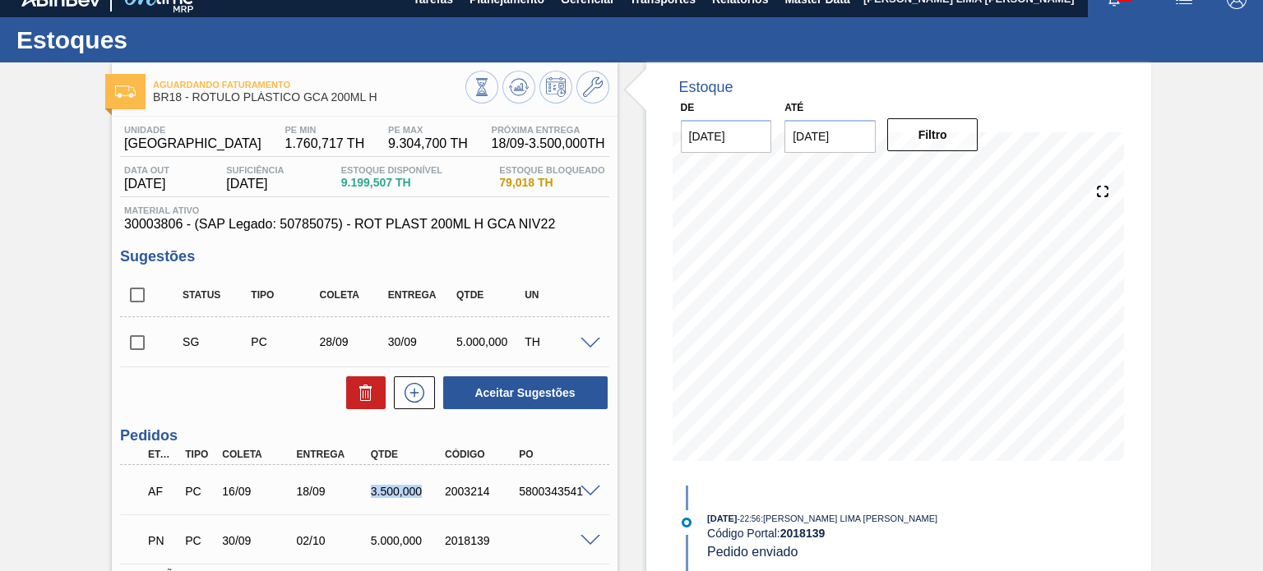
scroll to position [0, 0]
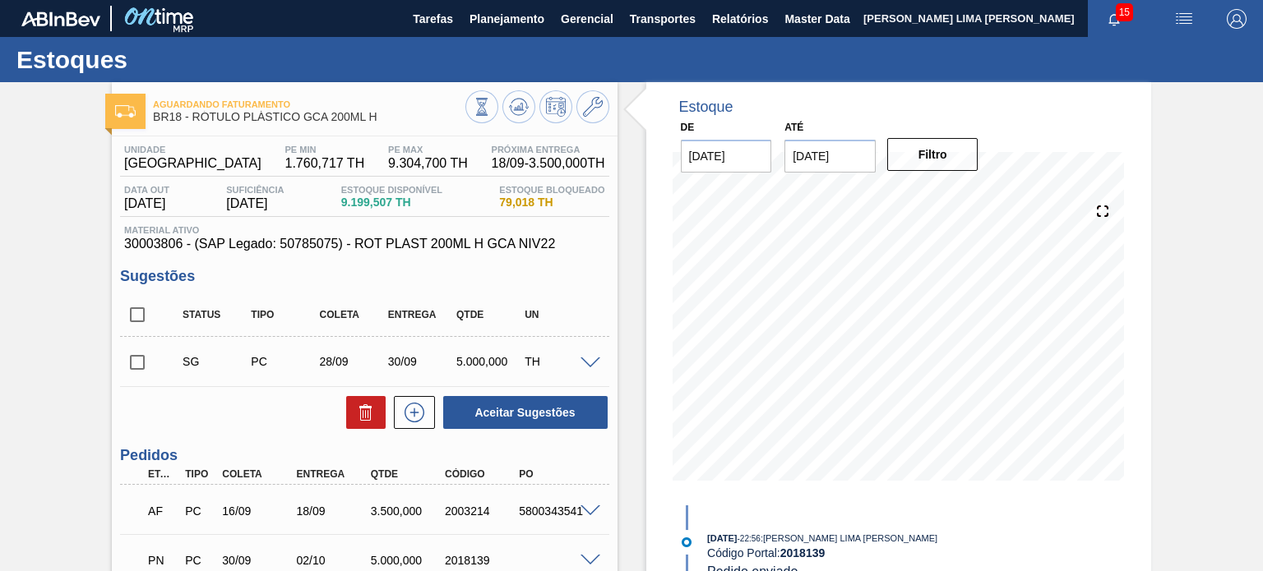
click at [608, 303] on div "Unidade Pernambuco PE MIN 1.760,717 TH PE MAX 9.304,700 TH Próxima Entrega 18/0…" at bounding box center [364, 423] width 505 height 574
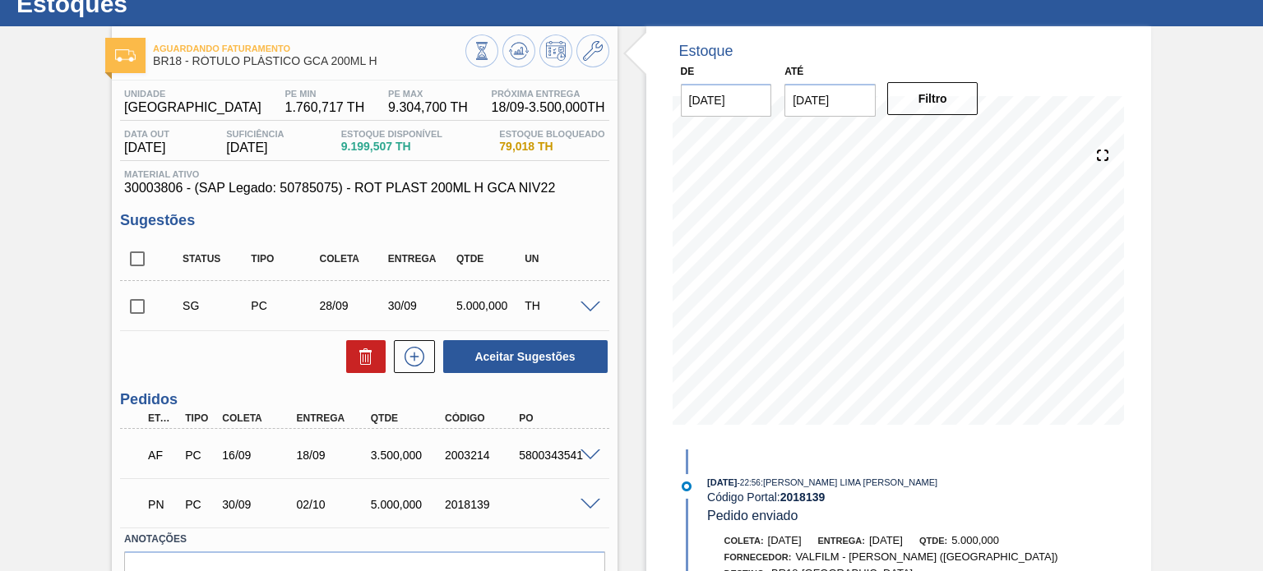
scroll to position [82, 0]
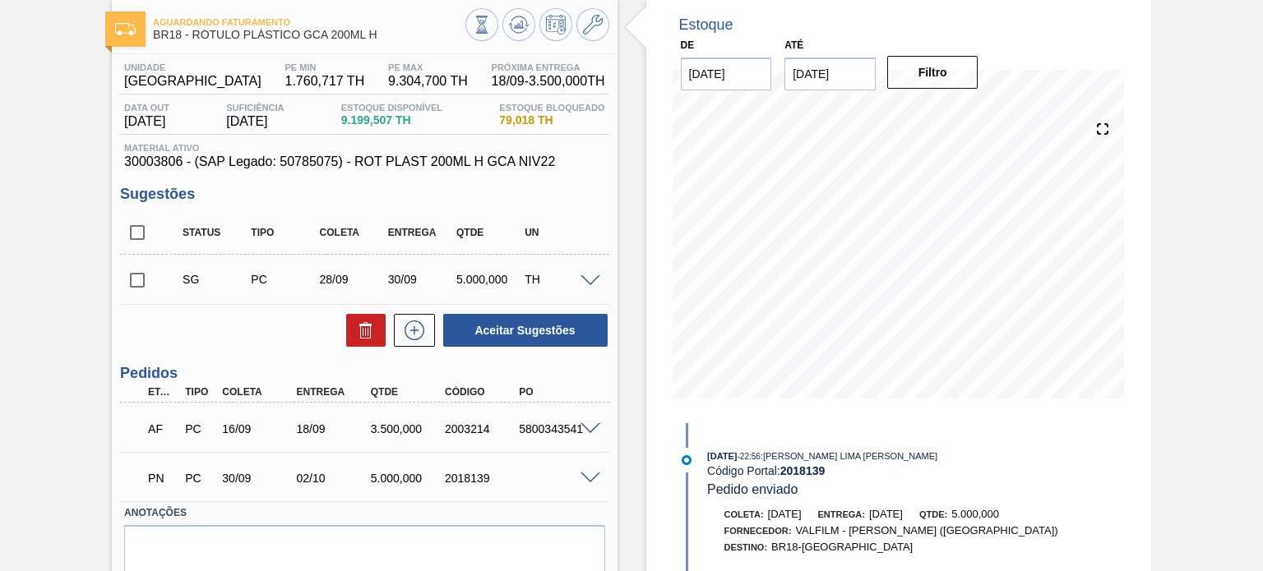
click at [631, 218] on div "Estoque De 29/08/2025 Até 31/01/2026 Filtro 30/08 Projeção de Estoque 7,799.515…" at bounding box center [885, 318] width 534 height 636
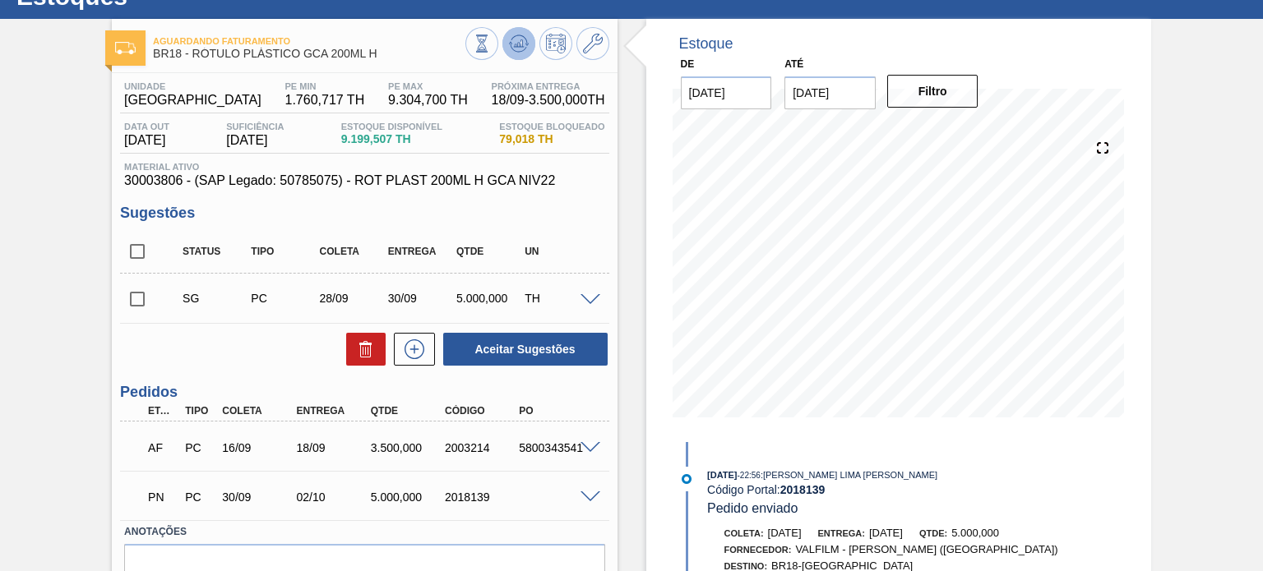
scroll to position [0, 0]
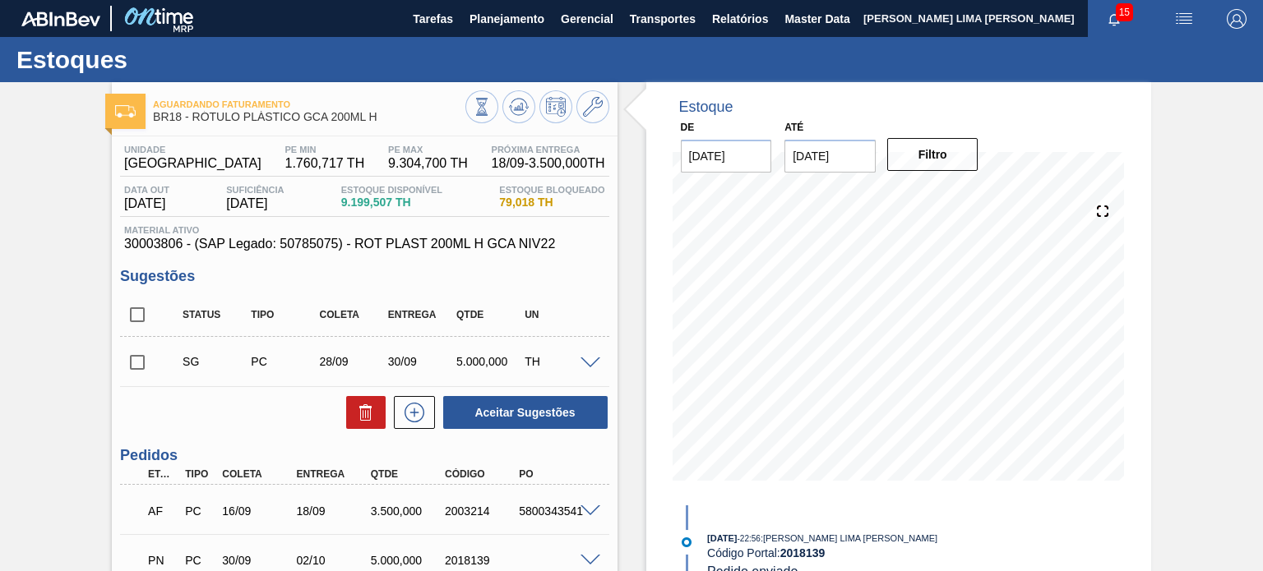
click at [1186, 279] on div "Aguardando Faturamento BR18 - RÓTULO PLÁSTICO GCA 200ML H Unidade Pernambuco PE…" at bounding box center [631, 400] width 1263 height 636
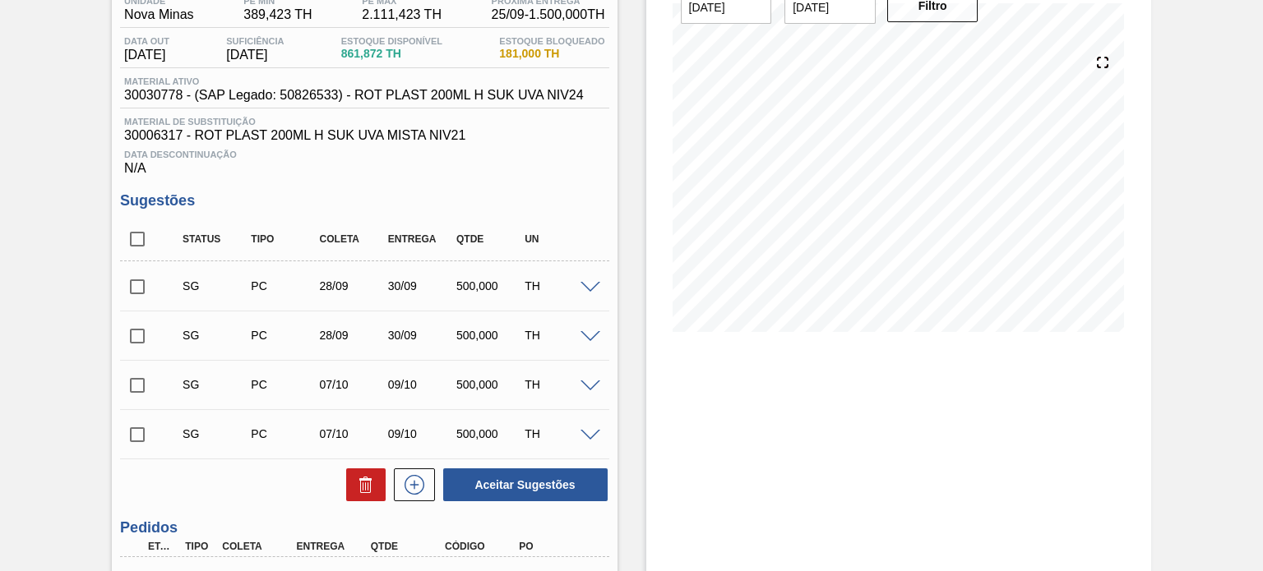
scroll to position [39, 0]
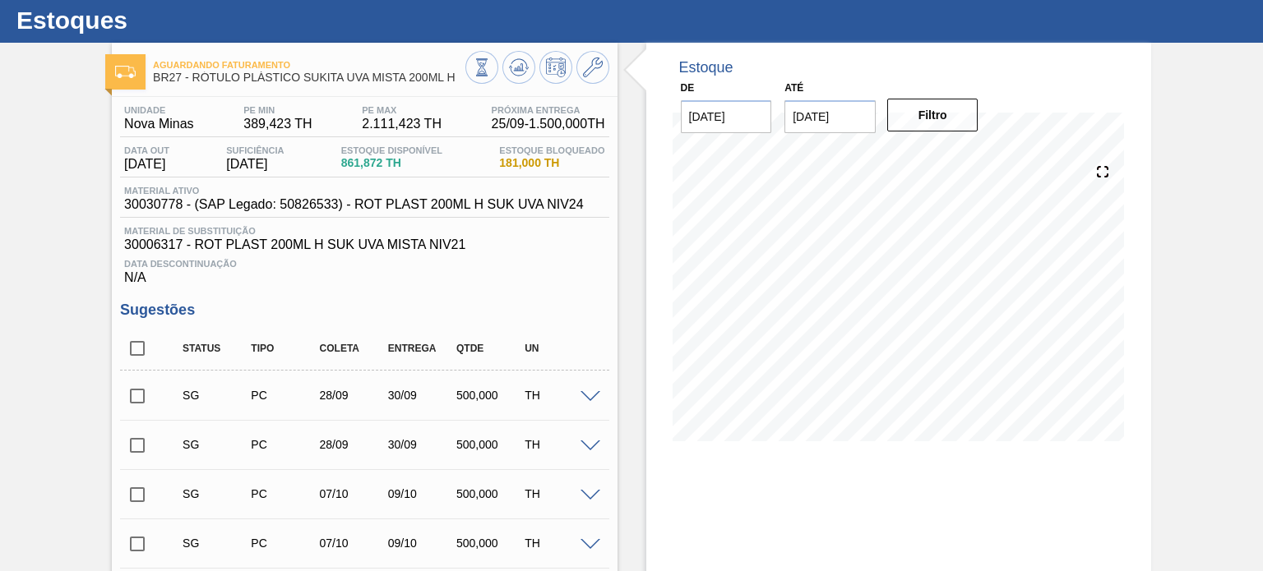
click at [875, 492] on div "Estoque De [DATE] Até [DATE] Filtro 28/09 Projeção de Estoque -238.144 [DOMAIN_…" at bounding box center [898, 472] width 505 height 858
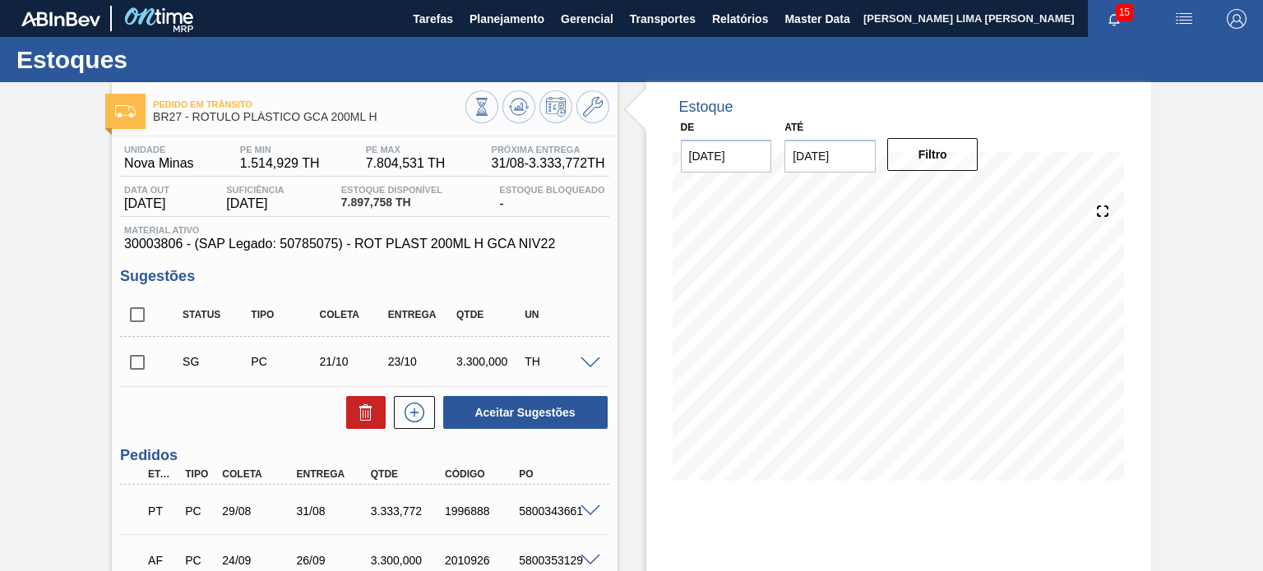
scroll to position [82, 0]
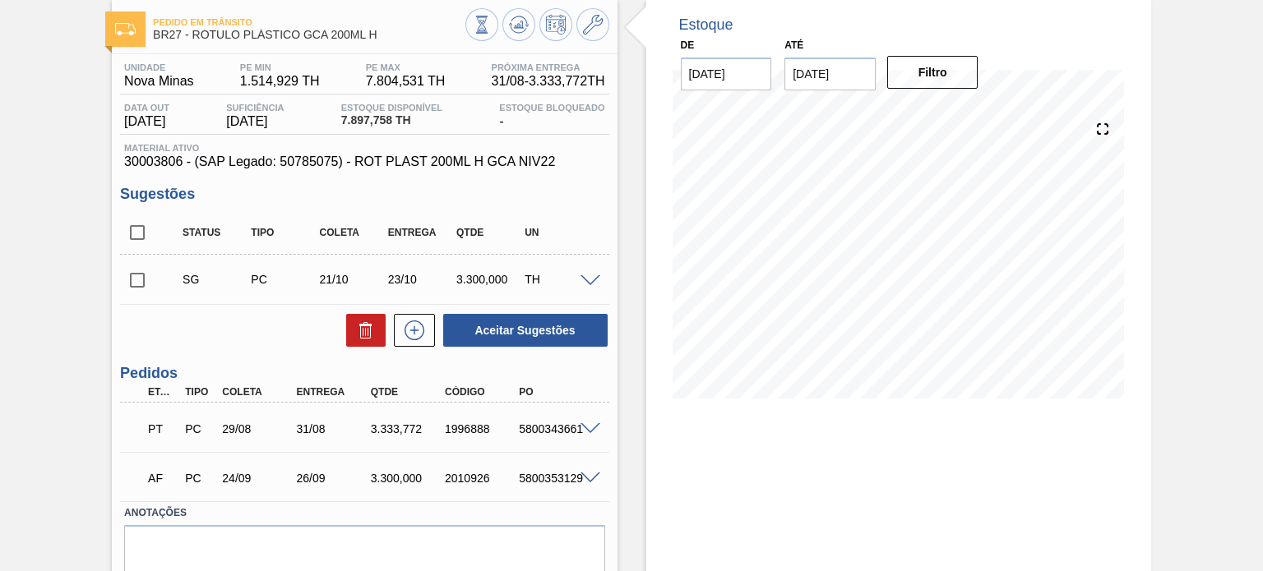
click at [399, 475] on div "3.300,000" at bounding box center [407, 478] width 81 height 13
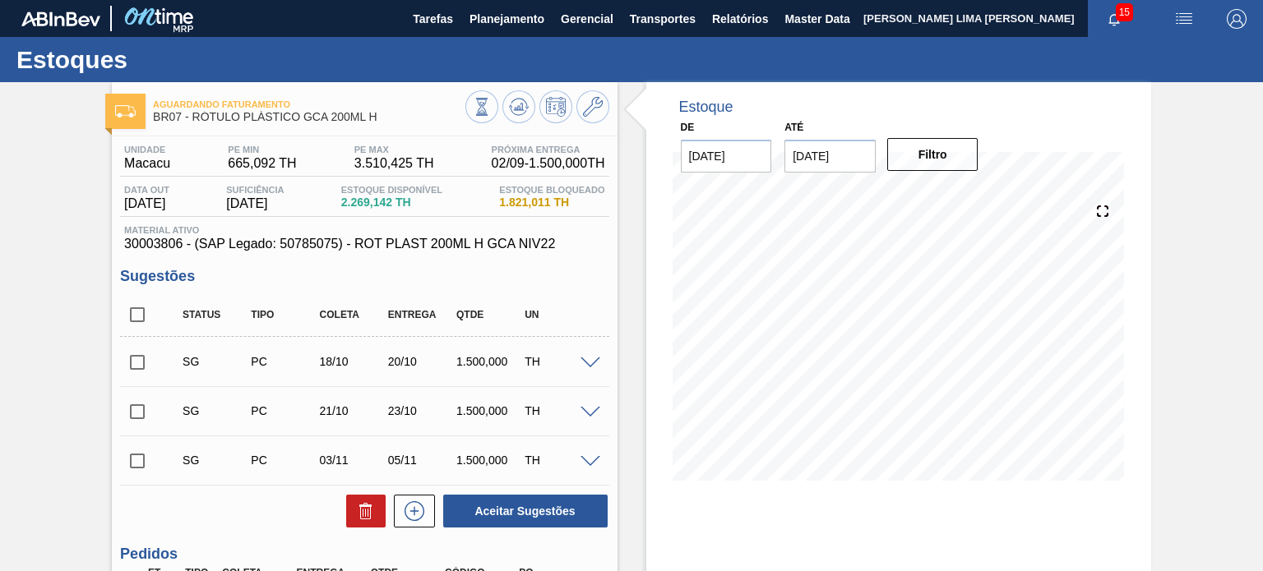
click at [579, 233] on span "Material ativo" at bounding box center [364, 230] width 480 height 10
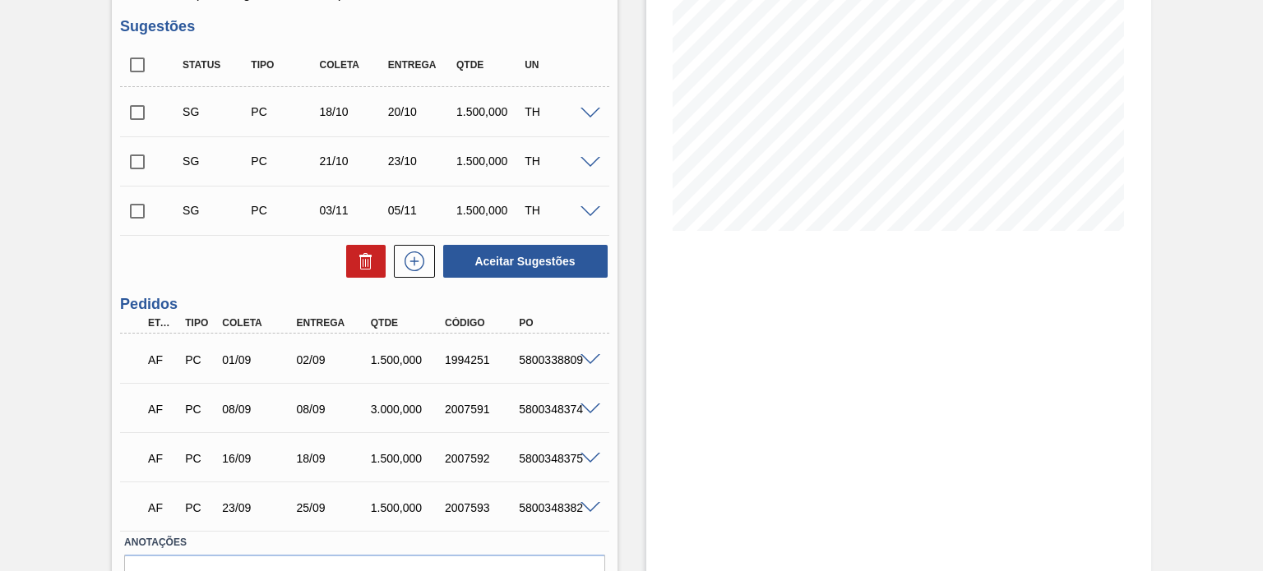
scroll to position [329, 0]
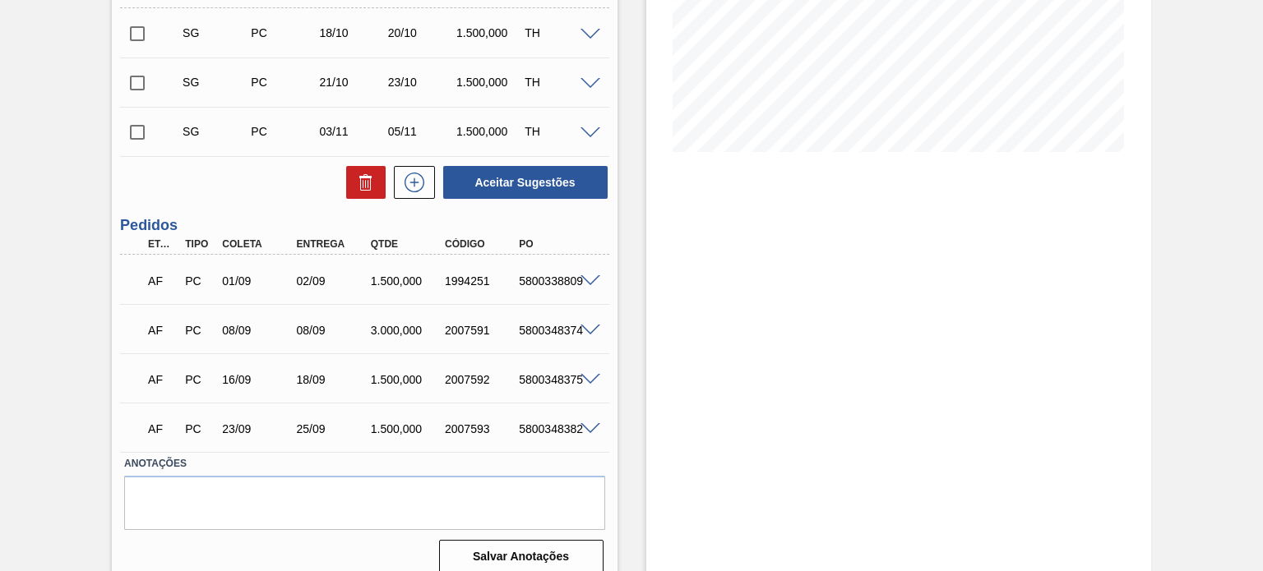
click at [408, 280] on div "1.500,000" at bounding box center [407, 281] width 81 height 13
click at [397, 328] on div "3.000,000" at bounding box center [407, 330] width 81 height 13
click at [386, 377] on div "1.500,000" at bounding box center [407, 379] width 81 height 13
click at [390, 414] on div "AF PC 23/09 25/09 1.500,000 2007593 5800348382" at bounding box center [359, 427] width 445 height 33
click at [399, 407] on div "AF PC 23/09 25/09 1.500,000 2007593 5800348382" at bounding box center [364, 427] width 488 height 41
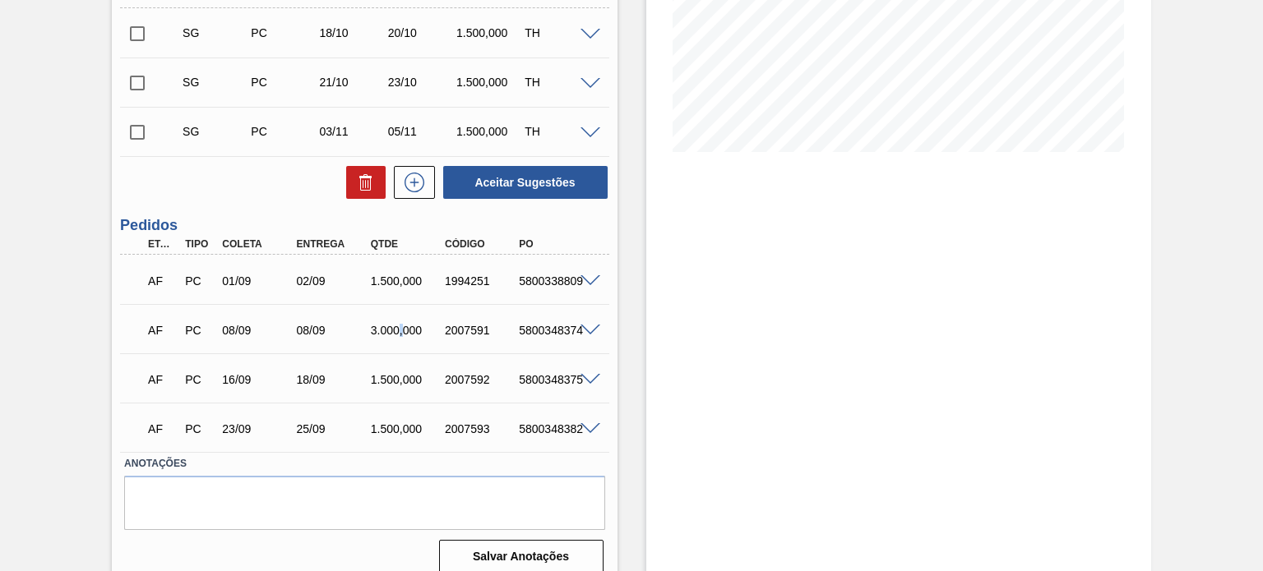
click at [400, 324] on div "3.000,000" at bounding box center [407, 330] width 81 height 13
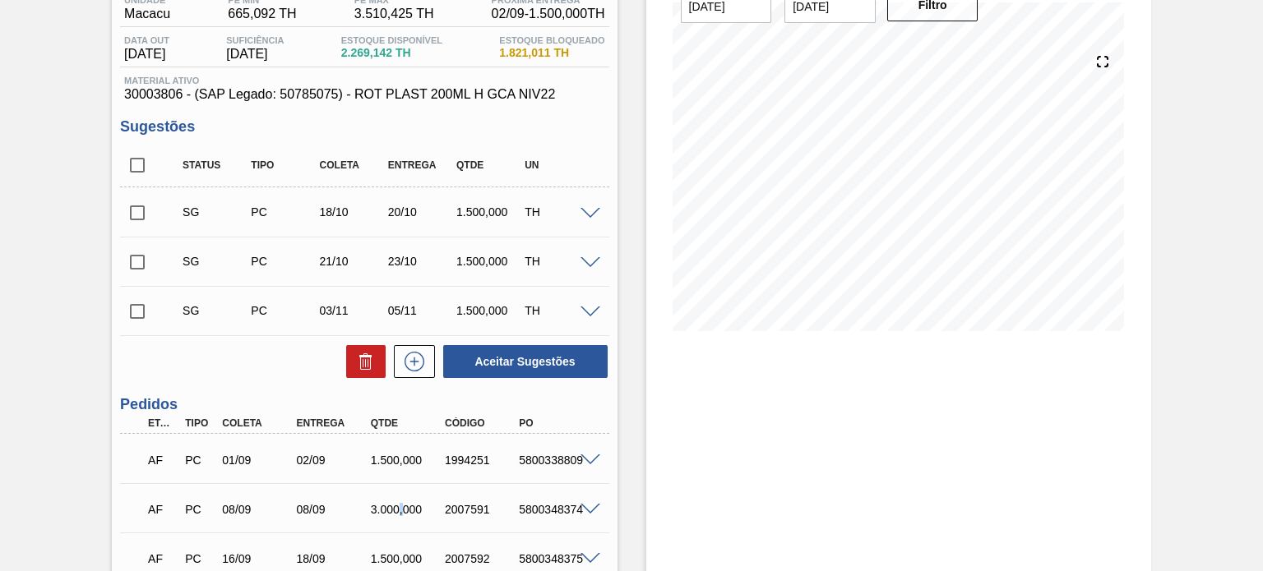
scroll to position [247, 0]
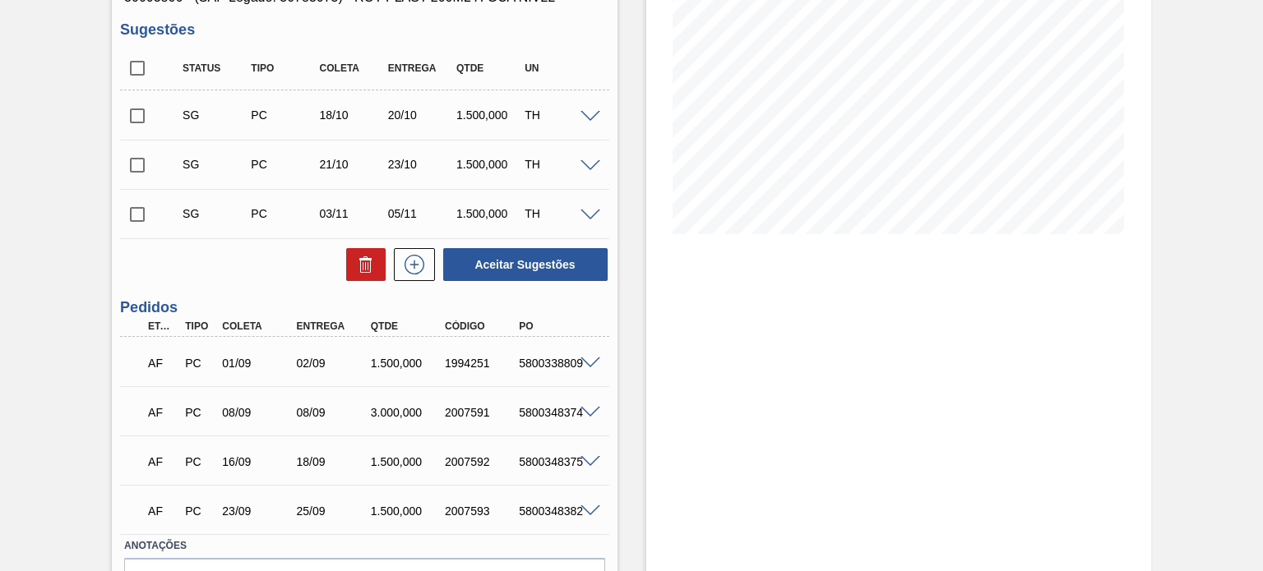
click at [437, 358] on div "1994251" at bounding box center [471, 363] width 74 height 13
click at [442, 358] on div "1994251" at bounding box center [481, 363] width 81 height 13
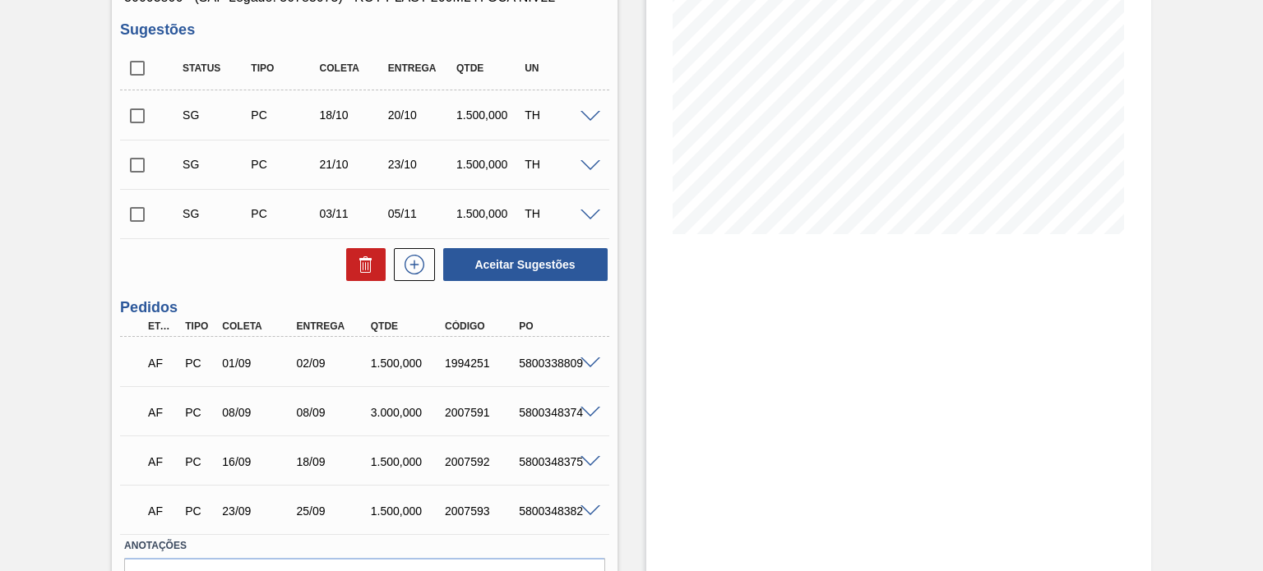
drag, startPoint x: 400, startPoint y: 407, endPoint x: 396, endPoint y: 435, distance: 28.2
click at [399, 407] on div "3.000,000" at bounding box center [407, 412] width 81 height 13
click at [386, 499] on div "AF PC 23/09 25/09 1.500,000 2007593 5800348382" at bounding box center [359, 509] width 445 height 33
drag, startPoint x: 375, startPoint y: 405, endPoint x: 427, endPoint y: 410, distance: 52.0
click at [427, 410] on div "3.000,000" at bounding box center [407, 412] width 81 height 13
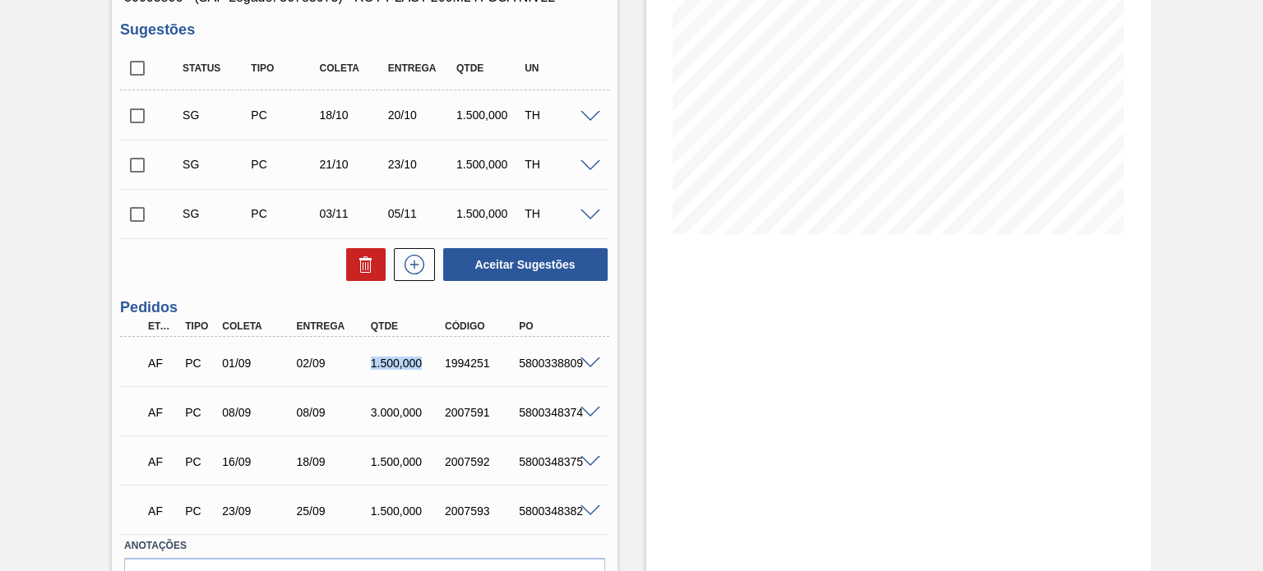
drag, startPoint x: 404, startPoint y: 360, endPoint x: 423, endPoint y: 360, distance: 18.9
click at [423, 359] on div "1.500,000" at bounding box center [407, 363] width 81 height 13
drag, startPoint x: 378, startPoint y: 459, endPoint x: 419, endPoint y: 456, distance: 40.4
click at [419, 456] on div "1.500,000" at bounding box center [407, 462] width 81 height 13
drag, startPoint x: 405, startPoint y: 520, endPoint x: 429, endPoint y: 519, distance: 24.7
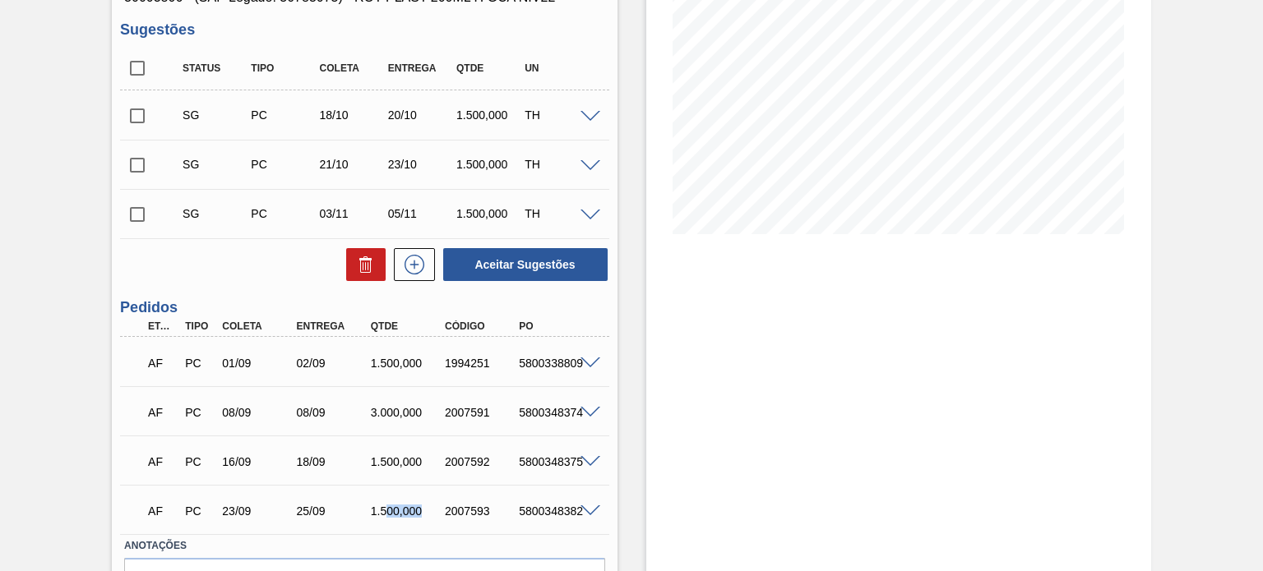
click at [429, 520] on div "AF PC 23/09 25/09 1.500,000 2007593 5800348382" at bounding box center [359, 509] width 445 height 33
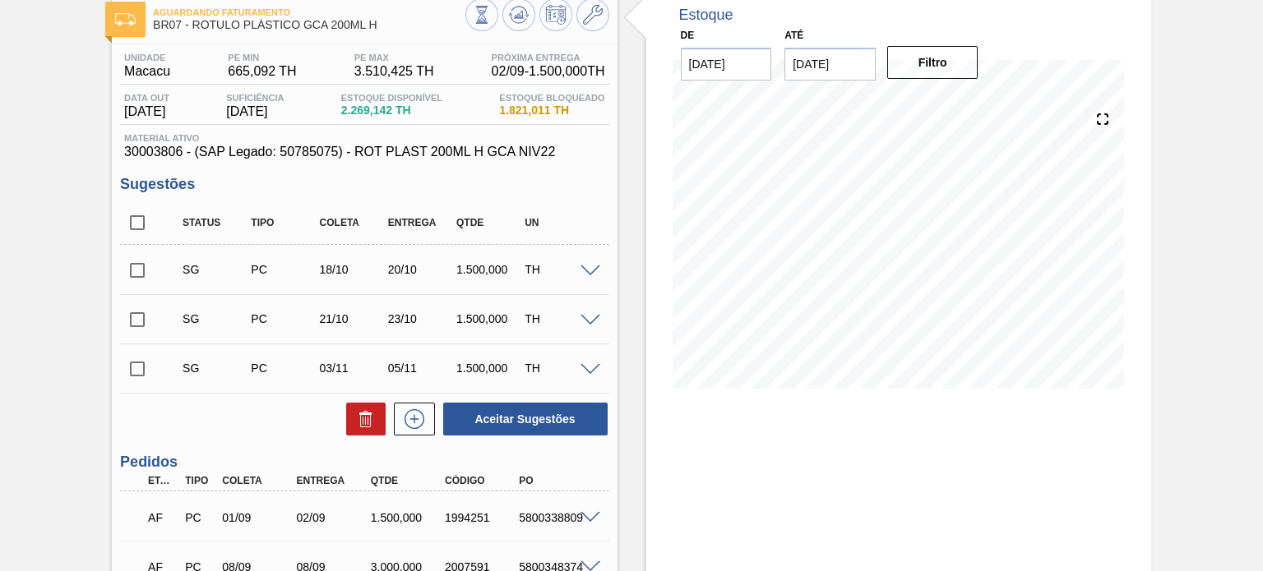
scroll to position [0, 0]
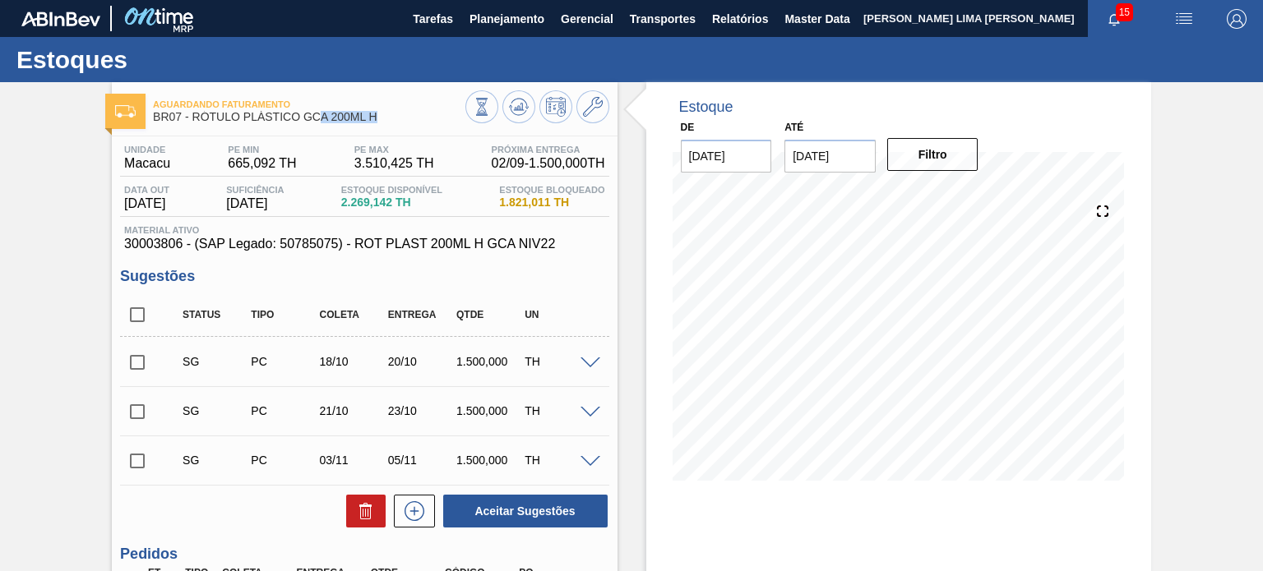
drag, startPoint x: 401, startPoint y: 124, endPoint x: 314, endPoint y: 118, distance: 87.4
click at [314, 125] on div "Aguardando Faturamento BR07 - RÓTULO PLÁSTICO GCA 200ML H" at bounding box center [309, 111] width 312 height 37
